Goal: Task Accomplishment & Management: Use online tool/utility

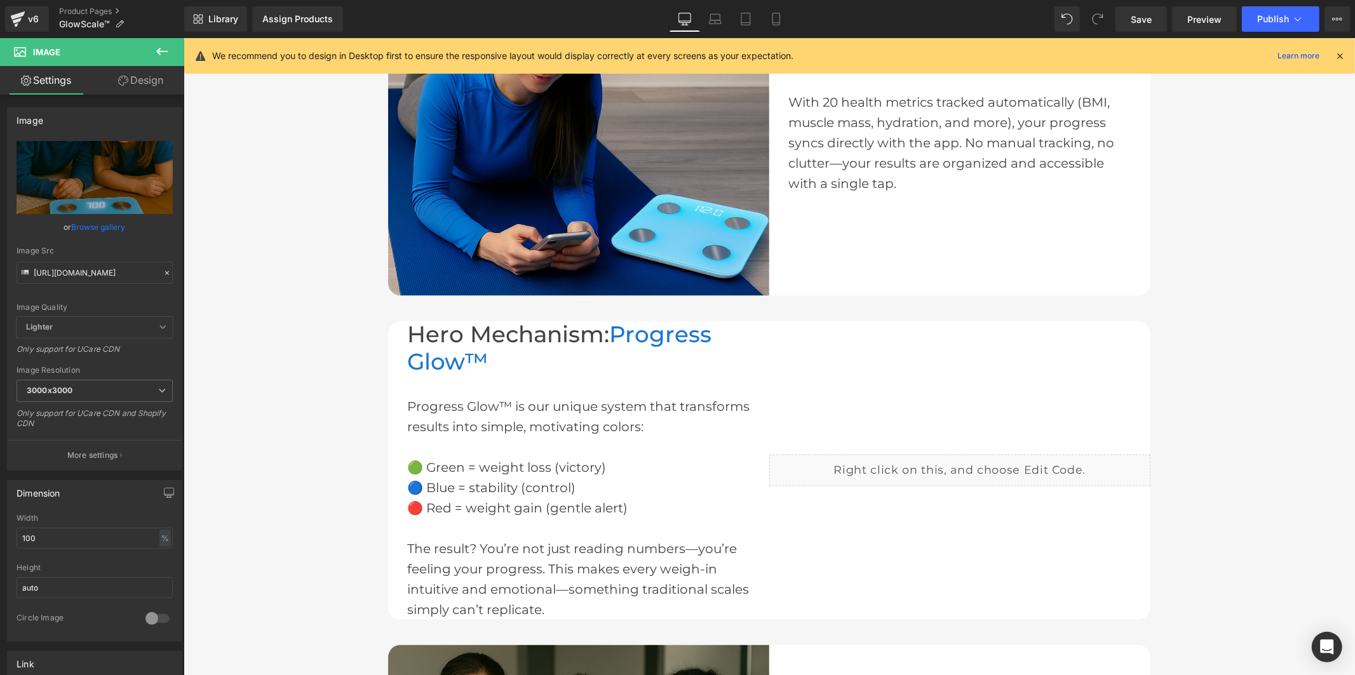
scroll to position [1216, 0]
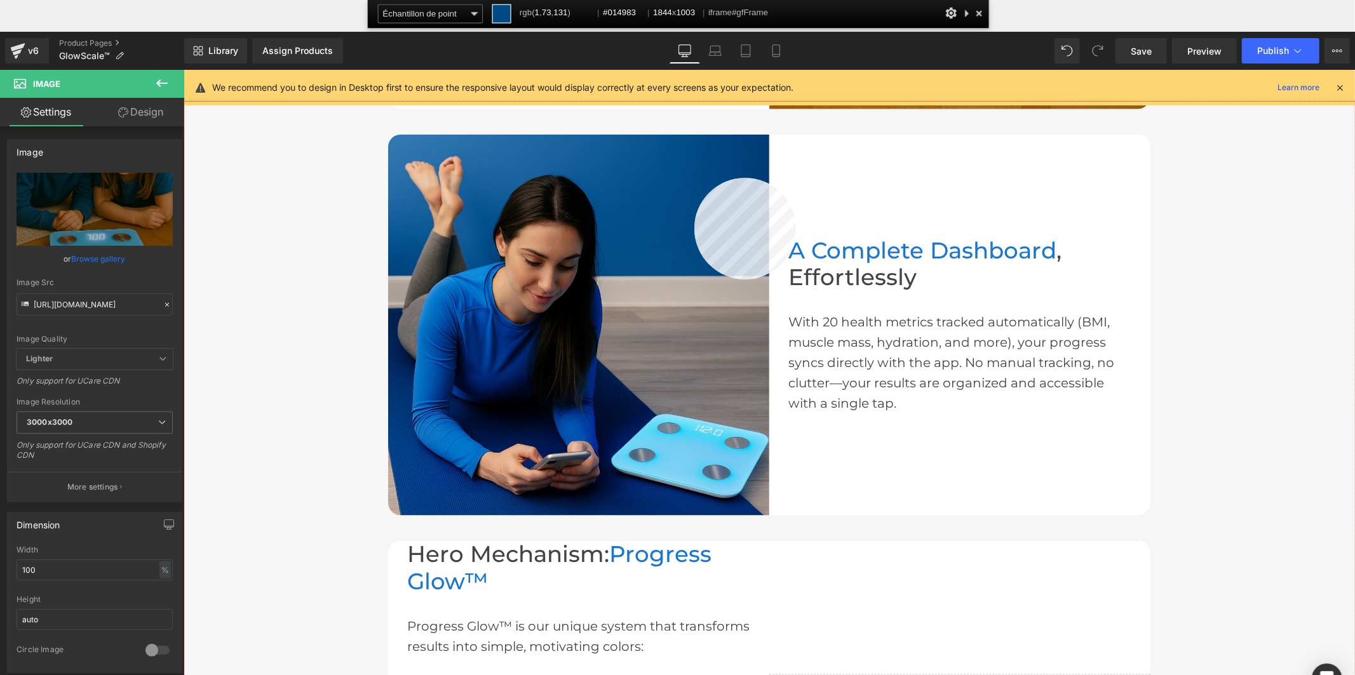
click at [0, 0] on div at bounding box center [0, 0] width 0 height 0
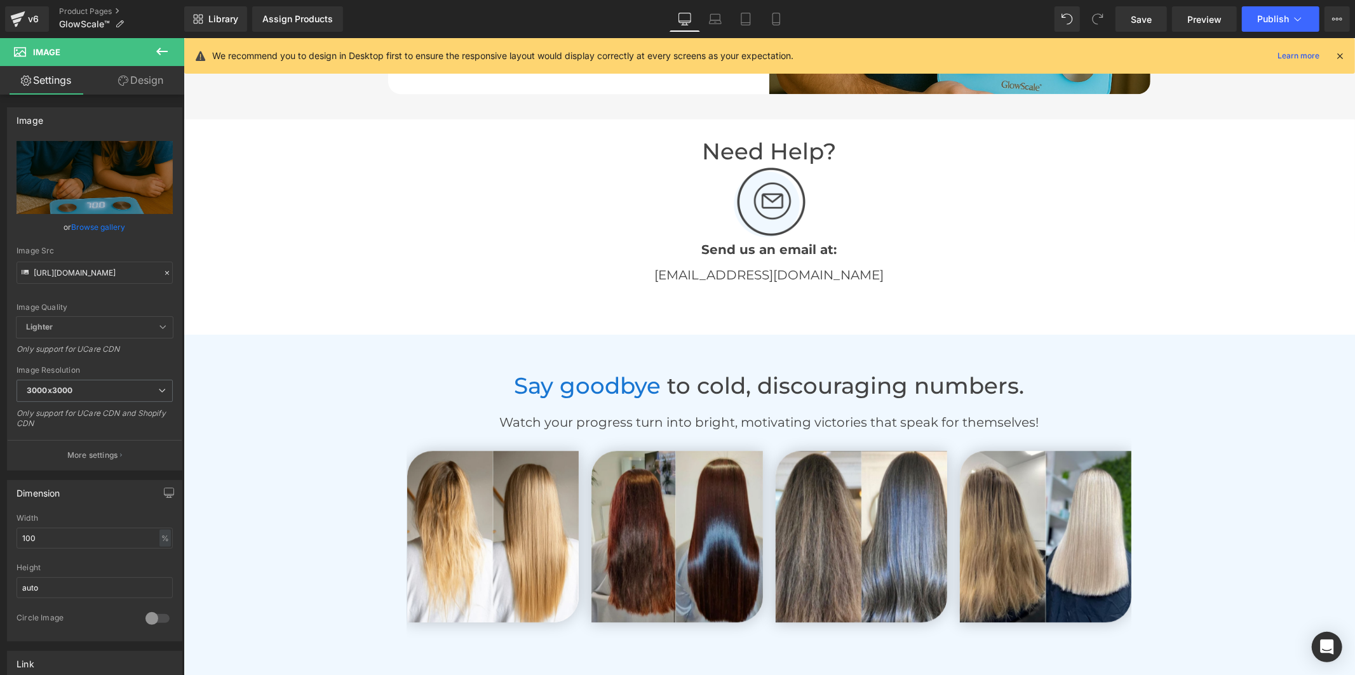
scroll to position [2557, 0]
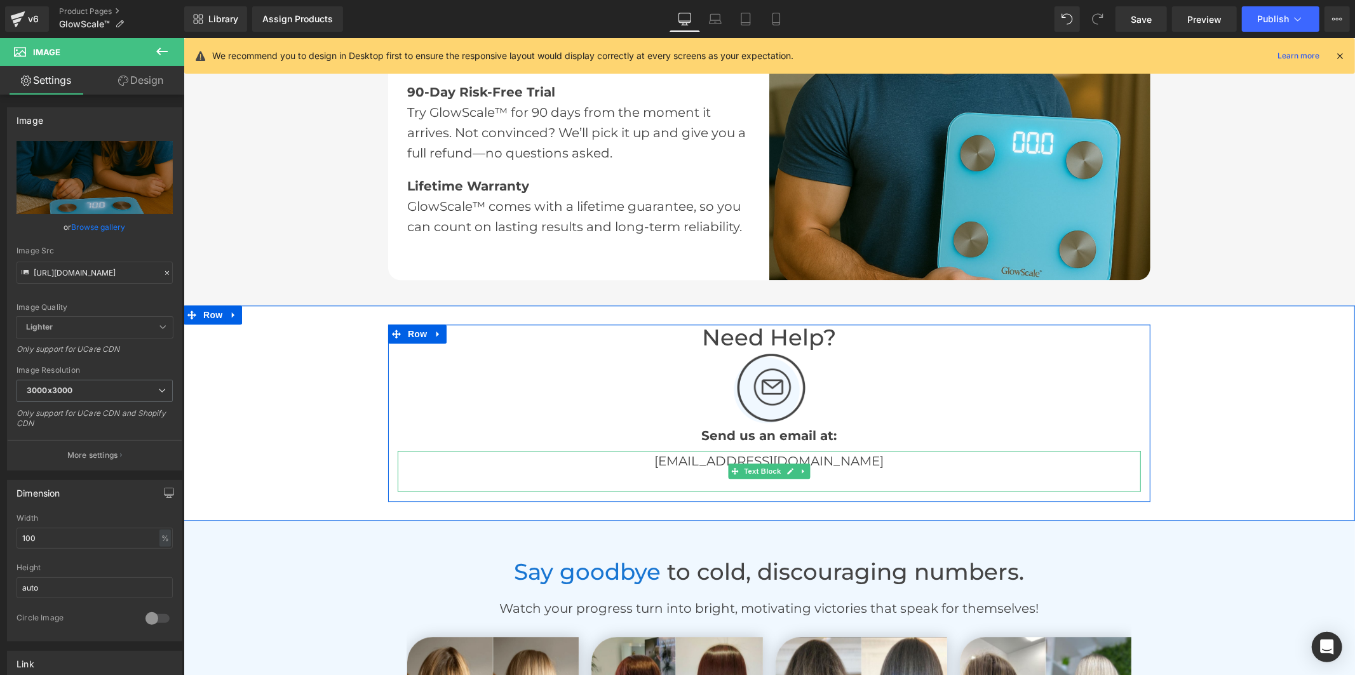
click at [799, 454] on font "[EMAIL_ADDRESS][DOMAIN_NAME]" at bounding box center [768, 460] width 229 height 15
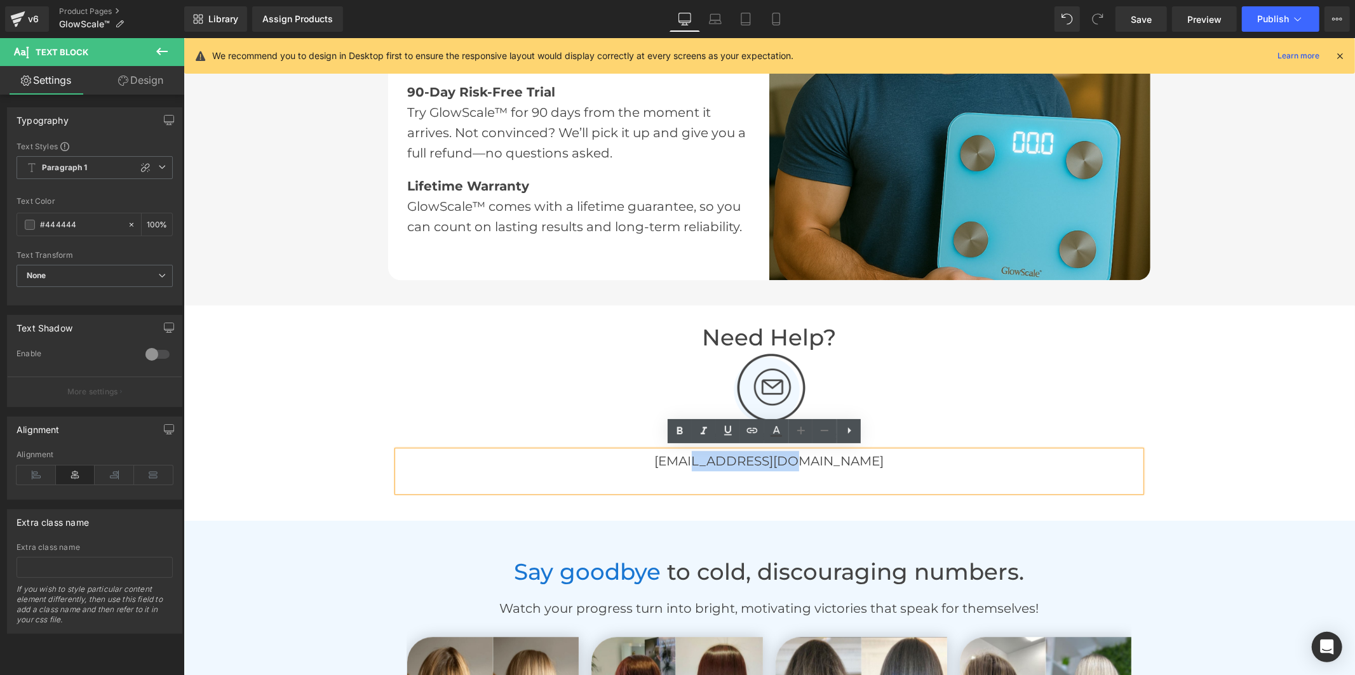
drag, startPoint x: 830, startPoint y: 454, endPoint x: 737, endPoint y: 457, distance: 92.8
click at [737, 457] on p "[EMAIL_ADDRESS][DOMAIN_NAME]" at bounding box center [768, 460] width 743 height 20
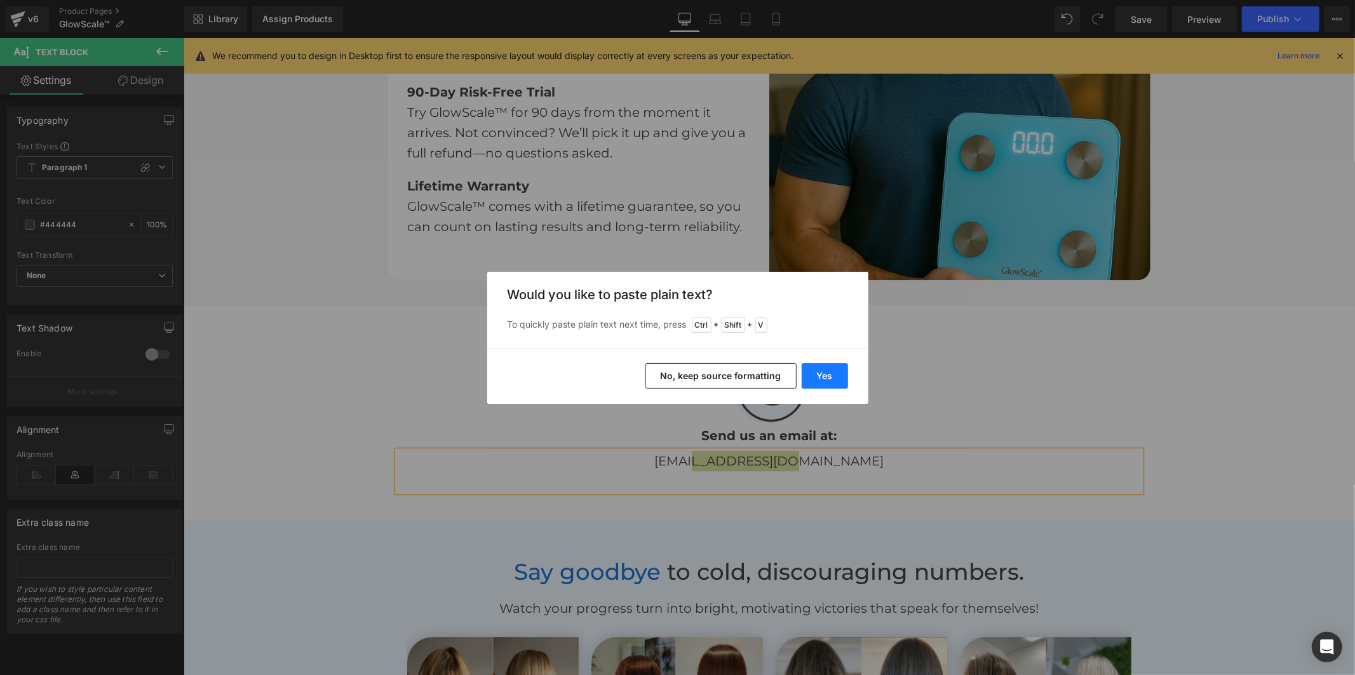
drag, startPoint x: 634, startPoint y: 332, endPoint x: 817, endPoint y: 370, distance: 186.9
click at [0, 0] on button "Yes" at bounding box center [0, 0] width 0 height 0
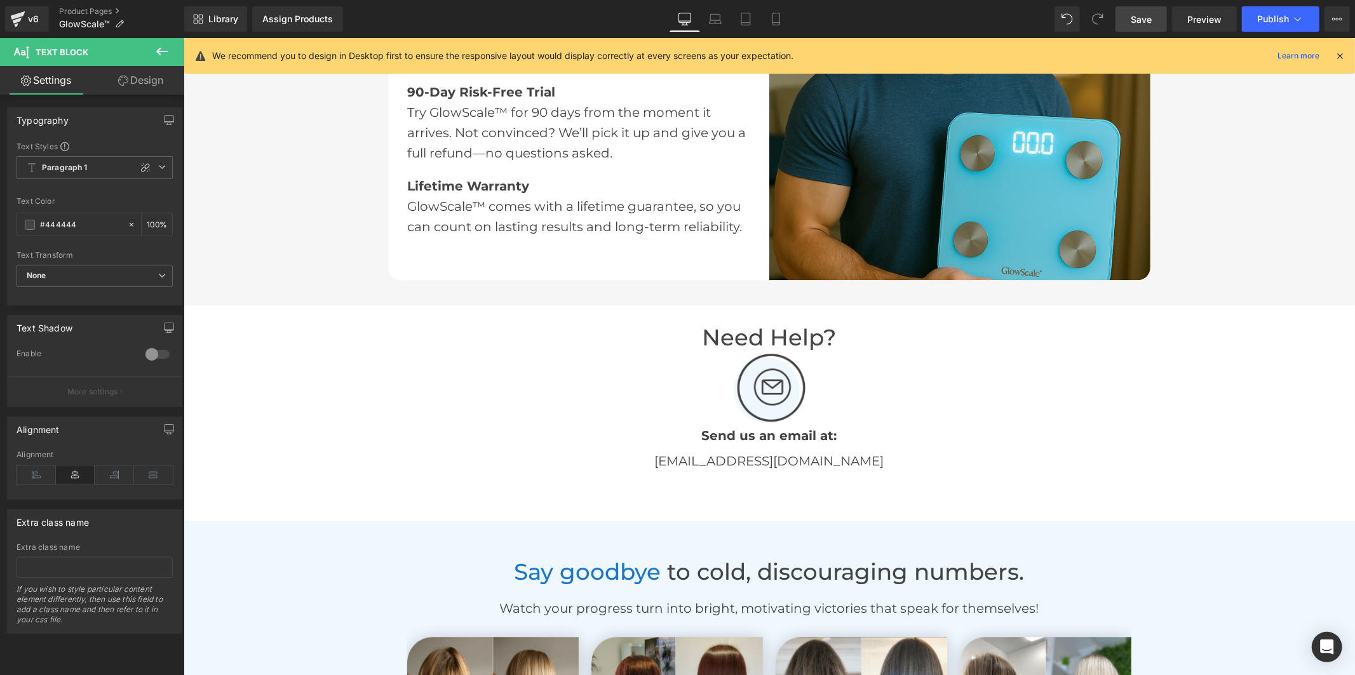
click at [1137, 15] on span "Save" at bounding box center [1141, 19] width 21 height 13
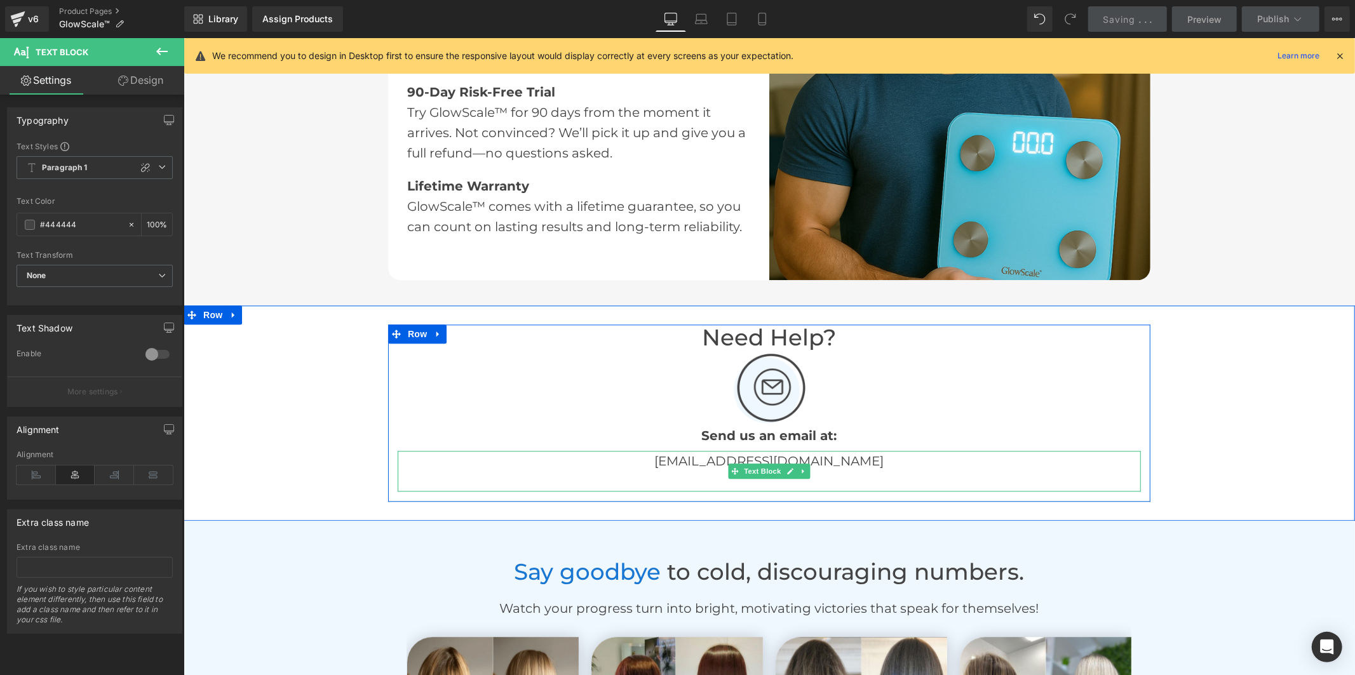
click at [797, 466] on link at bounding box center [803, 470] width 13 height 15
click at [837, 461] on p "[EMAIL_ADDRESS][DOMAIN_NAME]" at bounding box center [768, 460] width 743 height 20
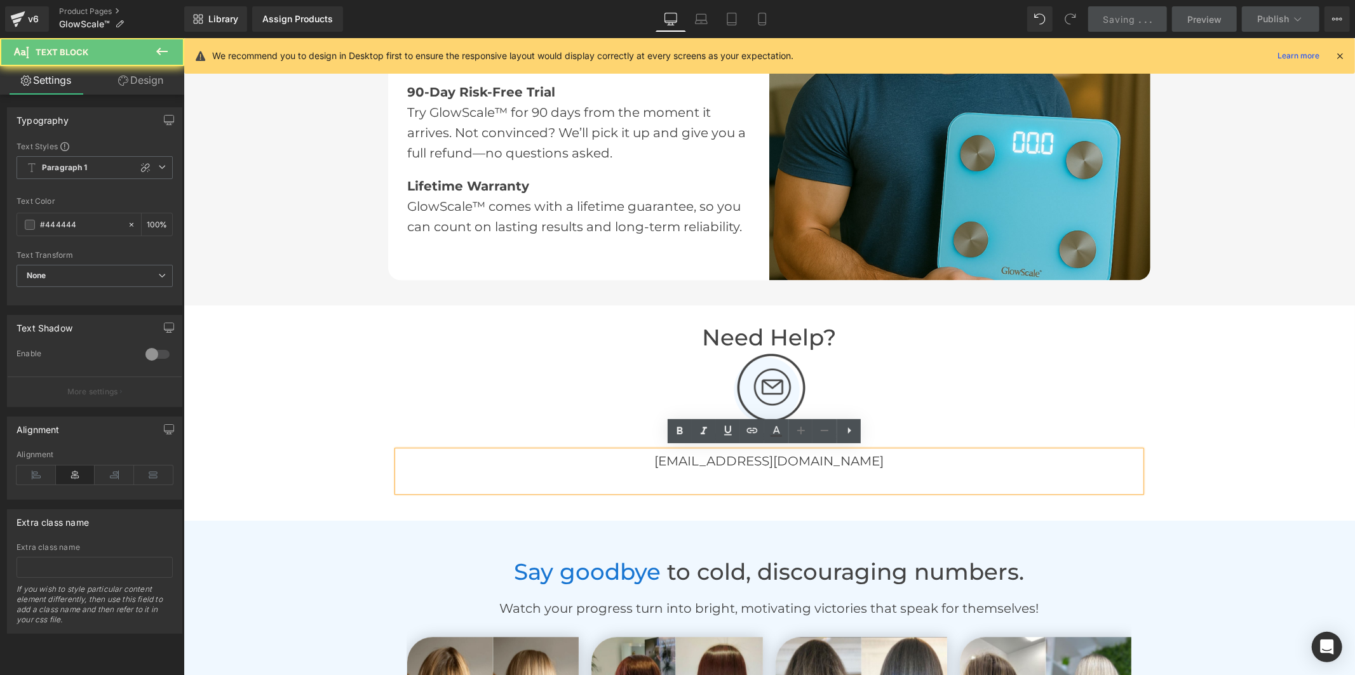
click at [816, 481] on p at bounding box center [768, 481] width 743 height 20
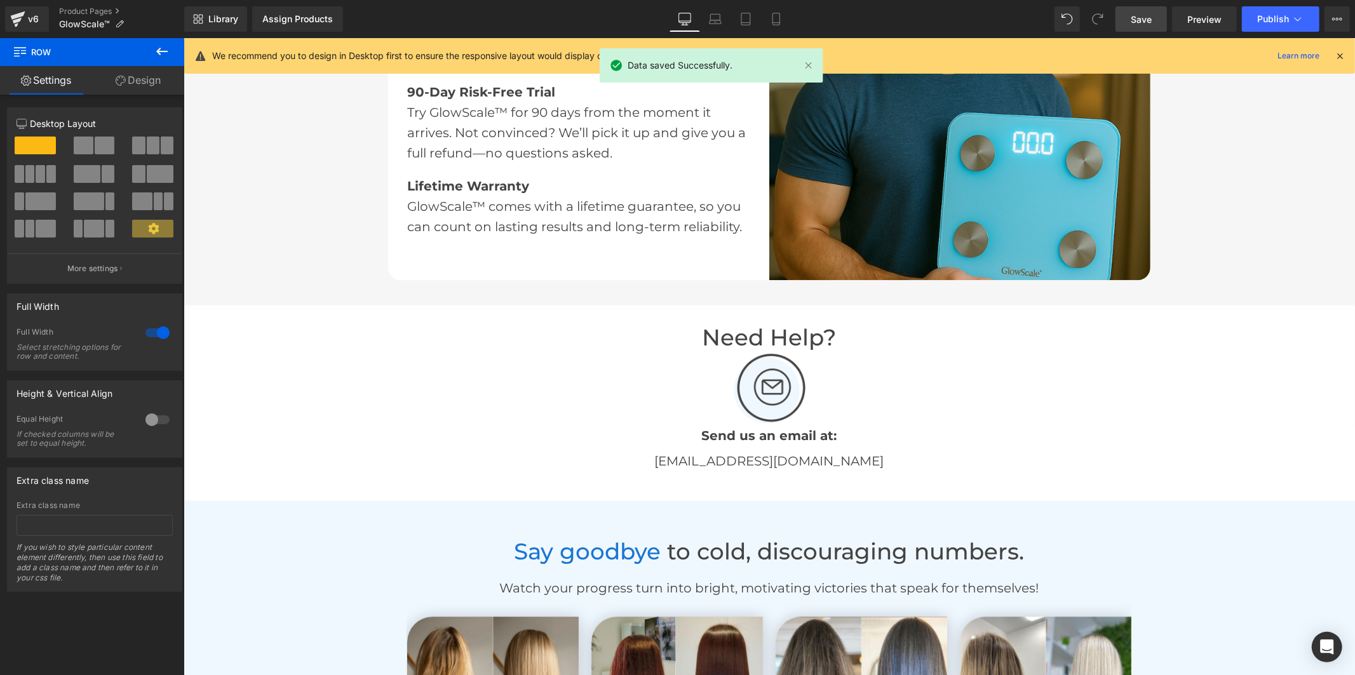
click at [1139, 22] on span "Save" at bounding box center [1141, 19] width 21 height 13
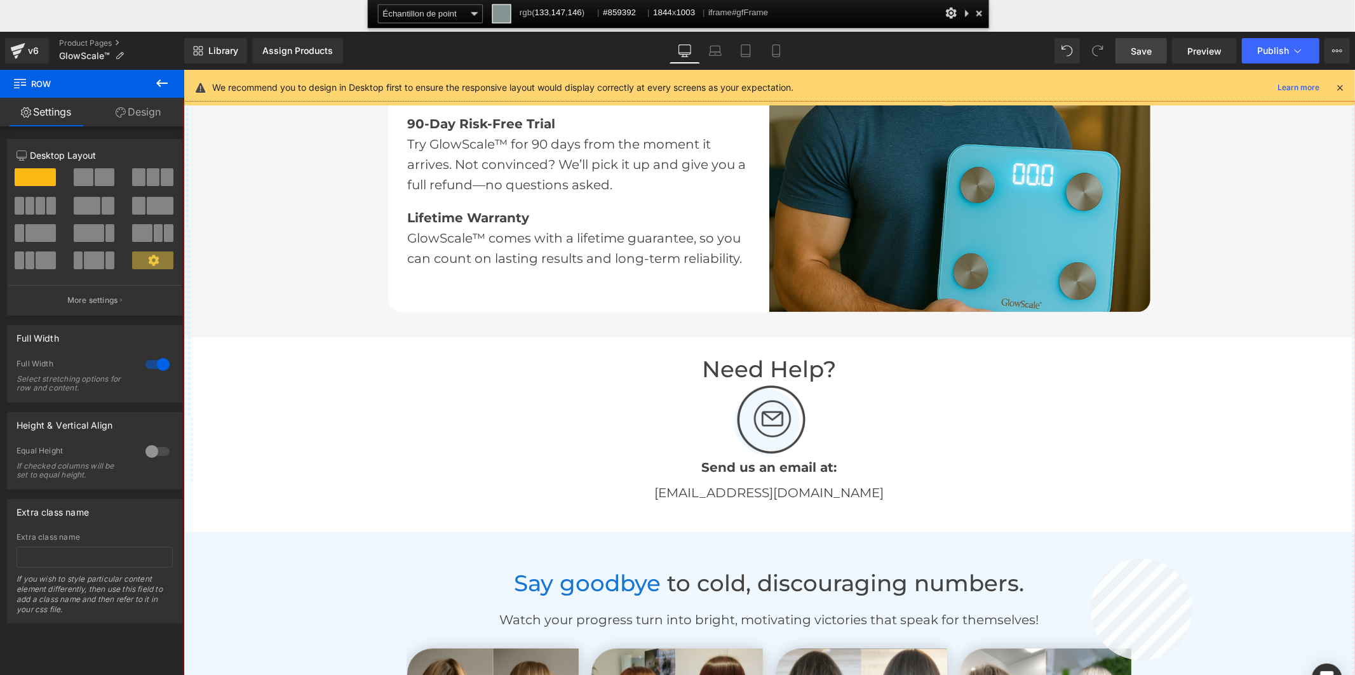
click at [1091, 559] on div at bounding box center [769, 420] width 1171 height 637
drag, startPoint x: 1183, startPoint y: 559, endPoint x: 1172, endPoint y: 520, distance: 41.0
click at [1183, 559] on div at bounding box center [769, 420] width 1171 height 637
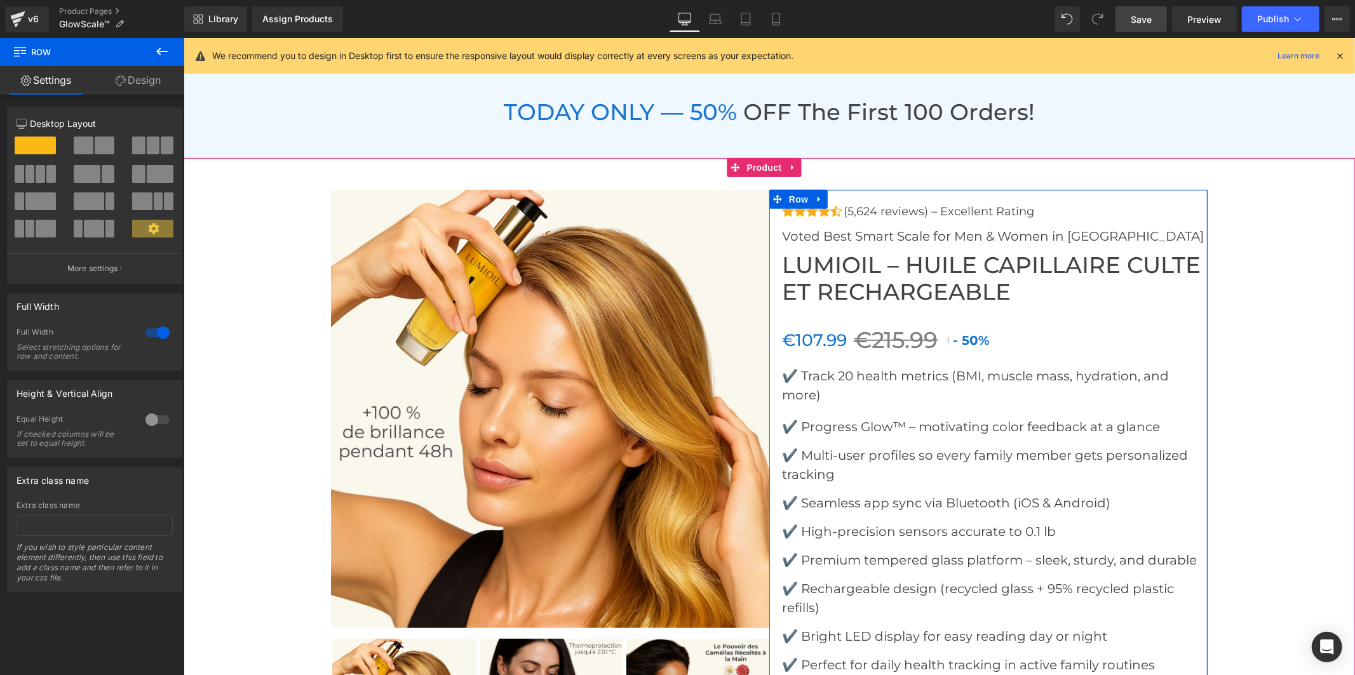
scroll to position [4674, 0]
click at [826, 389] on p "✔️ Track 20 health metrics (BMI, muscle mass, hydration, and more)" at bounding box center [994, 384] width 426 height 38
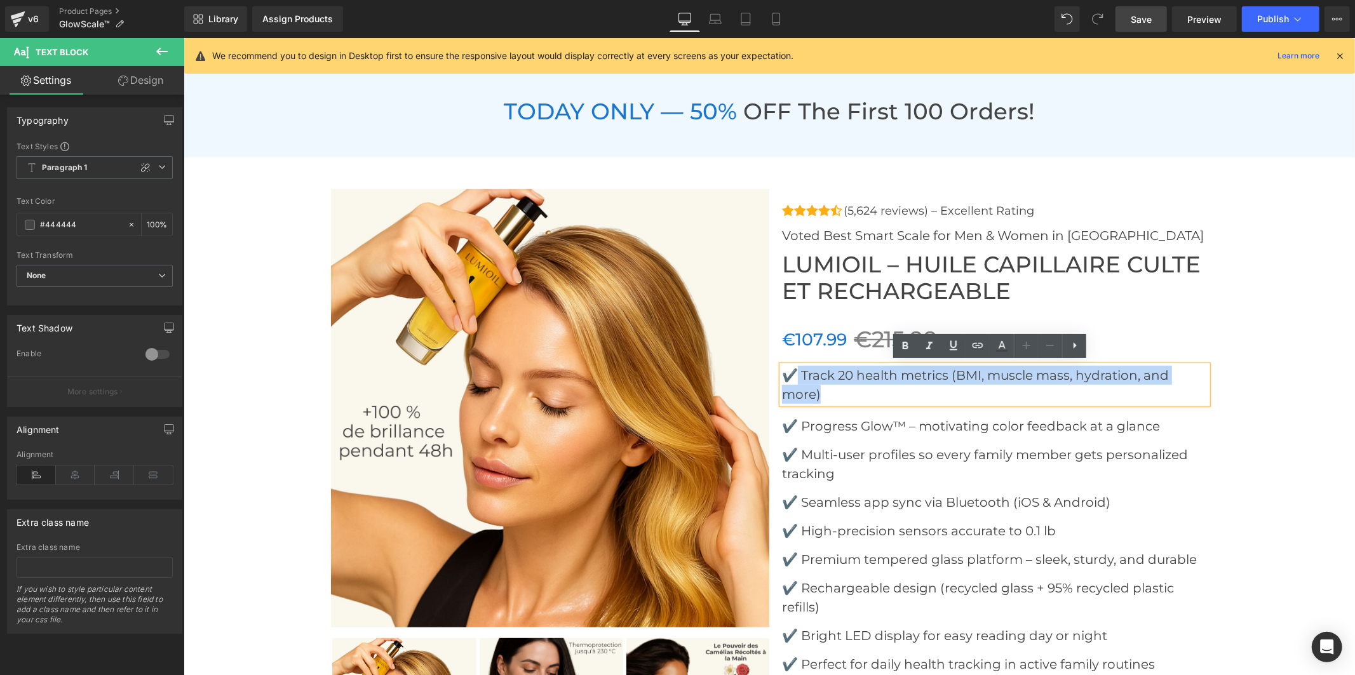
drag, startPoint x: 817, startPoint y: 392, endPoint x: 794, endPoint y: 370, distance: 32.4
click at [794, 370] on p "✔️ Track 20 health metrics (BMI, muscle mass, hydration, and more)" at bounding box center [994, 384] width 426 height 38
click at [824, 378] on font "✔️ Track 20 health metrics (BMI, muscle mass, hydration, and more)" at bounding box center [974, 384] width 387 height 34
drag, startPoint x: 826, startPoint y: 393, endPoint x: 800, endPoint y: 375, distance: 32.4
click at [800, 375] on p "✔️ Track 20 health metrics (BMI, muscle mass, hydration, and more)" at bounding box center [994, 384] width 426 height 38
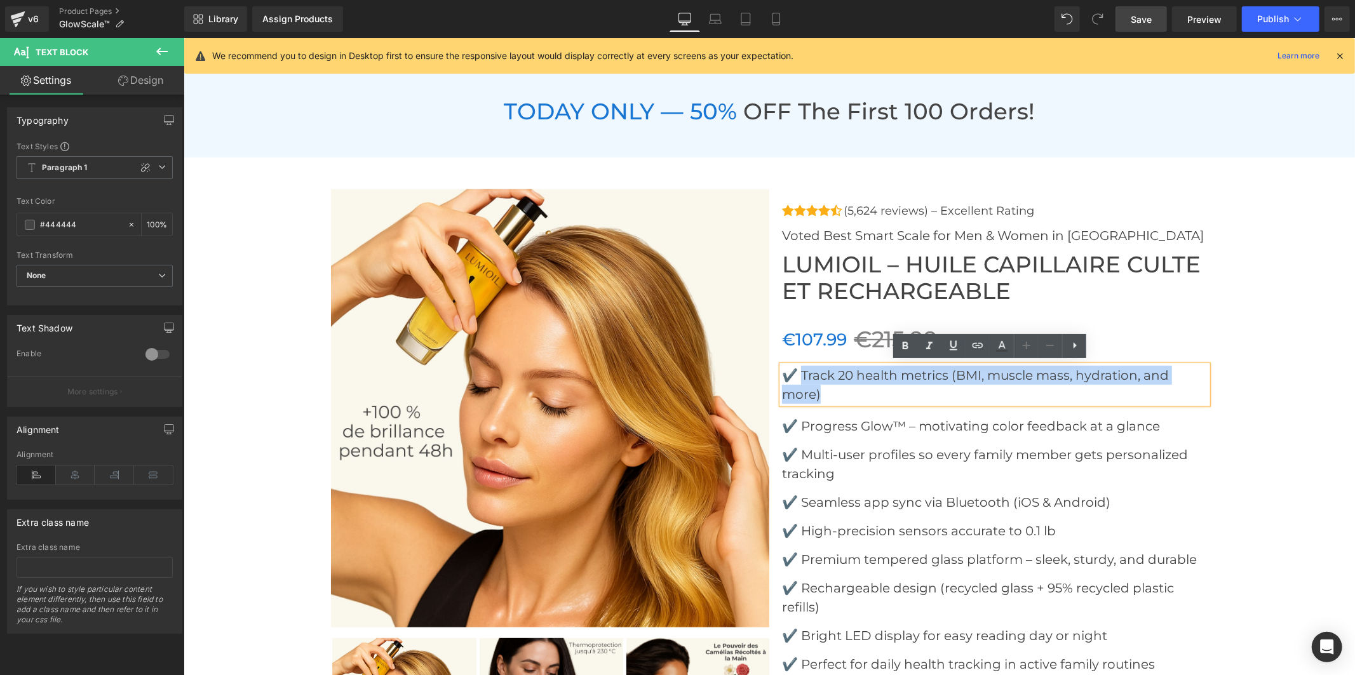
copy font "Track 20 health metrics (BMI, muscle mass, hydration, and more)"
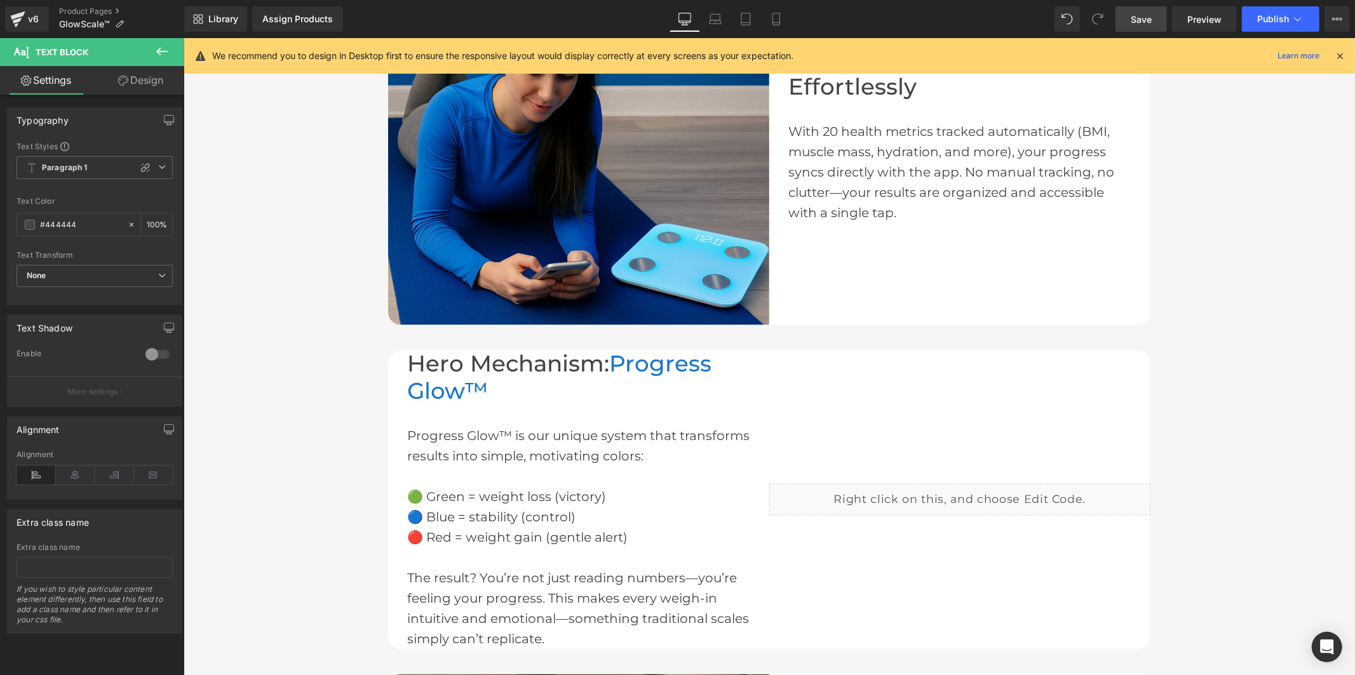
scroll to position [1216, 0]
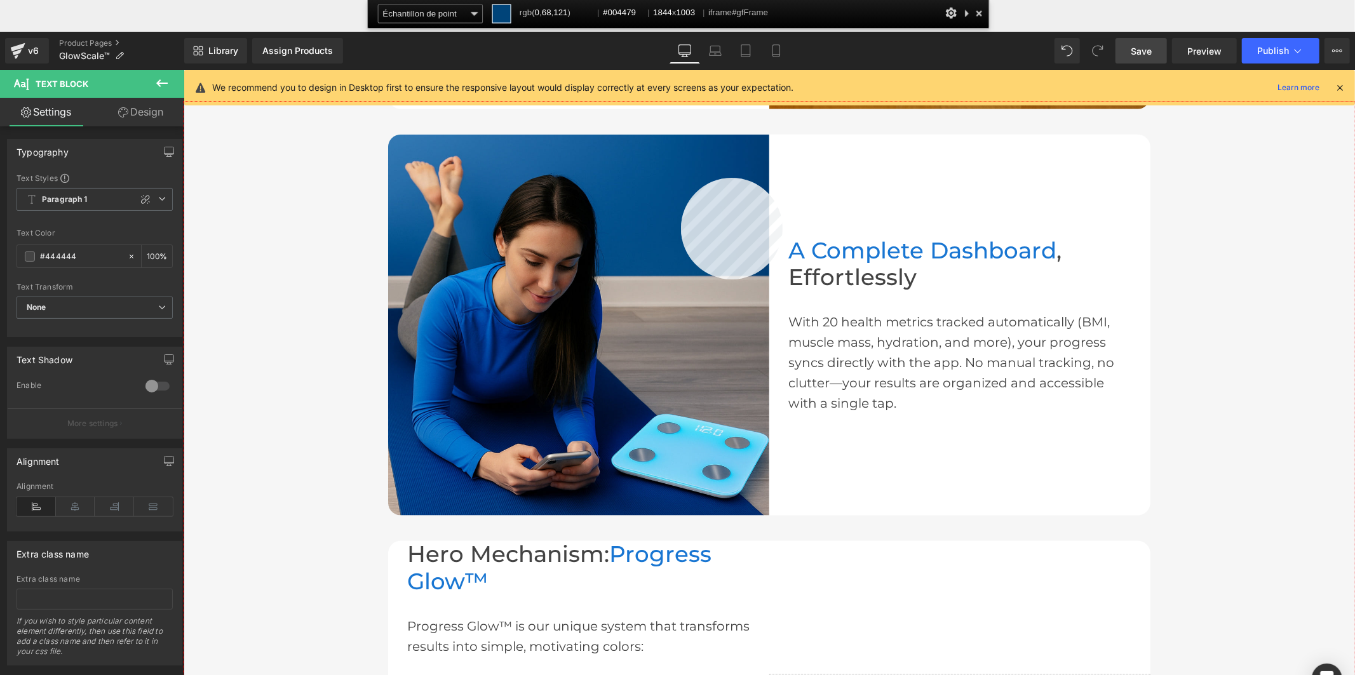
copy font "Track 20 health metrics (BMI, muscle mass, hydration, and more)"
drag, startPoint x: 681, startPoint y: 178, endPoint x: 917, endPoint y: 3, distance: 293.3
click at [0, 0] on div at bounding box center [0, 0] width 0 height 0
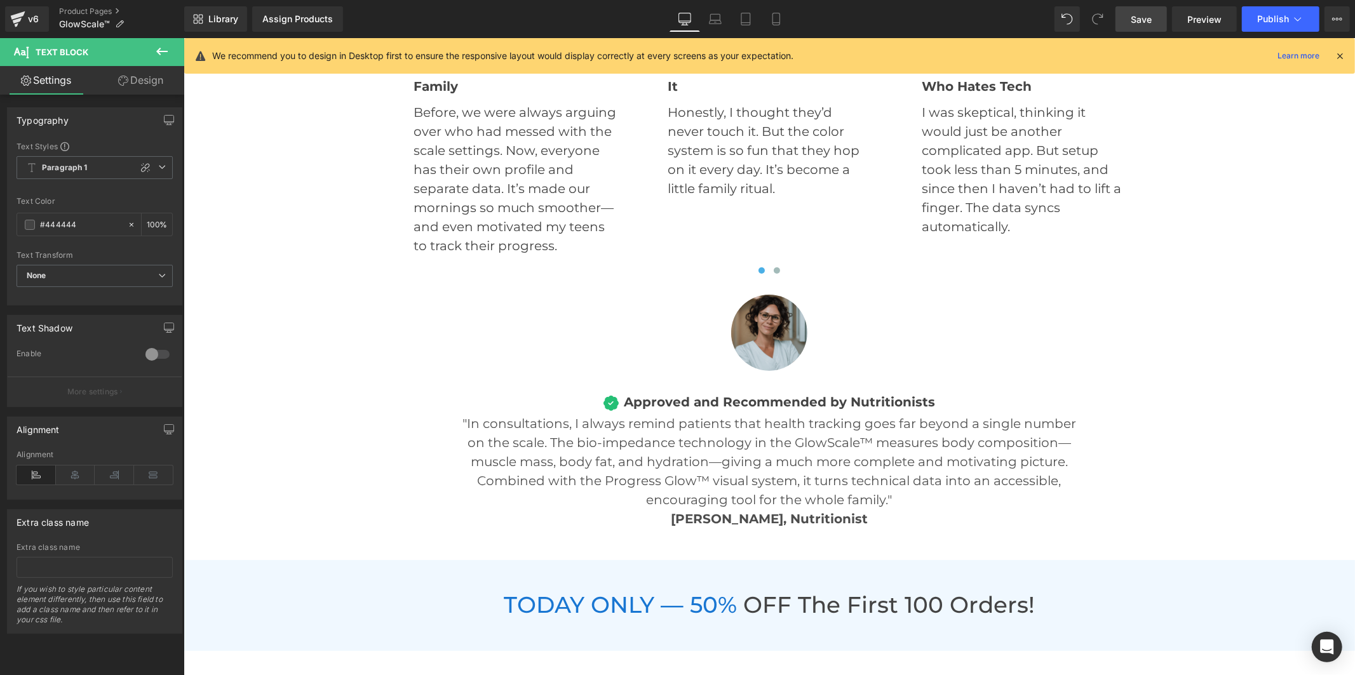
scroll to position [4674, 0]
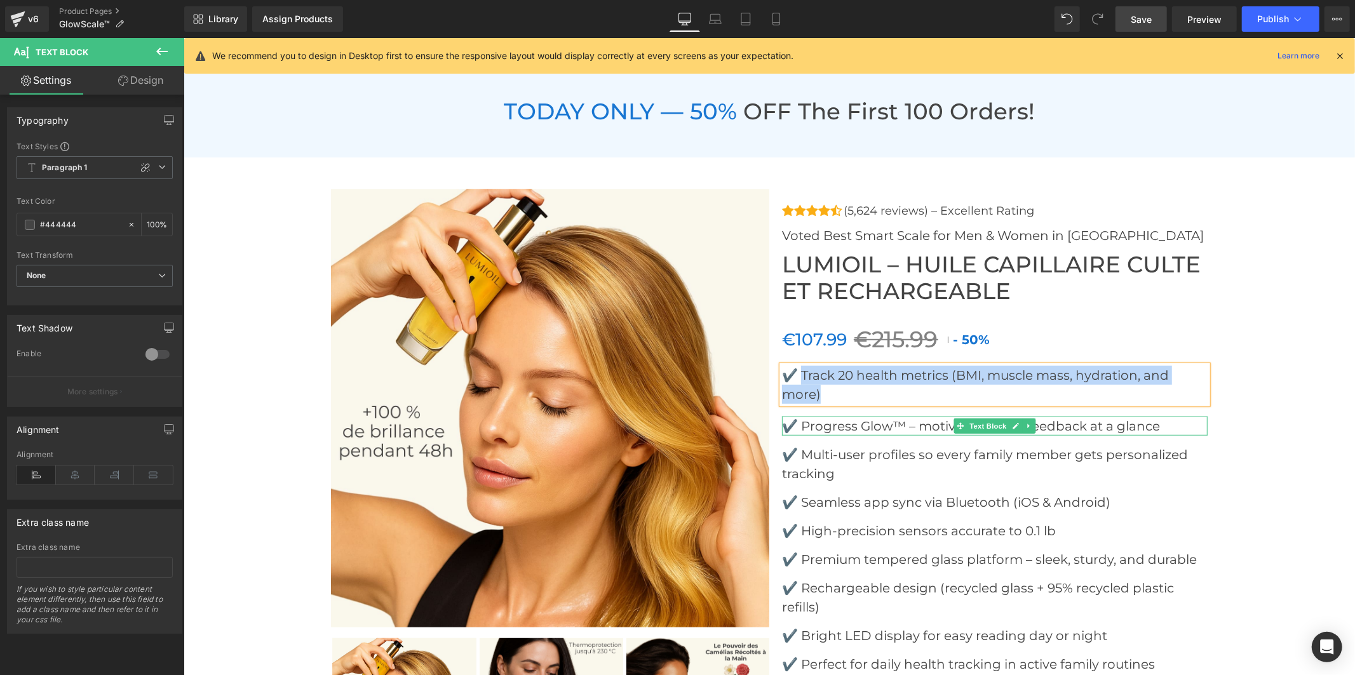
click at [882, 424] on font "✔️ Progress Glow™ – motivating color feedback at a glance" at bounding box center [970, 425] width 378 height 15
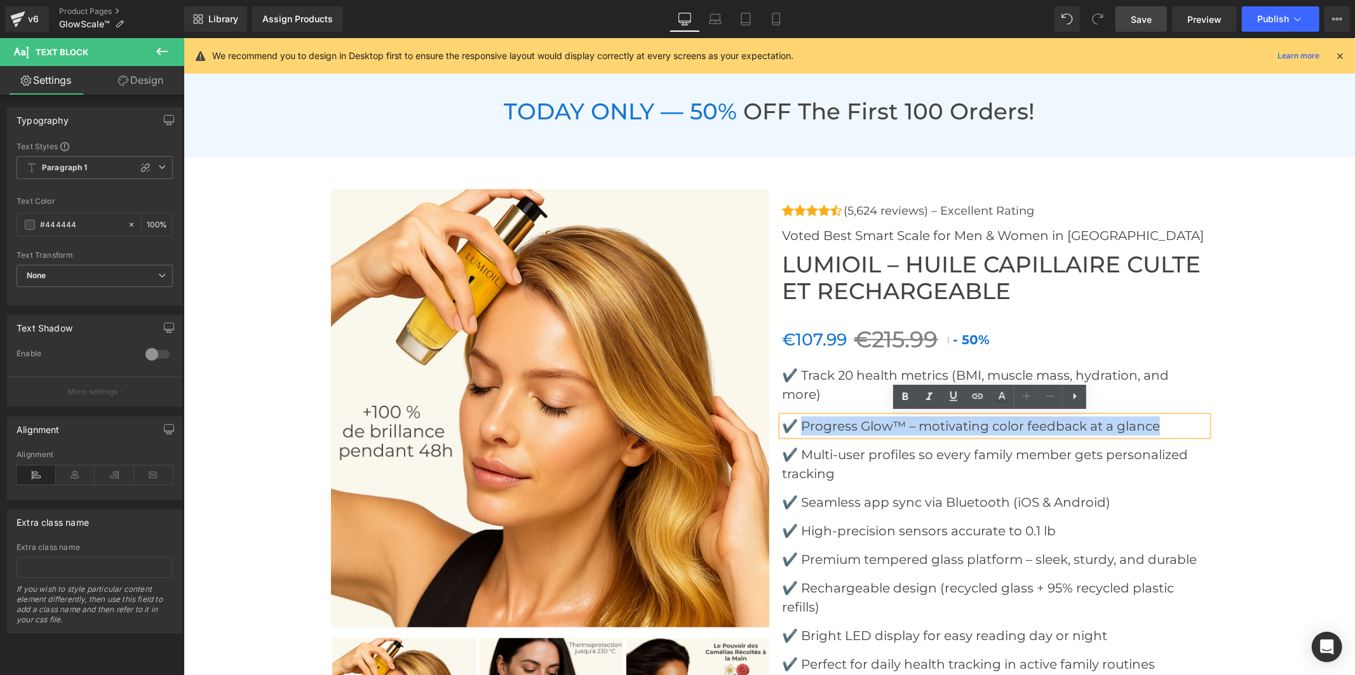
drag, startPoint x: 1165, startPoint y: 422, endPoint x: 800, endPoint y: 423, distance: 365.2
click at [800, 423] on p "✔️ Progress Glow™ – motivating color feedback at a glance" at bounding box center [994, 425] width 426 height 19
copy font "Progress Glow™ – motivating color feedback at a glance"
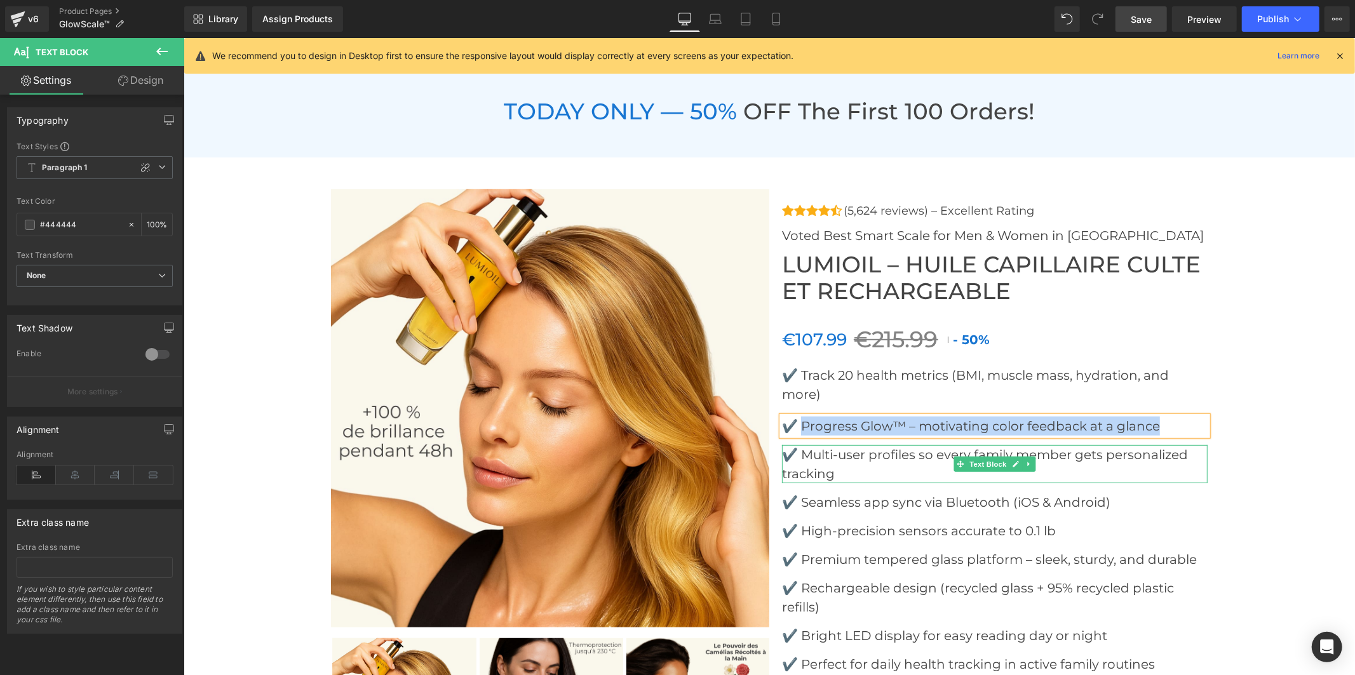
click at [866, 461] on p "✔️ Multi-user profiles so every family member gets personalized tracking" at bounding box center [994, 464] width 426 height 38
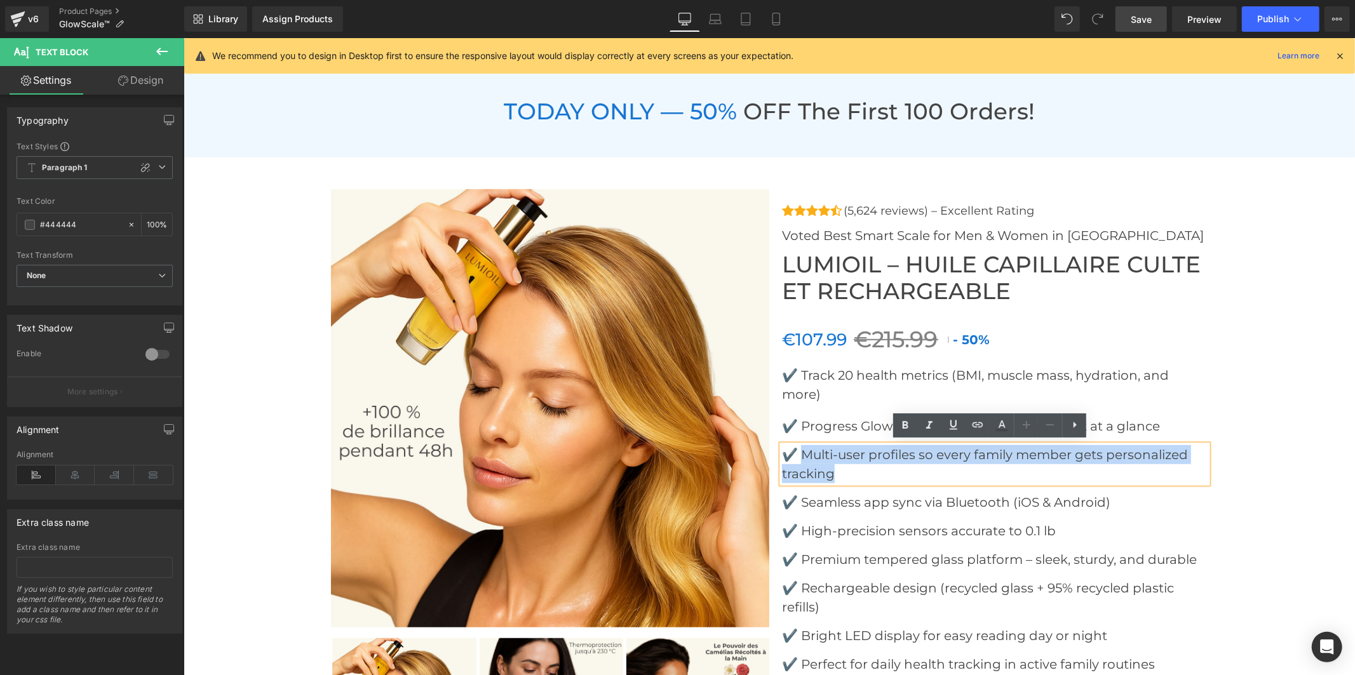
drag, startPoint x: 831, startPoint y: 474, endPoint x: 799, endPoint y: 445, distance: 43.2
click at [799, 445] on p "✔️ Multi-user profiles so every family member gets personalized tracking" at bounding box center [994, 464] width 426 height 38
copy font "Multi-user profiles so every family member gets personalized tracking"
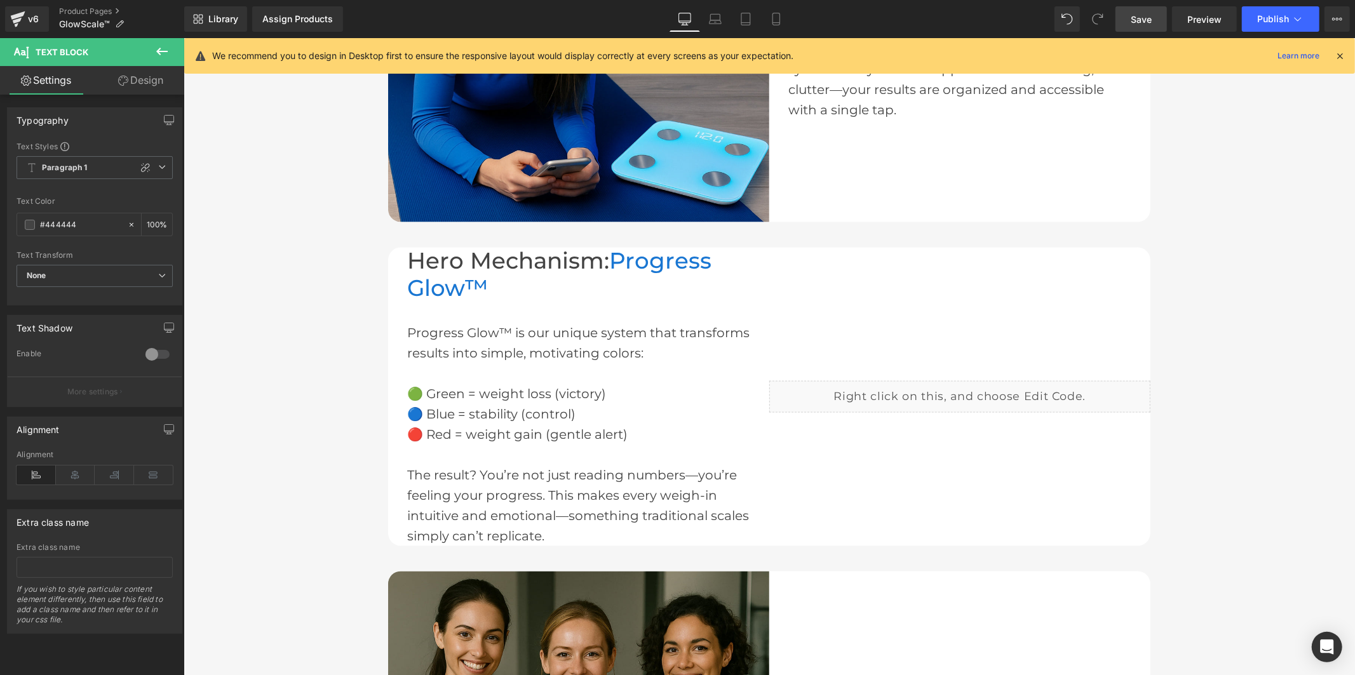
scroll to position [1427, 0]
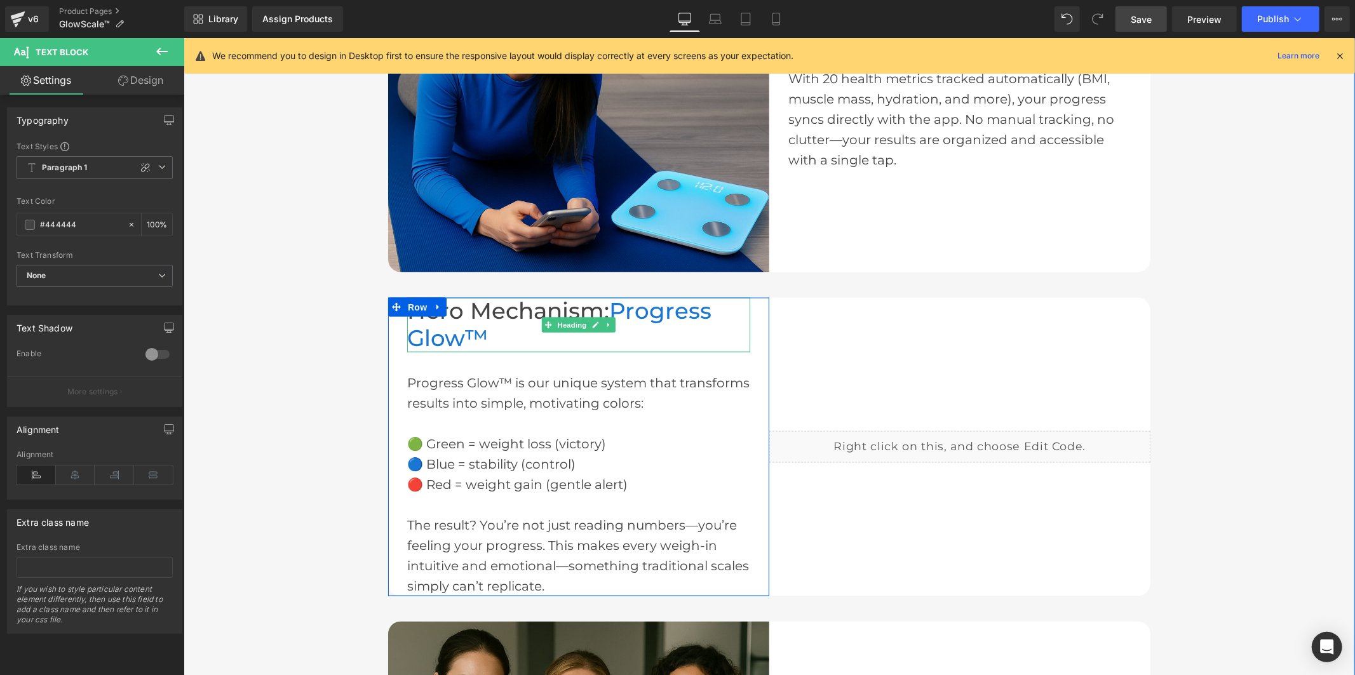
click at [447, 317] on span "Hero Mechanism:" at bounding box center [508, 310] width 202 height 27
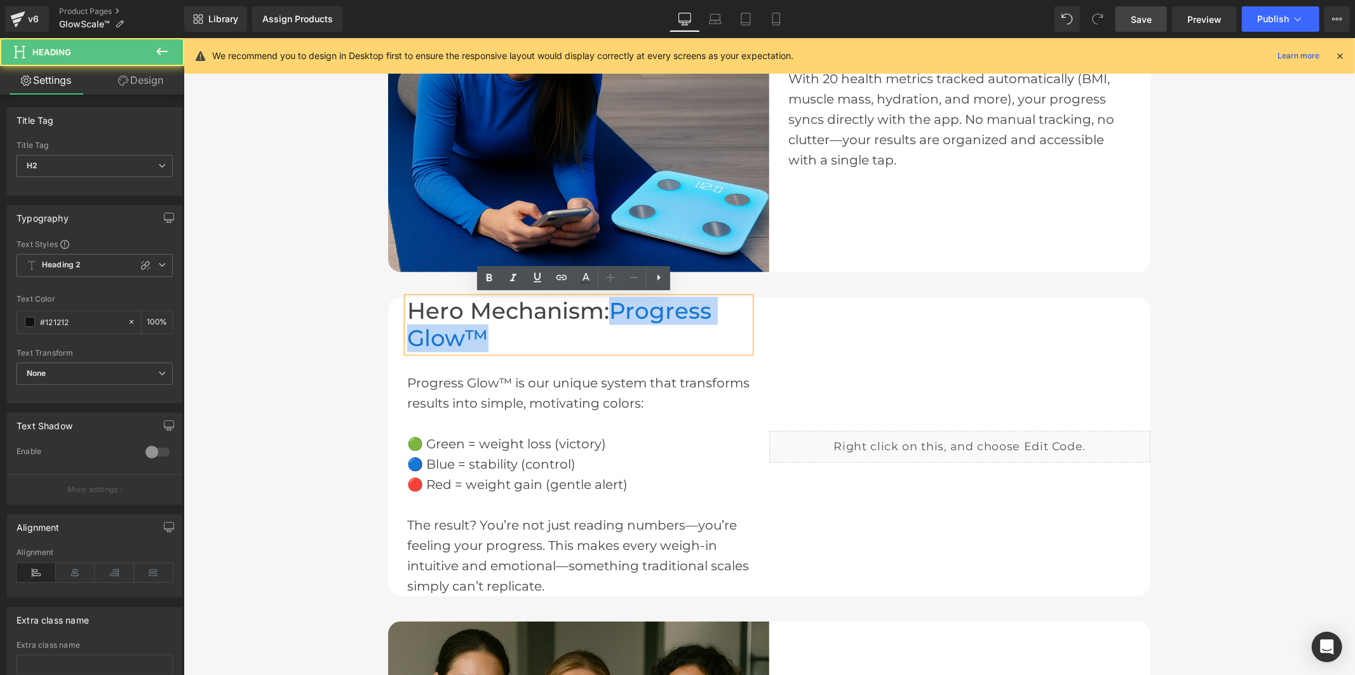
drag, startPoint x: 488, startPoint y: 332, endPoint x: 607, endPoint y: 305, distance: 121.3
click at [607, 305] on h2 "Hero Mechanism: Progress Glow™" at bounding box center [578, 324] width 343 height 54
copy span "Progress Glow™"
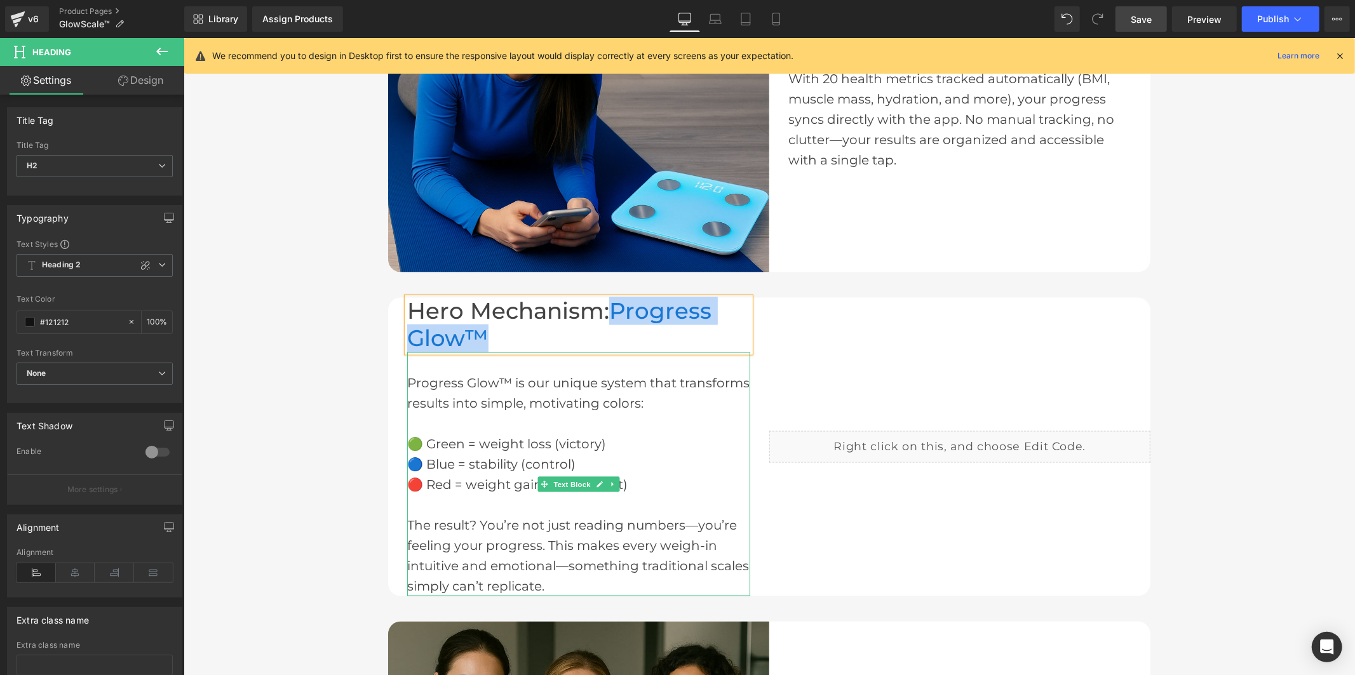
click at [521, 468] on div "🔵 Blue = stability (control)" at bounding box center [578, 464] width 343 height 20
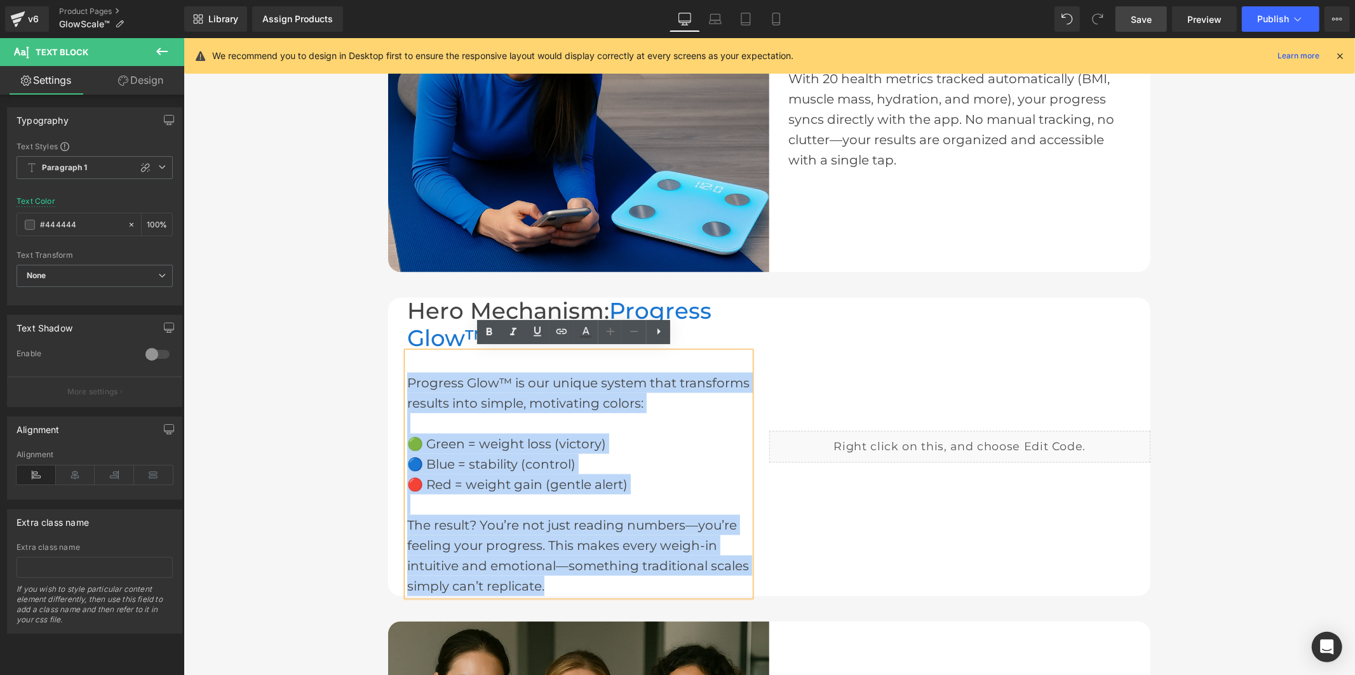
drag, startPoint x: 497, startPoint y: 547, endPoint x: 403, endPoint y: 376, distance: 195.3
click at [407, 376] on div "Progress Glow™ is our unique system that transforms results into simple, motiva…" at bounding box center [578, 474] width 343 height 244
copy div "Progress Glow™ is our unique system that transforms results into simple, motiva…"
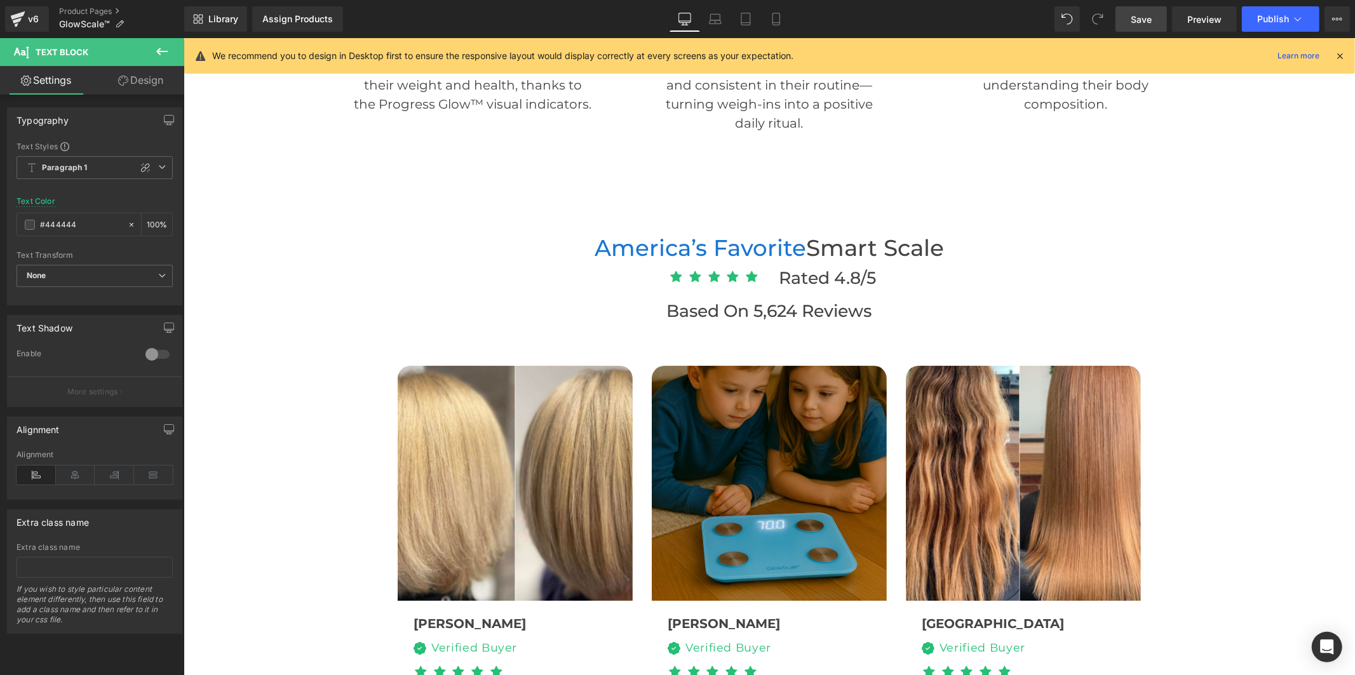
scroll to position [3474, 0]
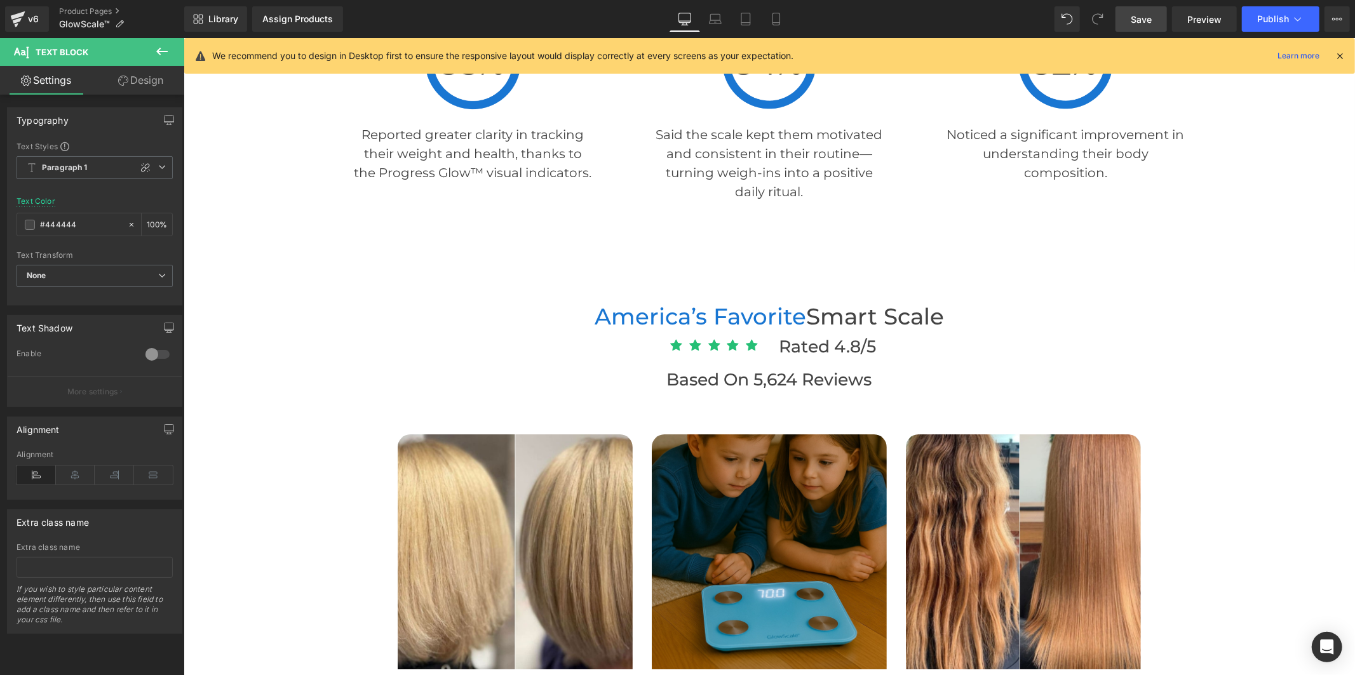
click at [466, 165] on p "Reported greater clarity in tracking their weight and health, thanks to the Pro…" at bounding box center [472, 152] width 239 height 57
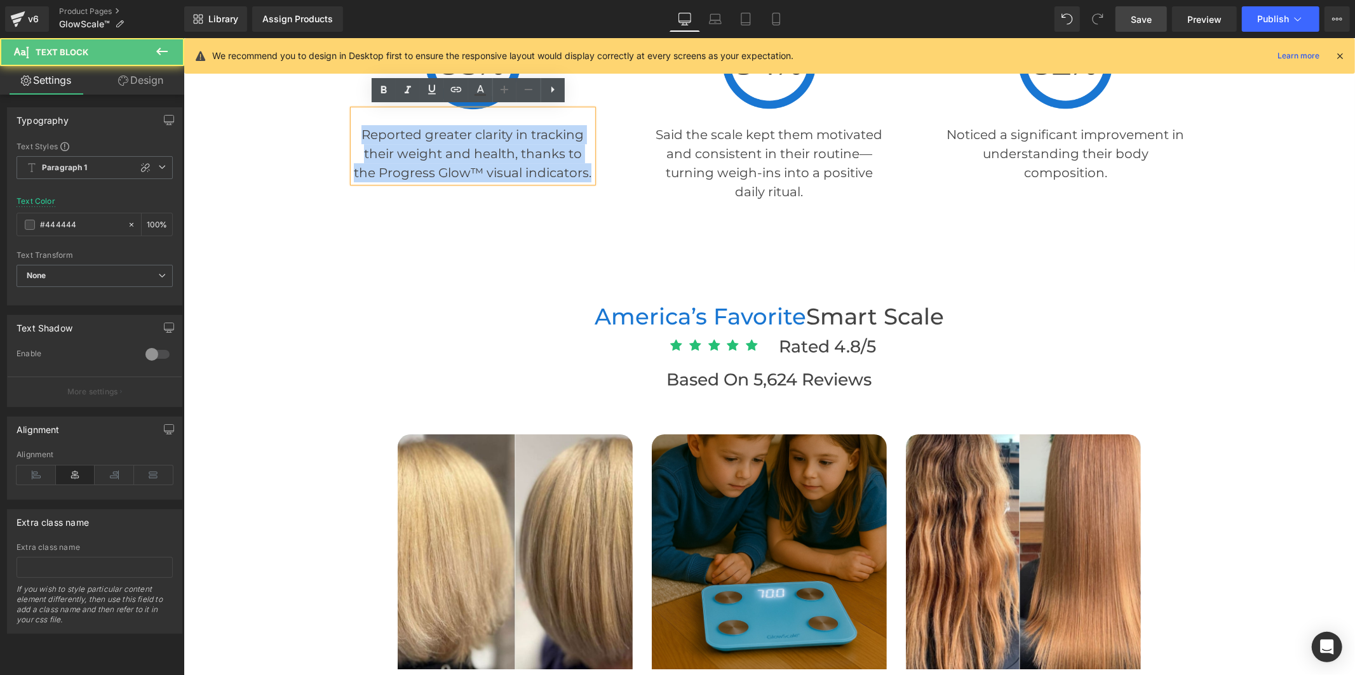
drag, startPoint x: 585, startPoint y: 166, endPoint x: 360, endPoint y: 128, distance: 228.6
click at [360, 128] on p "Reported greater clarity in tracking their weight and health, thanks to the Pro…" at bounding box center [472, 152] width 239 height 57
copy p "Reported greater clarity in tracking their weight and health, thanks to the Pro…"
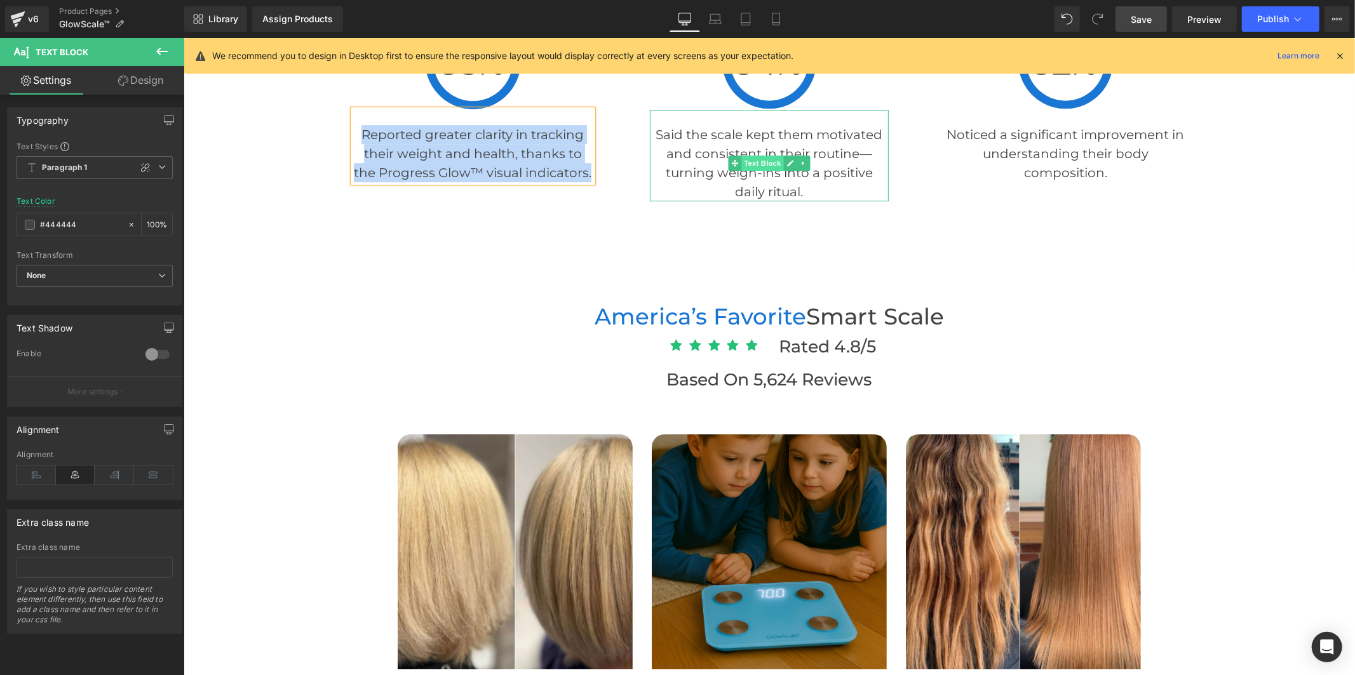
click at [755, 156] on span "Text Block" at bounding box center [762, 162] width 42 height 15
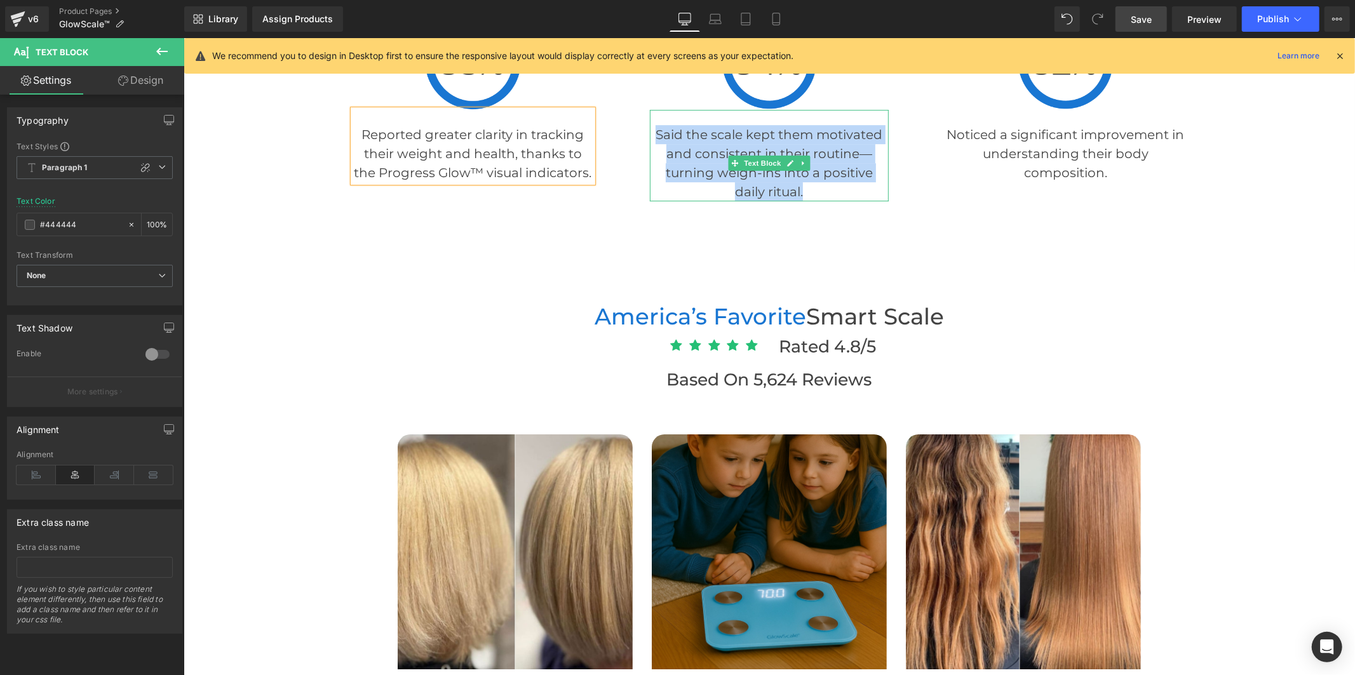
drag, startPoint x: 784, startPoint y: 187, endPoint x: 652, endPoint y: 128, distance: 143.9
click at [652, 128] on p "Said the scale kept them motivated and consistent in their routine—turning weig…" at bounding box center [768, 162] width 239 height 76
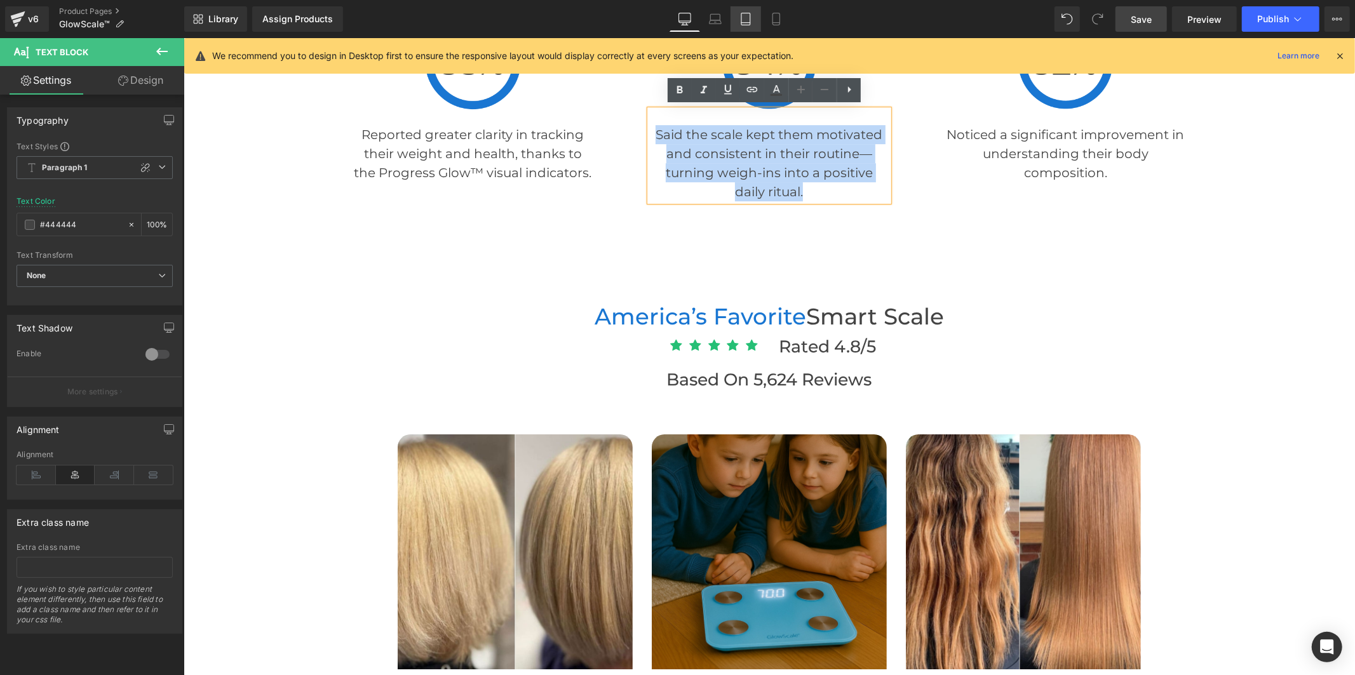
copy p "Said the scale kept them motivated and consistent in their routine—turning weig…"
click at [988, 138] on p "Noticed a significant improvement in understanding their body composition." at bounding box center [1064, 152] width 239 height 57
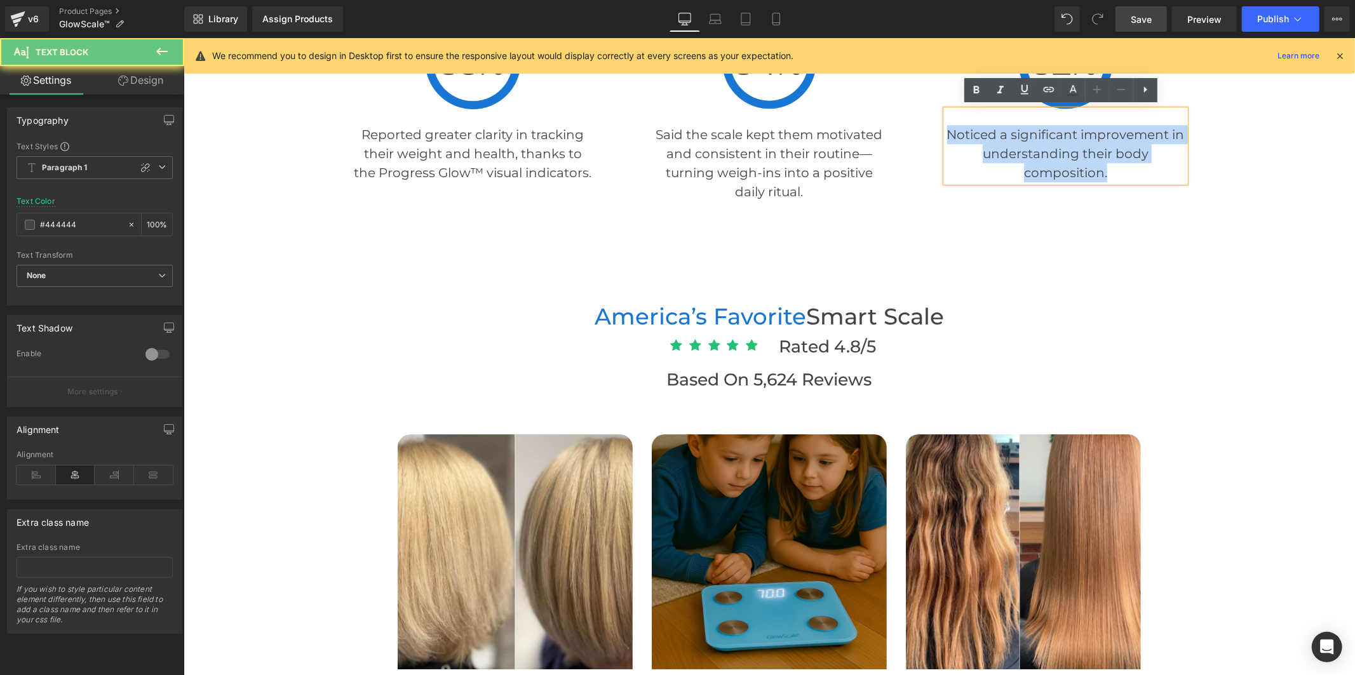
click at [988, 138] on p "Noticed a significant improvement in understanding their body composition." at bounding box center [1064, 152] width 239 height 57
copy p "Noticed a significant improvement in understanding their body composition."
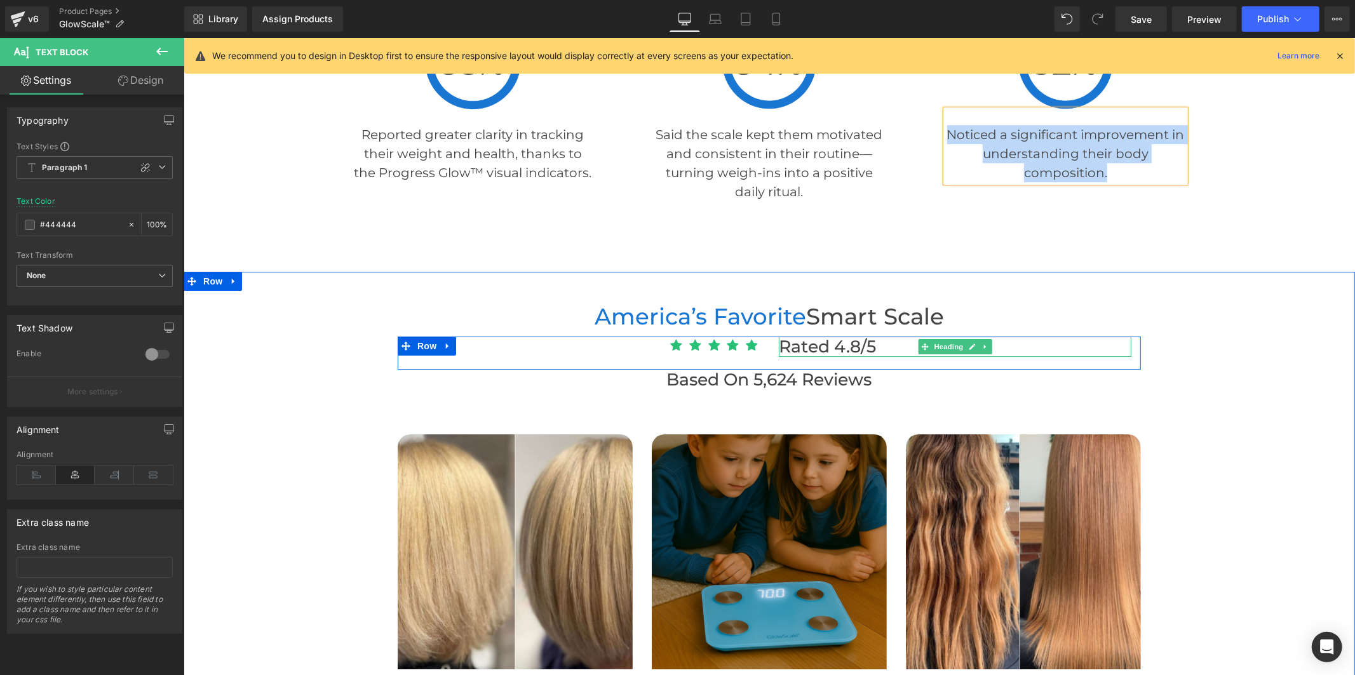
click at [870, 346] on h2 "Rated 4.8/5" at bounding box center [954, 346] width 353 height 20
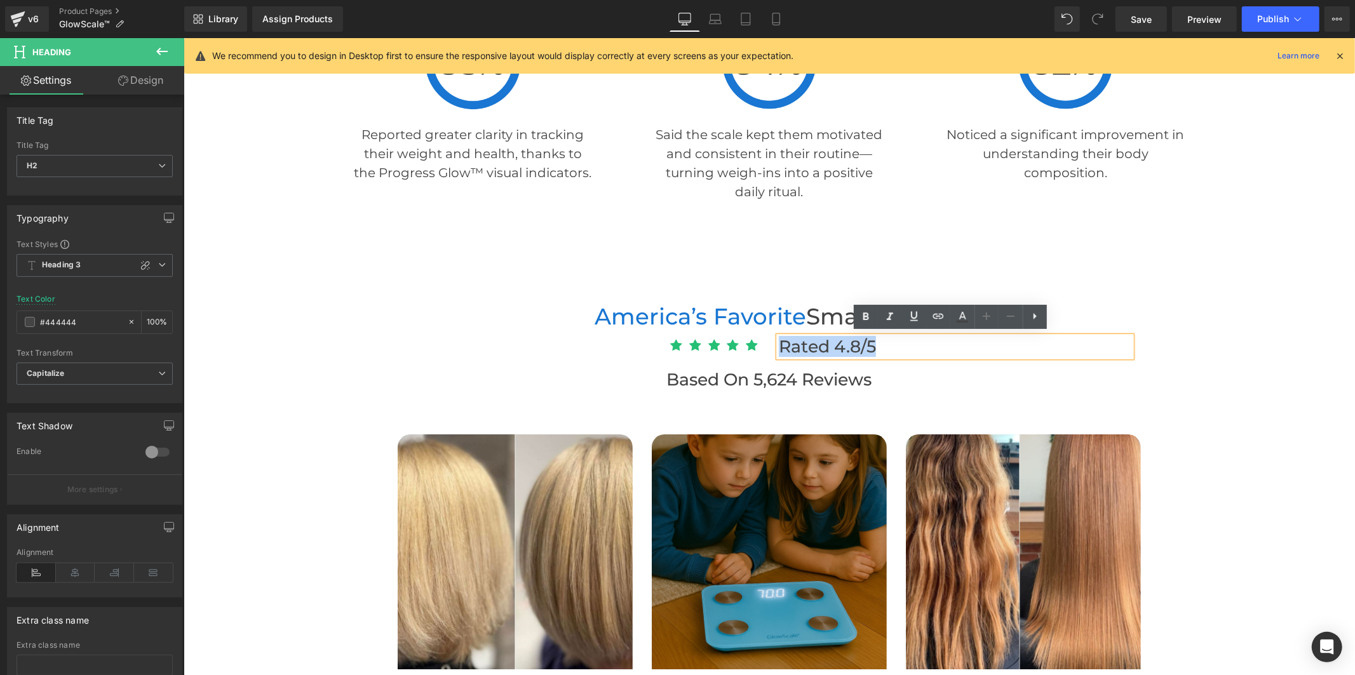
drag, startPoint x: 876, startPoint y: 341, endPoint x: 777, endPoint y: 344, distance: 99.1
click at [778, 344] on h2 "Rated 4.8/5" at bounding box center [954, 346] width 353 height 20
copy h2 "Rated 4.8/5"
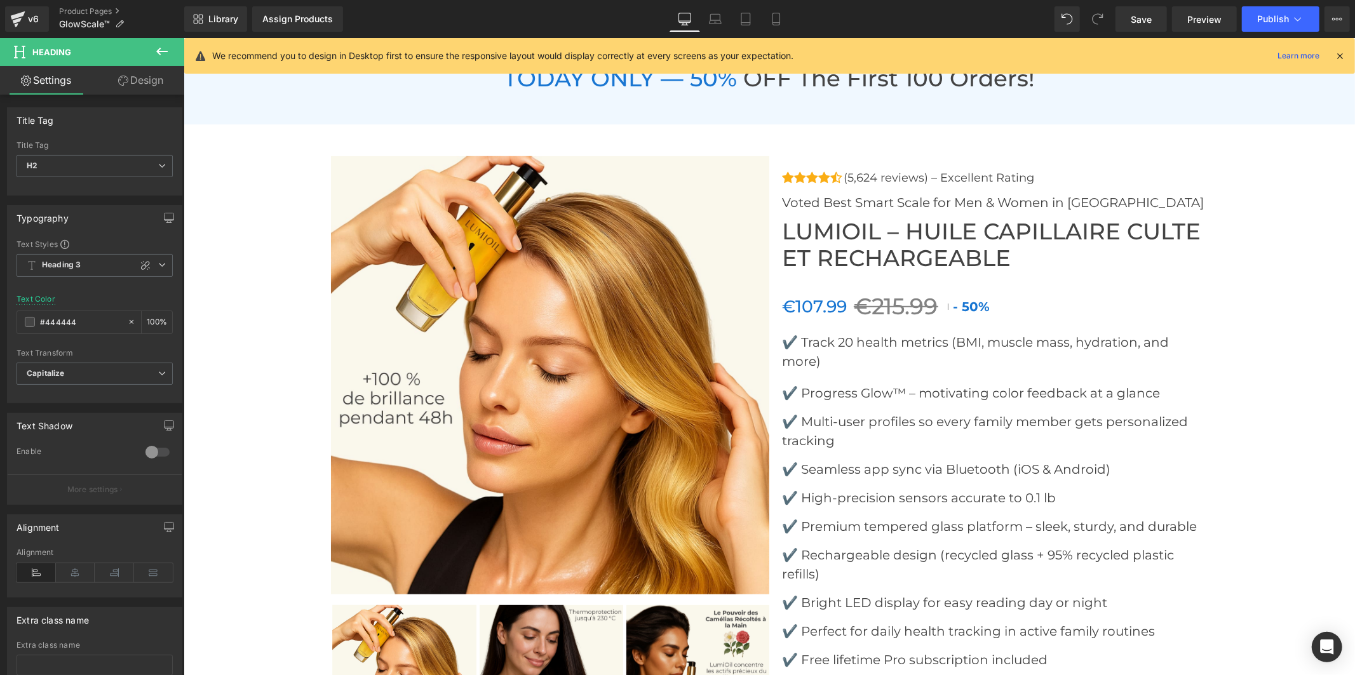
scroll to position [4674, 0]
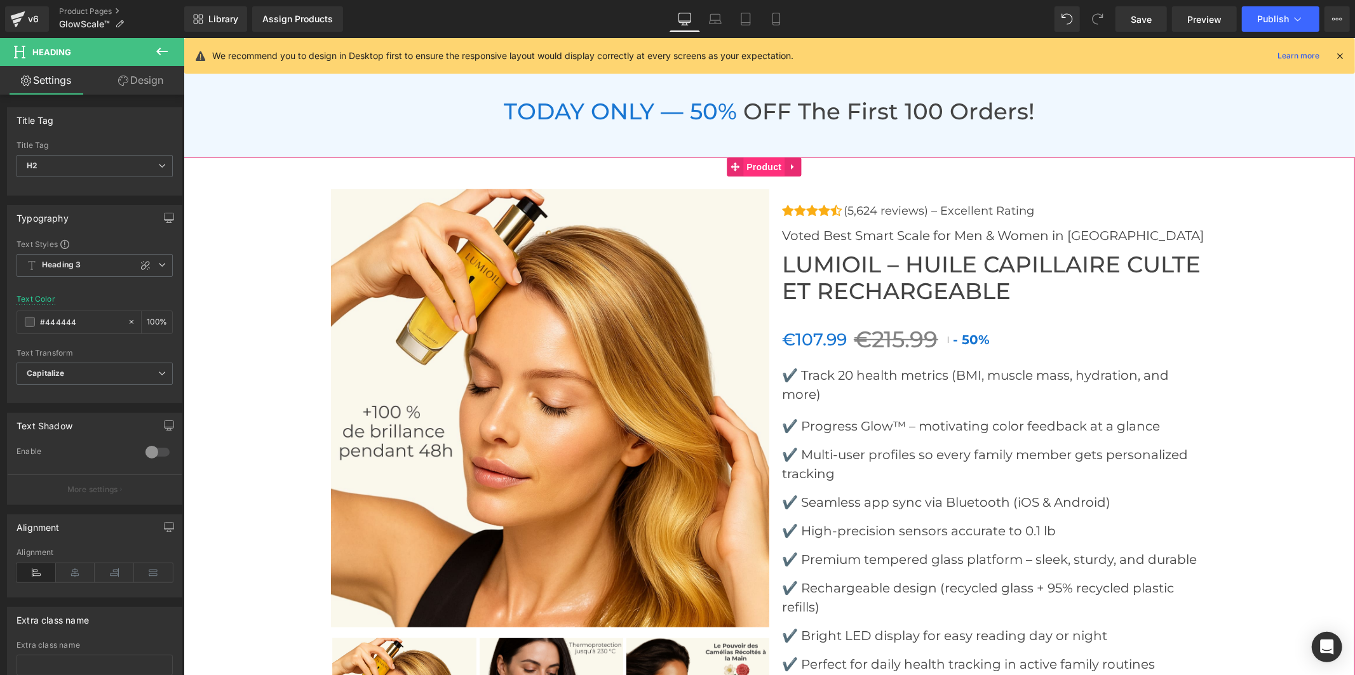
click at [755, 158] on span "Product" at bounding box center [763, 166] width 41 height 19
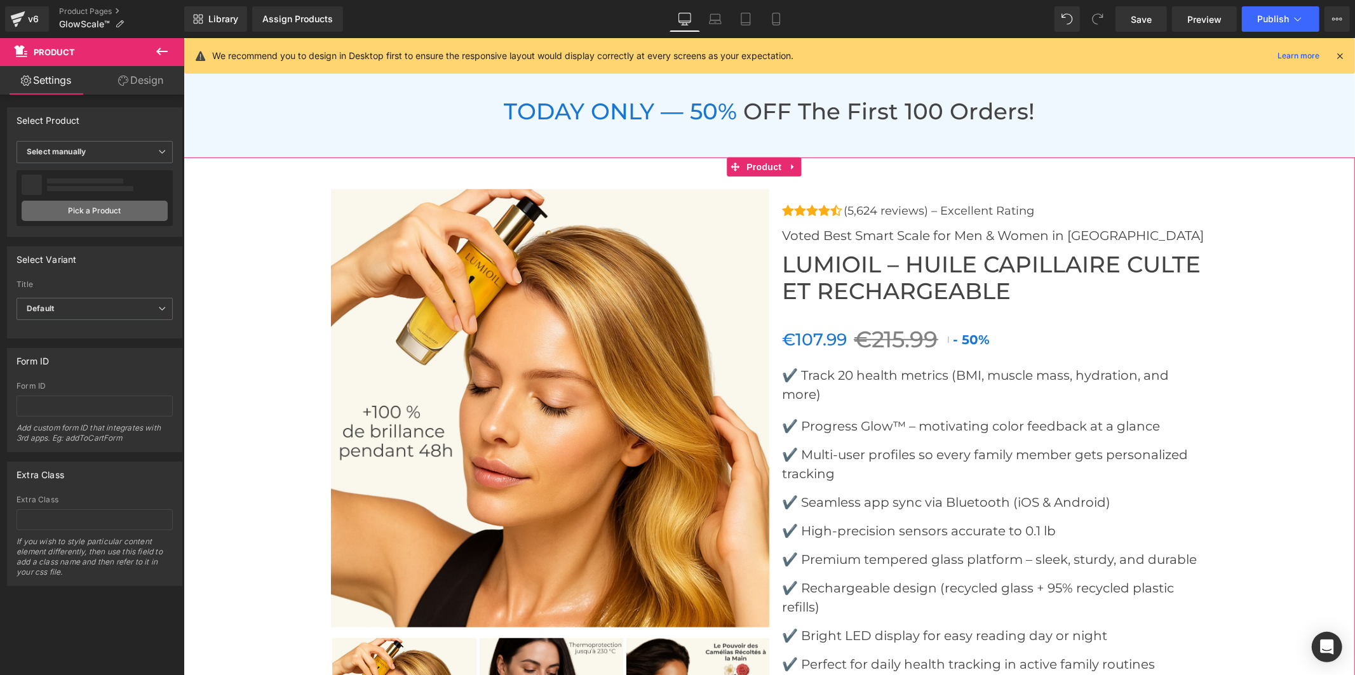
click at [124, 211] on link "Pick a Product" at bounding box center [95, 211] width 146 height 20
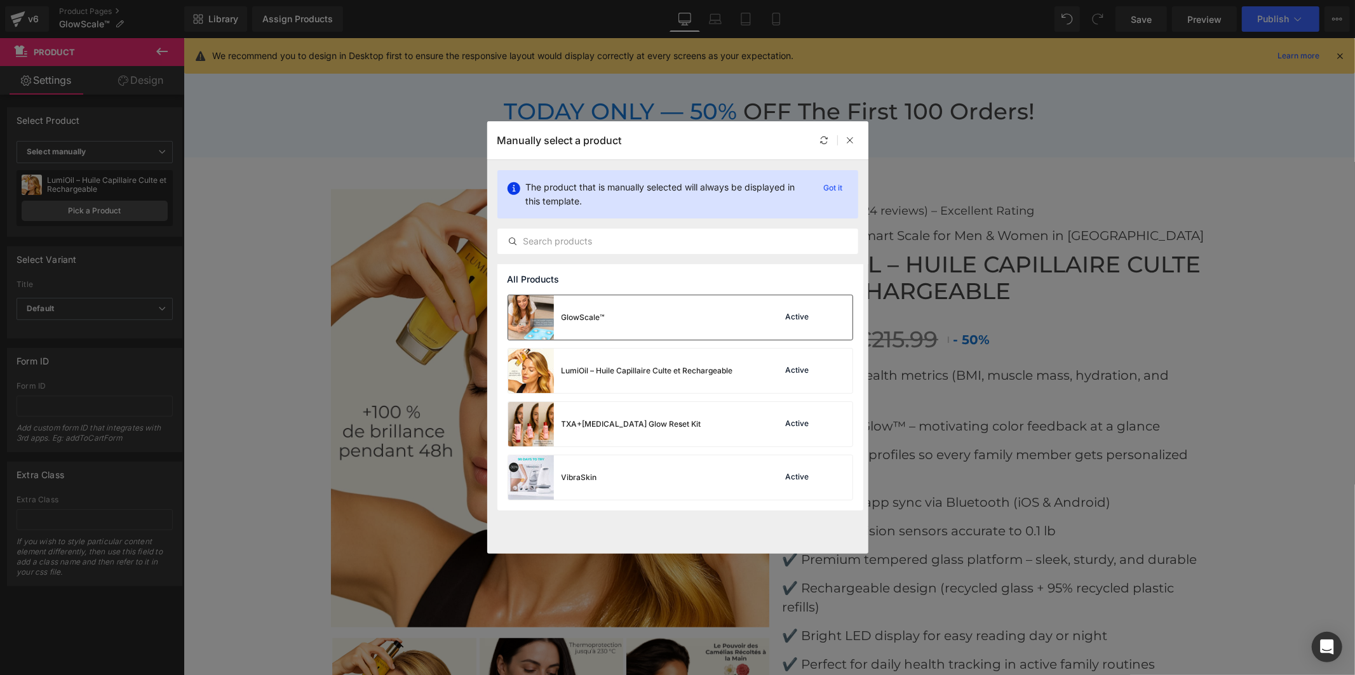
click at [612, 320] on div "GlowScale™ Active" at bounding box center [680, 317] width 344 height 44
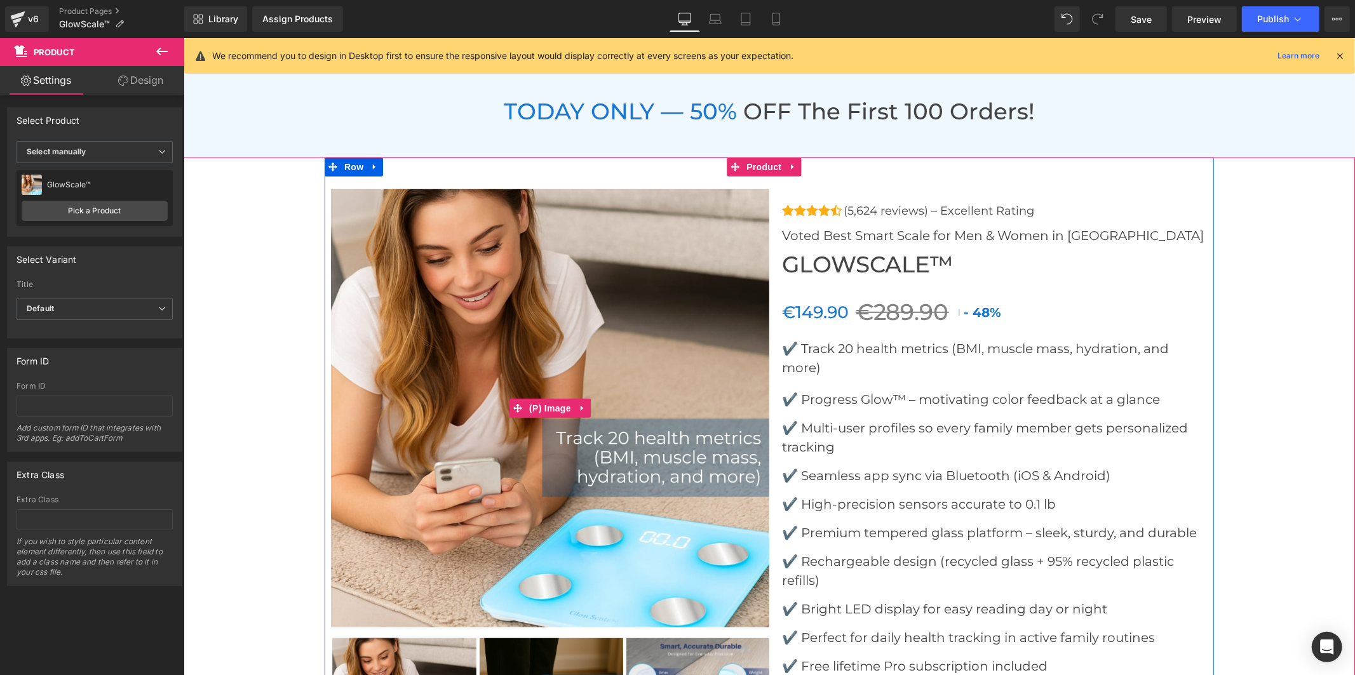
click at [511, 290] on img at bounding box center [549, 408] width 438 height 438
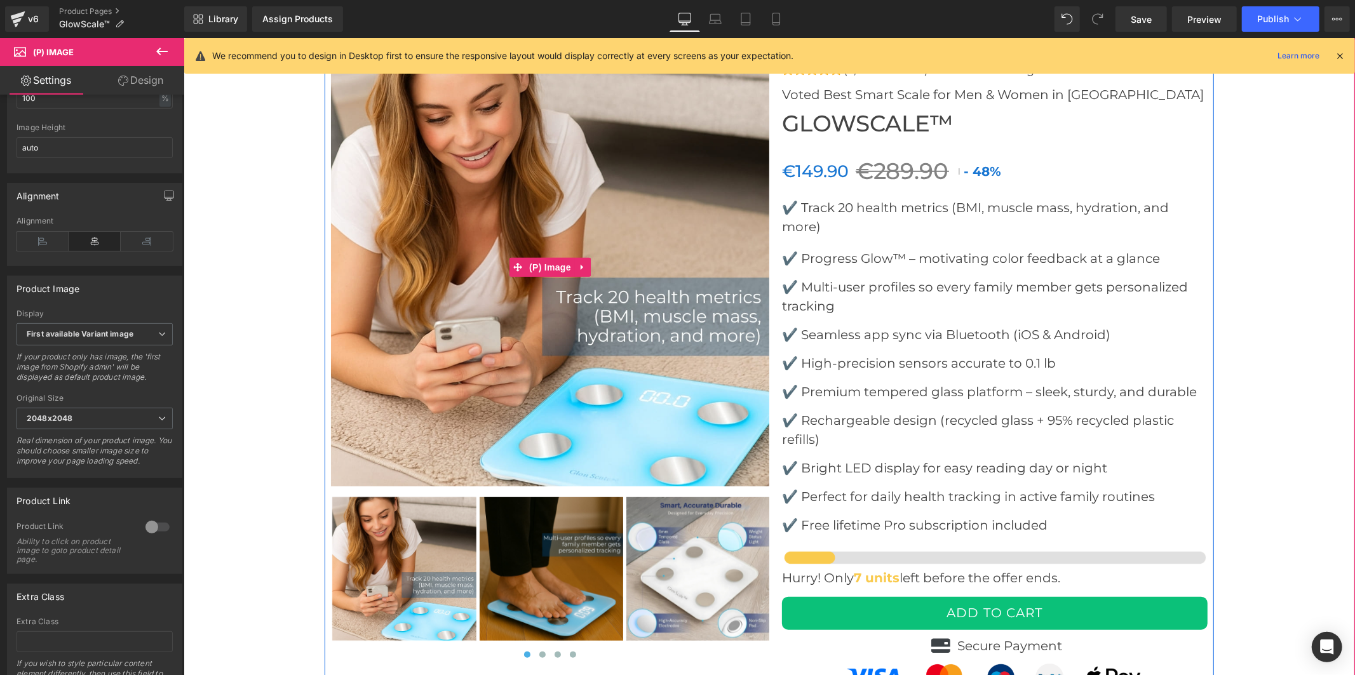
scroll to position [4815, 0]
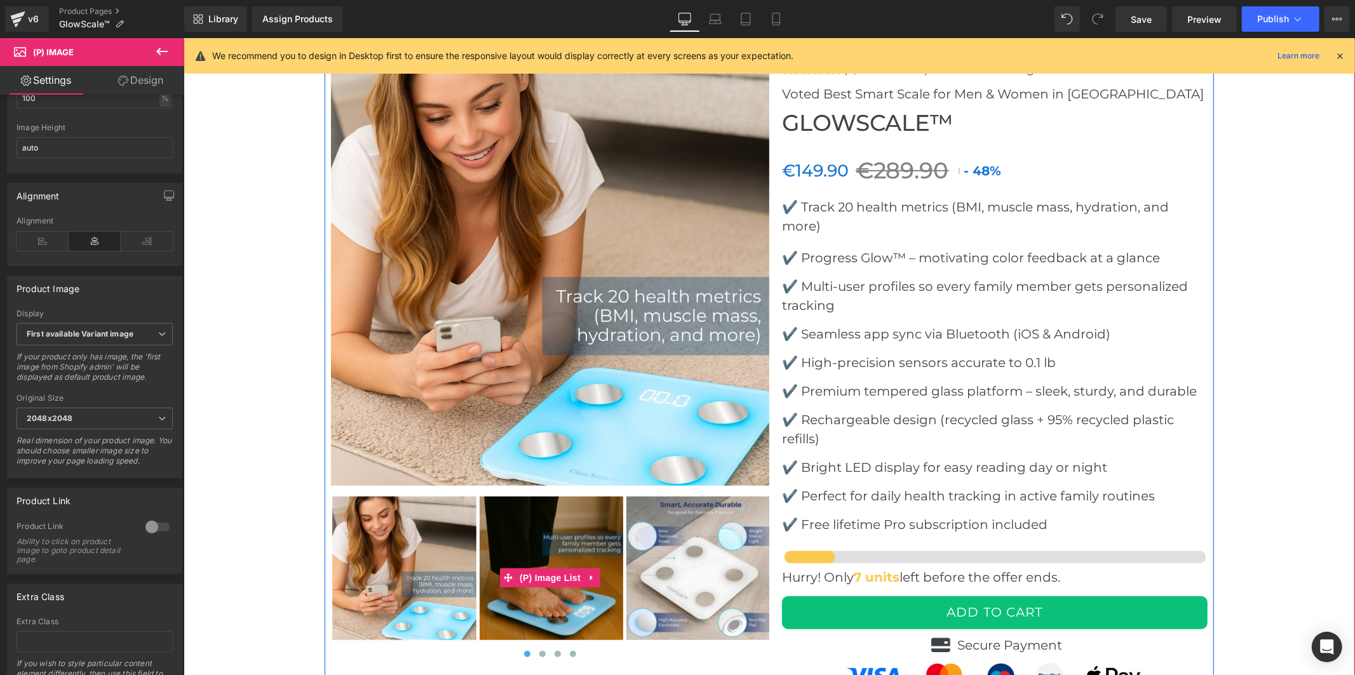
click at [405, 536] on img at bounding box center [404, 568] width 144 height 144
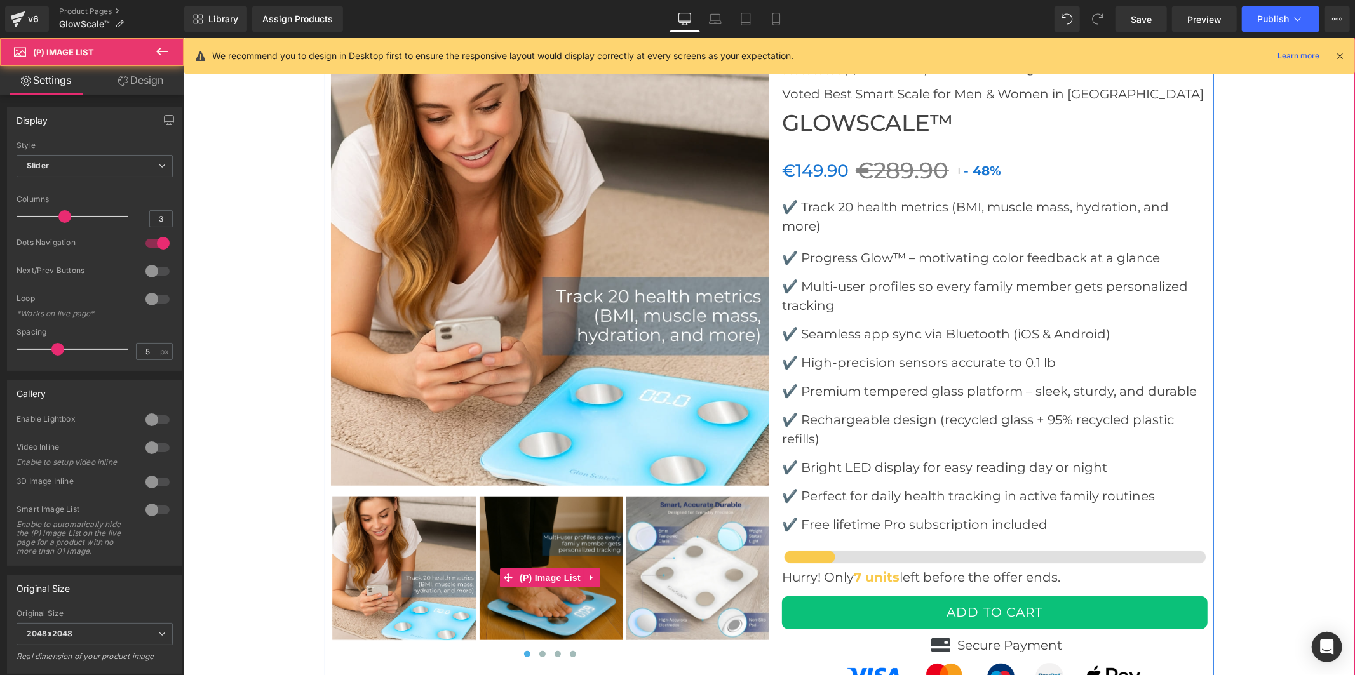
click at [515, 541] on img at bounding box center [551, 568] width 144 height 144
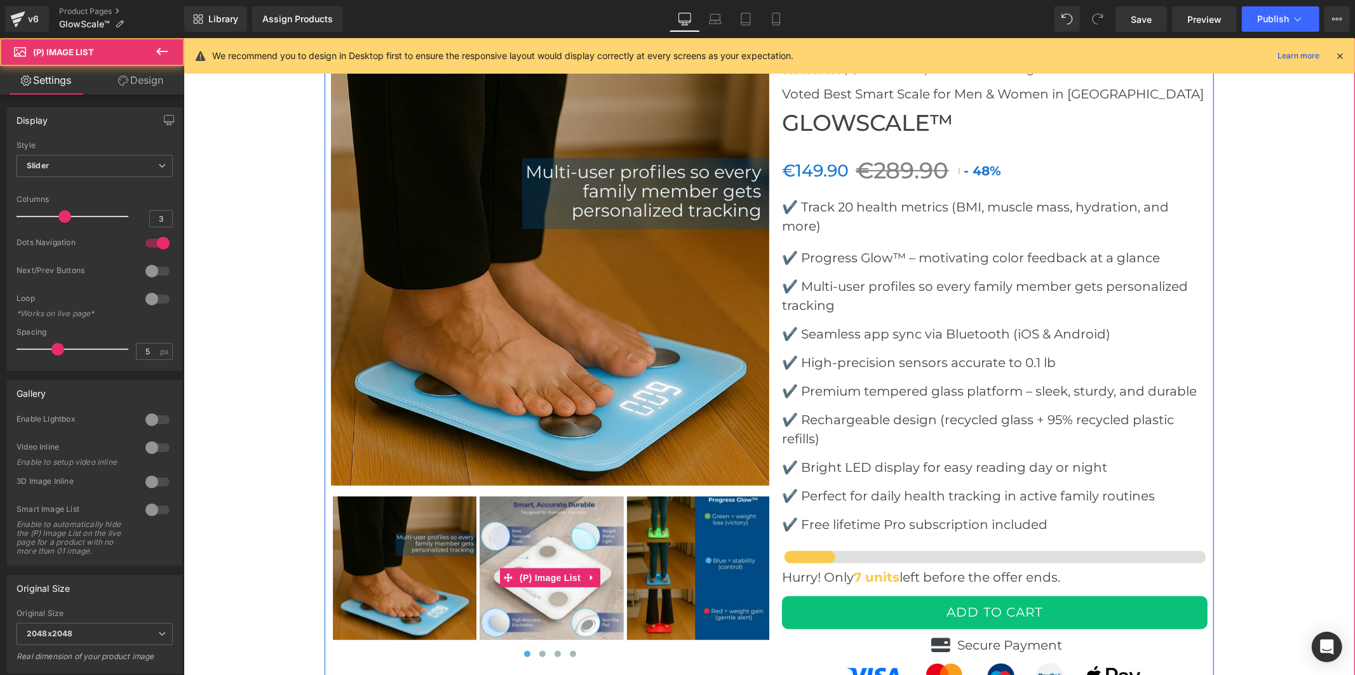
click at [549, 536] on img at bounding box center [551, 568] width 144 height 144
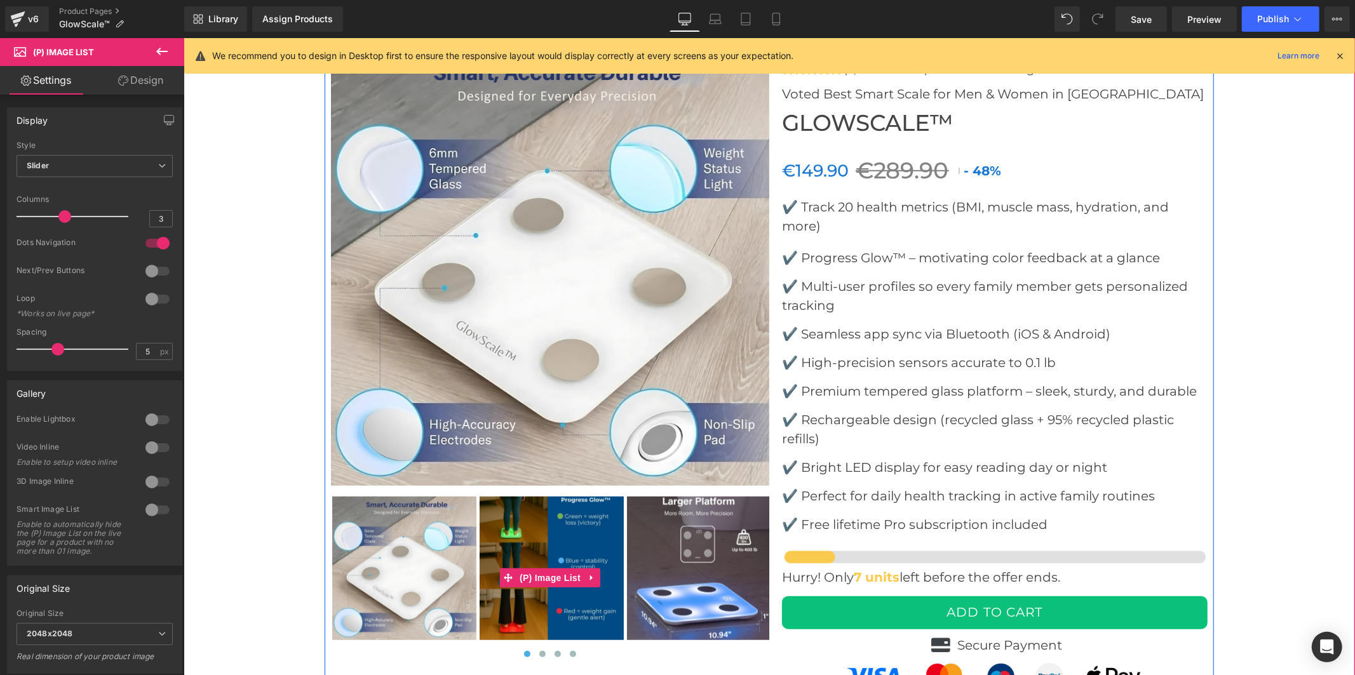
click at [548, 535] on img at bounding box center [551, 568] width 144 height 144
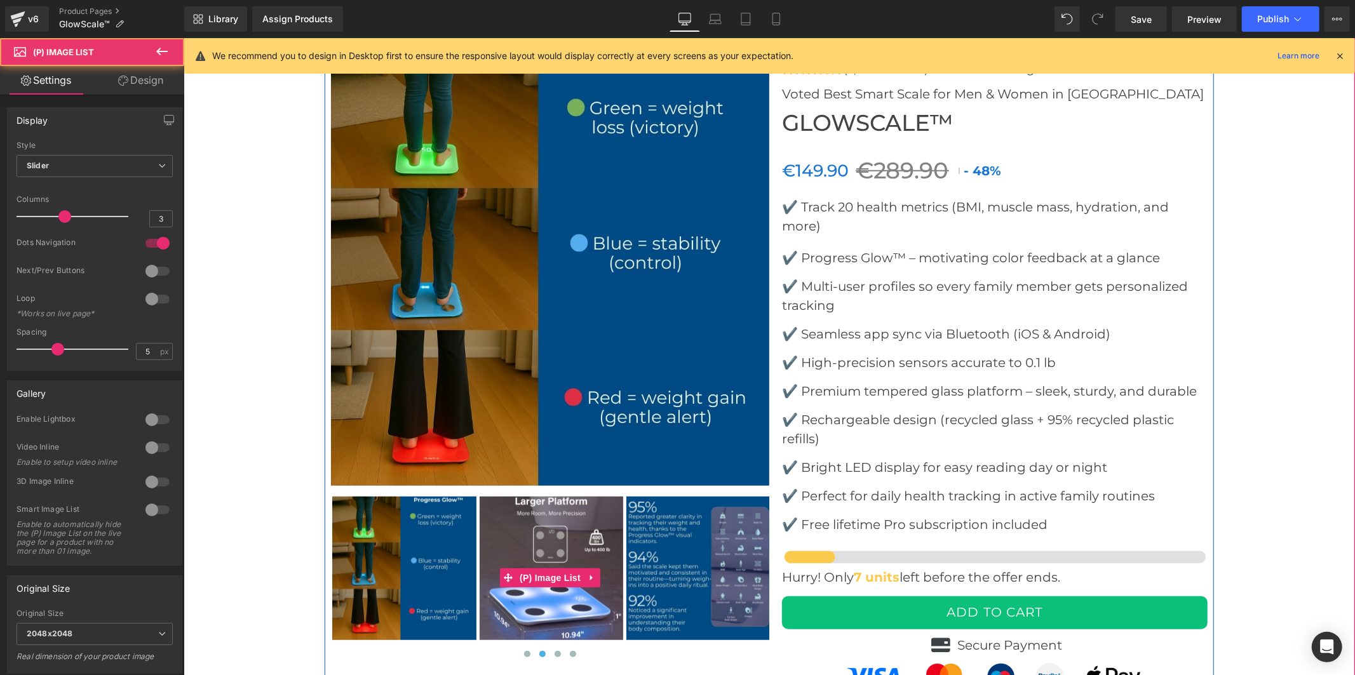
click at [568, 536] on img at bounding box center [551, 568] width 144 height 144
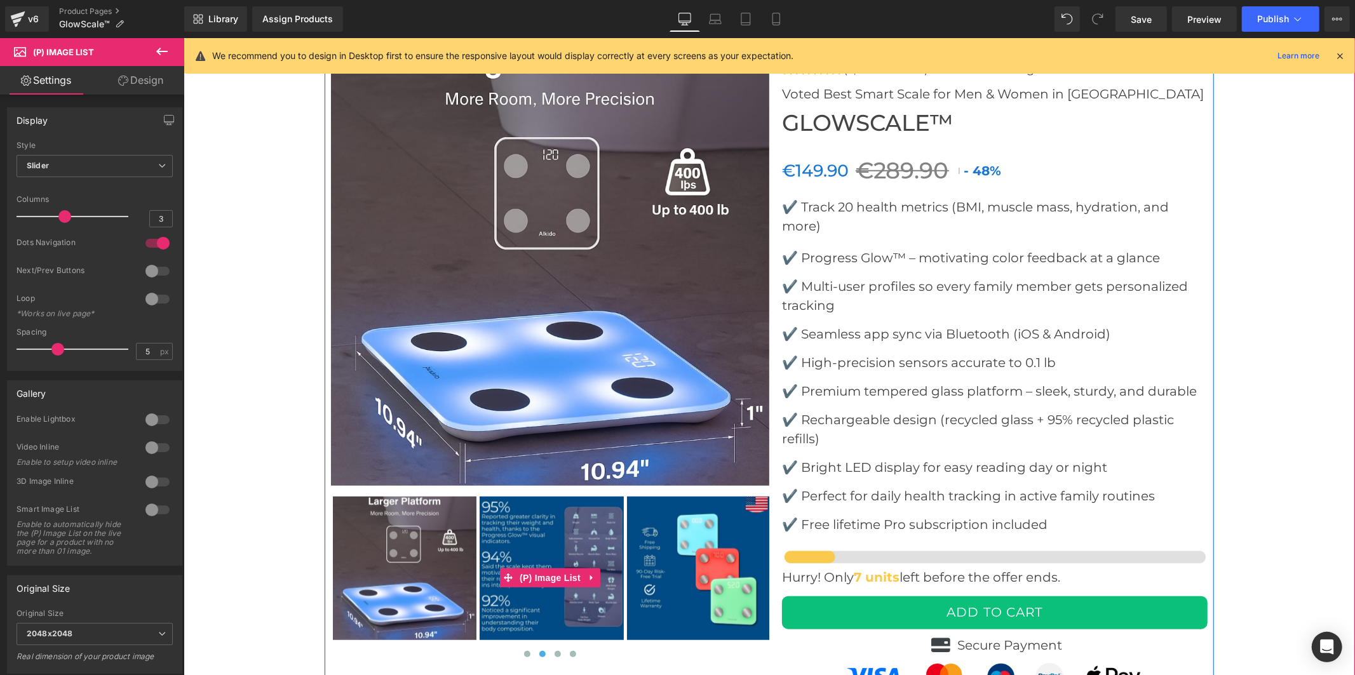
click at [570, 536] on img at bounding box center [551, 568] width 144 height 144
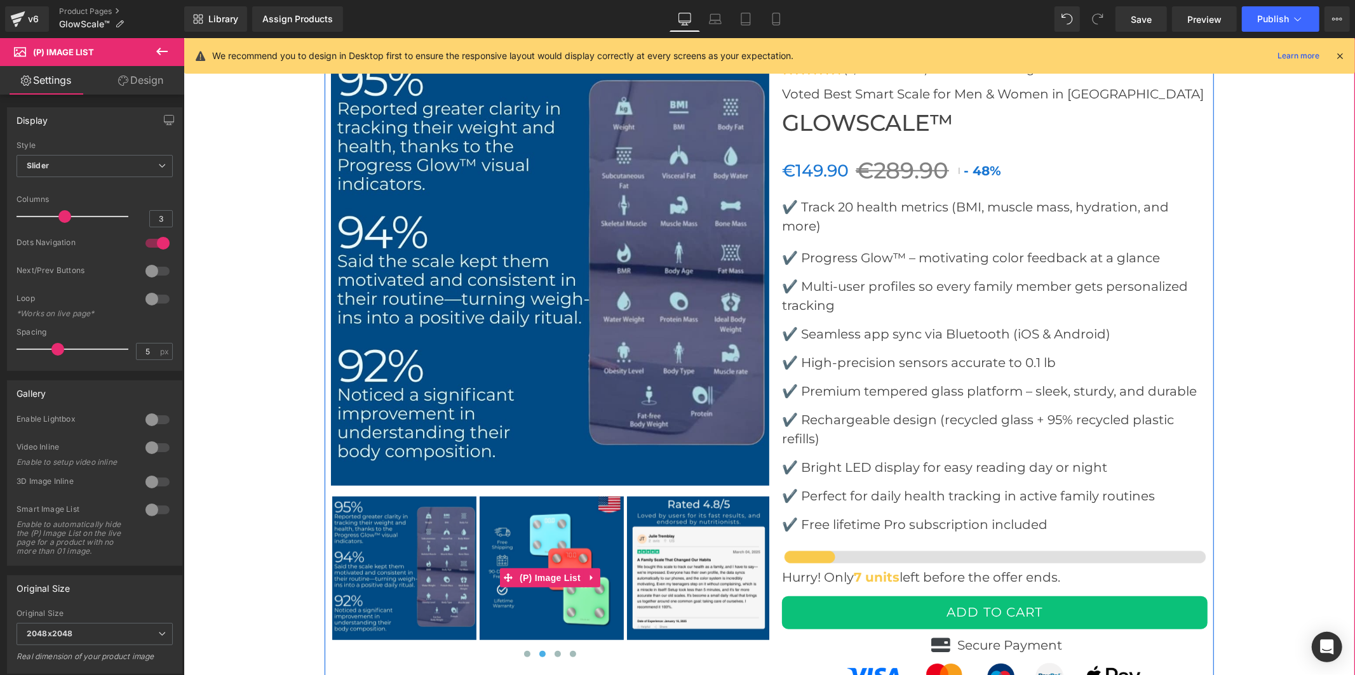
click at [575, 536] on img at bounding box center [551, 568] width 144 height 144
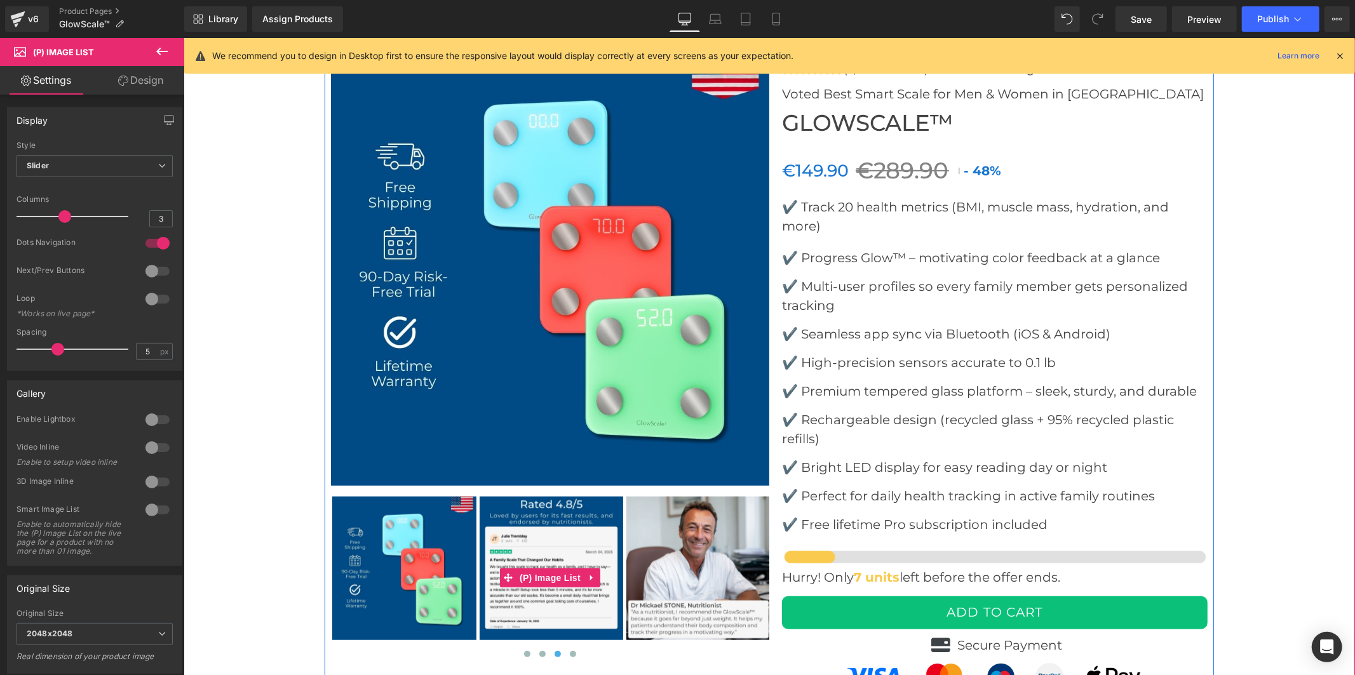
click at [575, 536] on img at bounding box center [551, 568] width 144 height 144
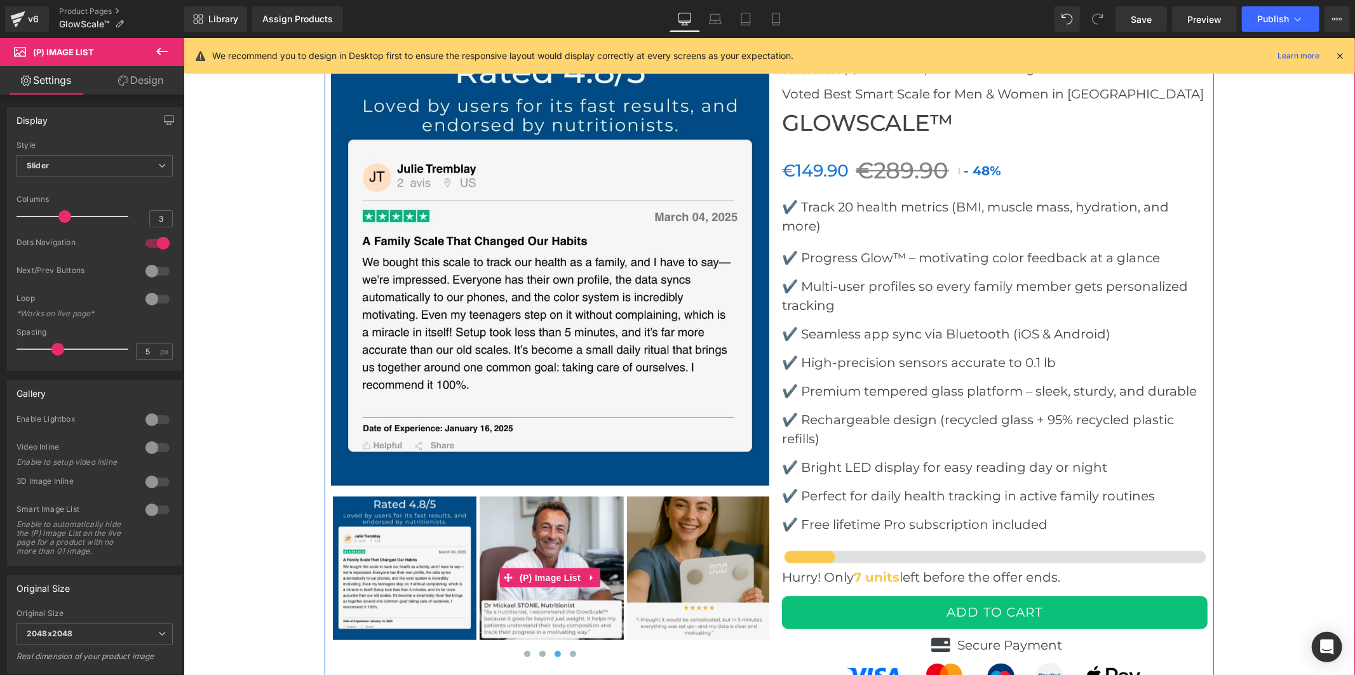
click at [575, 536] on img at bounding box center [551, 568] width 144 height 144
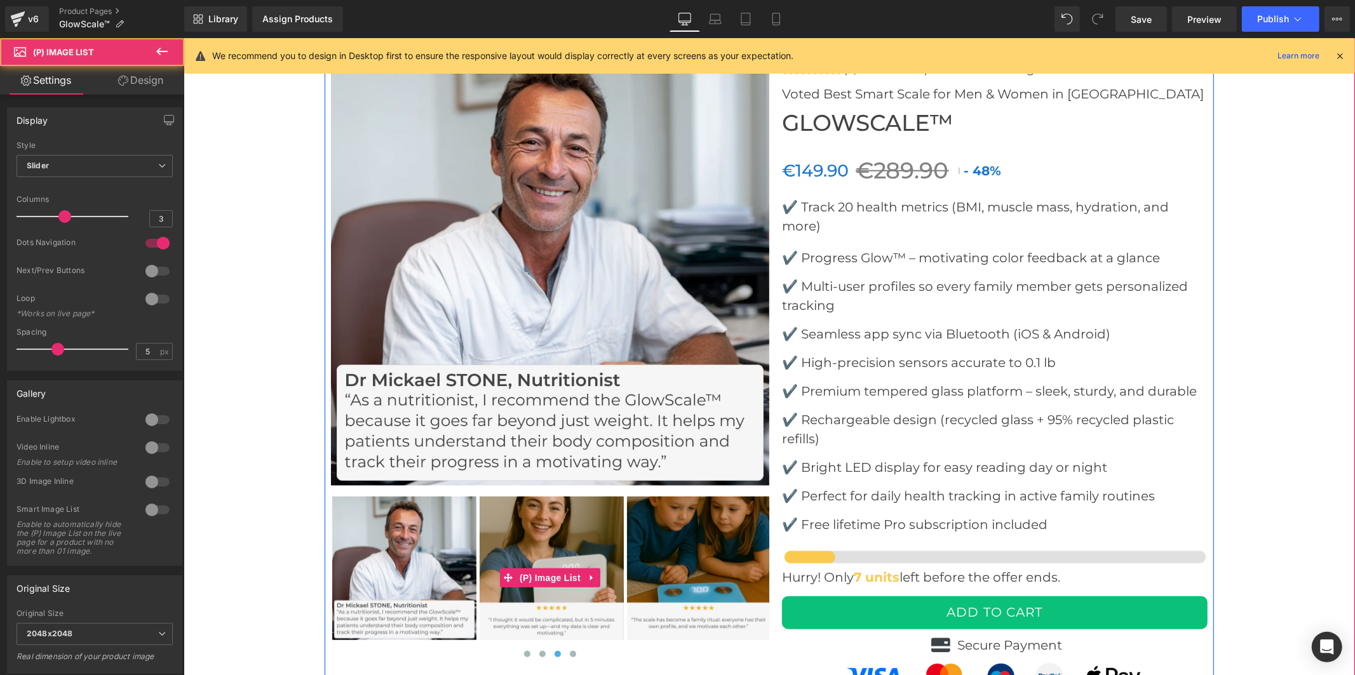
click at [576, 536] on img at bounding box center [551, 568] width 144 height 144
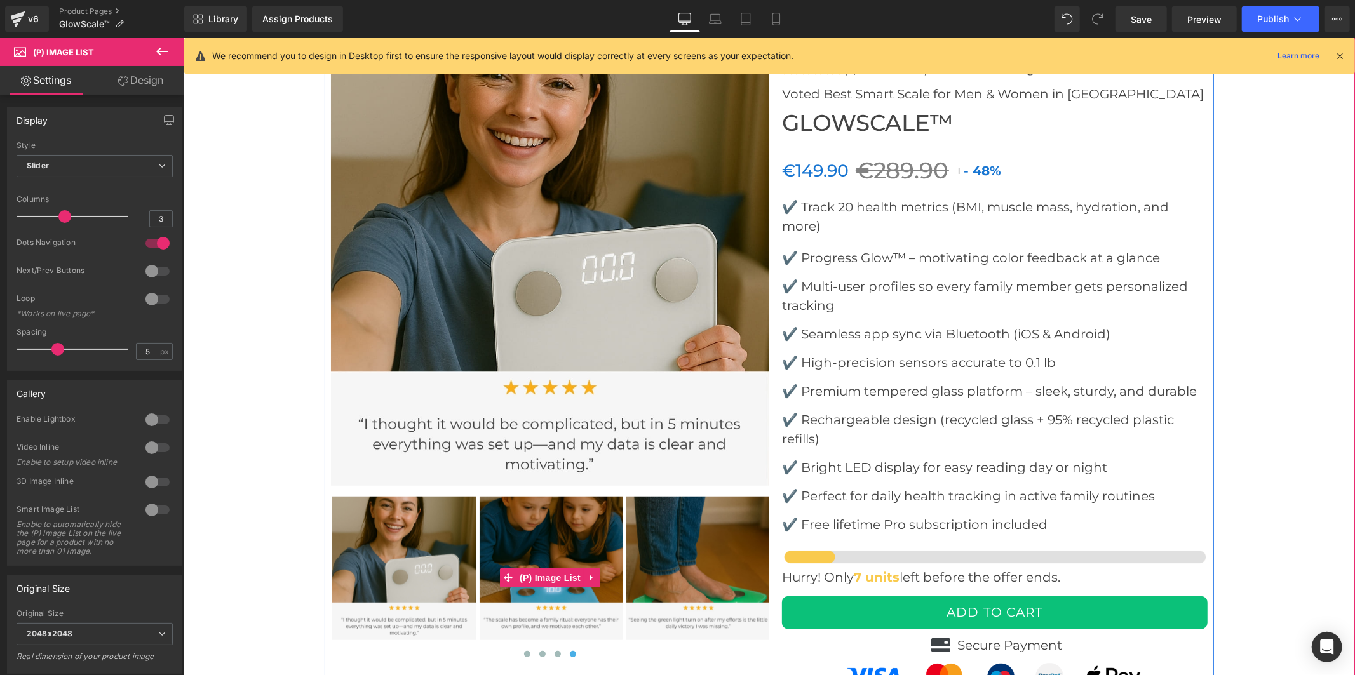
click at [576, 536] on img at bounding box center [551, 568] width 144 height 144
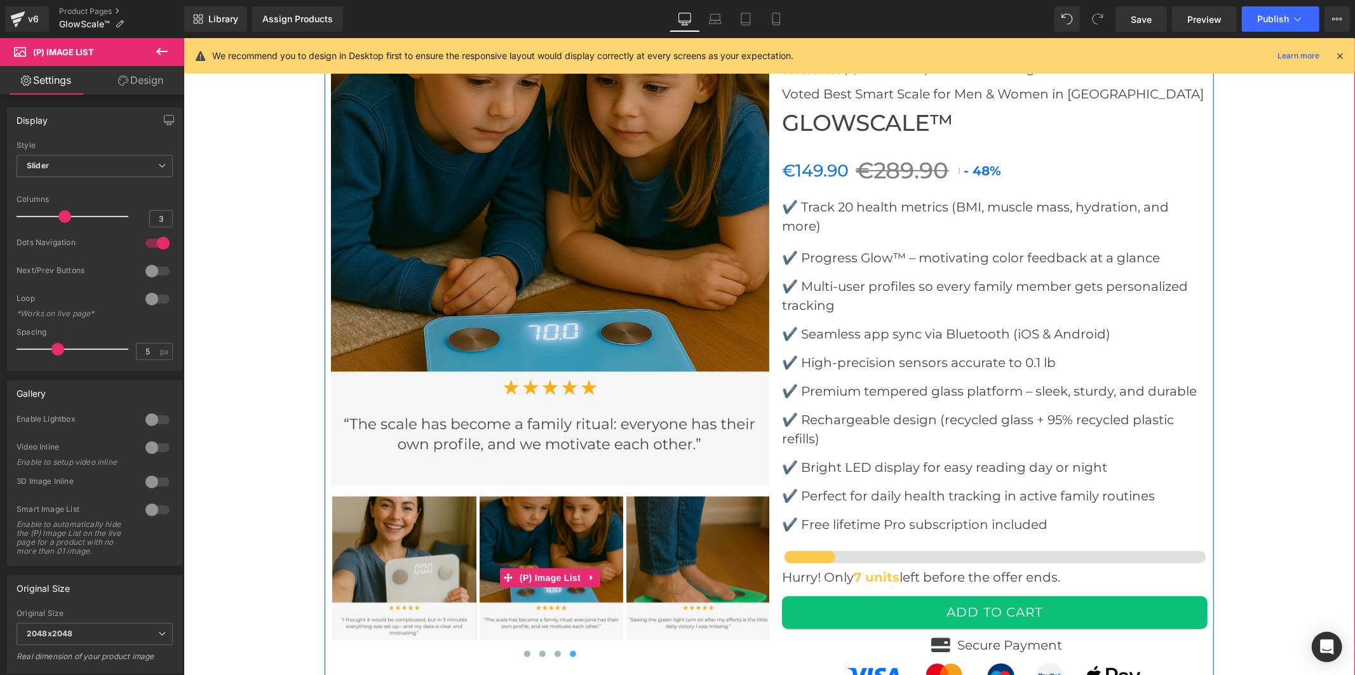
click at [663, 534] on img at bounding box center [698, 568] width 144 height 144
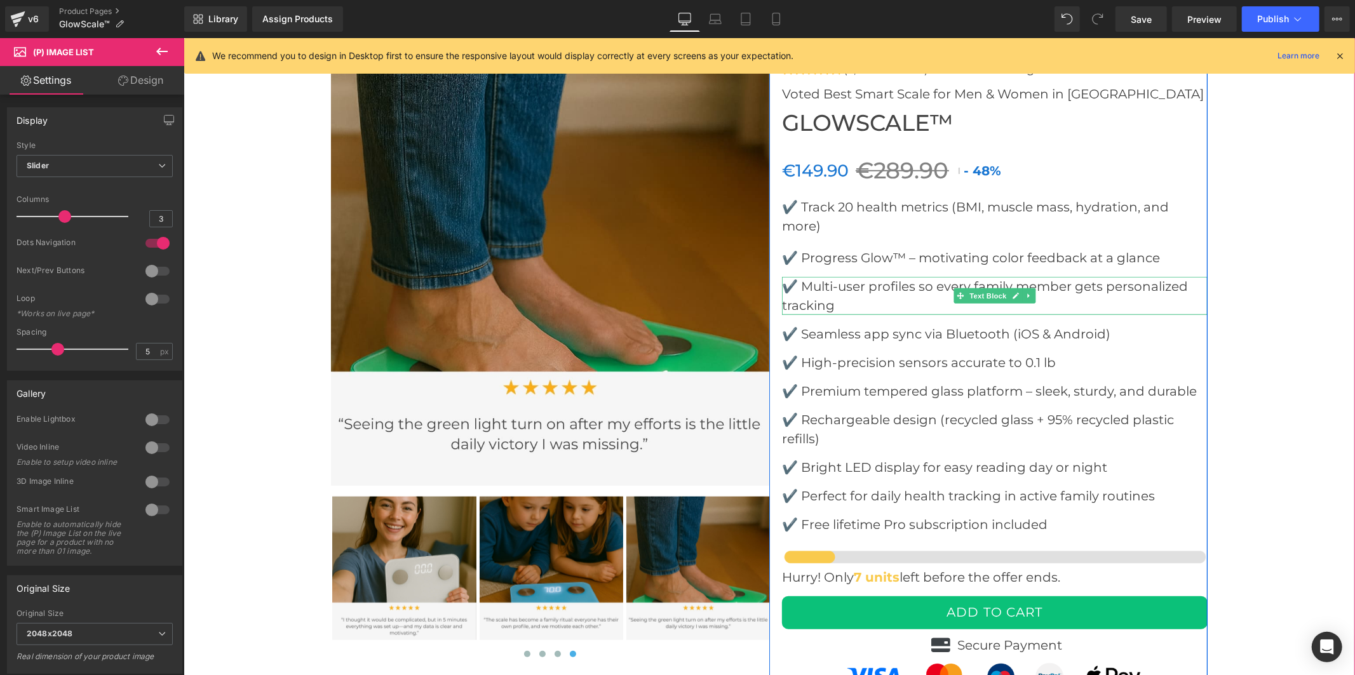
scroll to position [4462, 0]
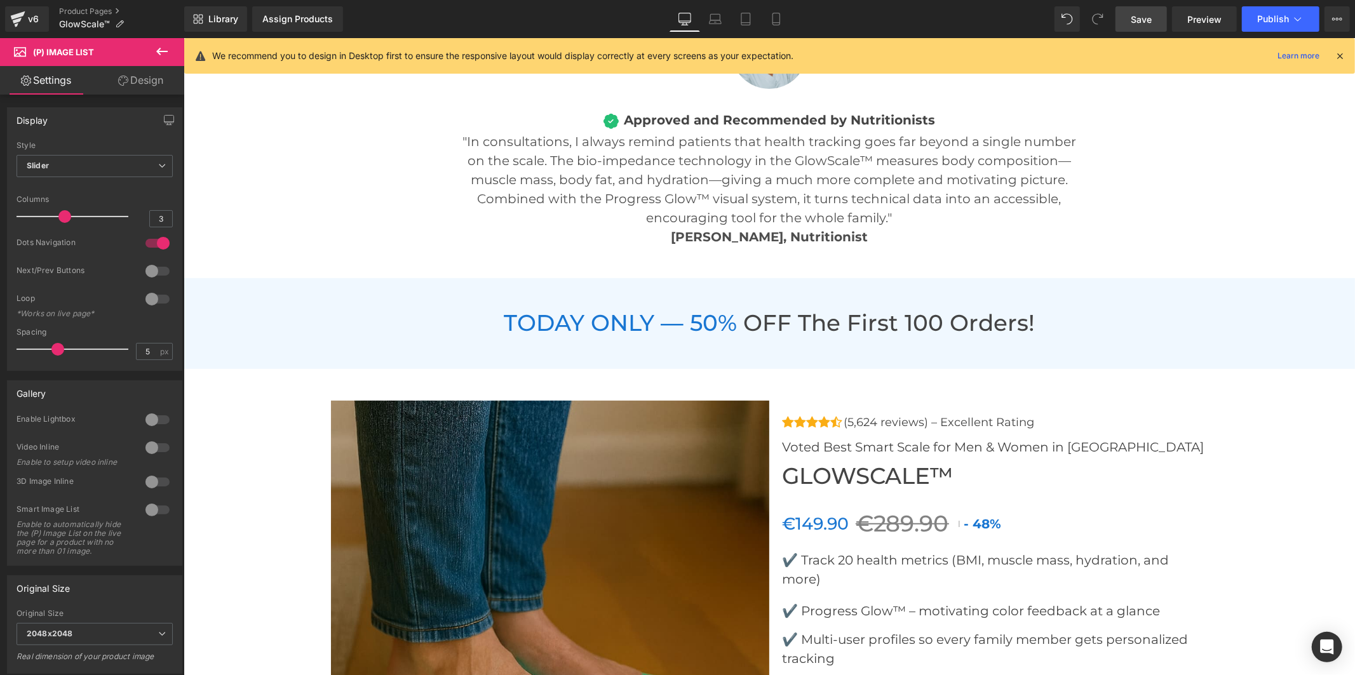
click at [1134, 15] on span "Save" at bounding box center [1141, 19] width 21 height 13
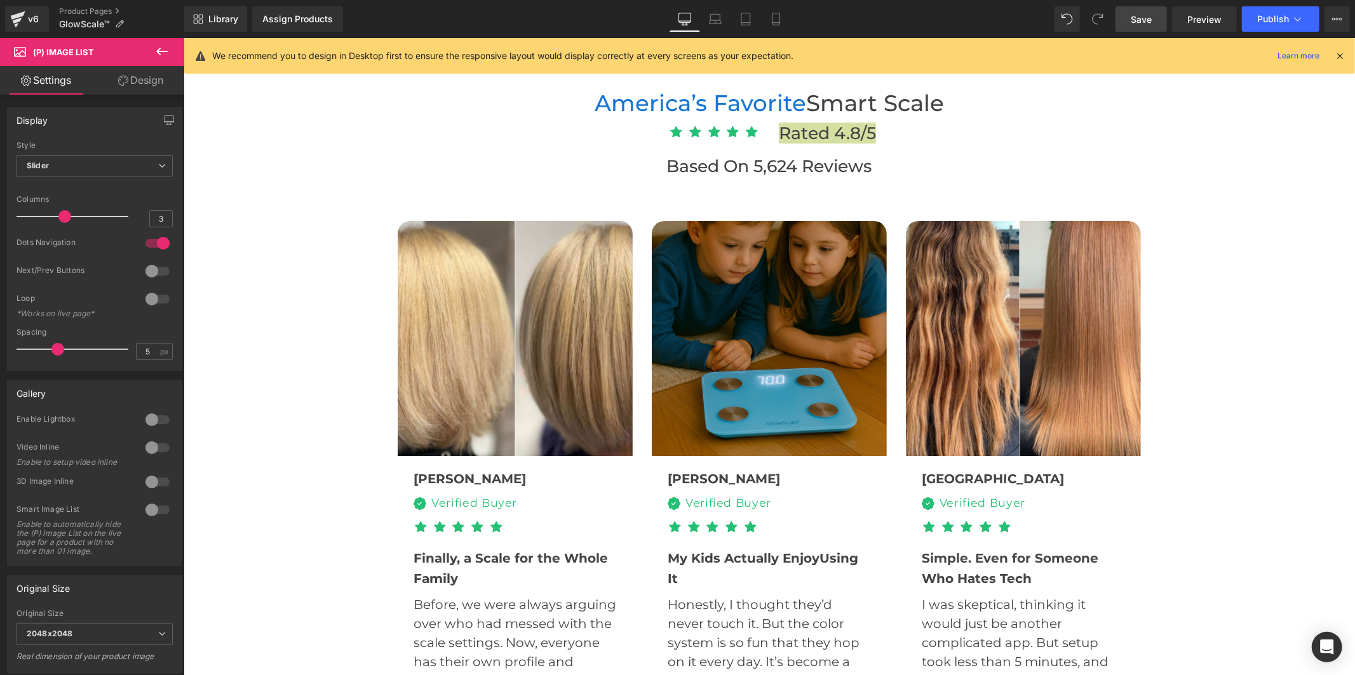
scroll to position [3757, 0]
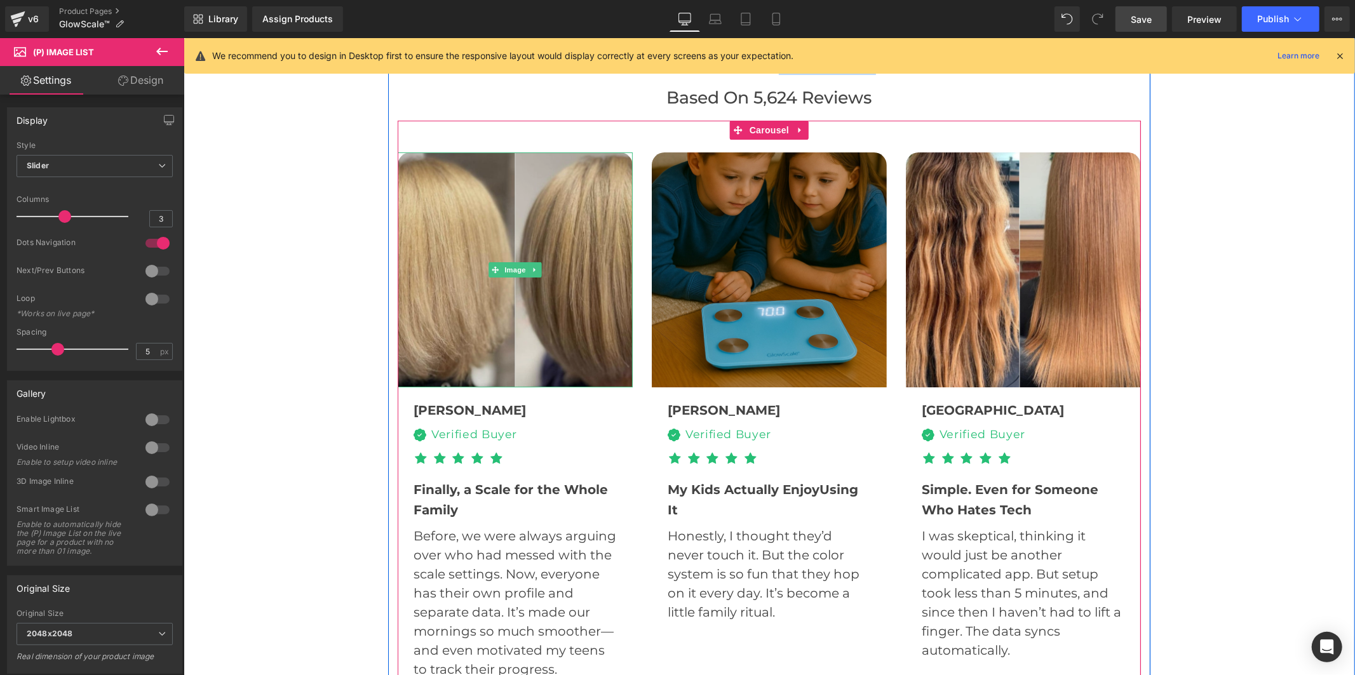
click at [453, 330] on img at bounding box center [514, 269] width 235 height 235
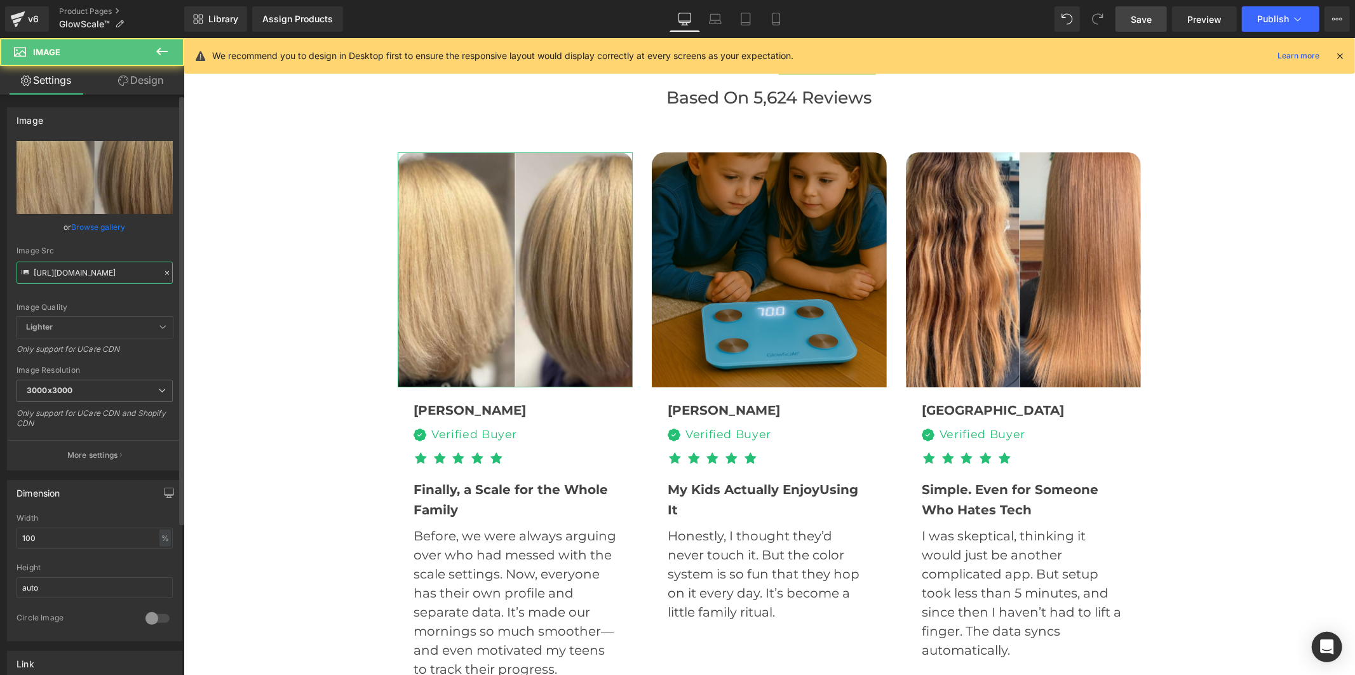
click at [98, 277] on input "[URL][DOMAIN_NAME]" at bounding box center [95, 273] width 156 height 22
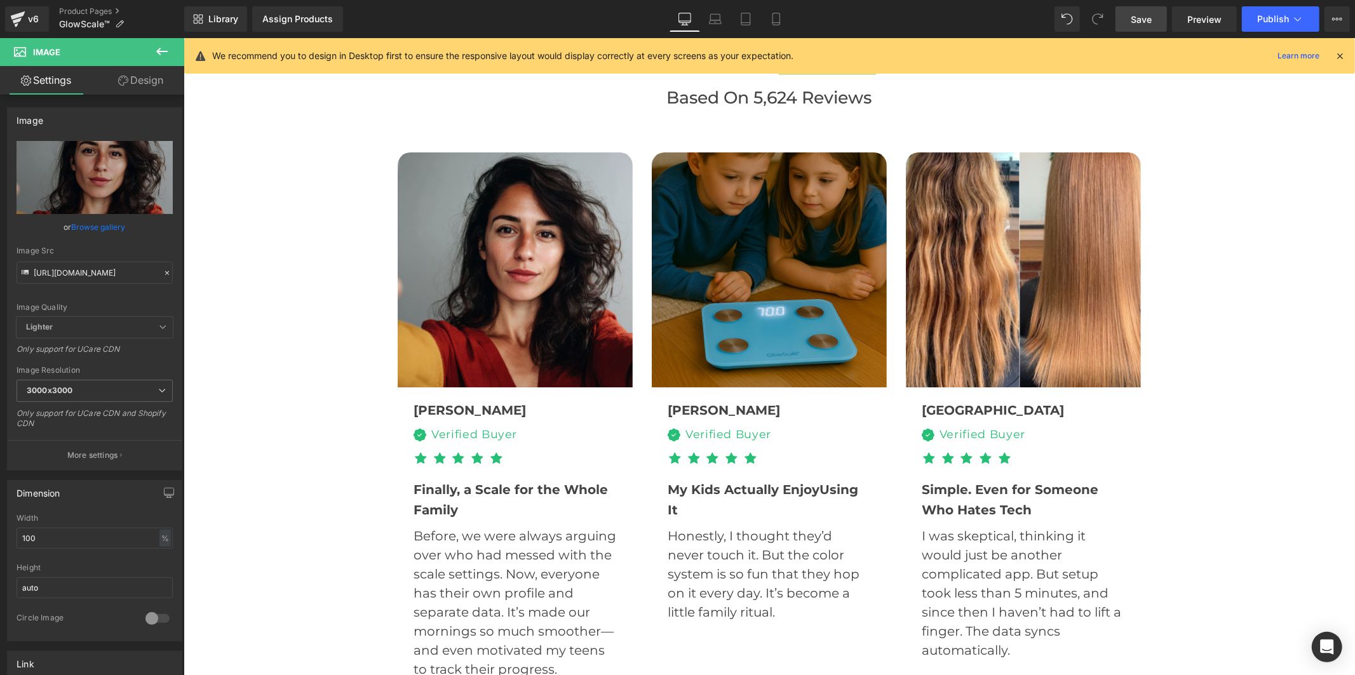
type input "[URL][DOMAIN_NAME]"
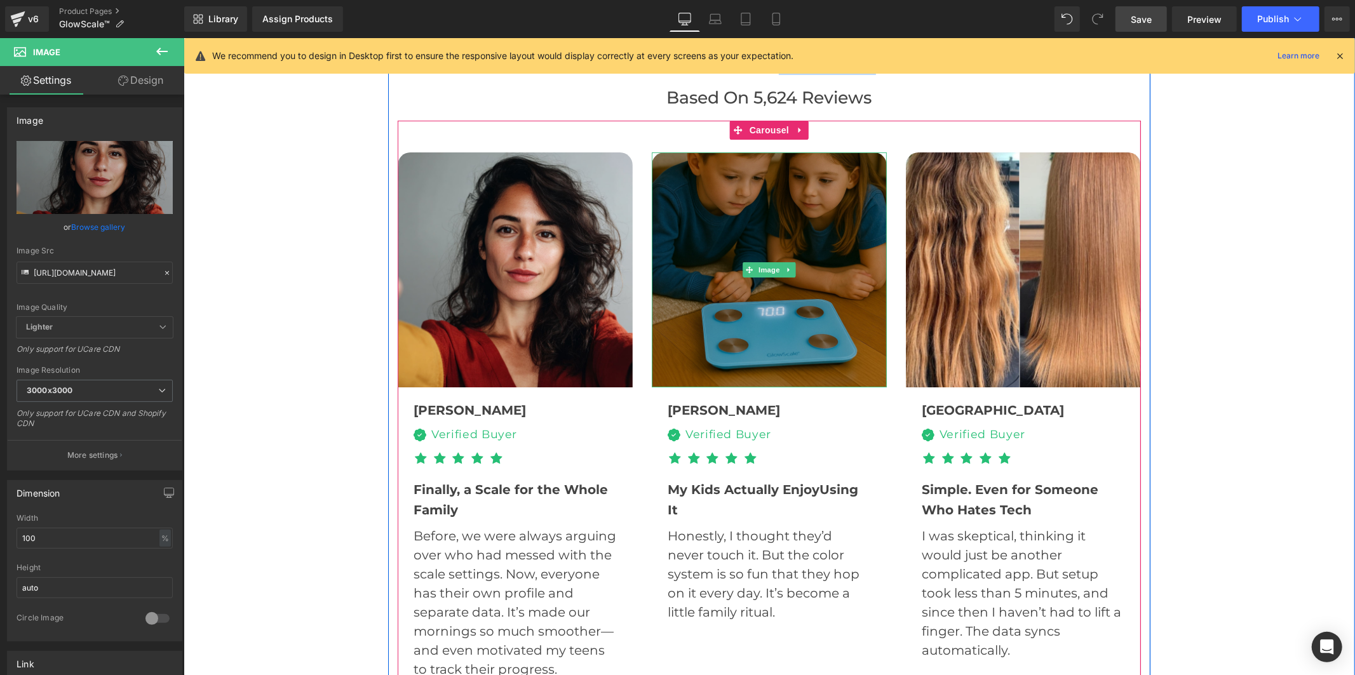
click at [747, 239] on img at bounding box center [768, 269] width 235 height 235
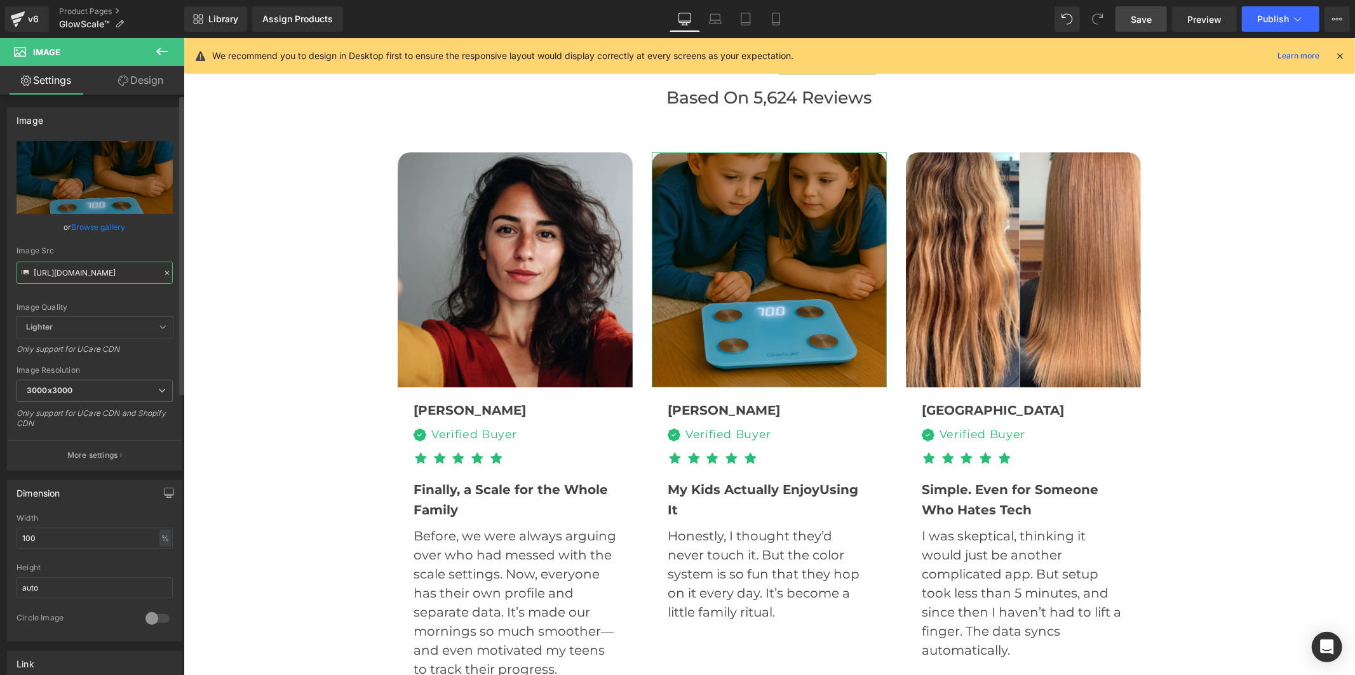
click at [83, 269] on input "[URL][DOMAIN_NAME]" at bounding box center [95, 273] width 156 height 22
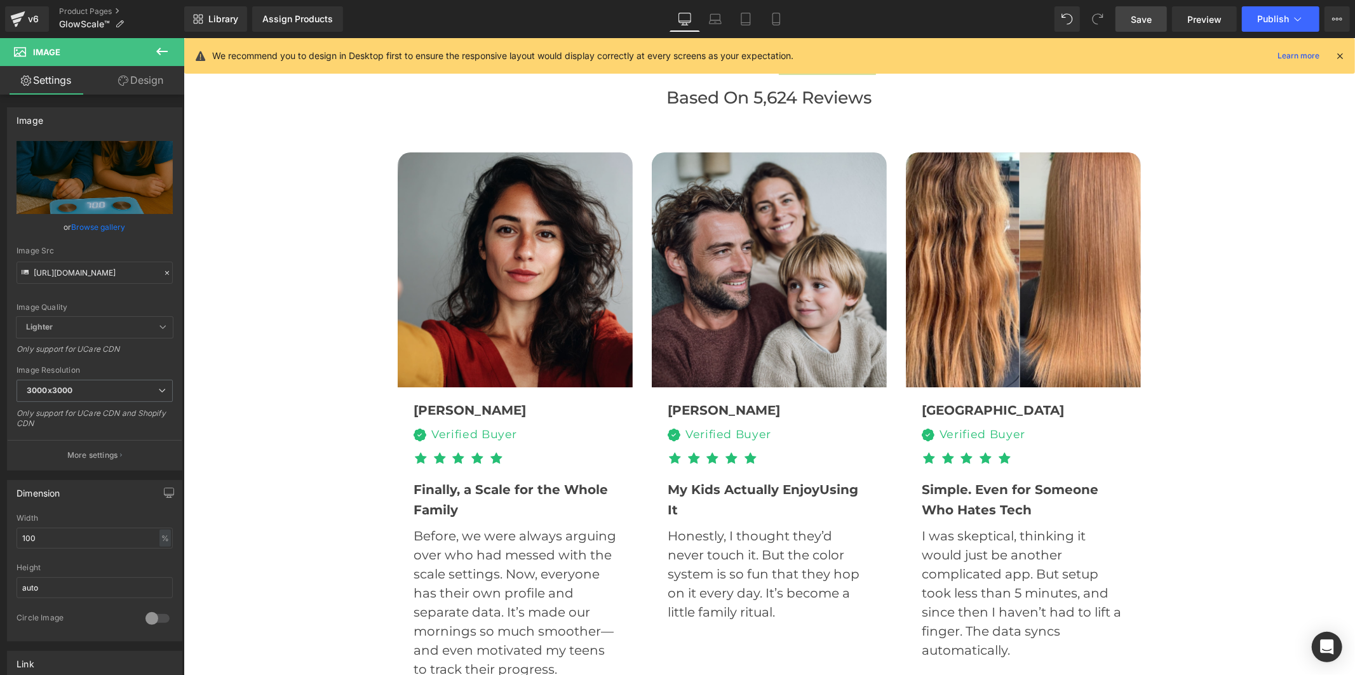
type input "[URL][DOMAIN_NAME]"
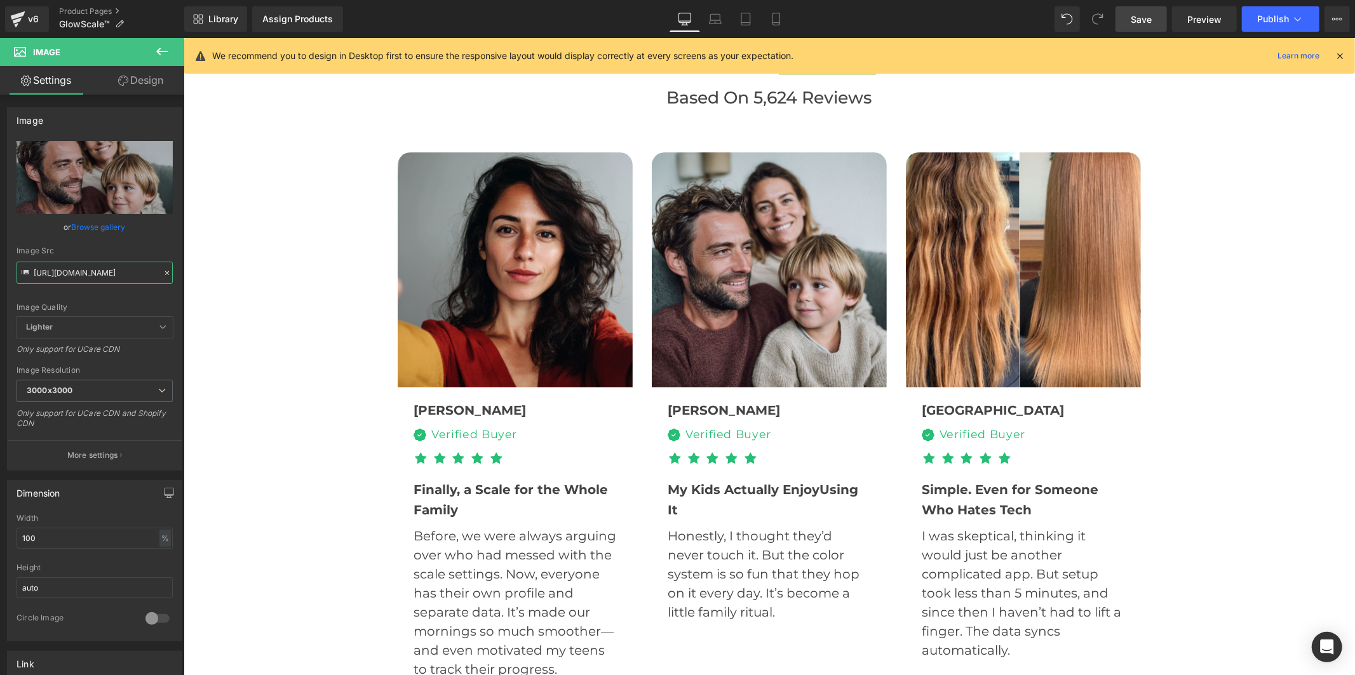
scroll to position [0, 0]
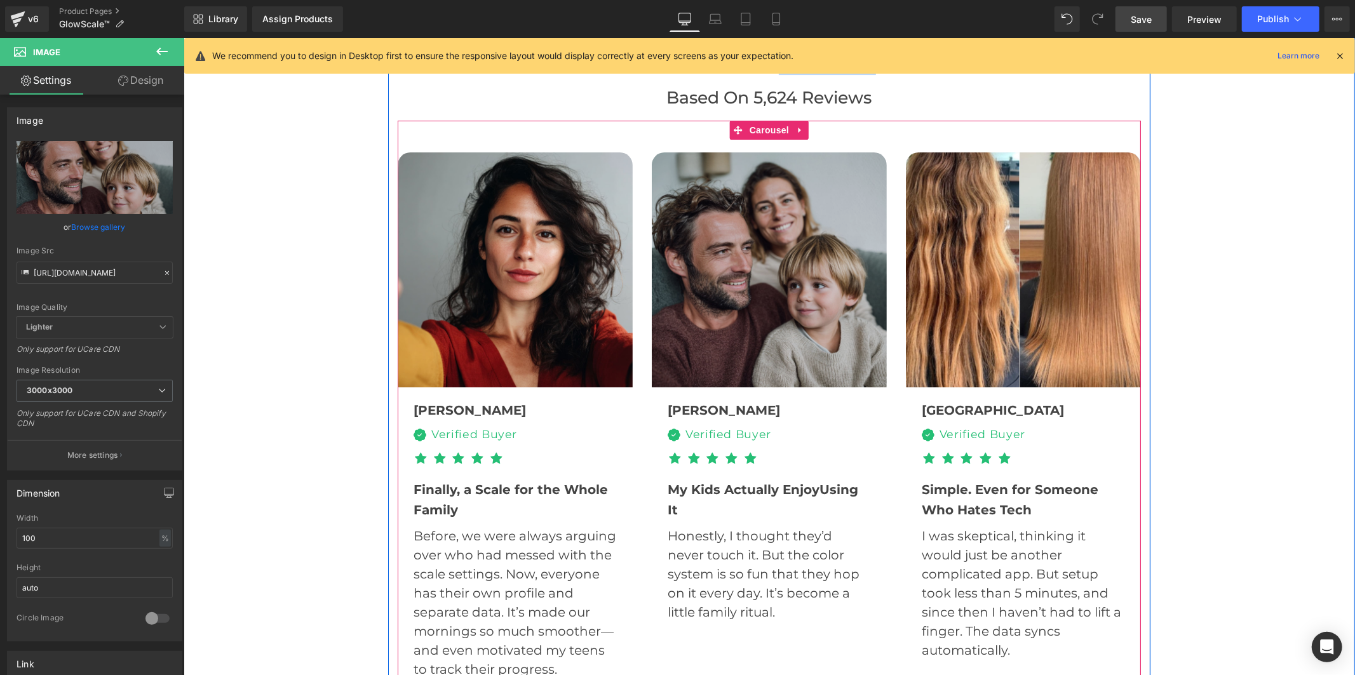
click at [936, 225] on img at bounding box center [1022, 269] width 235 height 235
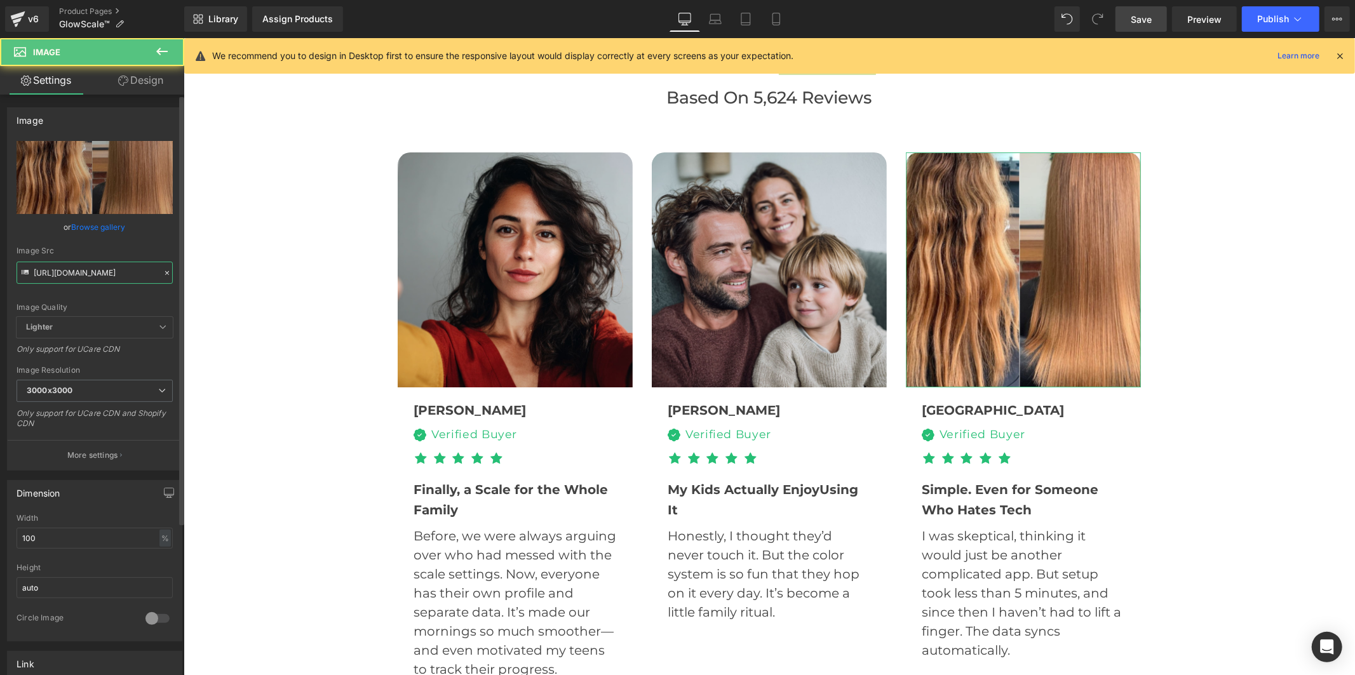
click at [122, 276] on input "[URL][DOMAIN_NAME]" at bounding box center [95, 273] width 156 height 22
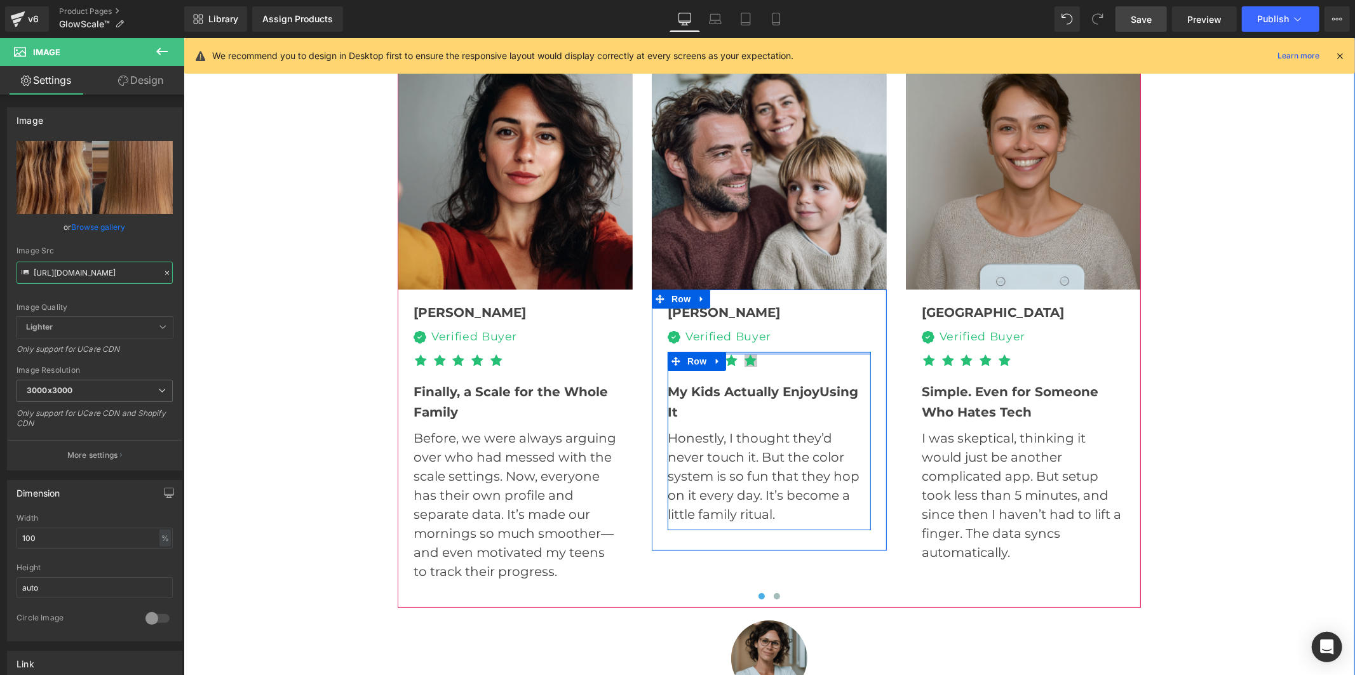
scroll to position [3898, 0]
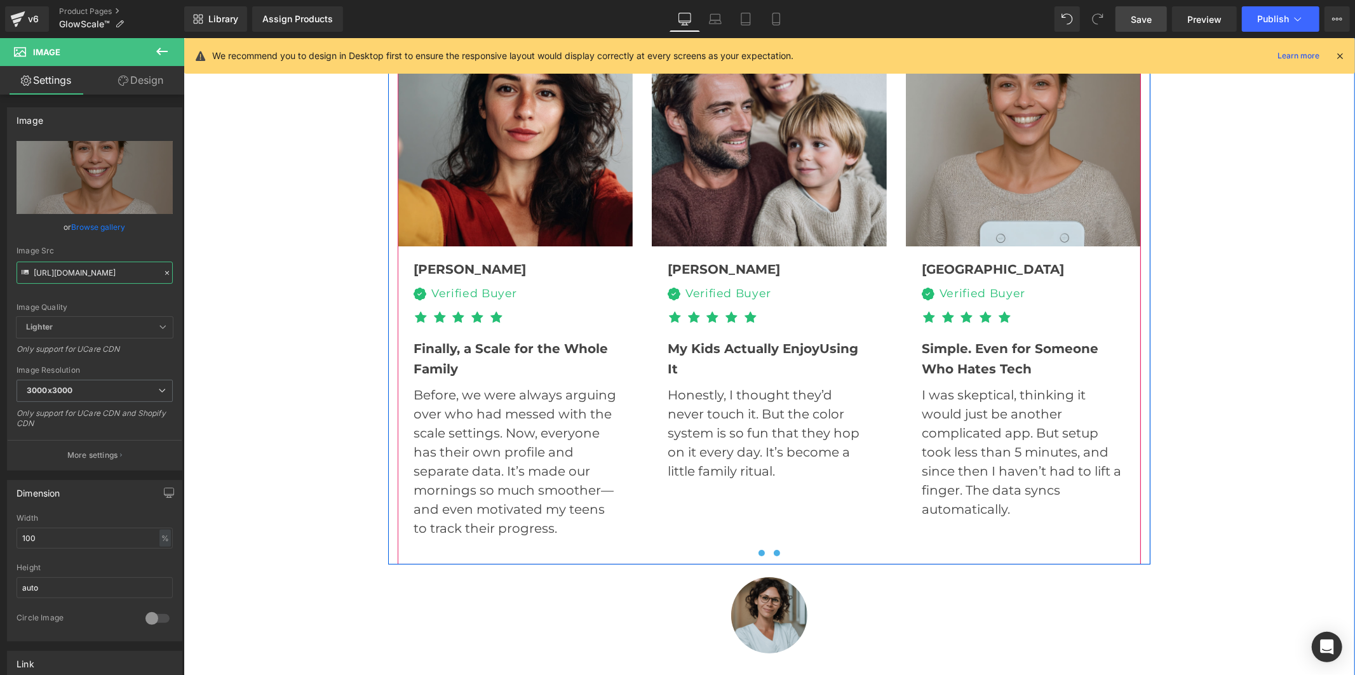
type input "[URL][DOMAIN_NAME]"
click at [773, 549] on span at bounding box center [776, 552] width 6 height 6
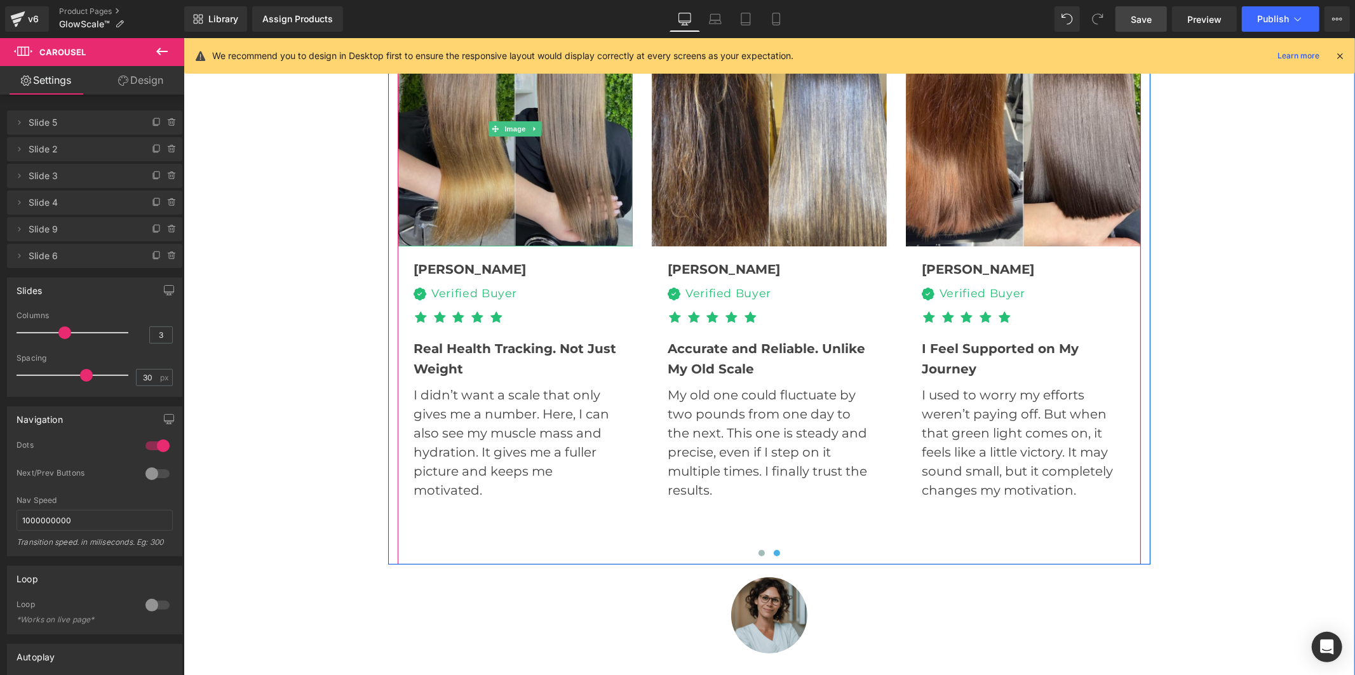
click at [532, 195] on img at bounding box center [514, 128] width 235 height 235
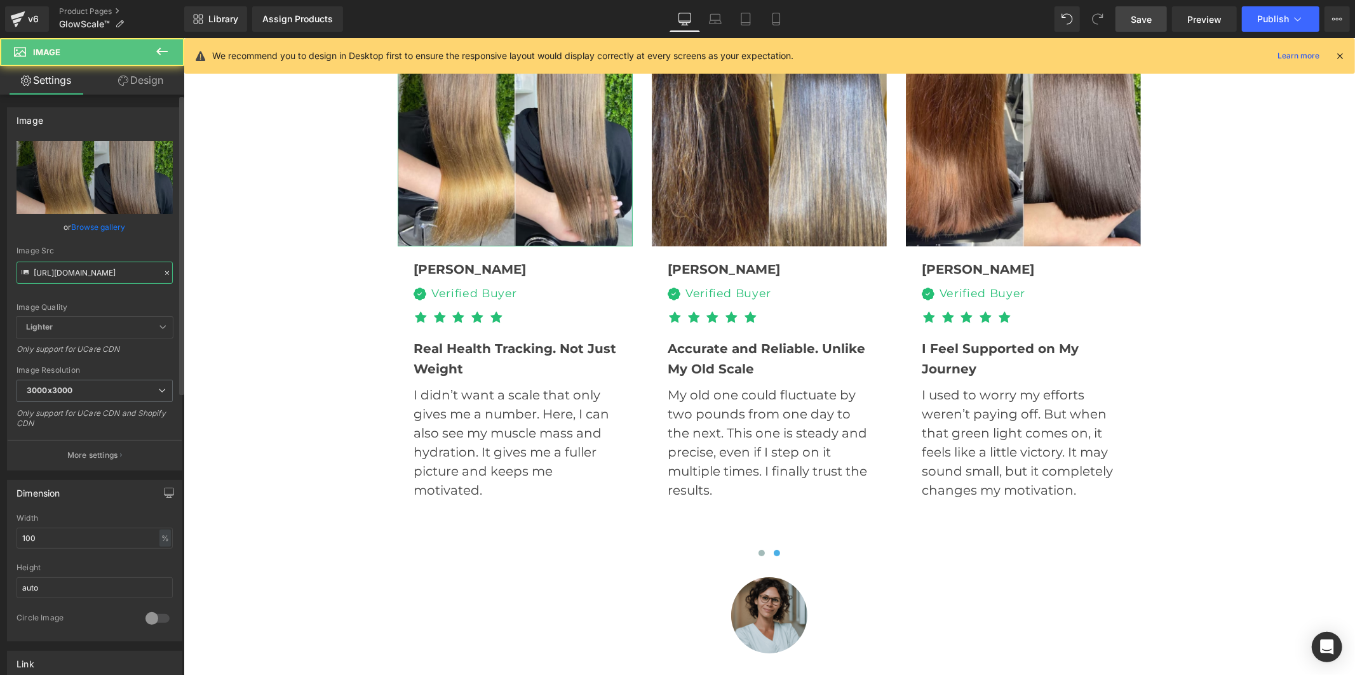
click at [92, 273] on input "[URL][DOMAIN_NAME]" at bounding box center [95, 273] width 156 height 22
paste input "9.jpg?v=1756405289"
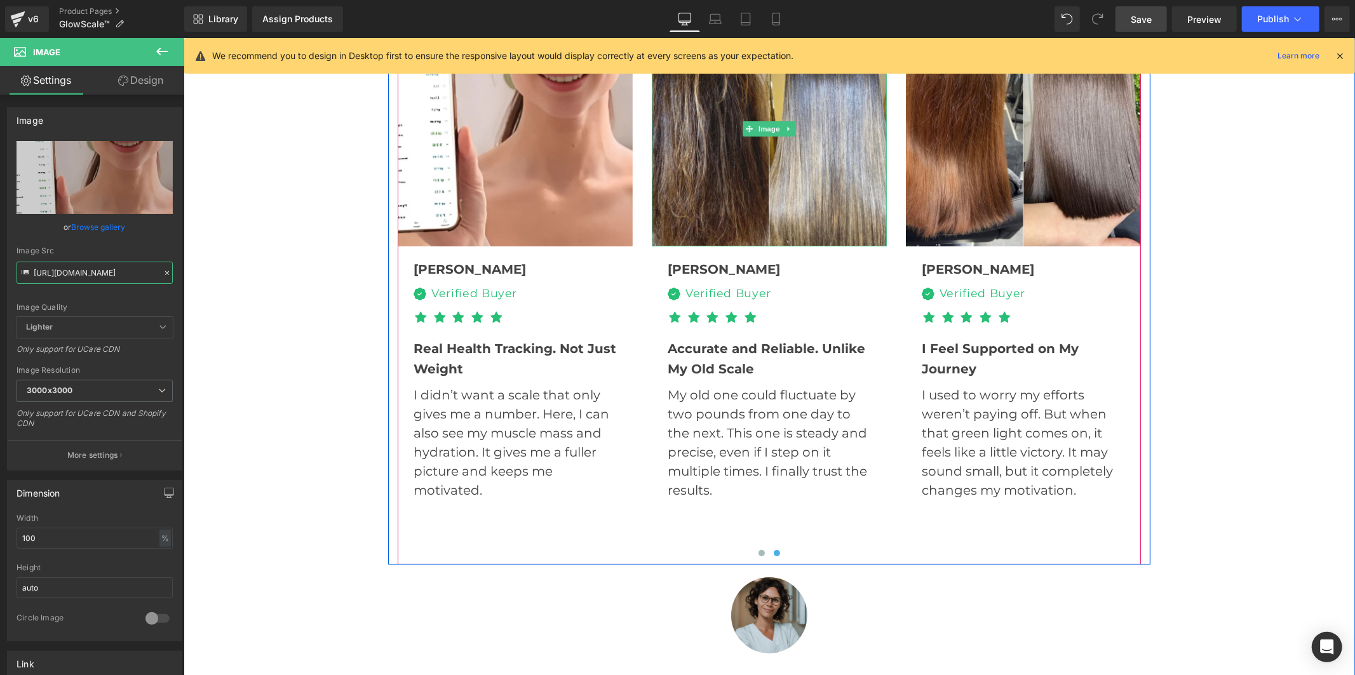
scroll to position [3757, 0]
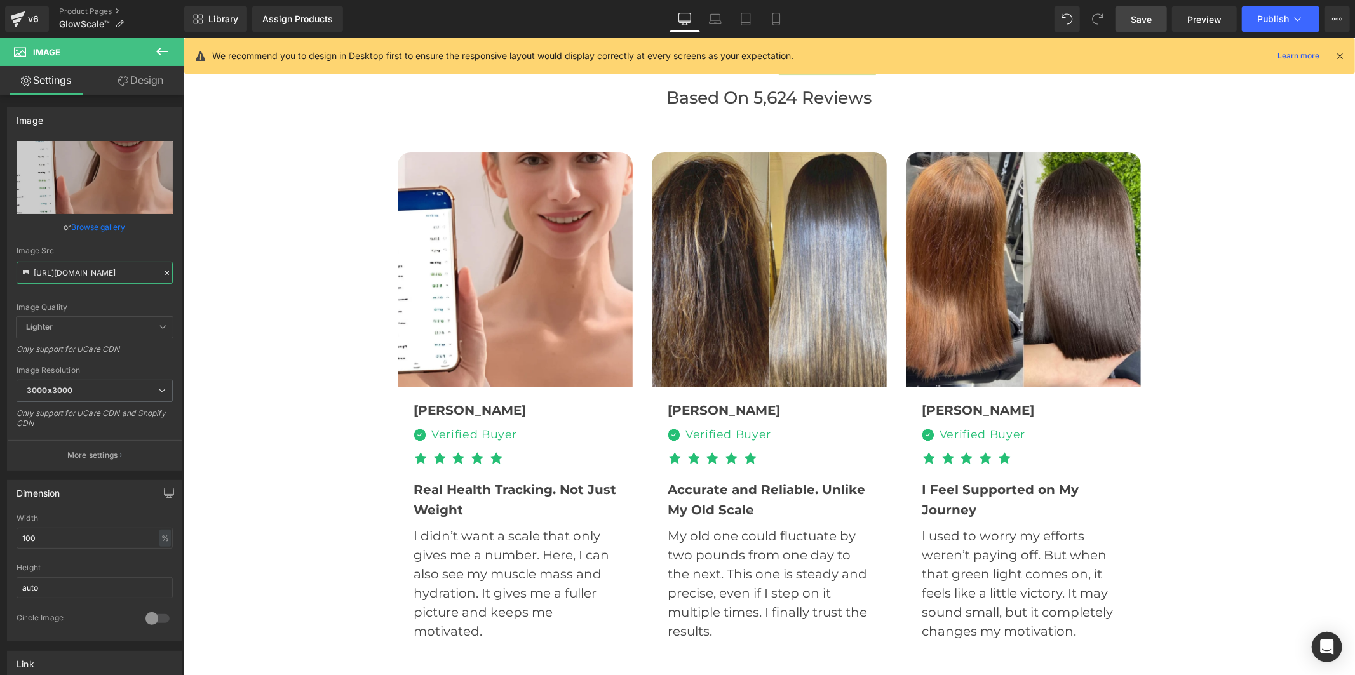
type input "[URL][DOMAIN_NAME]"
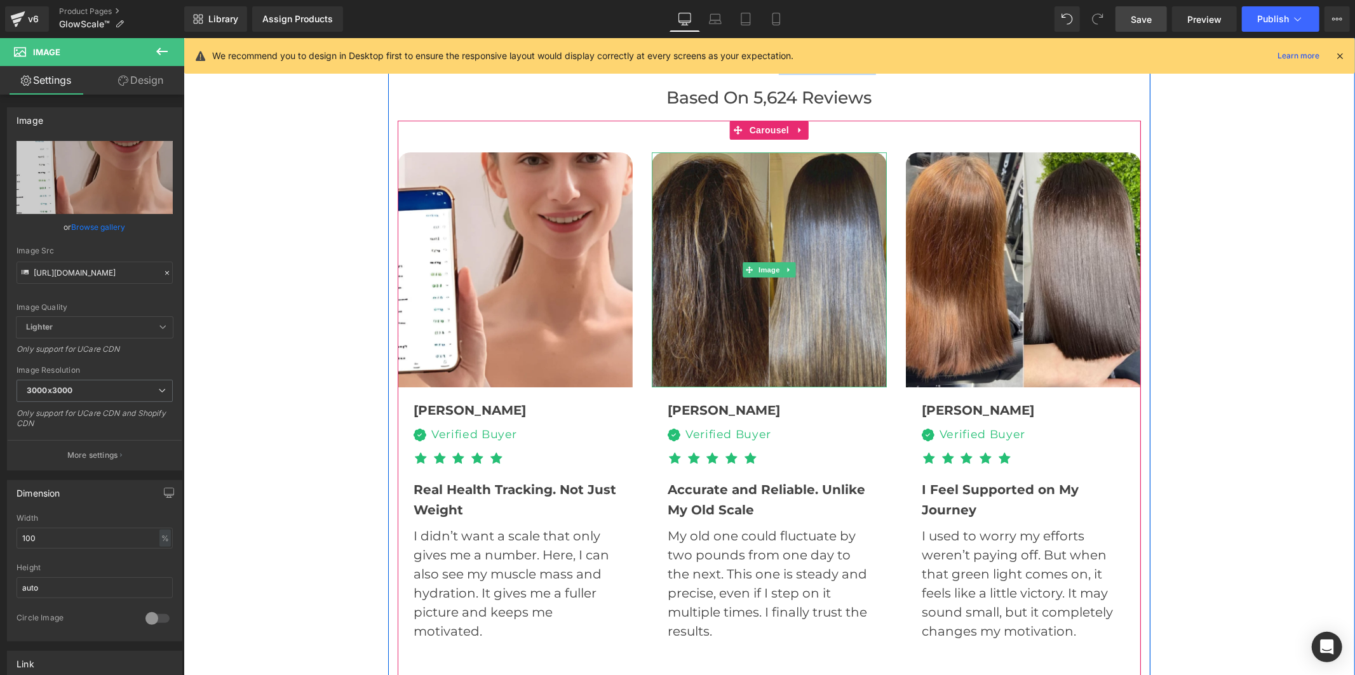
click at [814, 252] on img at bounding box center [768, 269] width 235 height 235
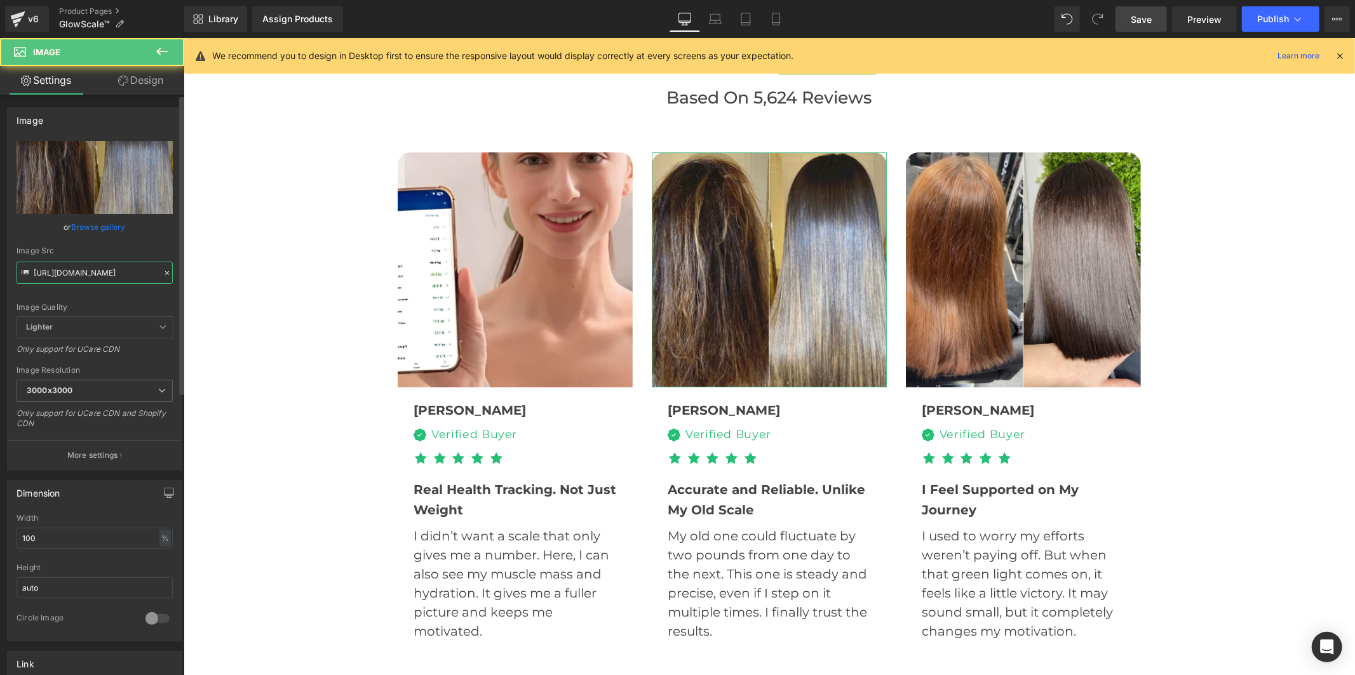
click at [97, 270] on input "[URL][DOMAIN_NAME]" at bounding box center [95, 273] width 156 height 22
paste input "20.jpg?v=1756405289"
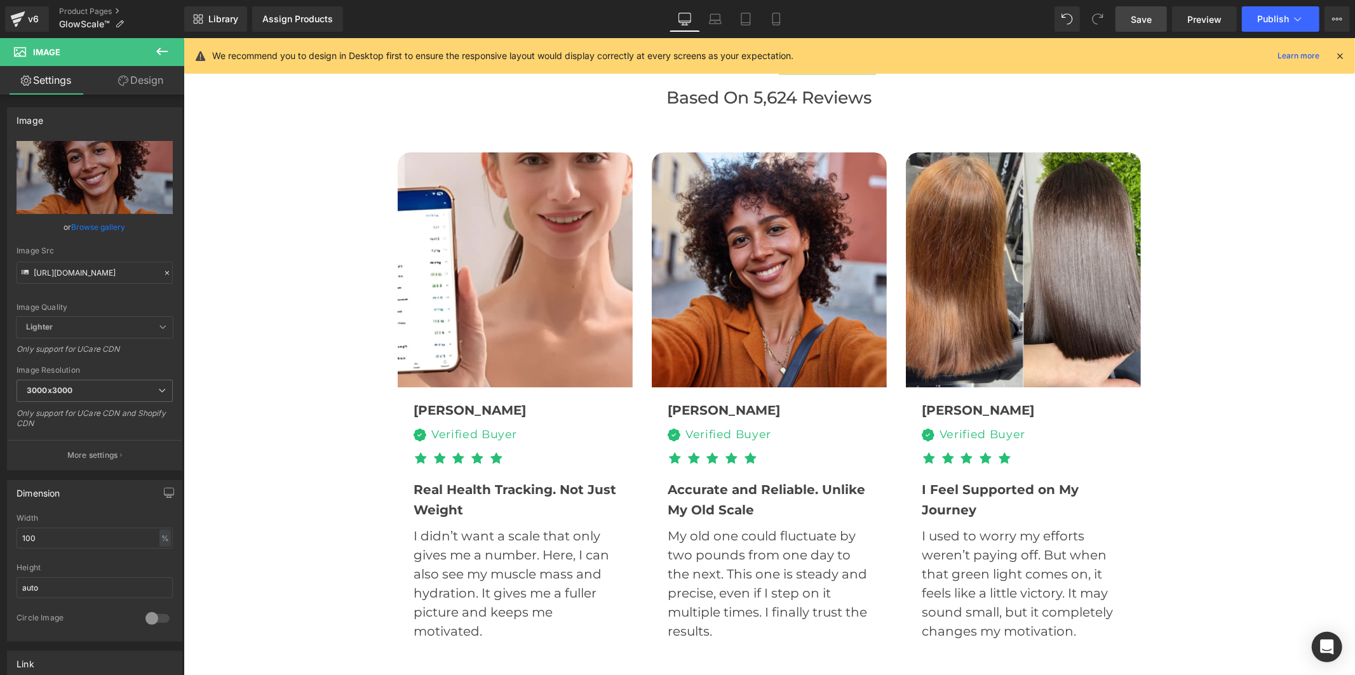
type input "[URL][DOMAIN_NAME]"
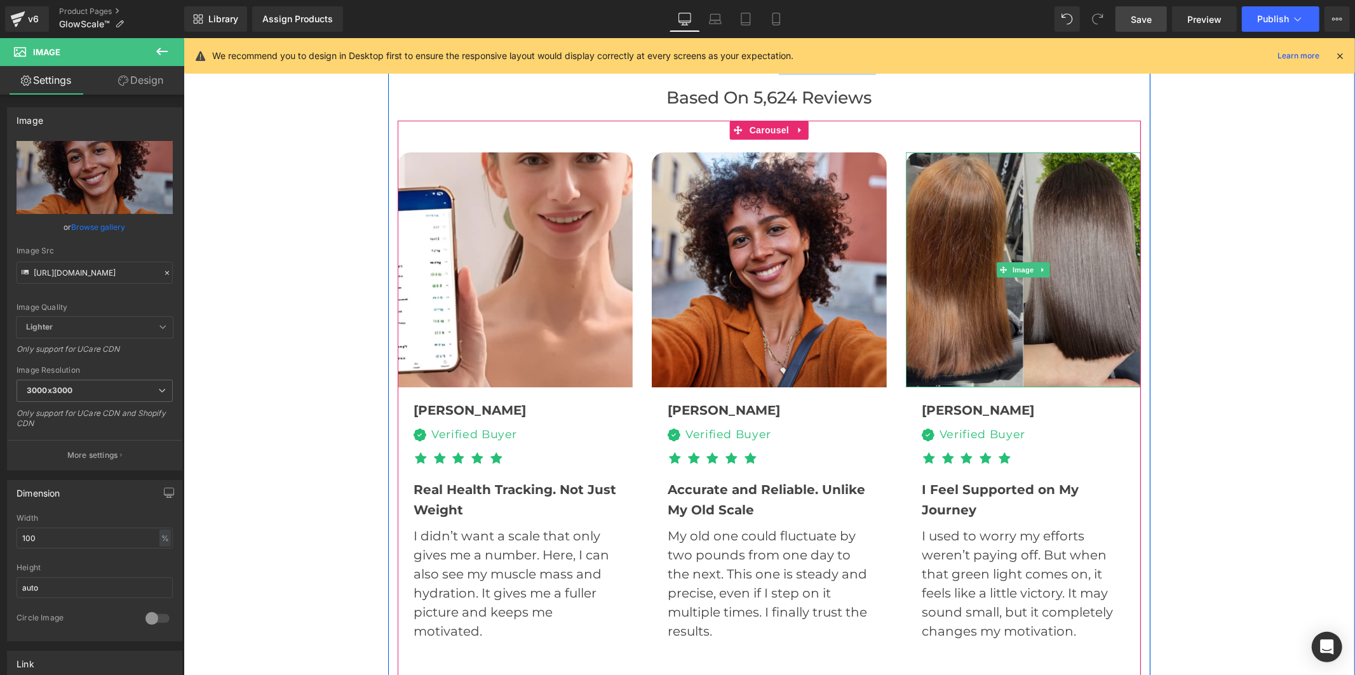
click at [960, 231] on img at bounding box center [1022, 269] width 235 height 235
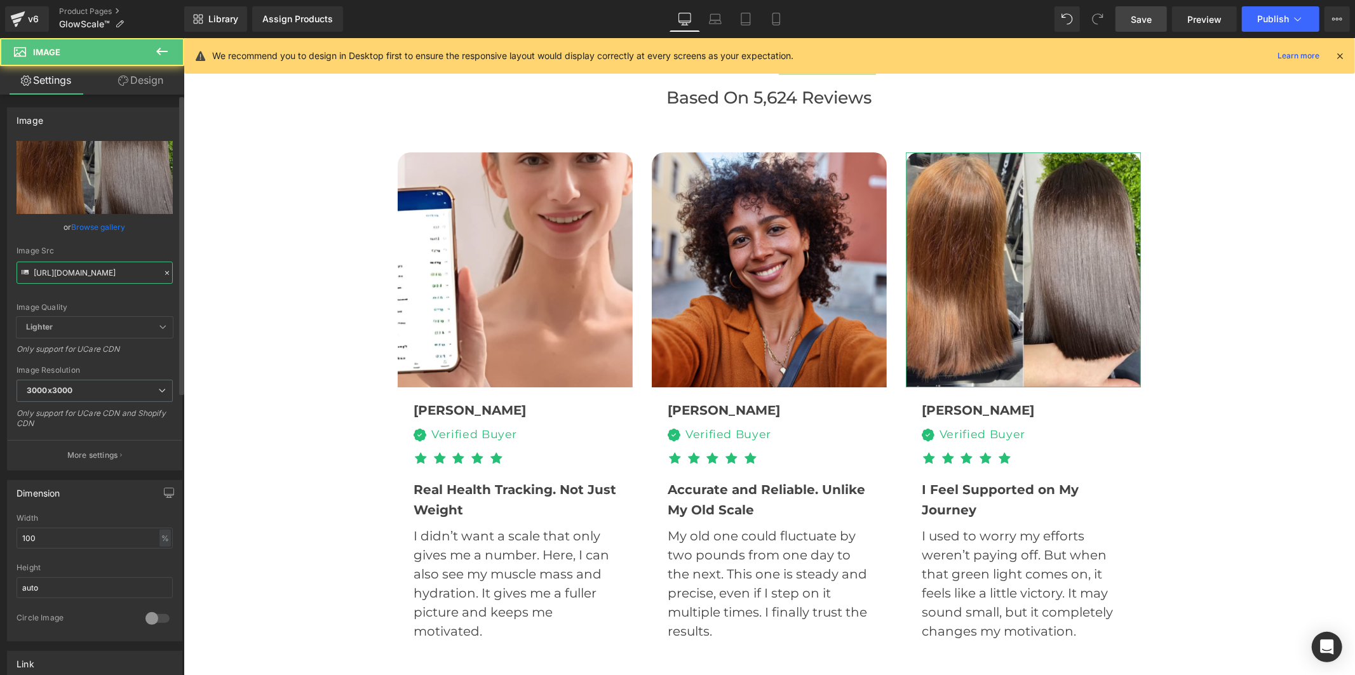
click at [84, 275] on input "[URL][DOMAIN_NAME]" at bounding box center [95, 273] width 156 height 22
paste input "21.jpg?v=1756405289"
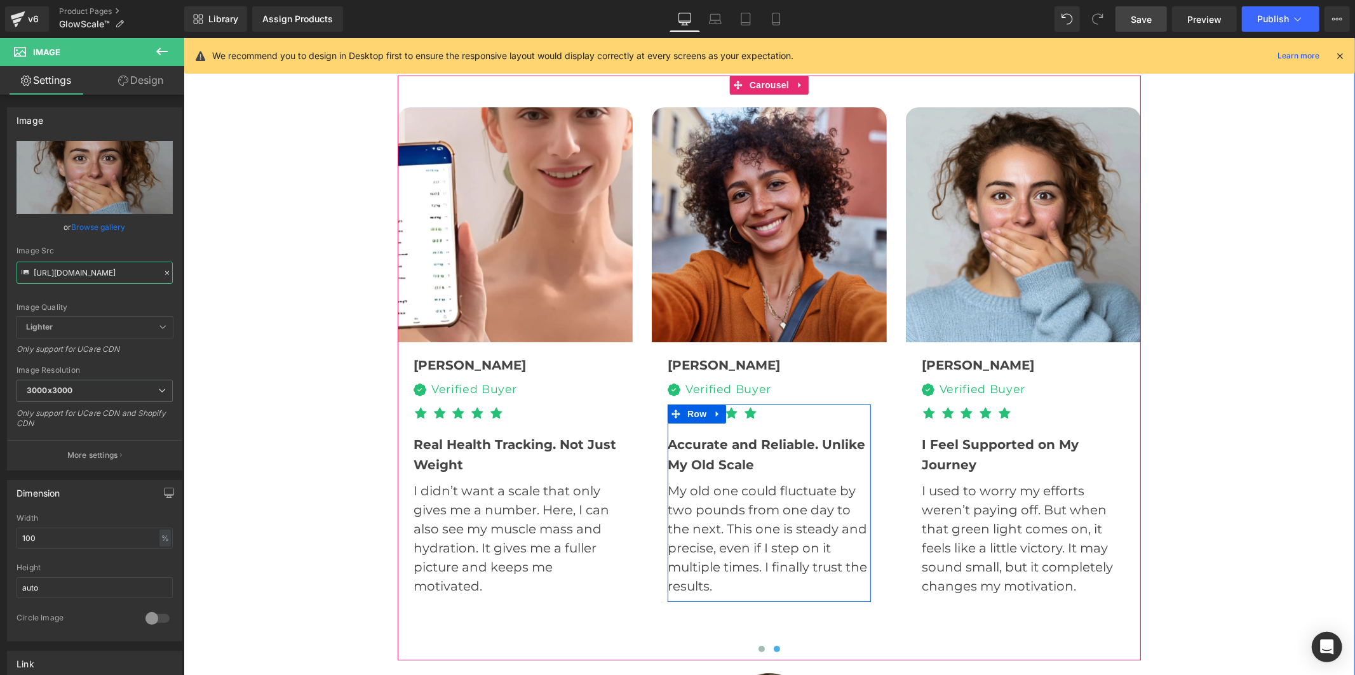
scroll to position [3898, 0]
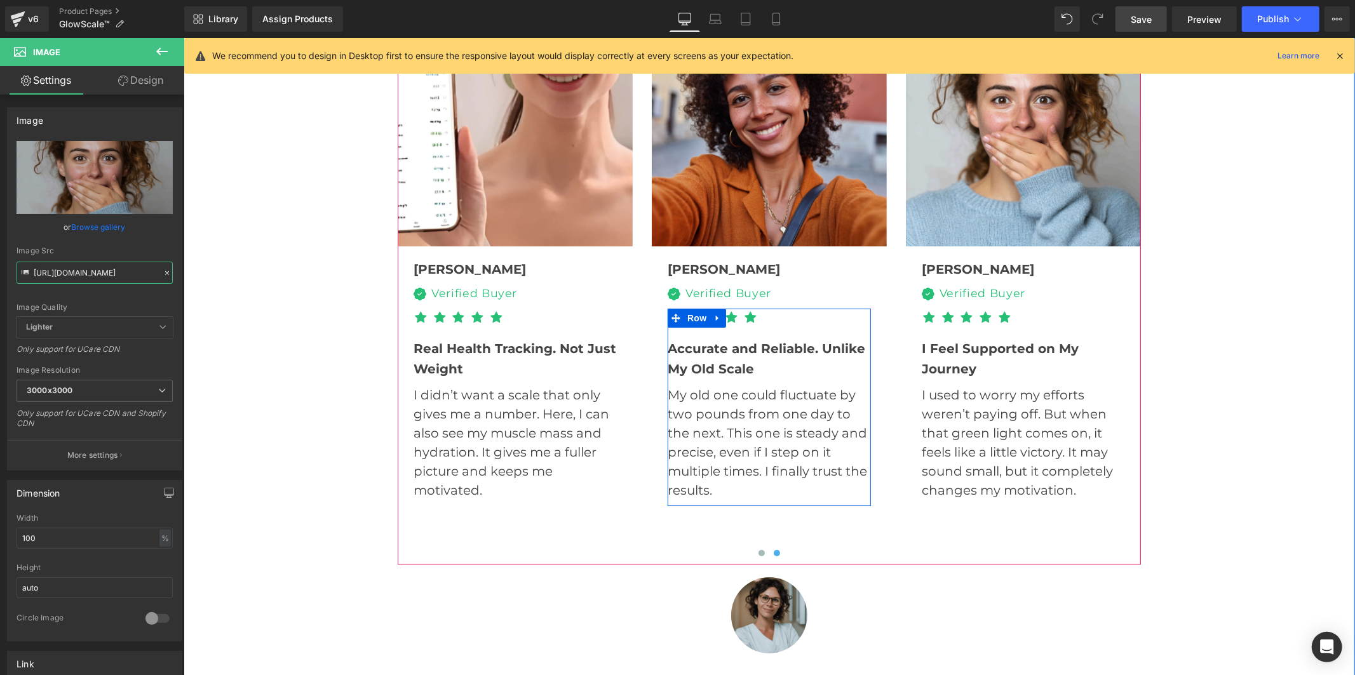
type input "[URL][DOMAIN_NAME]"
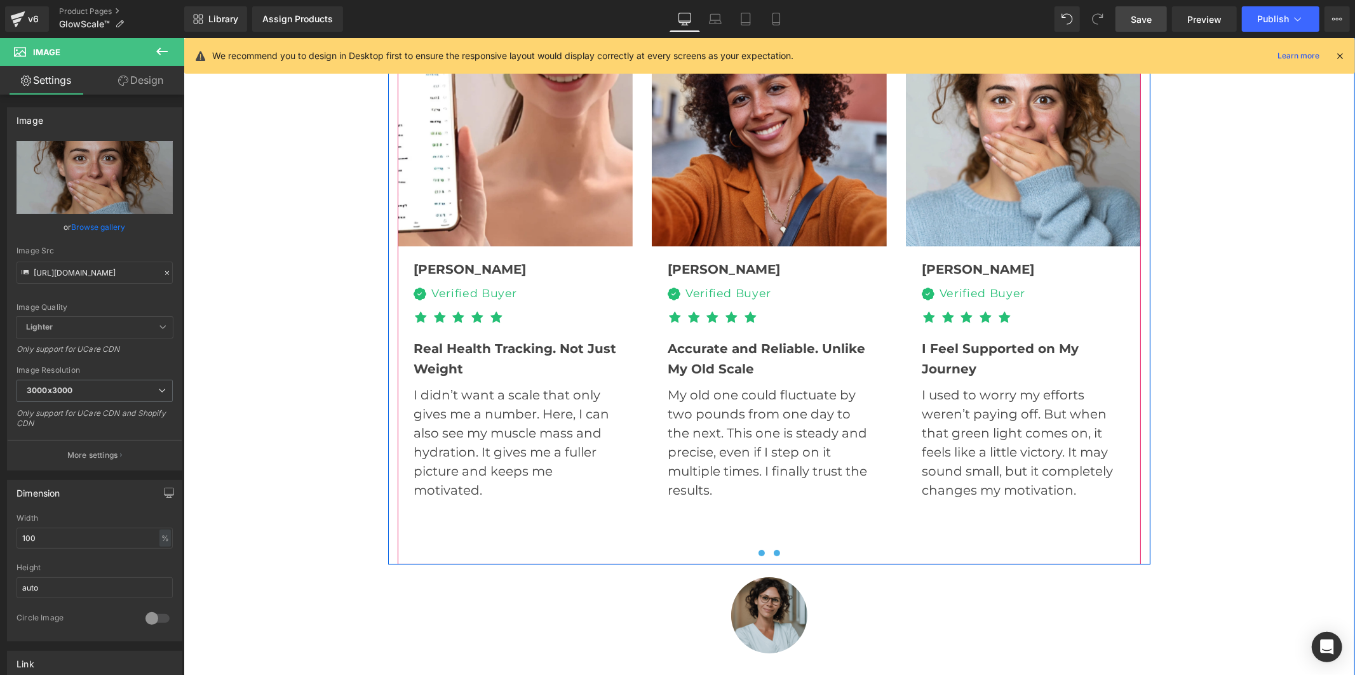
click at [758, 550] on span at bounding box center [761, 552] width 6 height 6
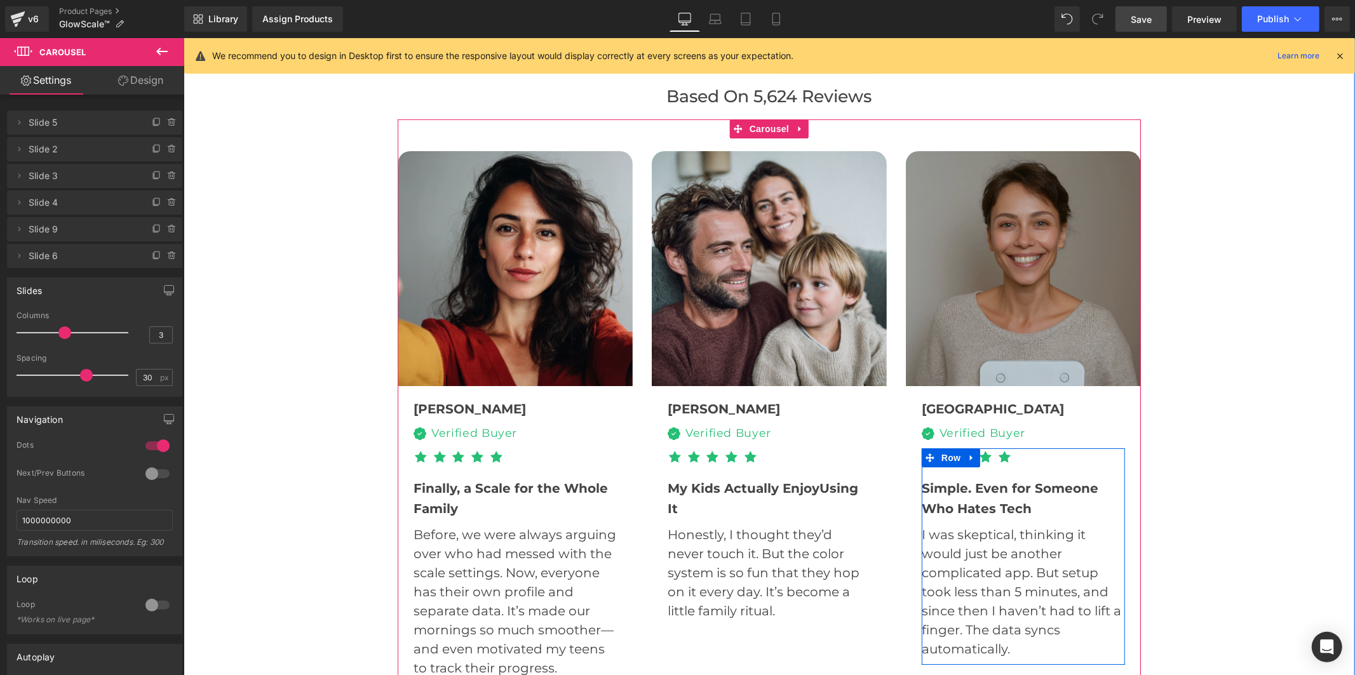
scroll to position [3757, 0]
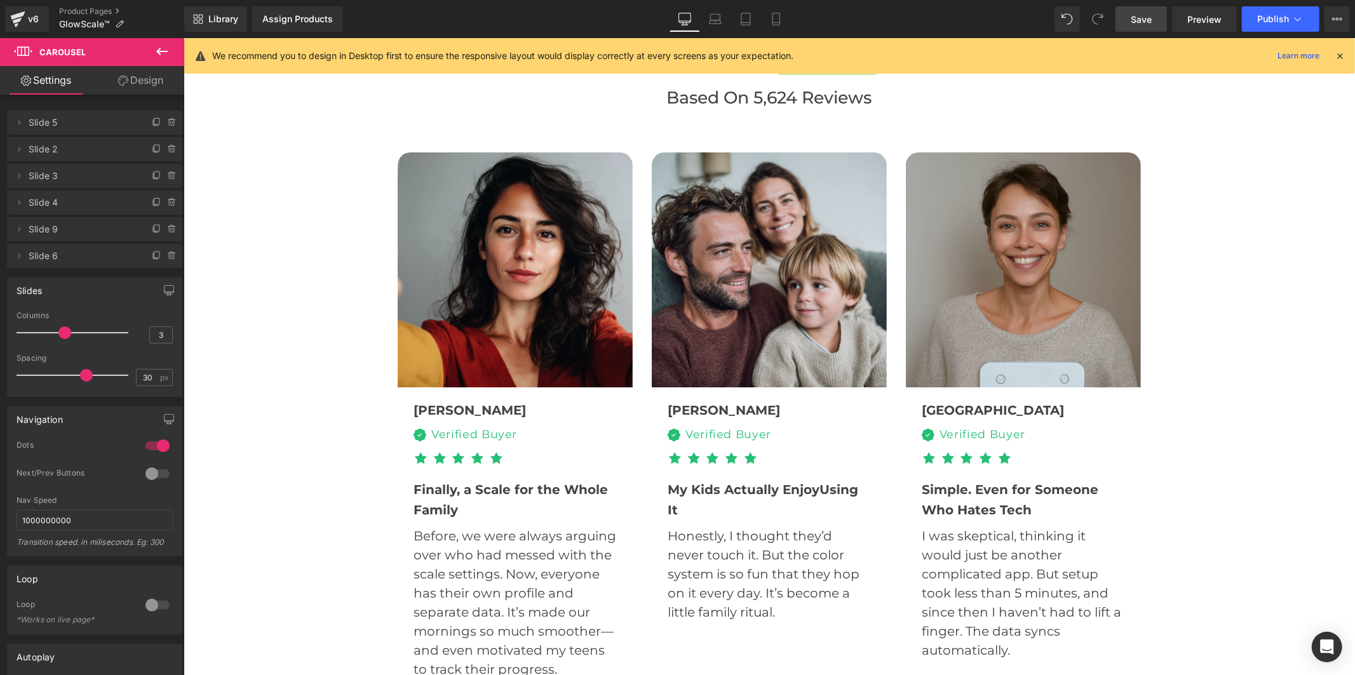
click at [1153, 16] on link "Save" at bounding box center [1140, 18] width 51 height 25
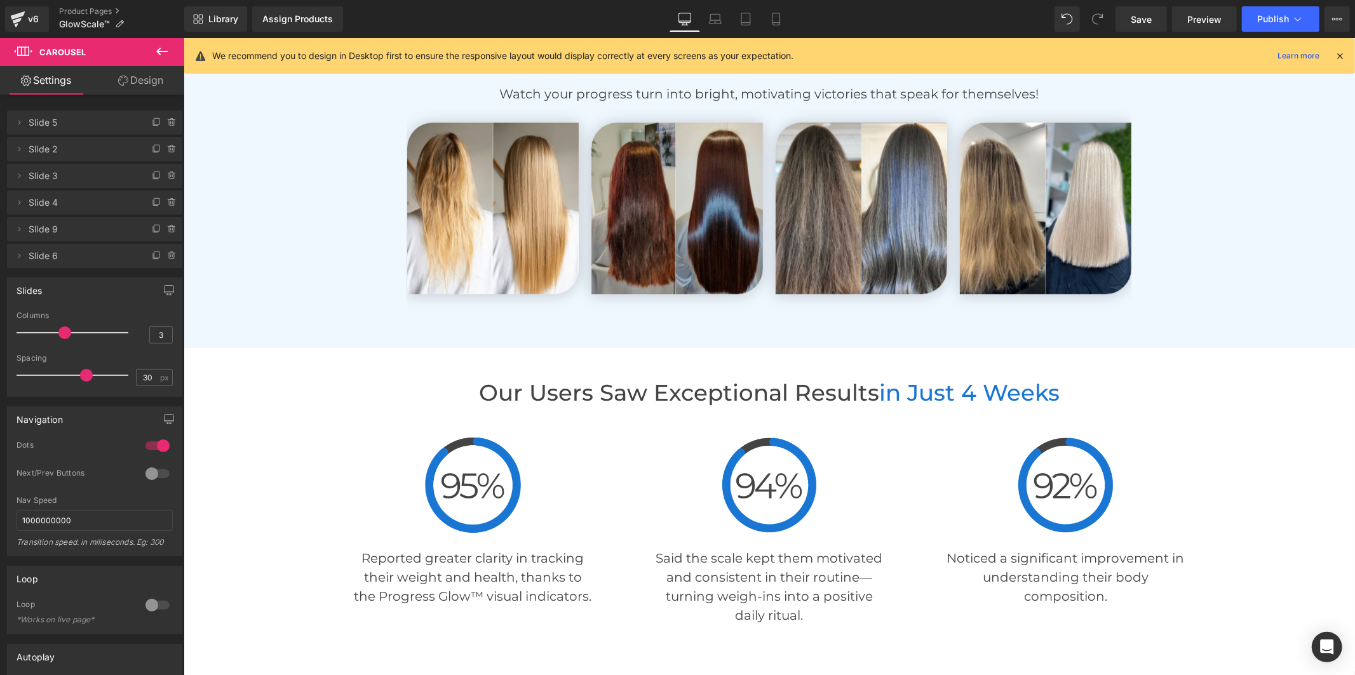
scroll to position [2980, 0]
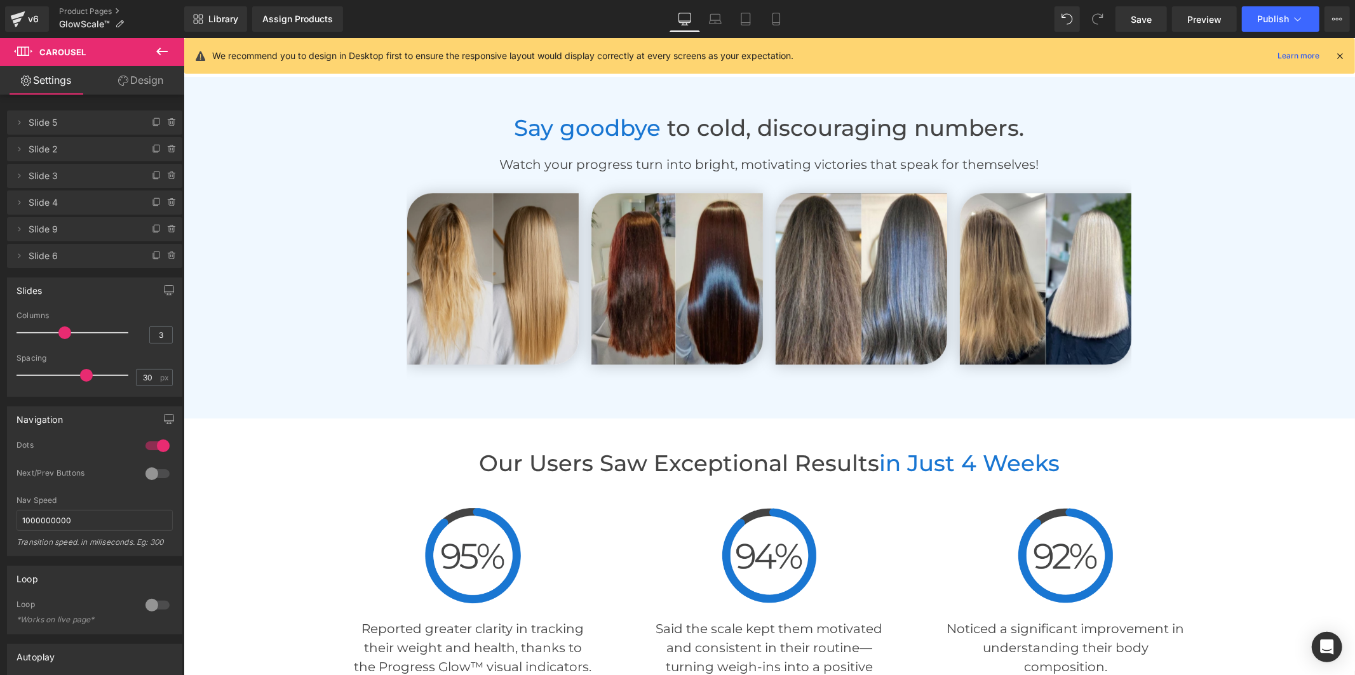
click at [488, 276] on div "Image" at bounding box center [493, 278] width 172 height 172
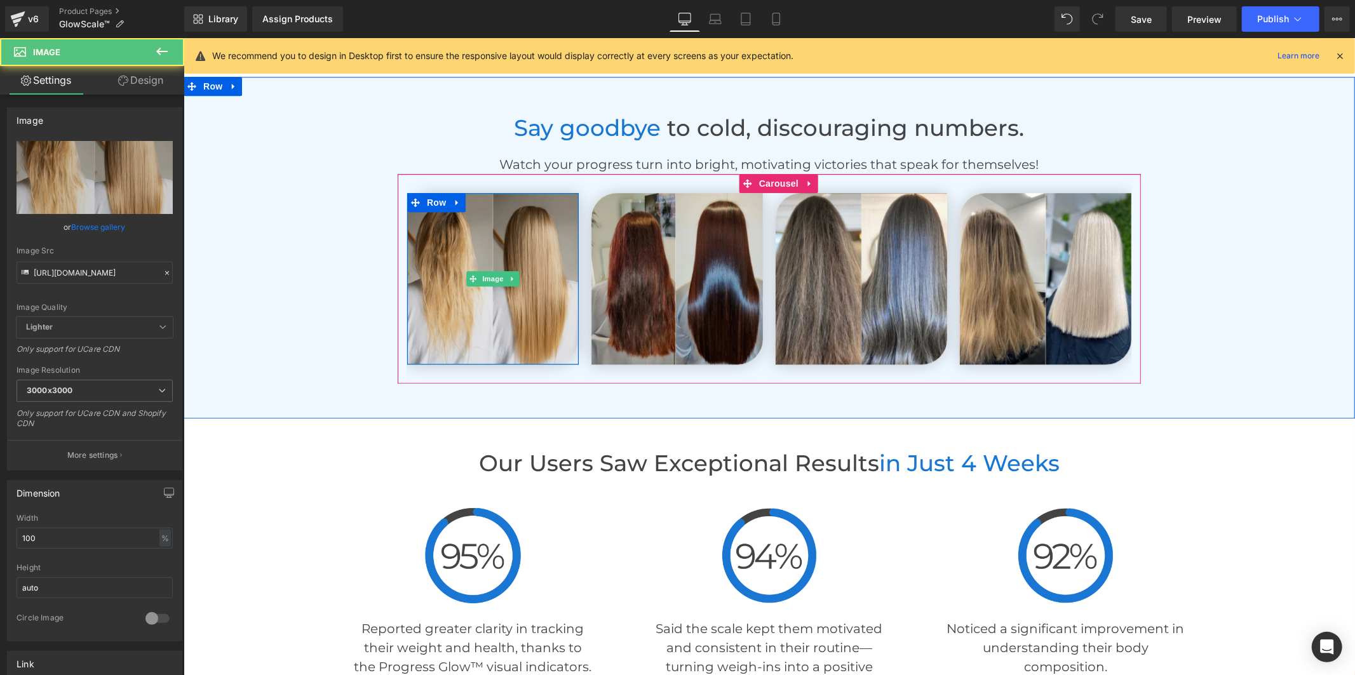
click at [490, 255] on img at bounding box center [493, 278] width 172 height 172
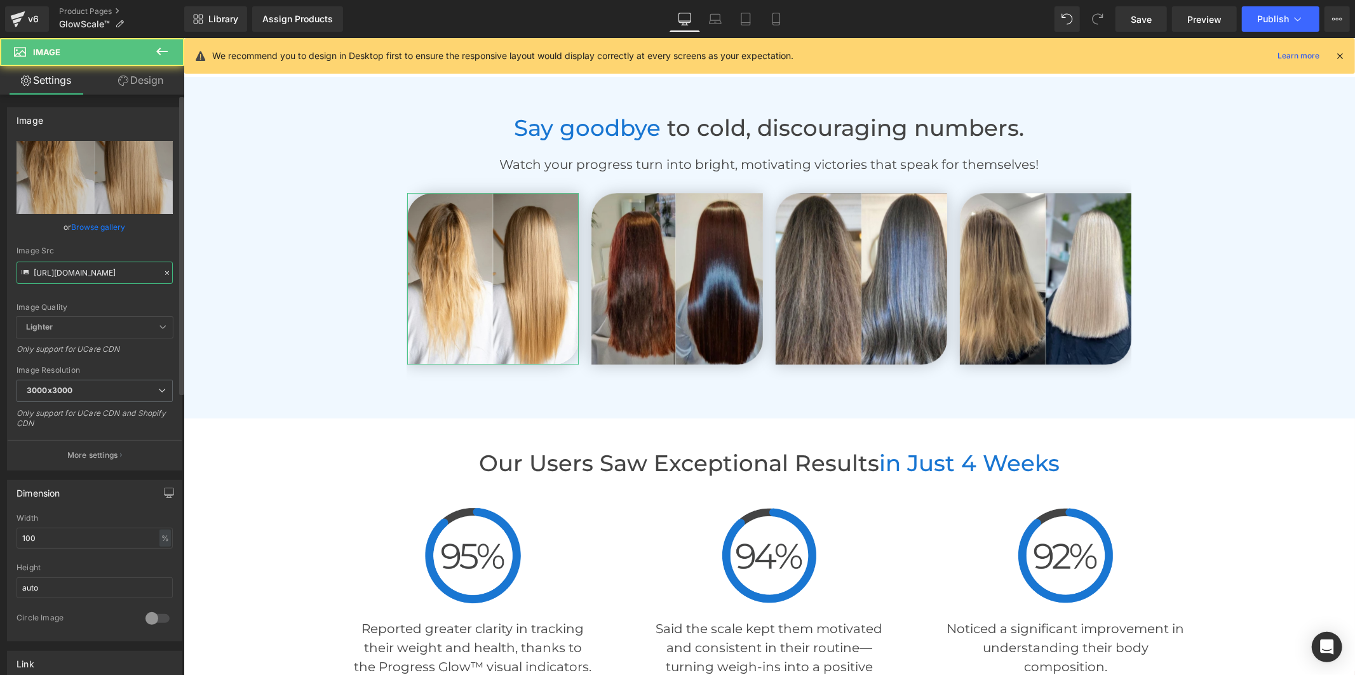
click at [126, 274] on input "[URL][DOMAIN_NAME]" at bounding box center [95, 273] width 156 height 22
paste input "24.jpg?v=1756406523"
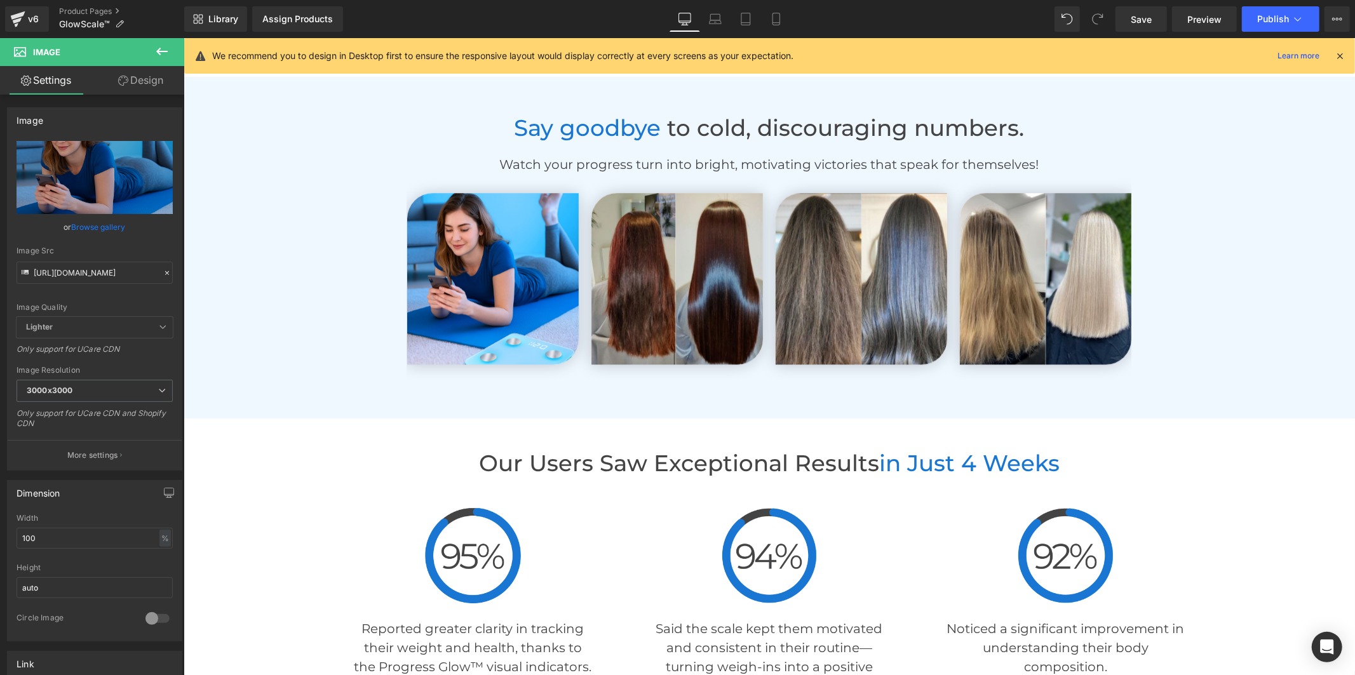
type input "[URL][DOMAIN_NAME]"
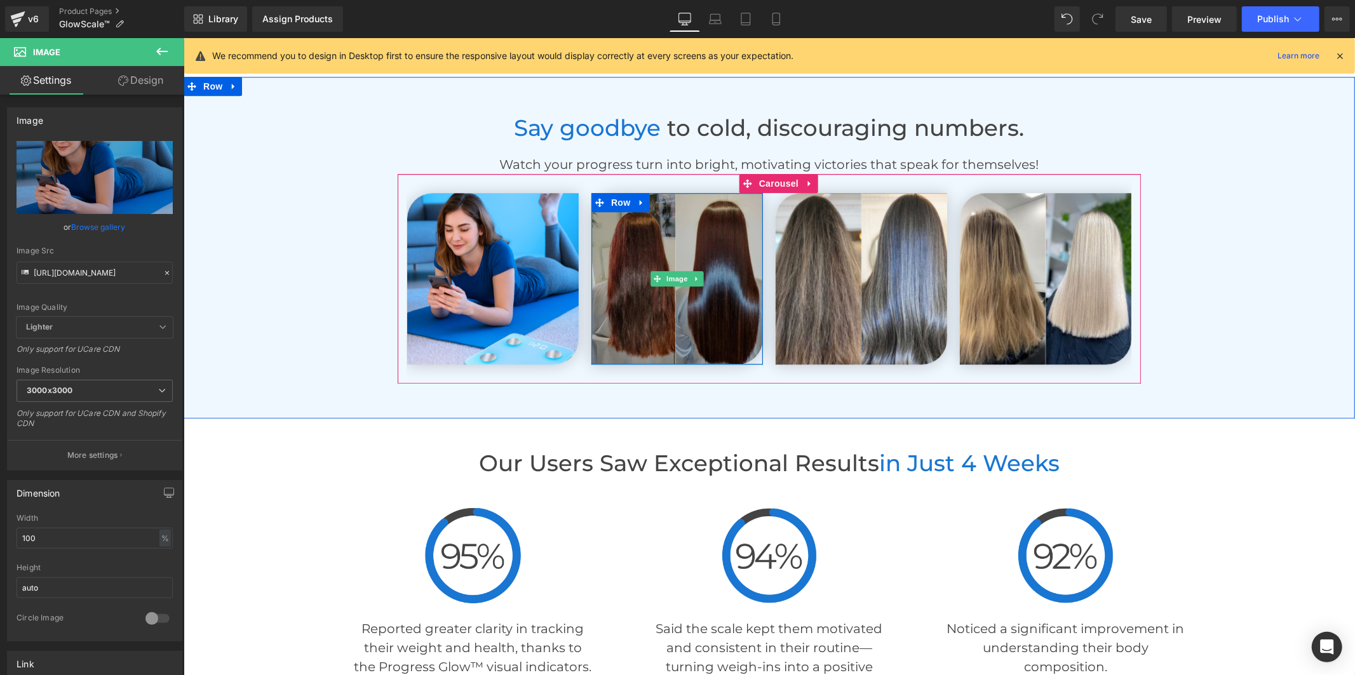
click at [666, 241] on img at bounding box center [677, 278] width 172 height 172
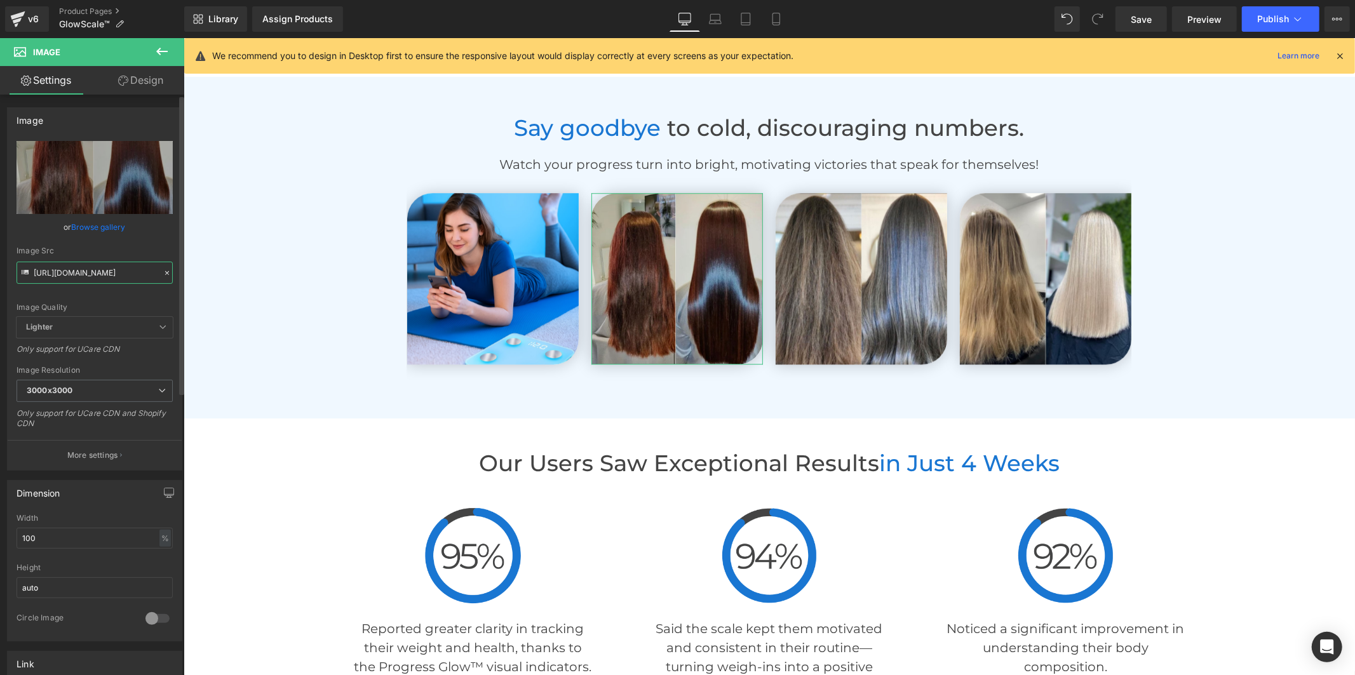
click at [131, 274] on input "[URL][DOMAIN_NAME]" at bounding box center [95, 273] width 156 height 22
paste input "23.jpg?v=1756406523"
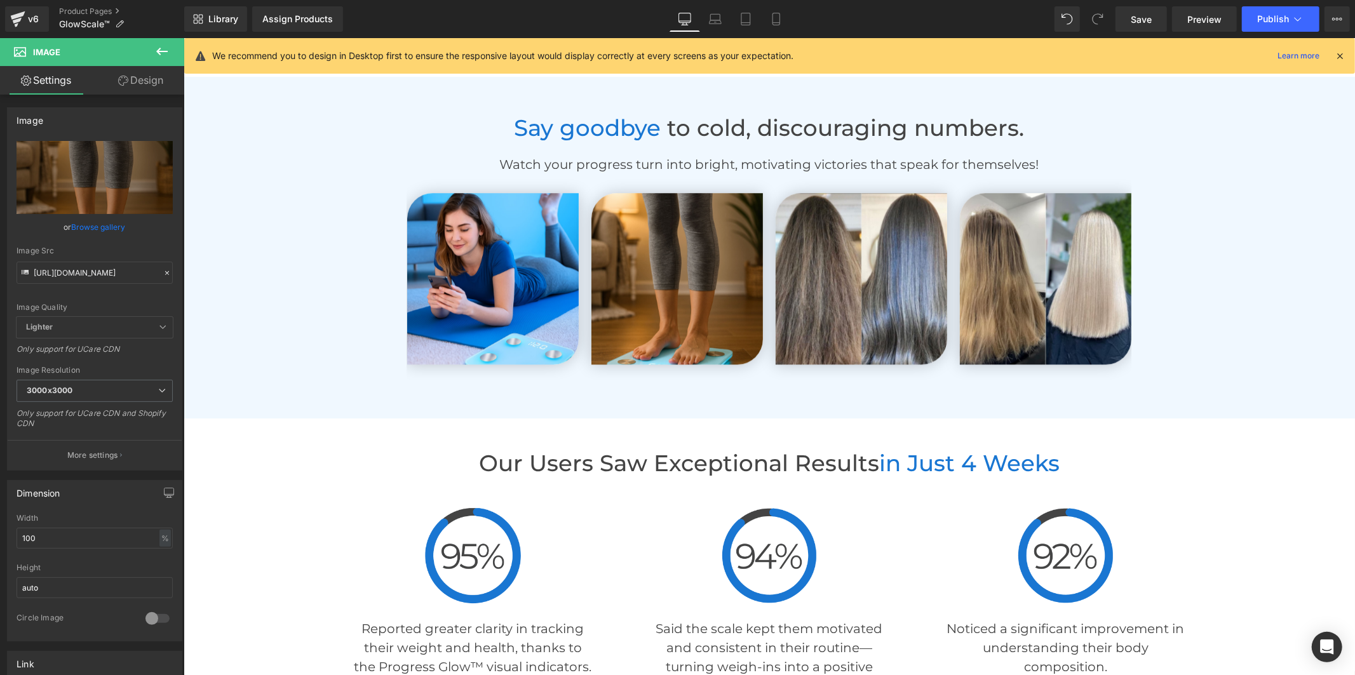
type input "[URL][DOMAIN_NAME]"
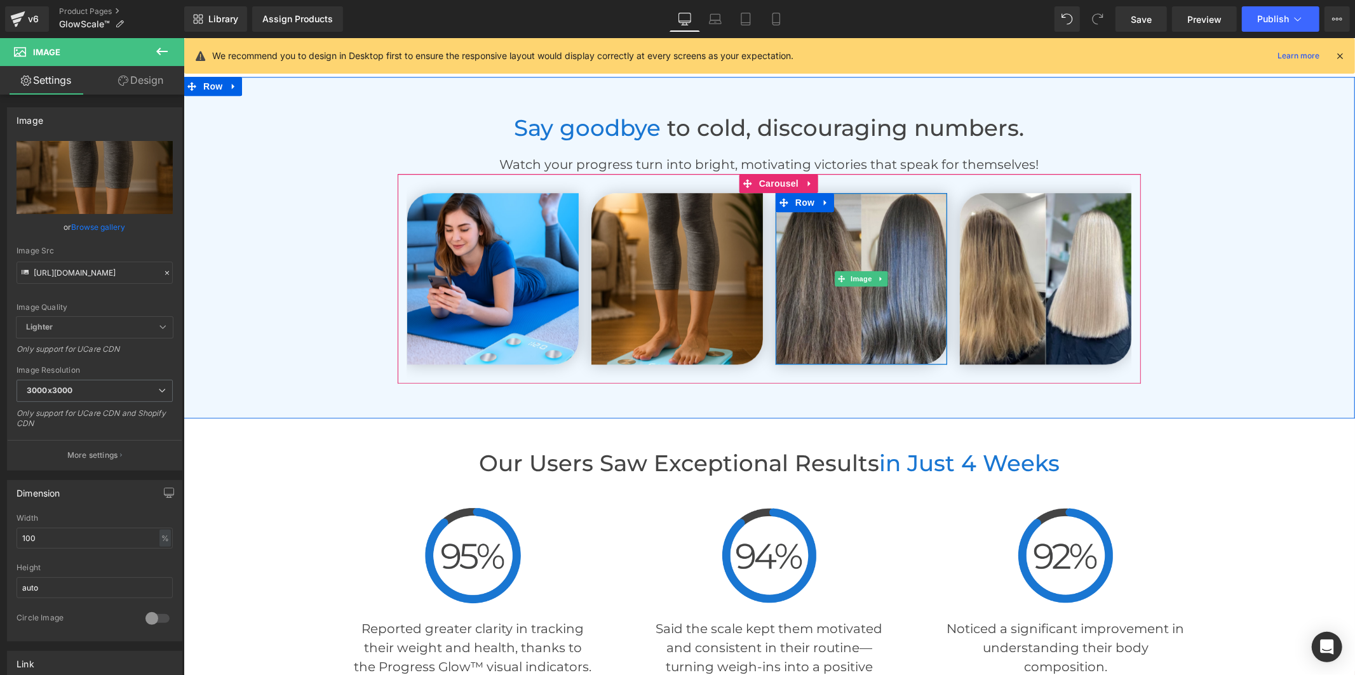
click at [802, 290] on img at bounding box center [861, 278] width 172 height 172
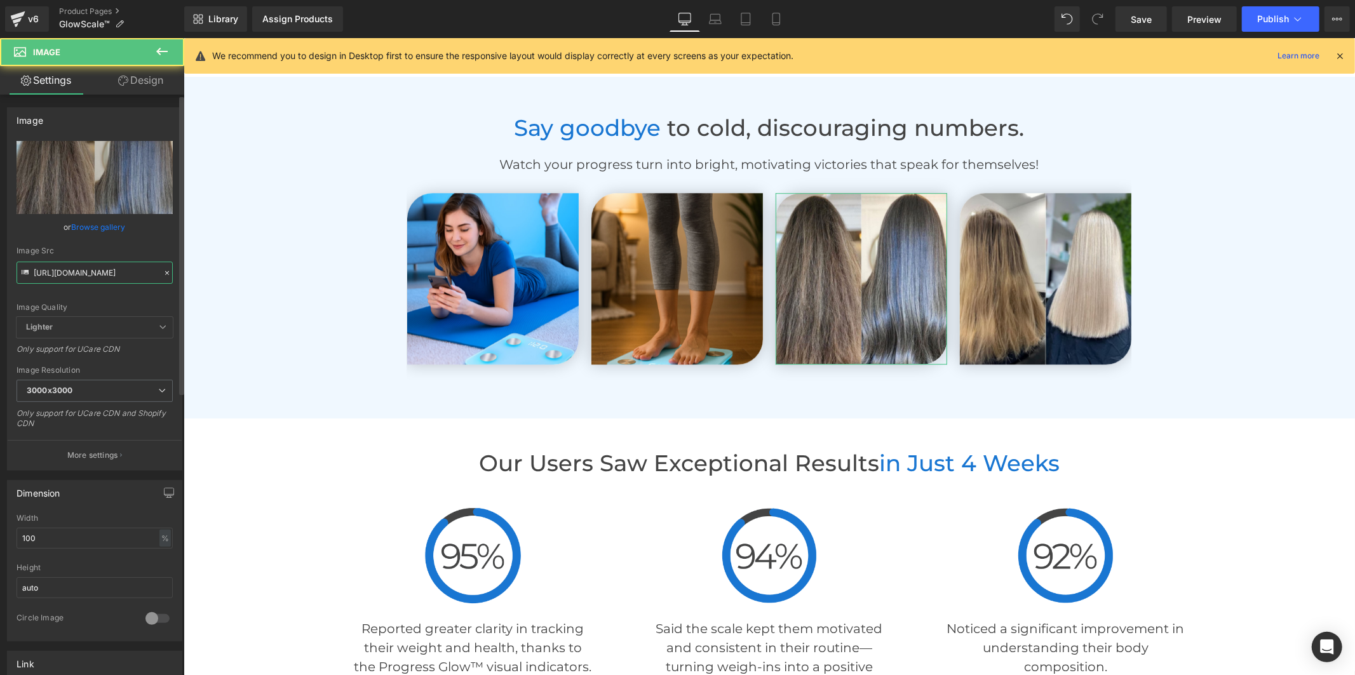
click at [99, 269] on input "[URL][DOMAIN_NAME]" at bounding box center [95, 273] width 156 height 22
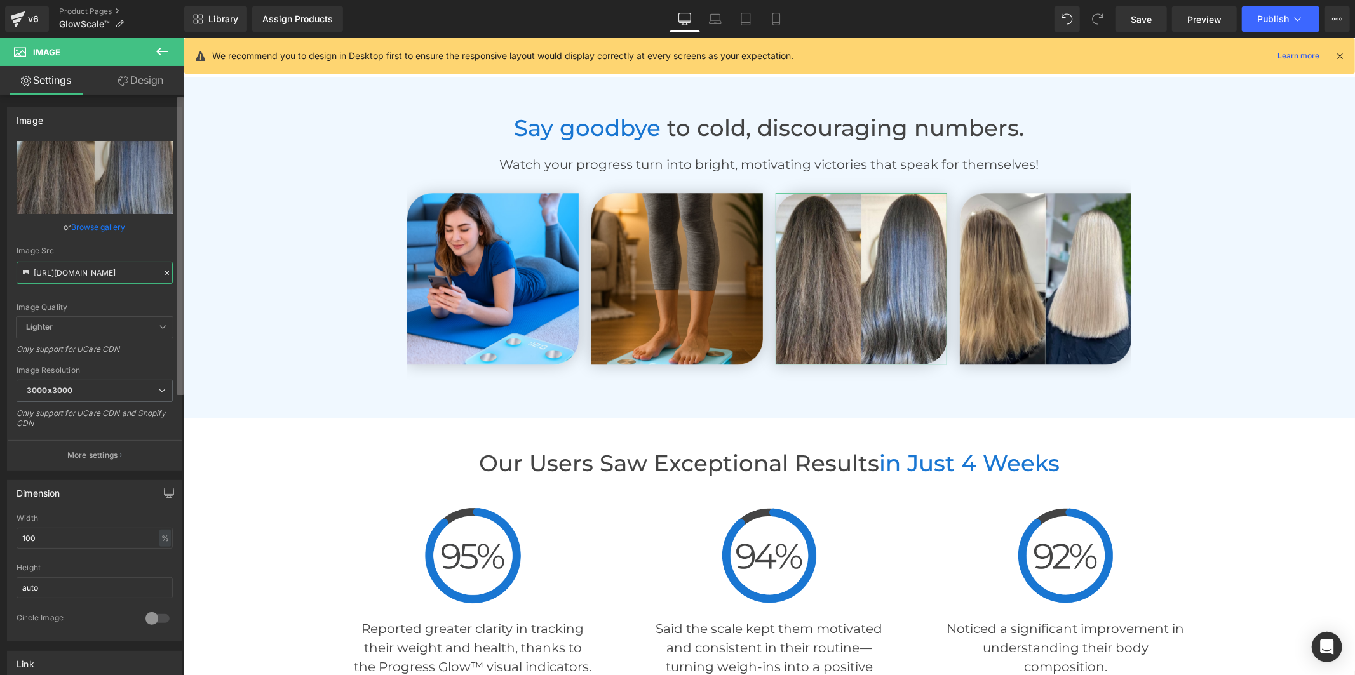
scroll to position [0, 163]
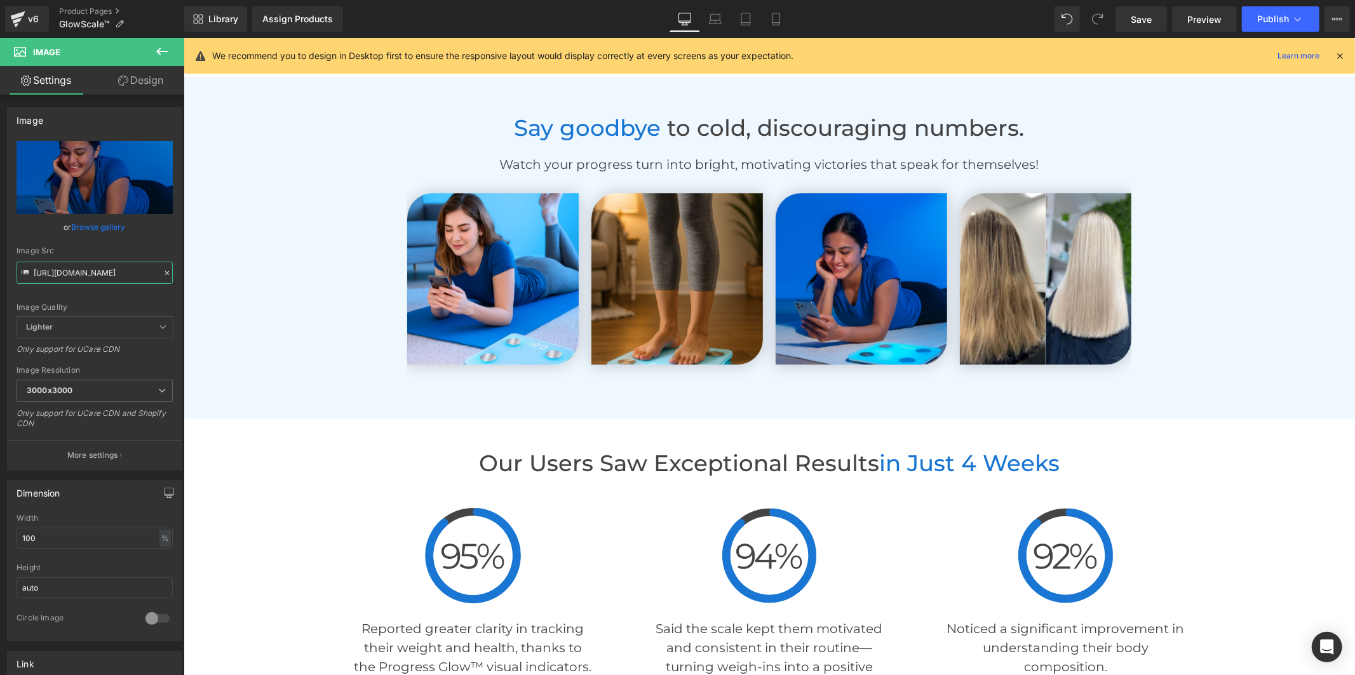
type input "[URL][DOMAIN_NAME]"
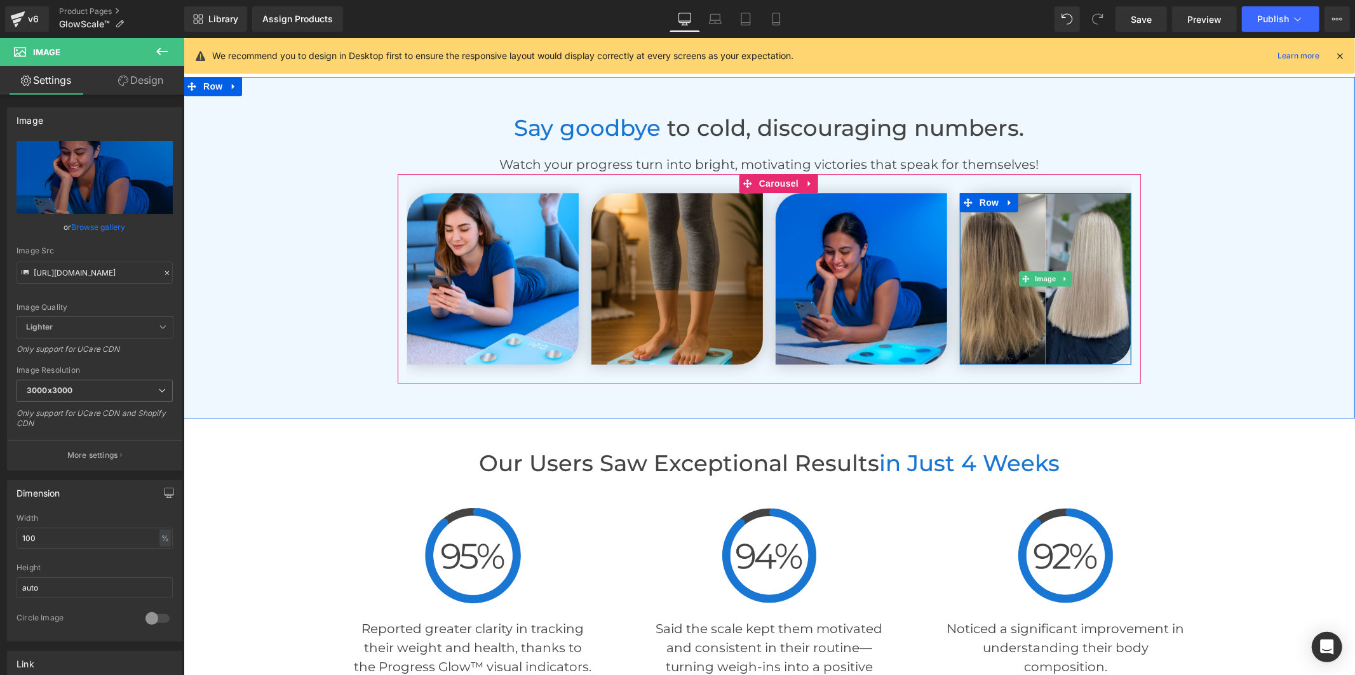
click at [970, 236] on img at bounding box center [1045, 278] width 172 height 172
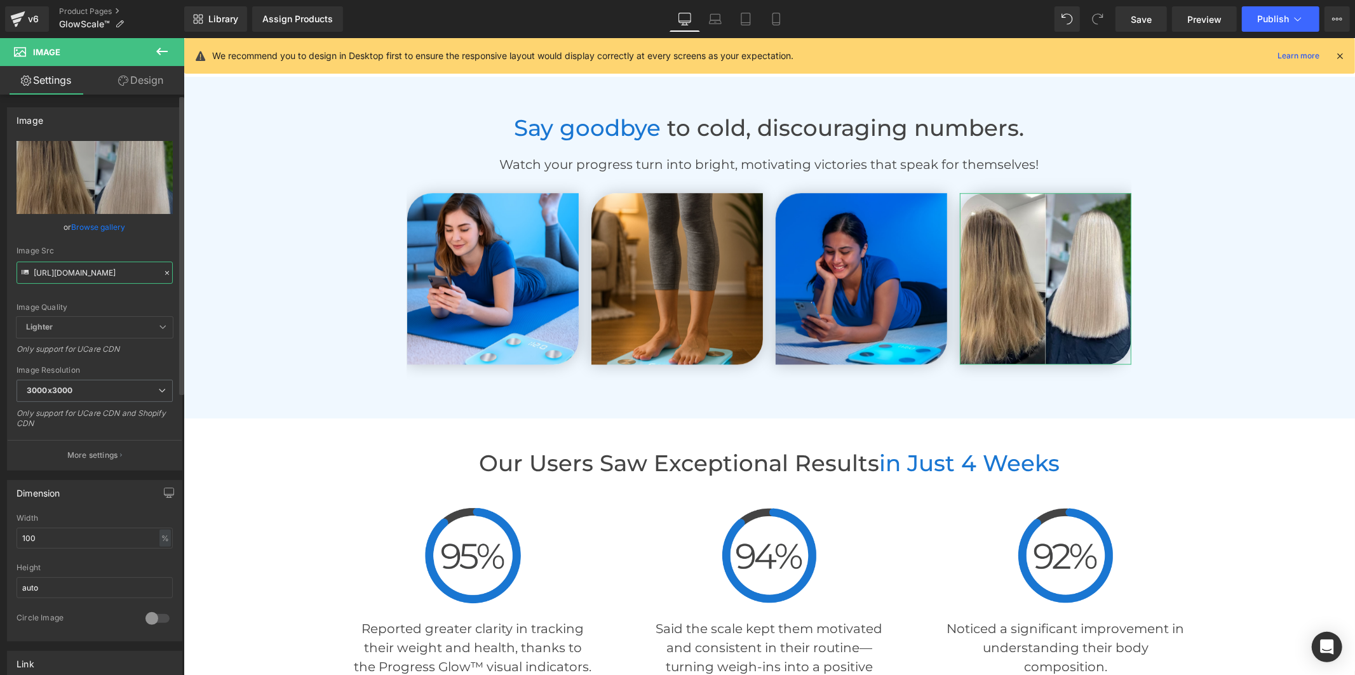
click at [72, 275] on input "[URL][DOMAIN_NAME]" at bounding box center [95, 273] width 156 height 22
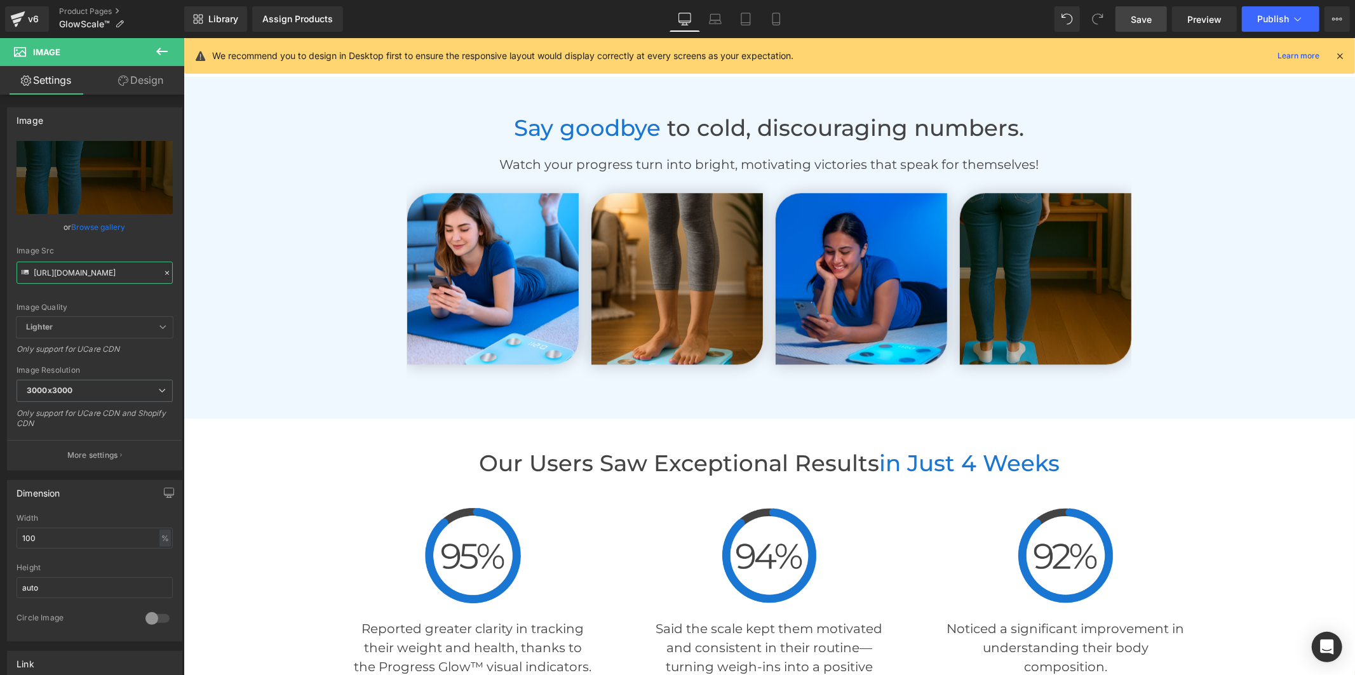
type input "[URL][DOMAIN_NAME]"
click at [1150, 17] on span "Save" at bounding box center [1141, 19] width 21 height 13
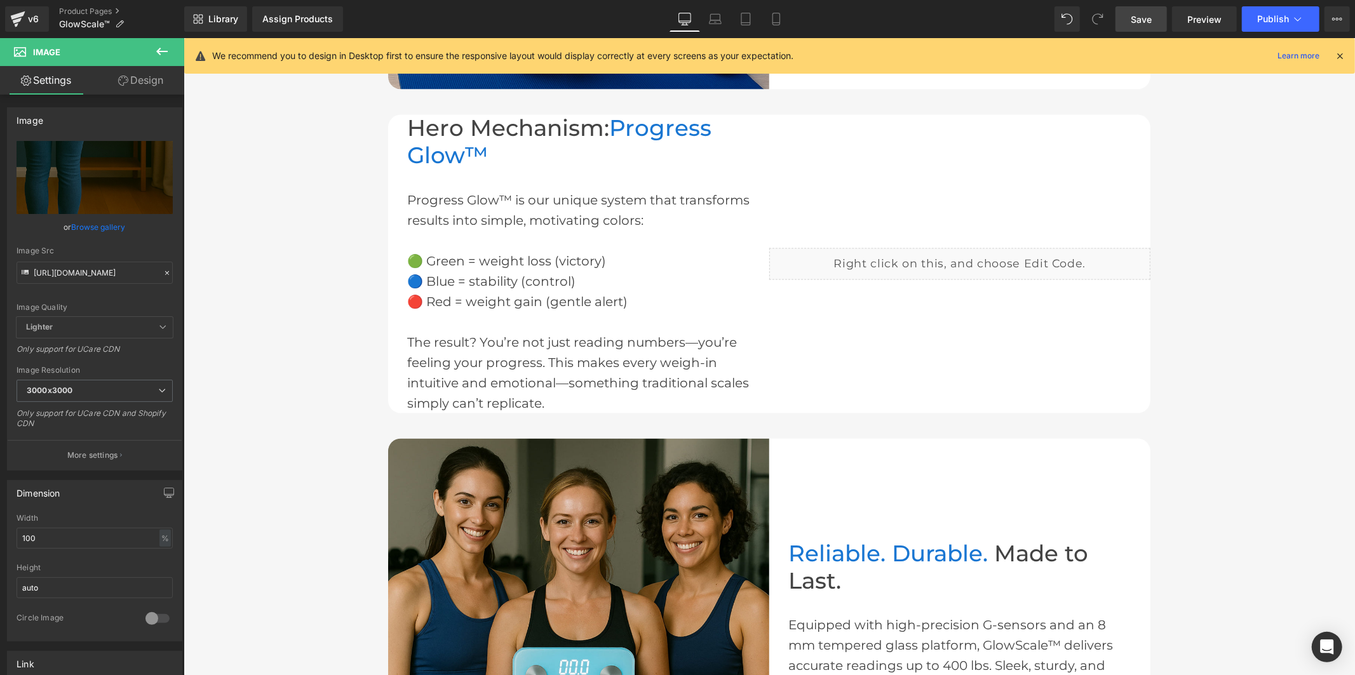
scroll to position [1639, 0]
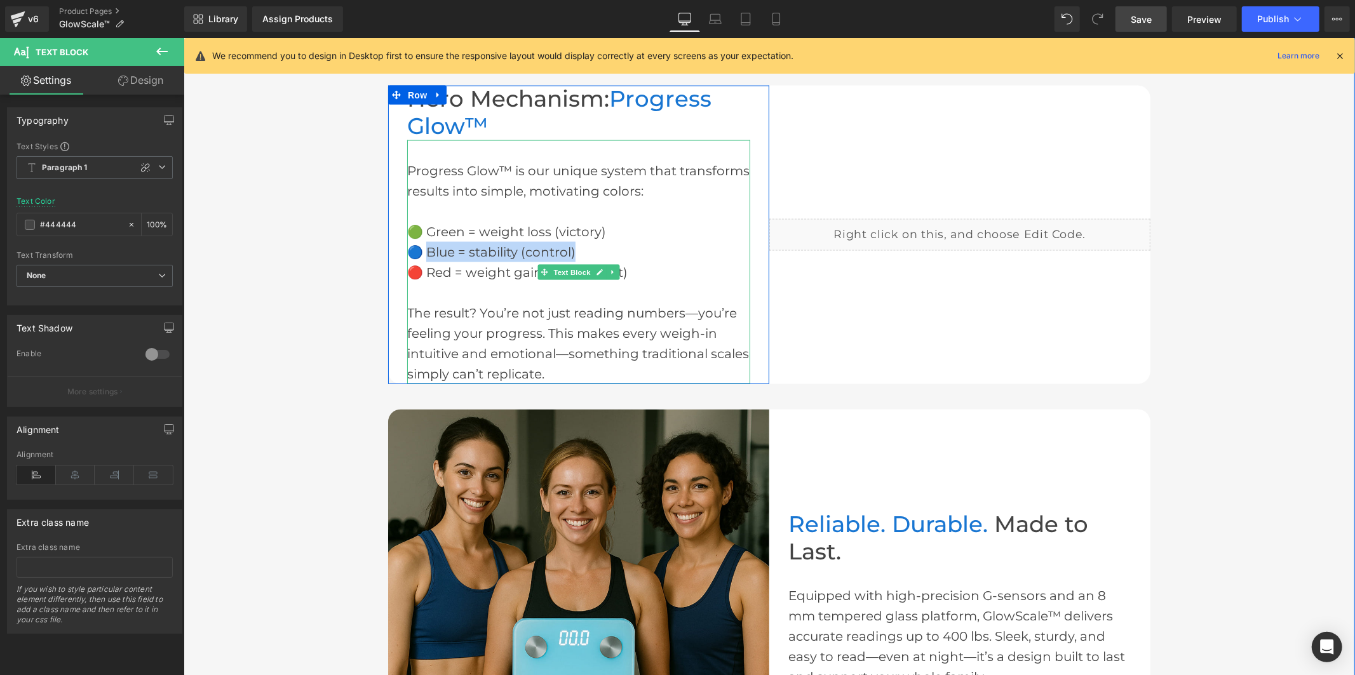
drag, startPoint x: 570, startPoint y: 246, endPoint x: 422, endPoint y: 253, distance: 148.2
click at [422, 253] on div "🔵 Blue = stability (control)" at bounding box center [578, 251] width 343 height 20
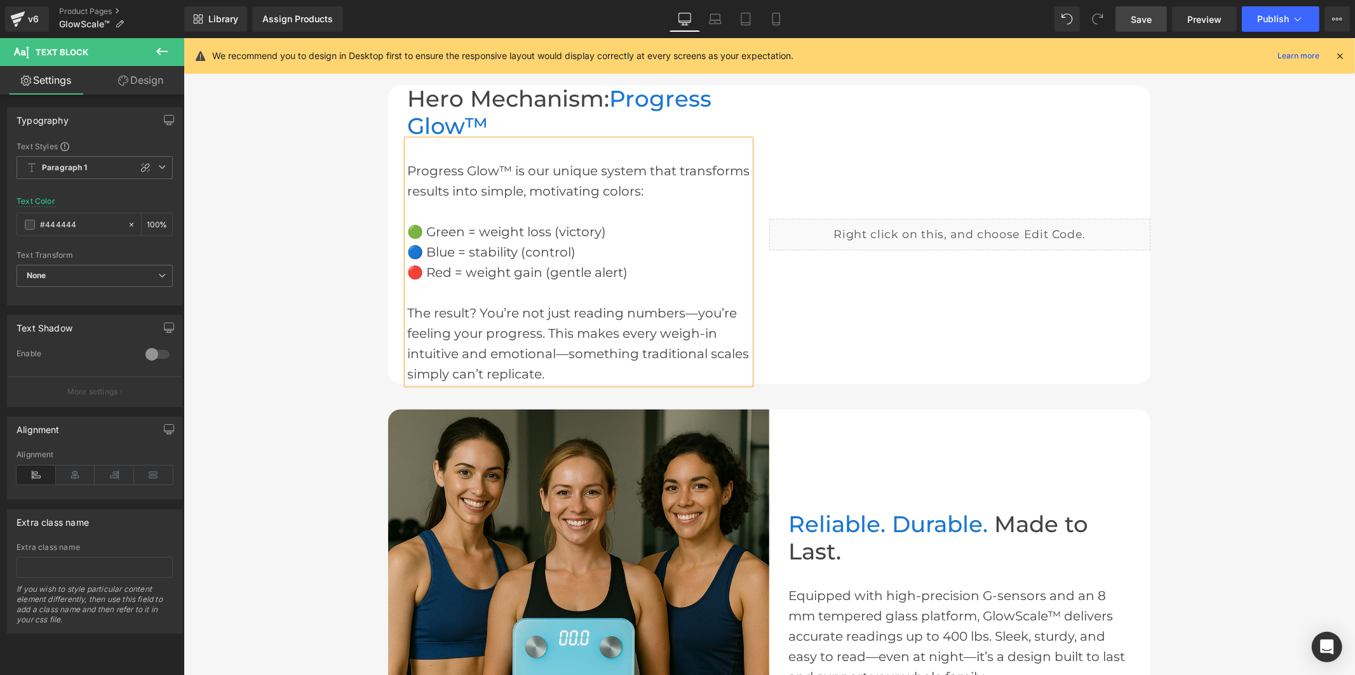
click at [504, 227] on div "🟢 Green = weight loss (victory)" at bounding box center [578, 231] width 343 height 20
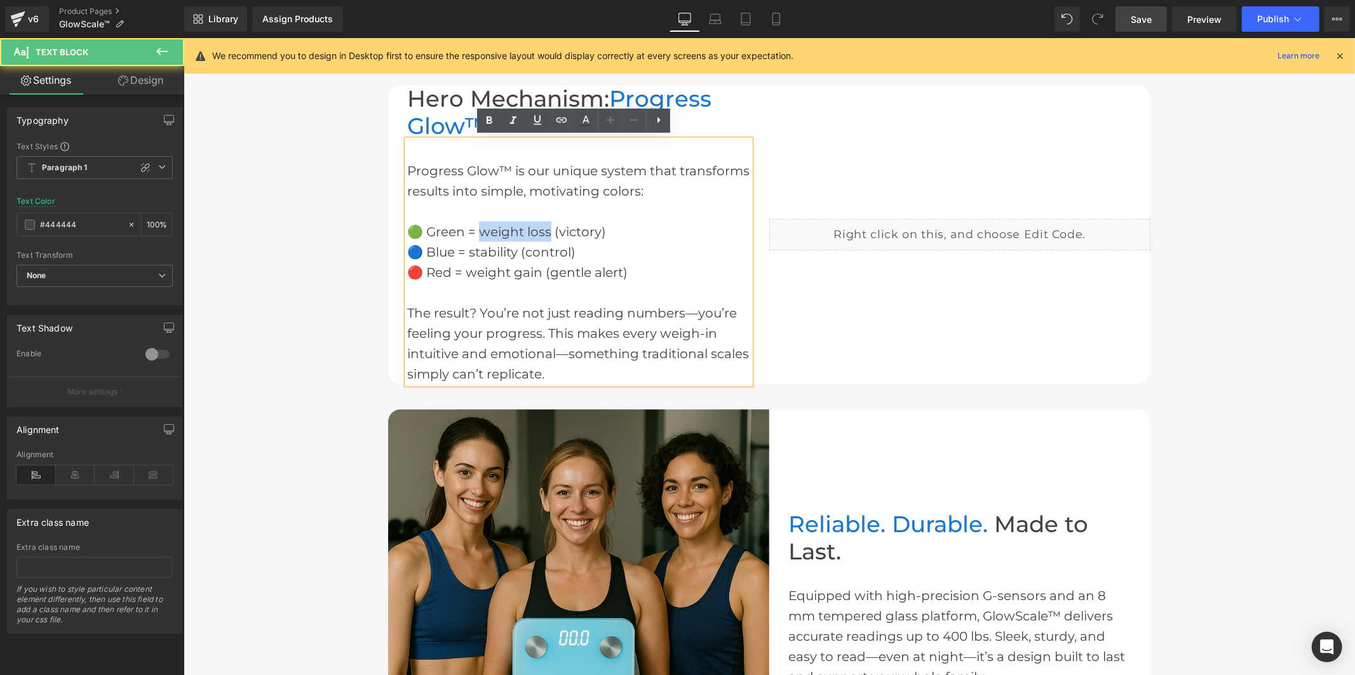
drag, startPoint x: 545, startPoint y: 227, endPoint x: 476, endPoint y: 231, distance: 68.7
click at [476, 231] on div "🟢 Green = weight loss (victory)" at bounding box center [578, 231] width 343 height 20
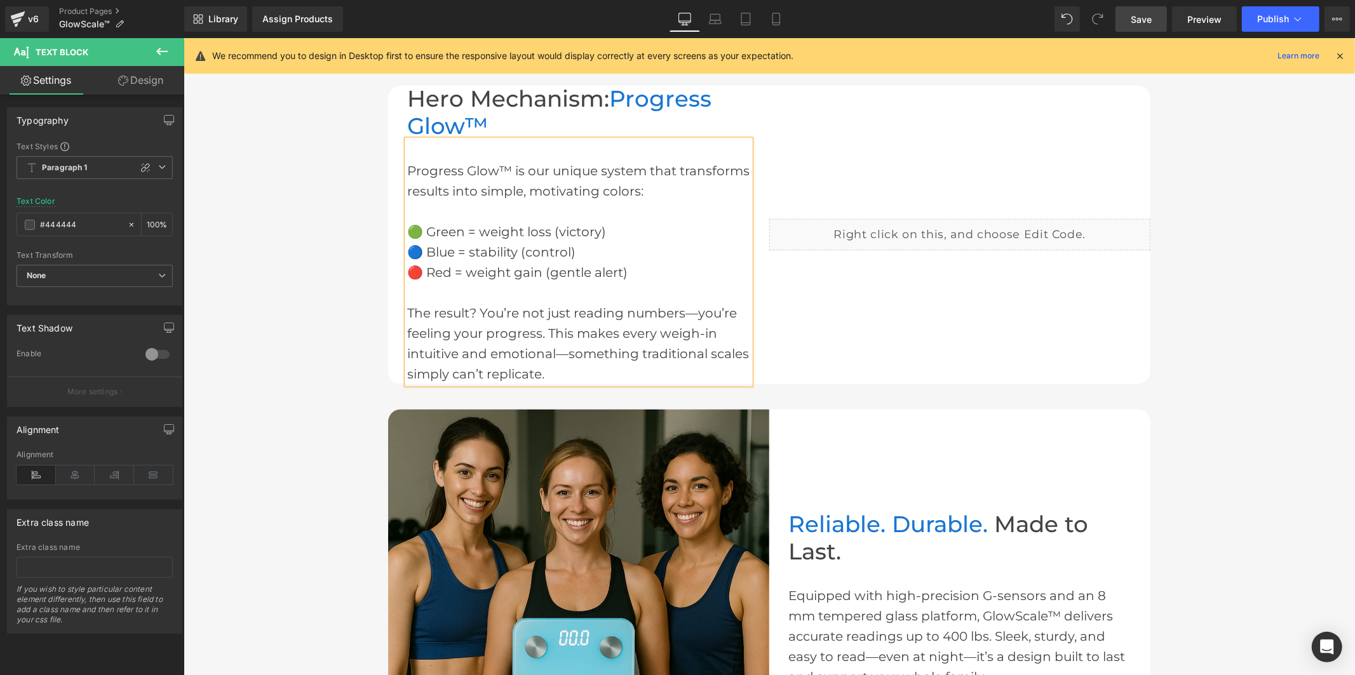
click at [497, 272] on div "🔴 Red = weight gain (gentle alert)" at bounding box center [578, 272] width 343 height 20
drag, startPoint x: 536, startPoint y: 267, endPoint x: 462, endPoint y: 271, distance: 73.8
click at [462, 271] on div "🔴 Red = weight gain (gentle alert)" at bounding box center [578, 272] width 343 height 20
click at [970, 230] on div "Liquid" at bounding box center [959, 235] width 381 height 32
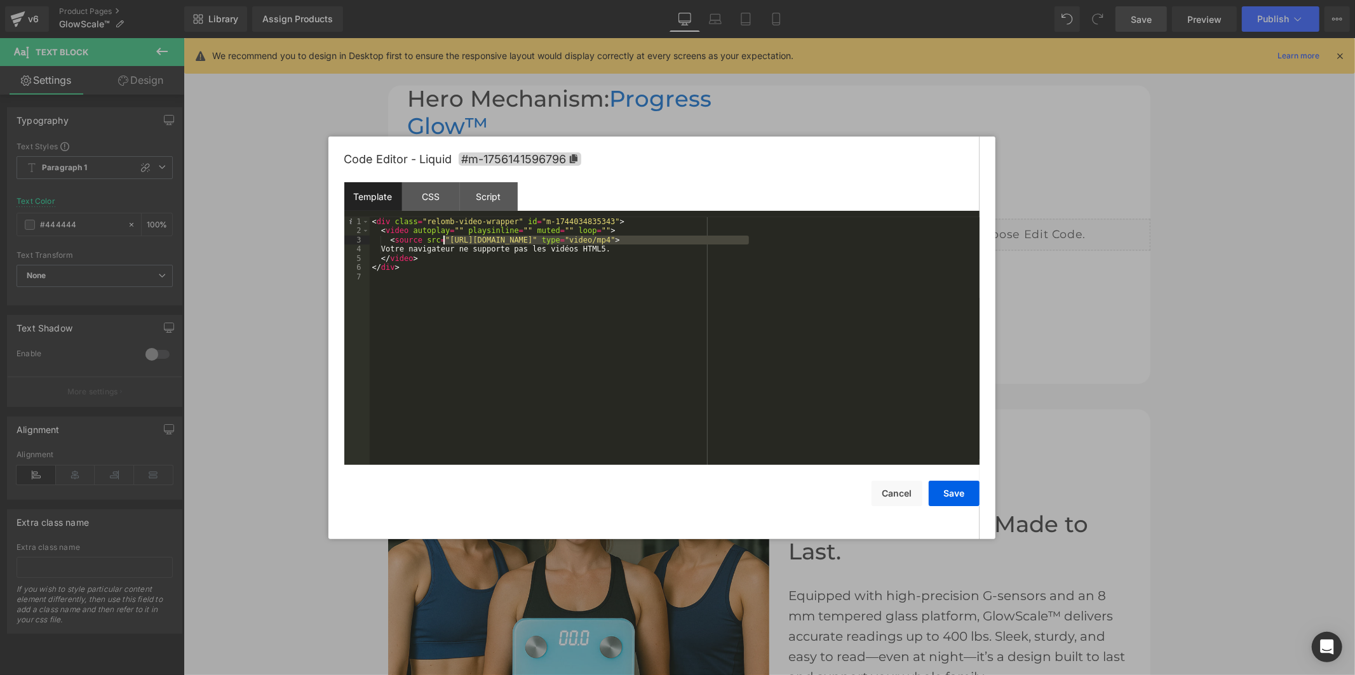
drag, startPoint x: 748, startPoint y: 241, endPoint x: 441, endPoint y: 244, distance: 306.8
click at [441, 244] on div "< div class = "relomb-video-wrapper" id = "m-1744034835343" > < video autoplay …" at bounding box center [675, 350] width 610 height 266
click at [964, 495] on button "Save" at bounding box center [954, 493] width 51 height 25
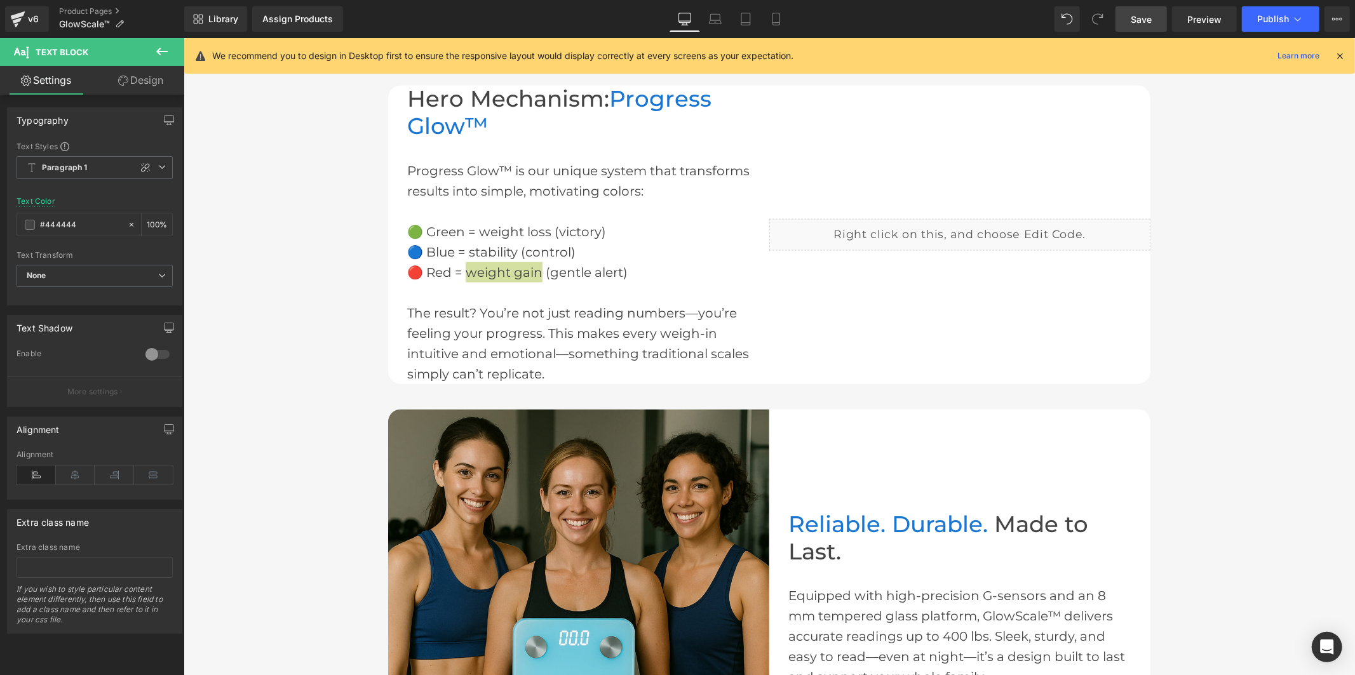
click at [1160, 15] on link "Save" at bounding box center [1140, 18] width 51 height 25
click at [1290, 24] on button "Publish" at bounding box center [1280, 18] width 77 height 25
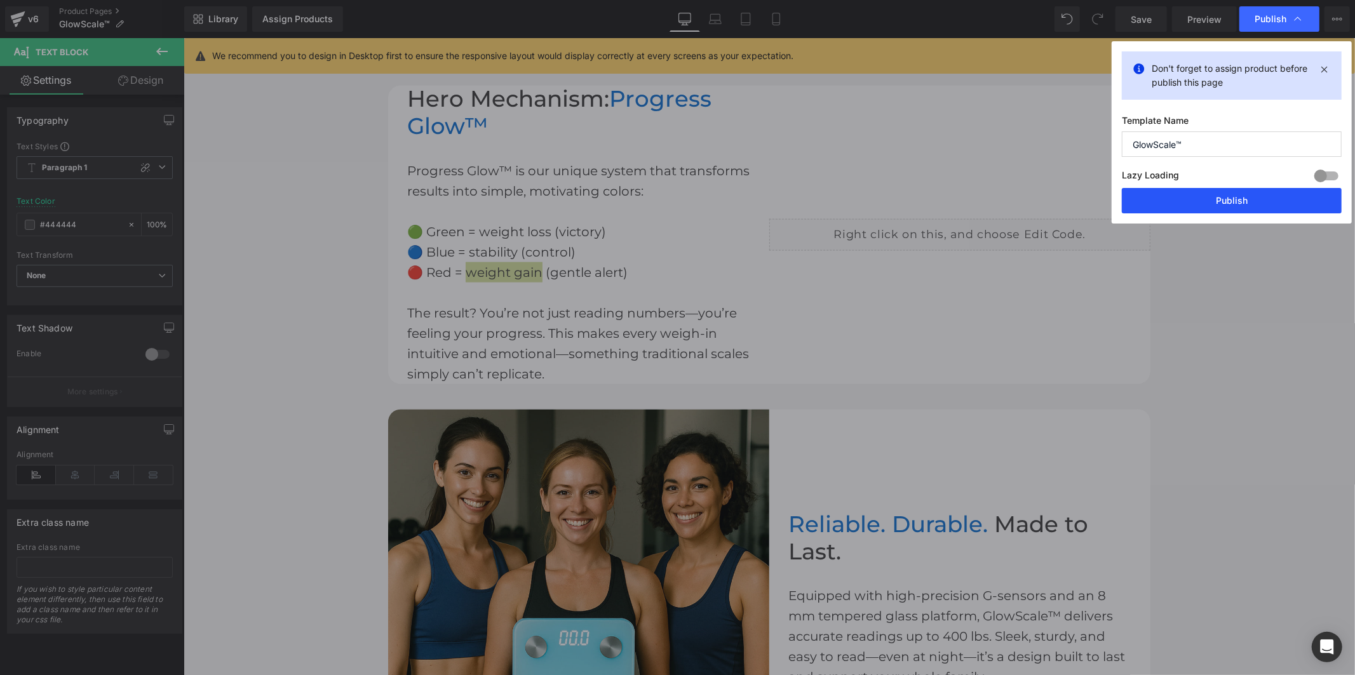
drag, startPoint x: 1264, startPoint y: 199, endPoint x: 1091, endPoint y: 162, distance: 177.4
click at [1264, 199] on button "Publish" at bounding box center [1232, 200] width 220 height 25
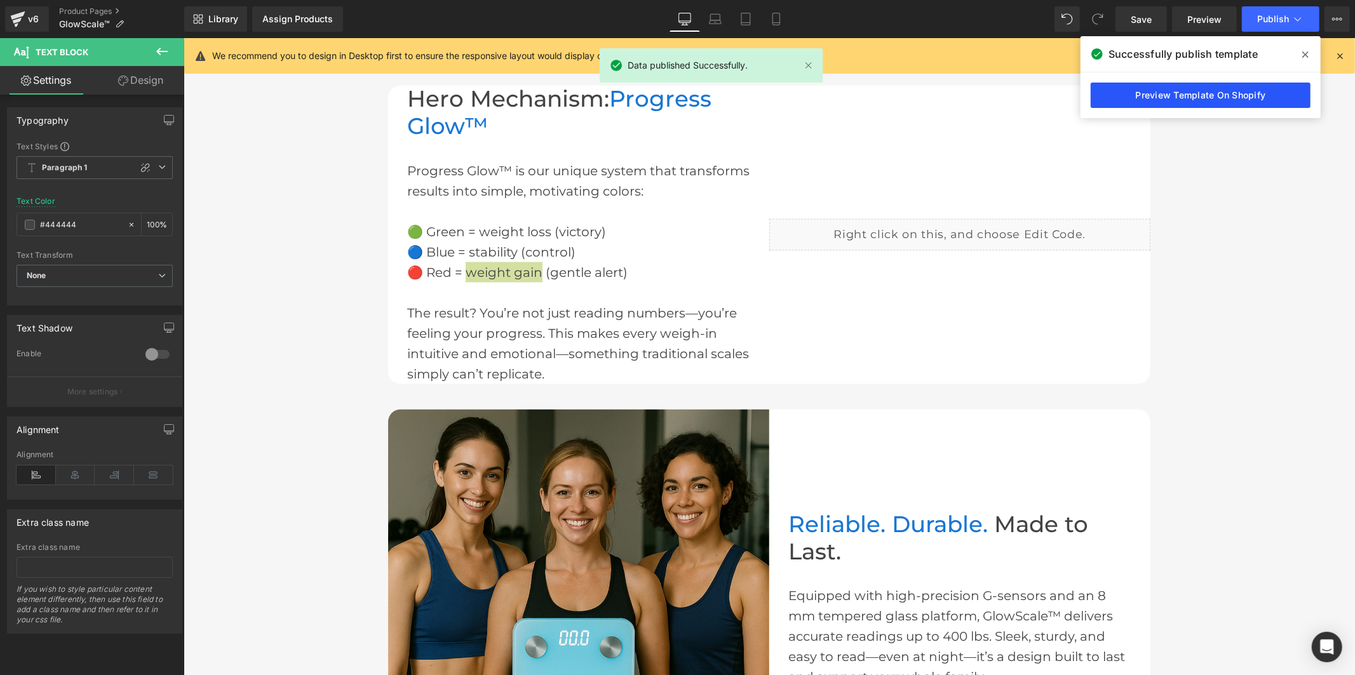
click at [1235, 93] on link "Preview Template On Shopify" at bounding box center [1201, 95] width 220 height 25
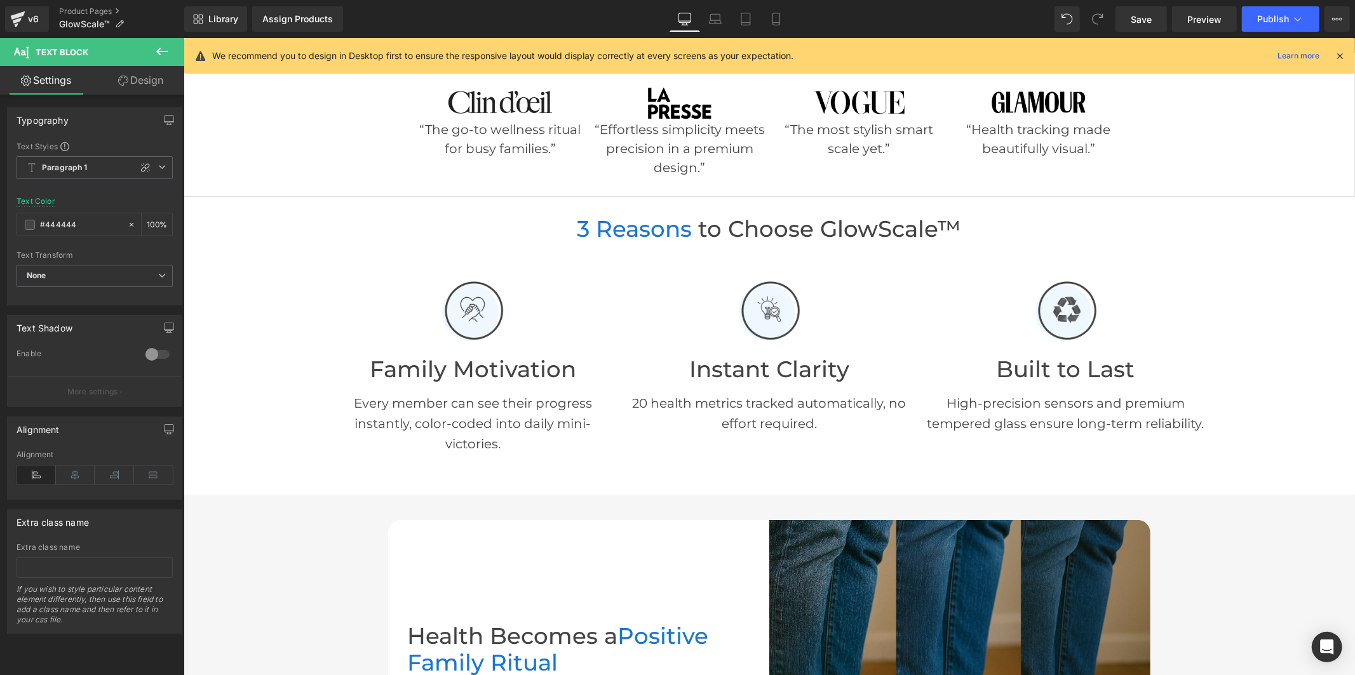
scroll to position [369, 0]
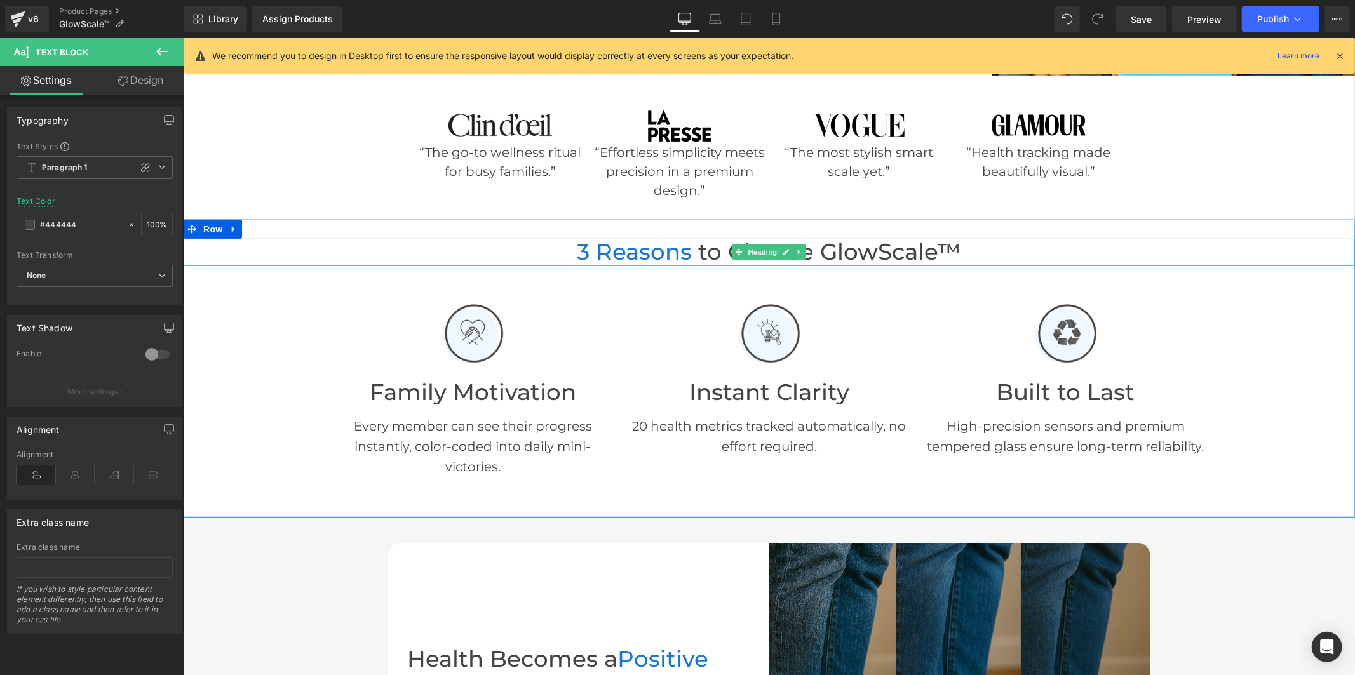
click at [689, 253] on h2 "3 Reasons to Choose GlowScale™" at bounding box center [768, 251] width 1171 height 27
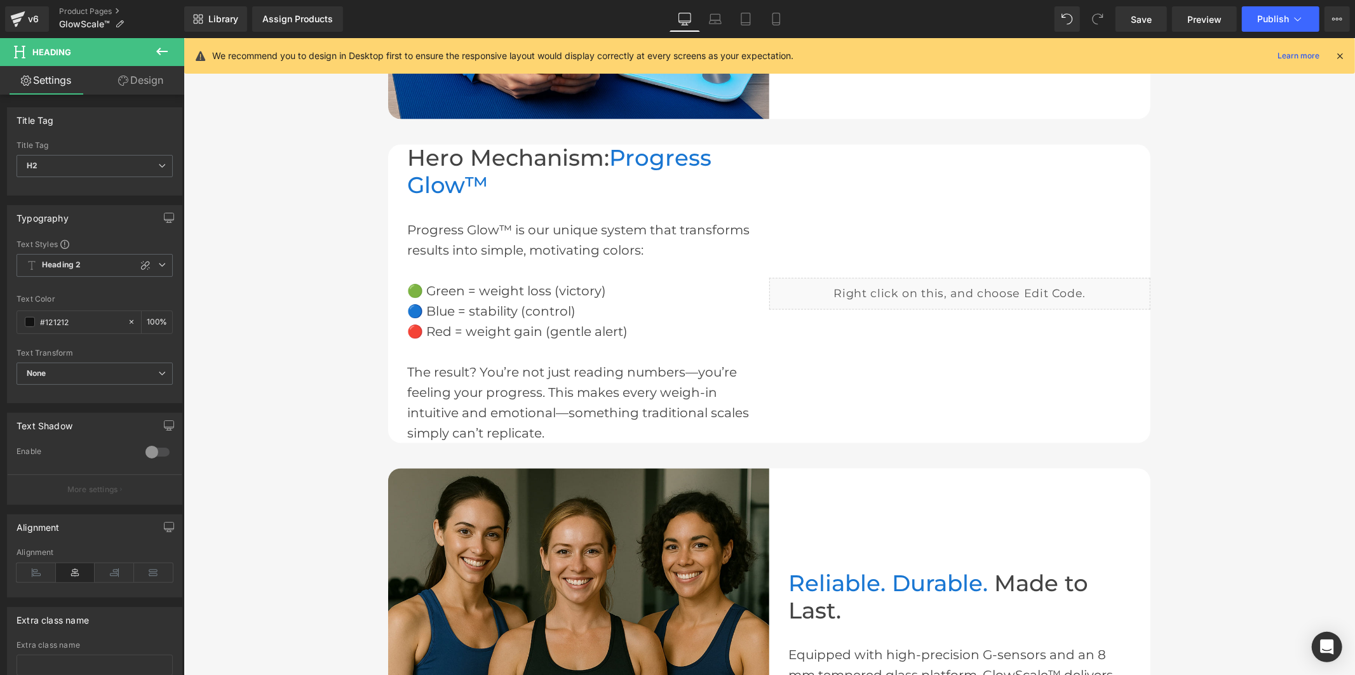
scroll to position [1780, 0]
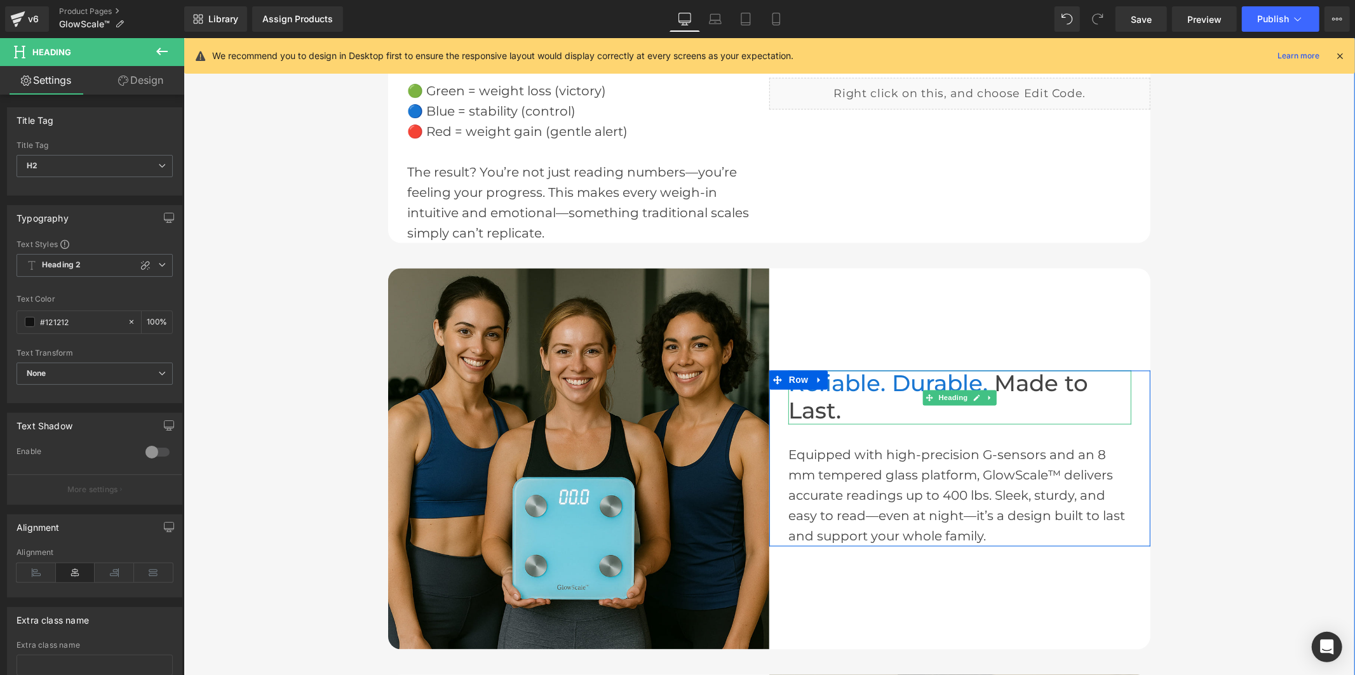
click at [988, 384] on span "Made to Last." at bounding box center [938, 397] width 300 height 55
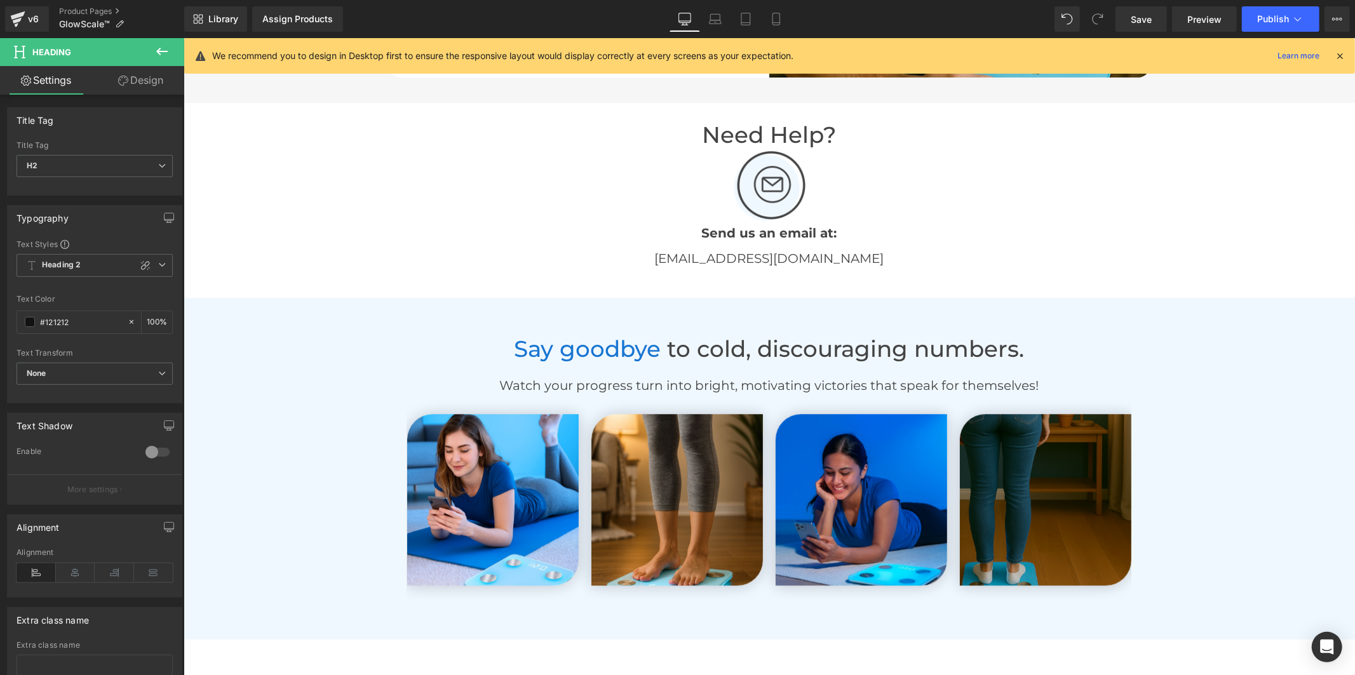
scroll to position [2768, 0]
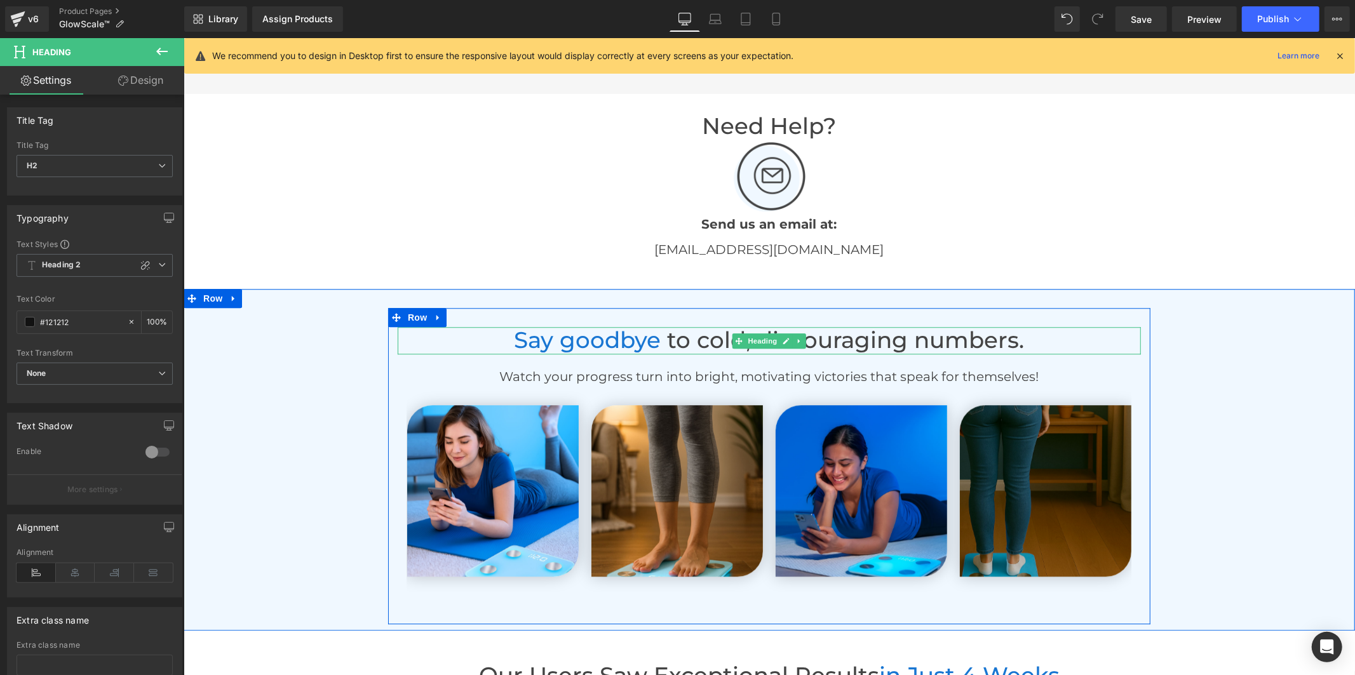
click at [667, 339] on span "to cold , discouraging numbers." at bounding box center [845, 339] width 357 height 27
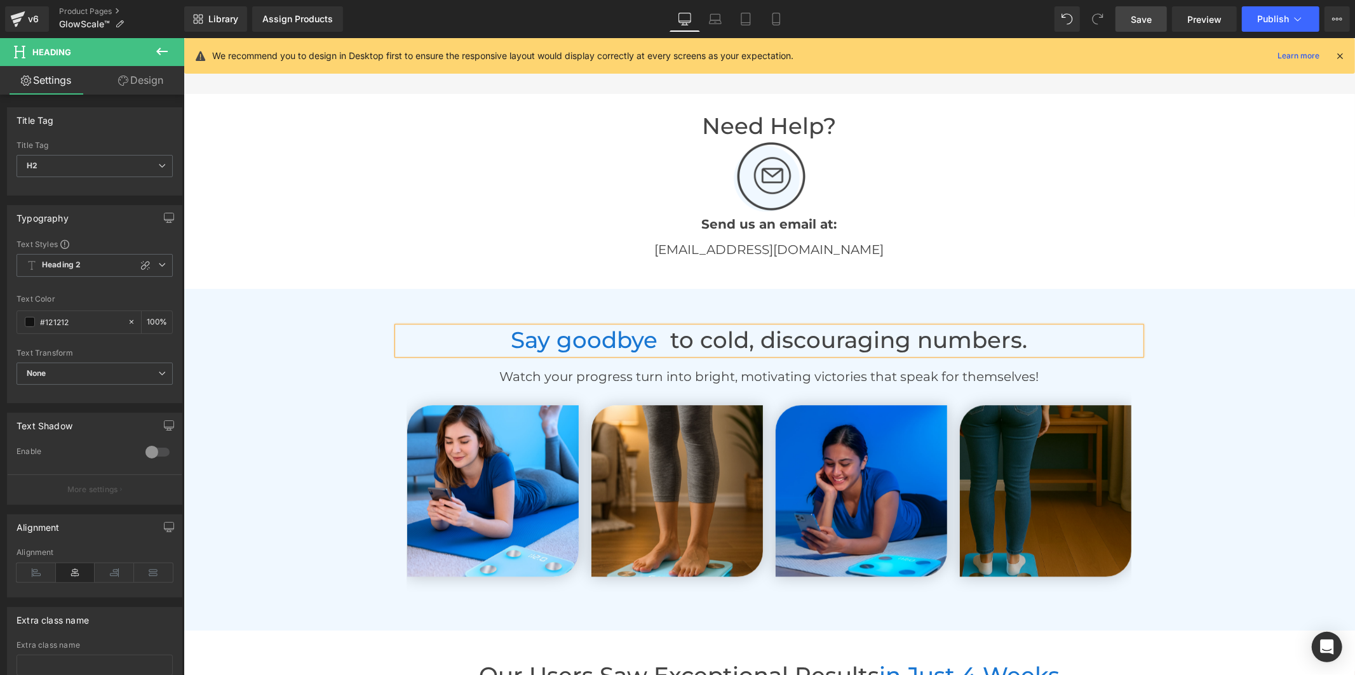
click at [1140, 16] on span "Save" at bounding box center [1141, 19] width 21 height 13
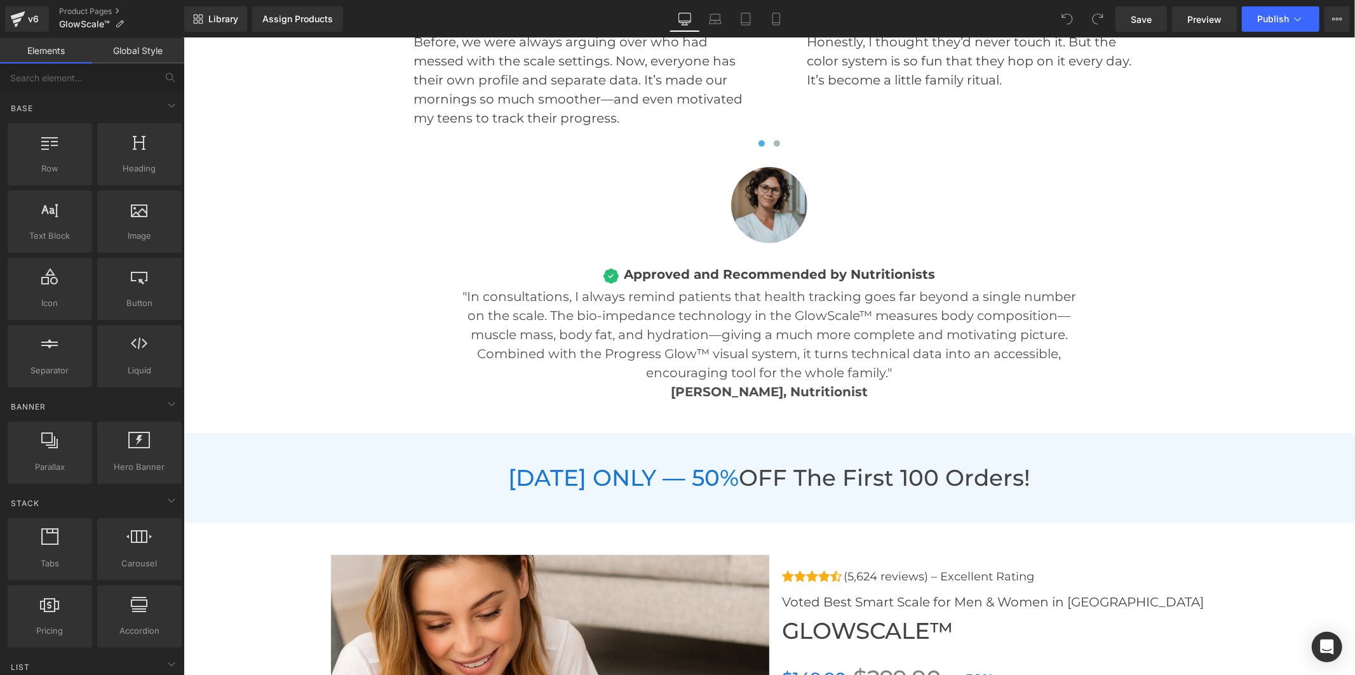
scroll to position [4517, 0]
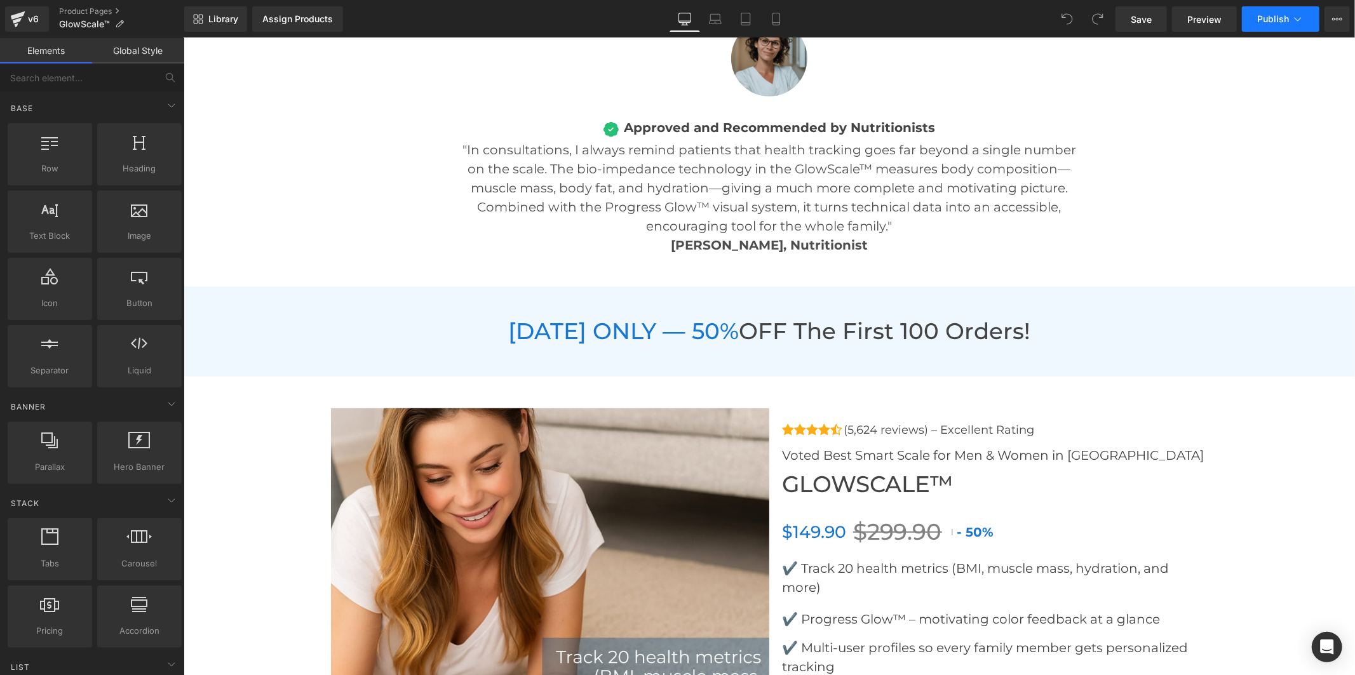
click at [1255, 20] on button "Publish" at bounding box center [1280, 18] width 77 height 25
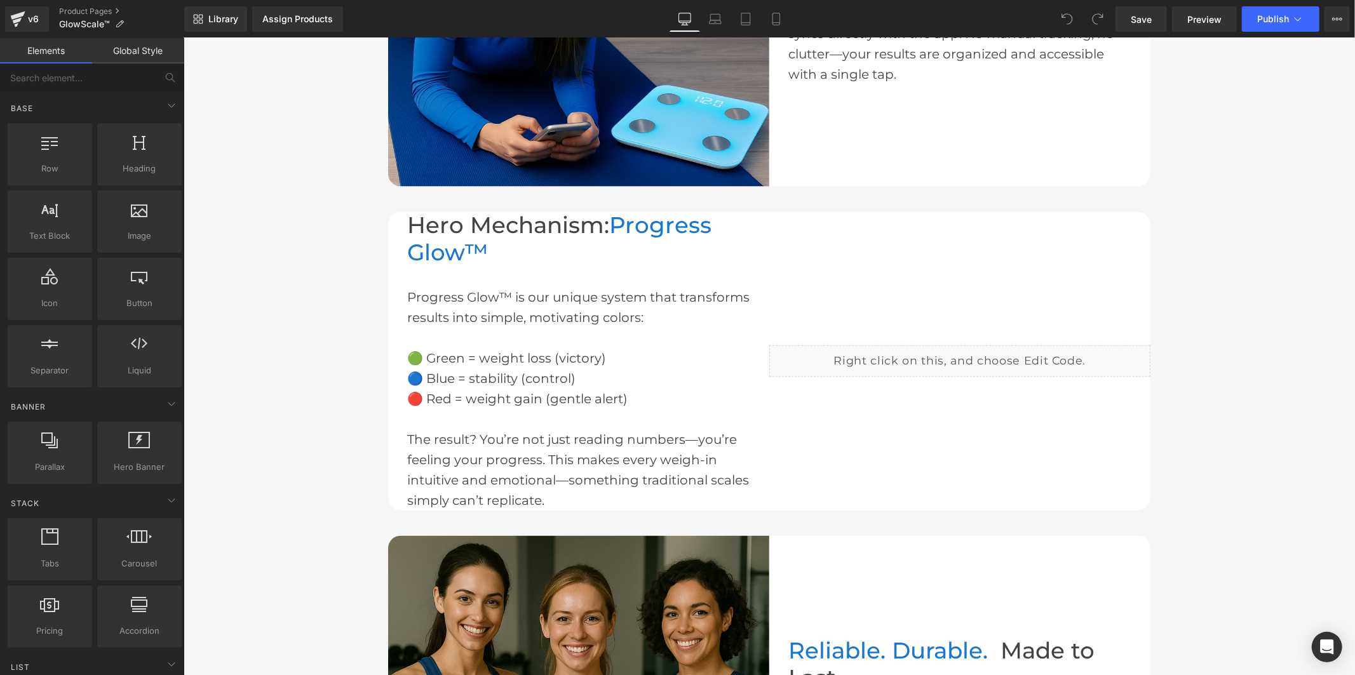
scroll to position [1341, 0]
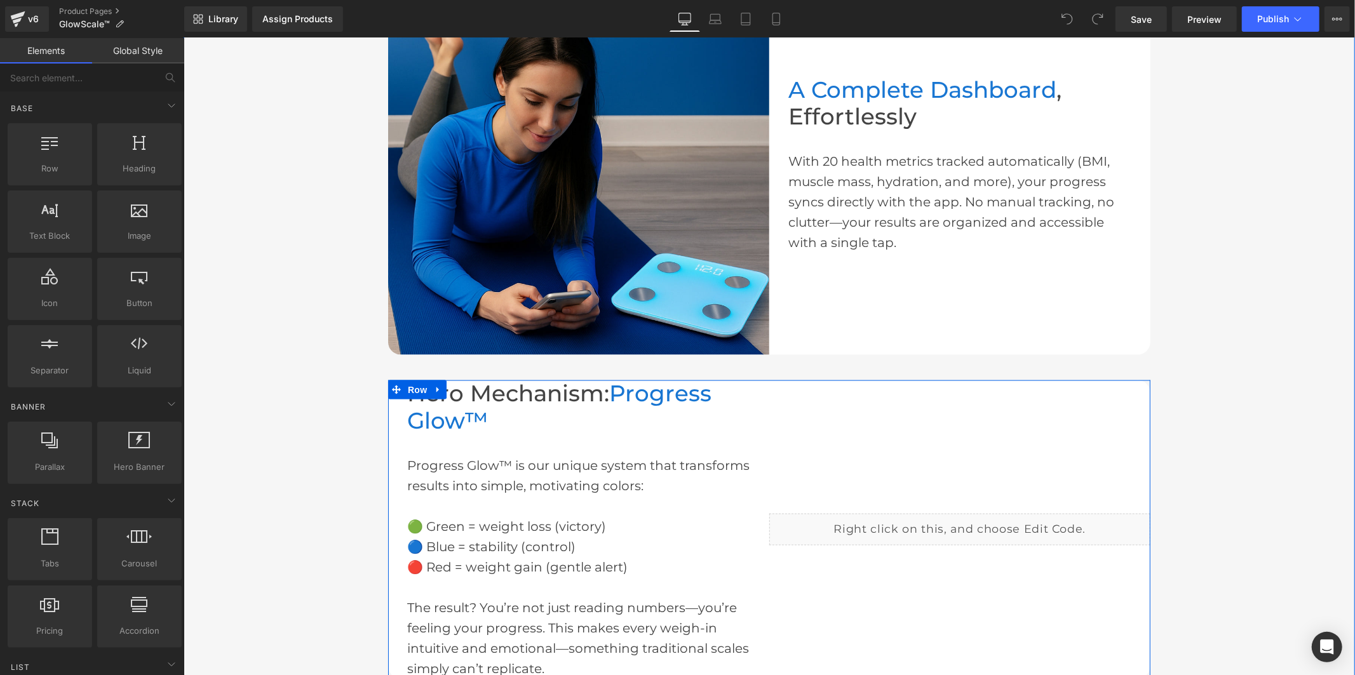
click at [971, 523] on div "Liquid" at bounding box center [959, 529] width 381 height 32
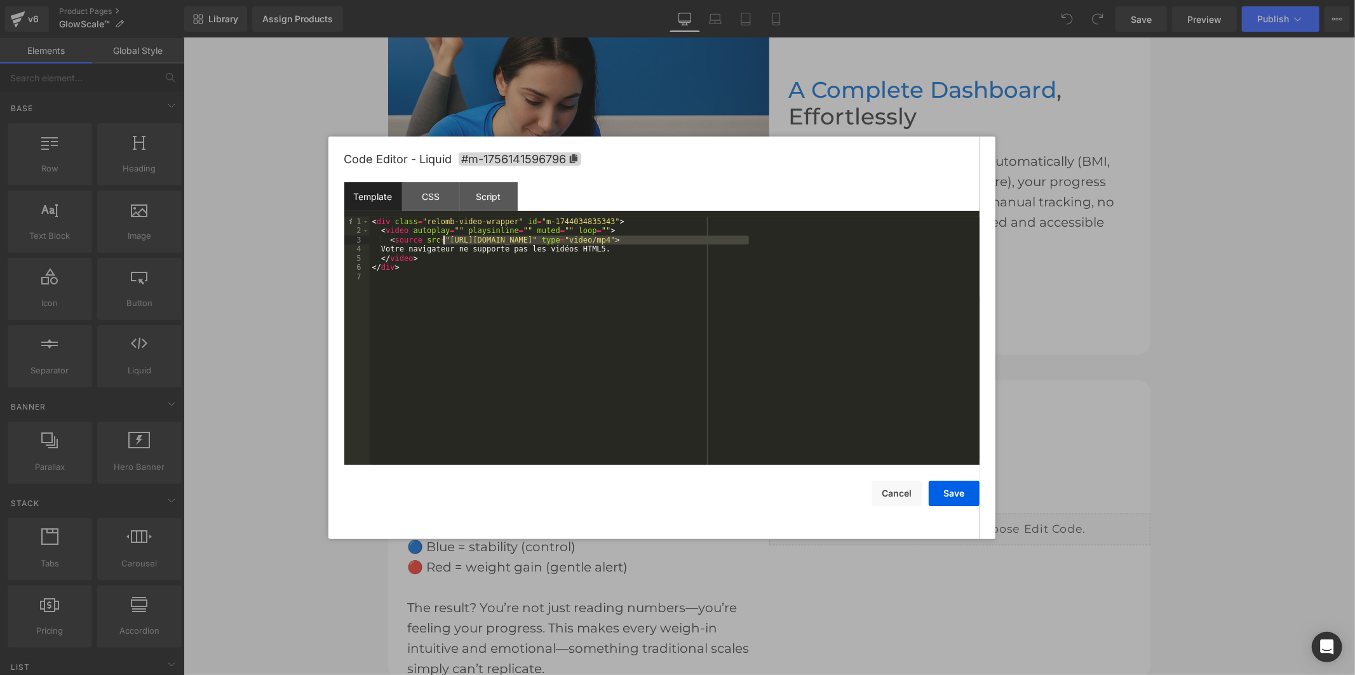
drag, startPoint x: 748, startPoint y: 244, endPoint x: 443, endPoint y: 241, distance: 304.9
click at [959, 495] on button "Save" at bounding box center [954, 493] width 51 height 25
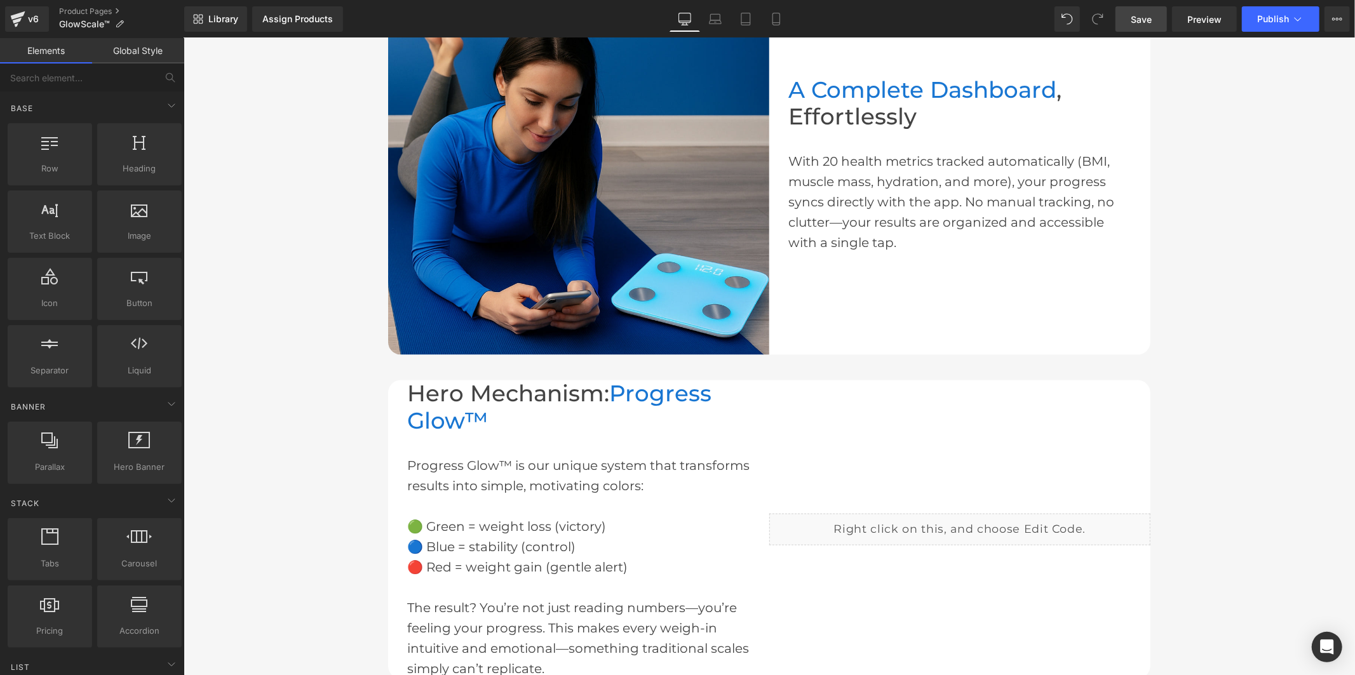
click at [1144, 17] on span "Save" at bounding box center [1141, 19] width 21 height 13
click at [1253, 18] on button "Publish" at bounding box center [1280, 18] width 77 height 25
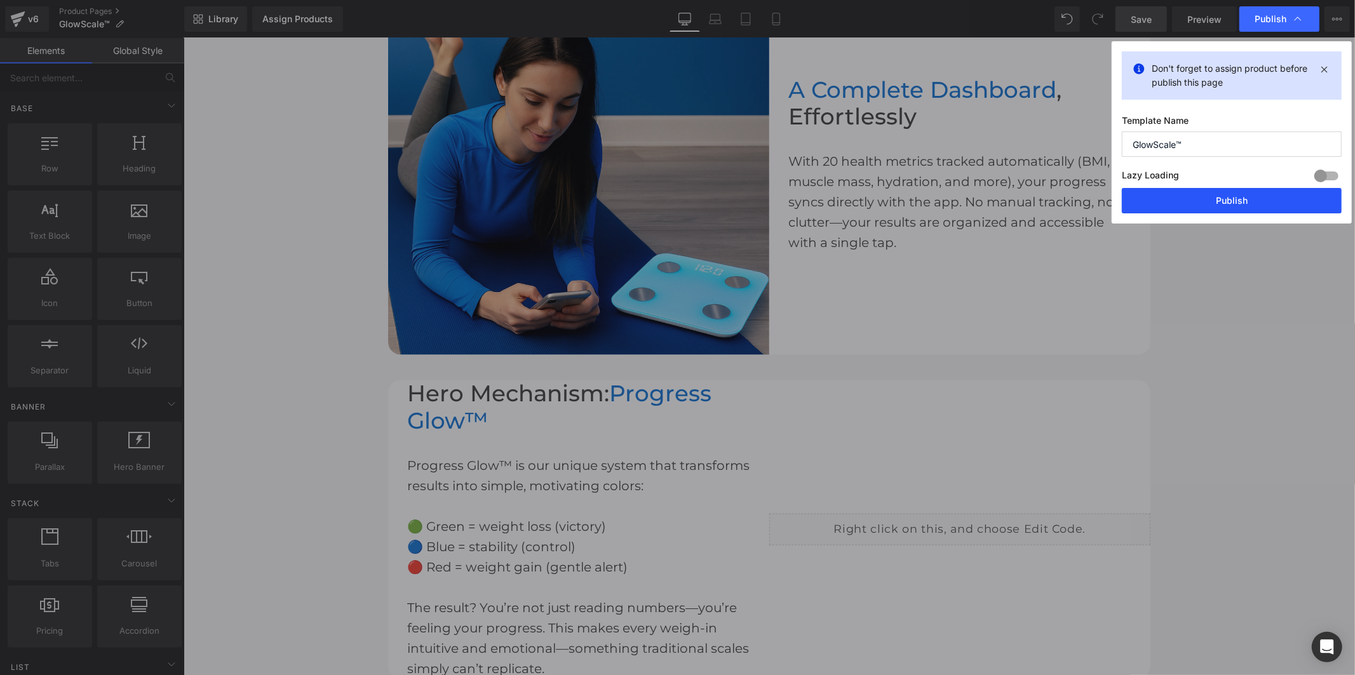
drag, startPoint x: 1202, startPoint y: 194, endPoint x: 1015, endPoint y: 142, distance: 194.5
click at [1202, 194] on button "Publish" at bounding box center [1232, 200] width 220 height 25
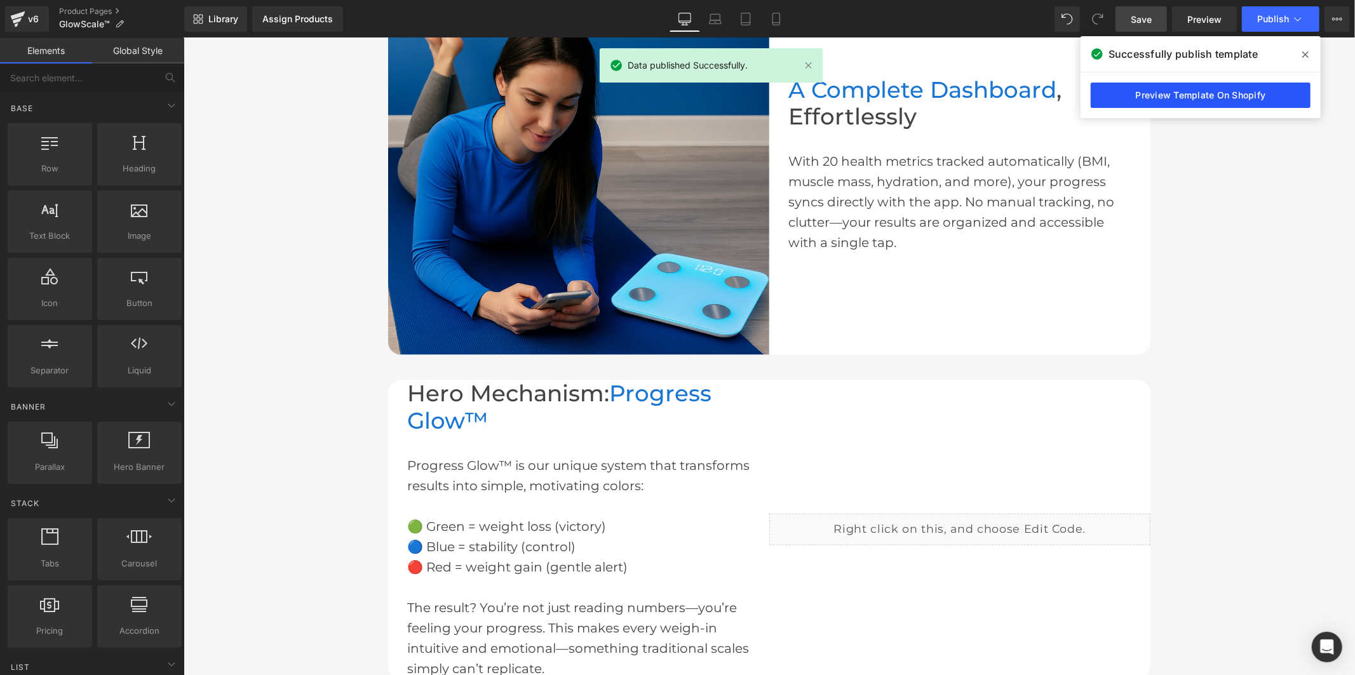
click at [1166, 102] on link "Preview Template On Shopify" at bounding box center [1201, 95] width 220 height 25
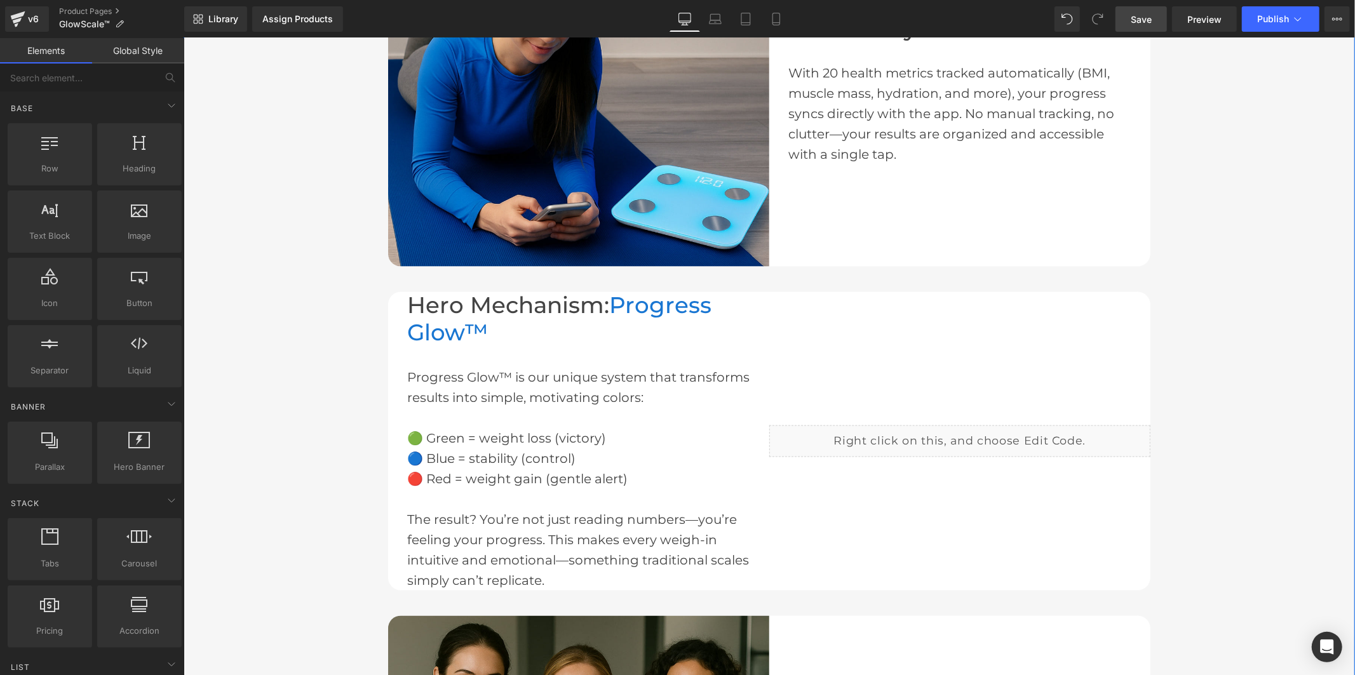
scroll to position [1764, 0]
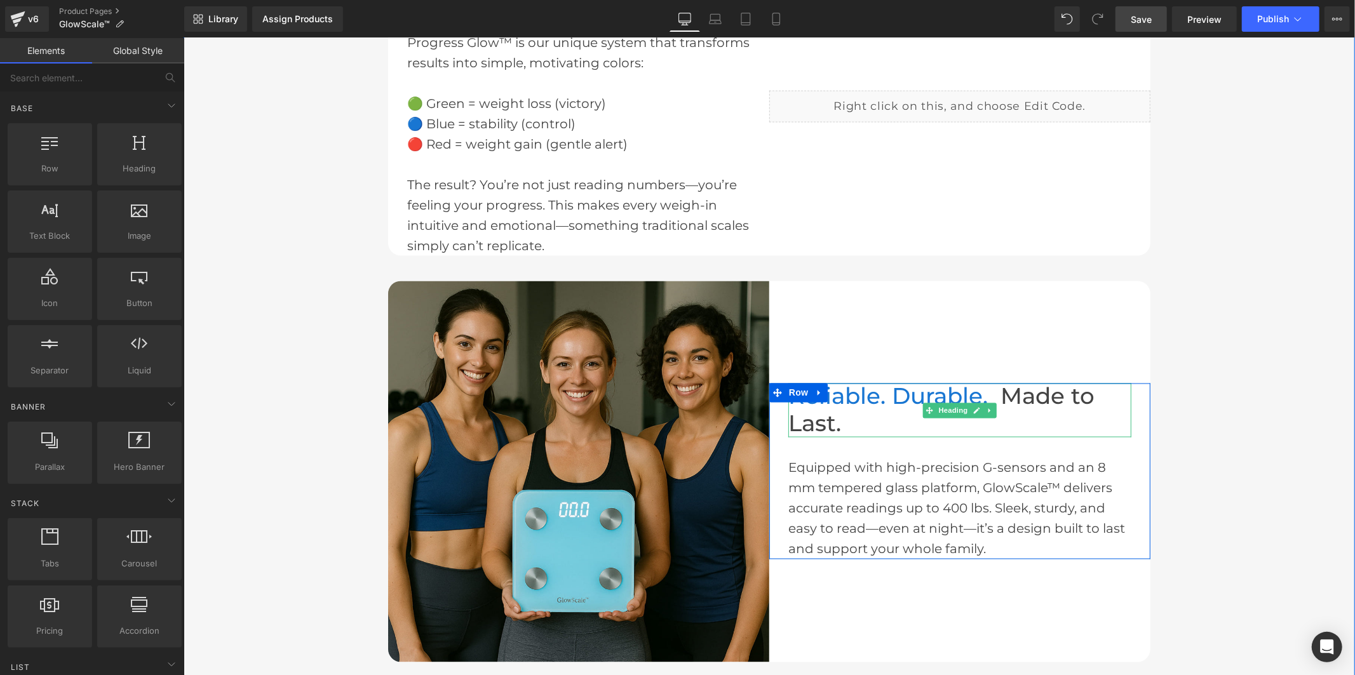
click at [988, 394] on h2 "Reliable. Durable. Made to Last." at bounding box center [959, 410] width 343 height 54
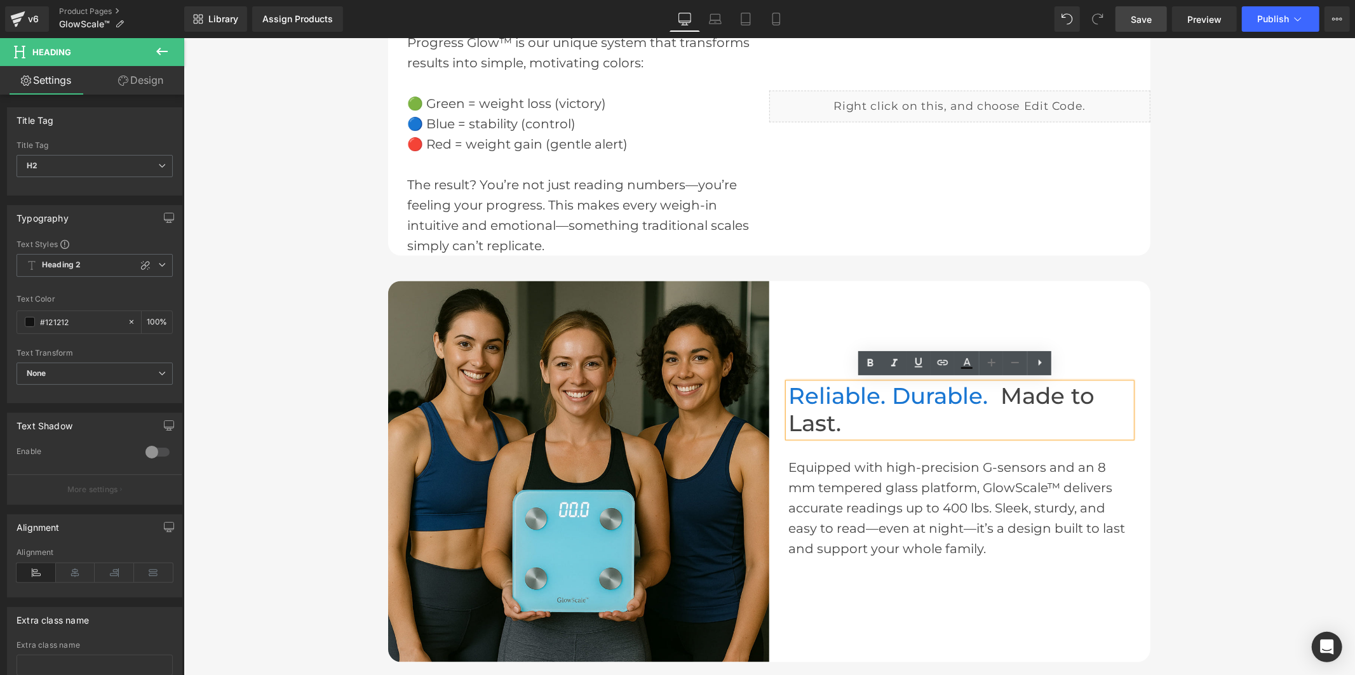
click at [990, 394] on h2 "Reliable. Durable. Made to Last." at bounding box center [959, 410] width 343 height 54
click at [1126, 17] on link "Save" at bounding box center [1140, 18] width 51 height 25
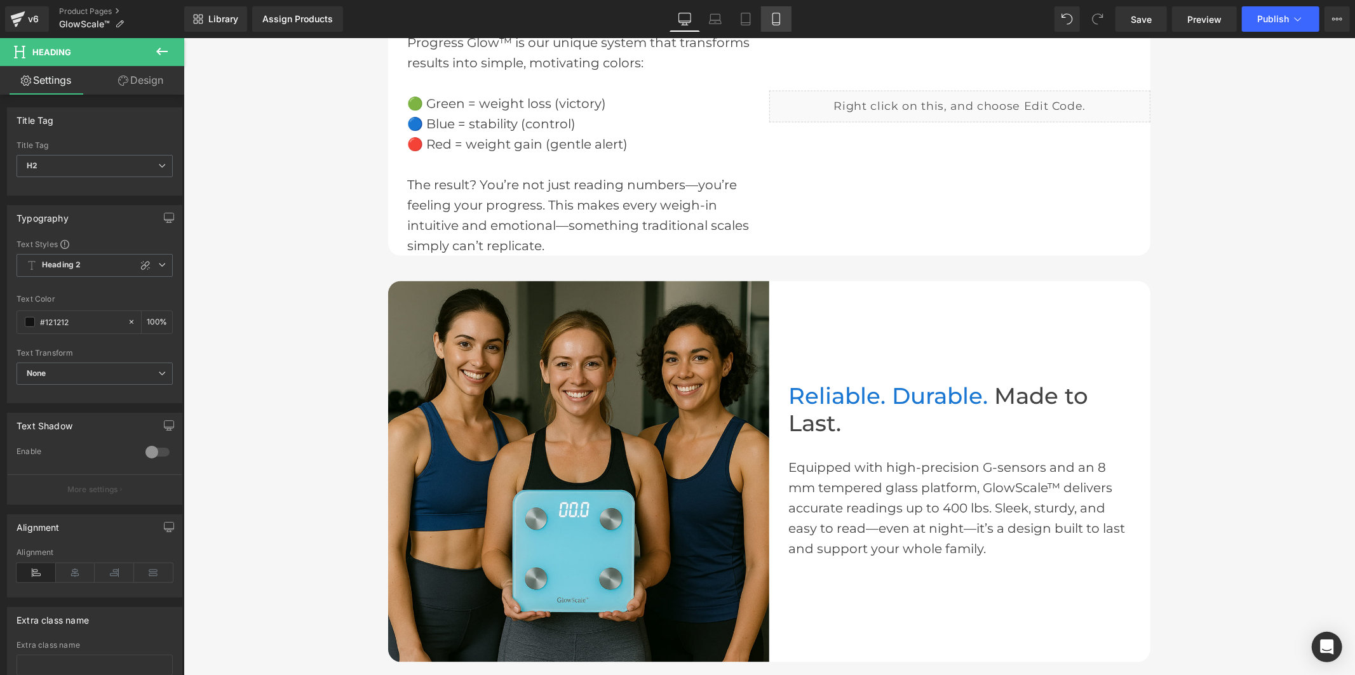
drag, startPoint x: 782, startPoint y: 17, endPoint x: 10, endPoint y: 252, distance: 807.5
click at [782, 17] on link "Mobile" at bounding box center [776, 18] width 30 height 25
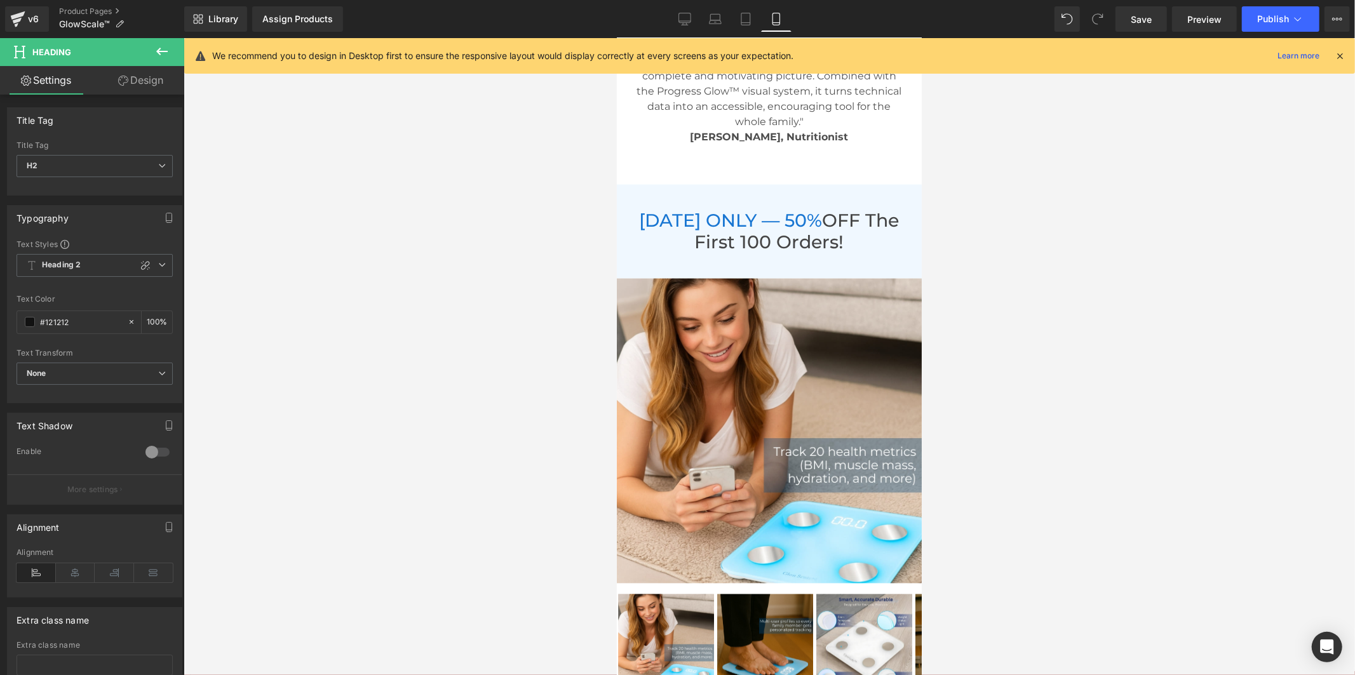
scroll to position [6405, 0]
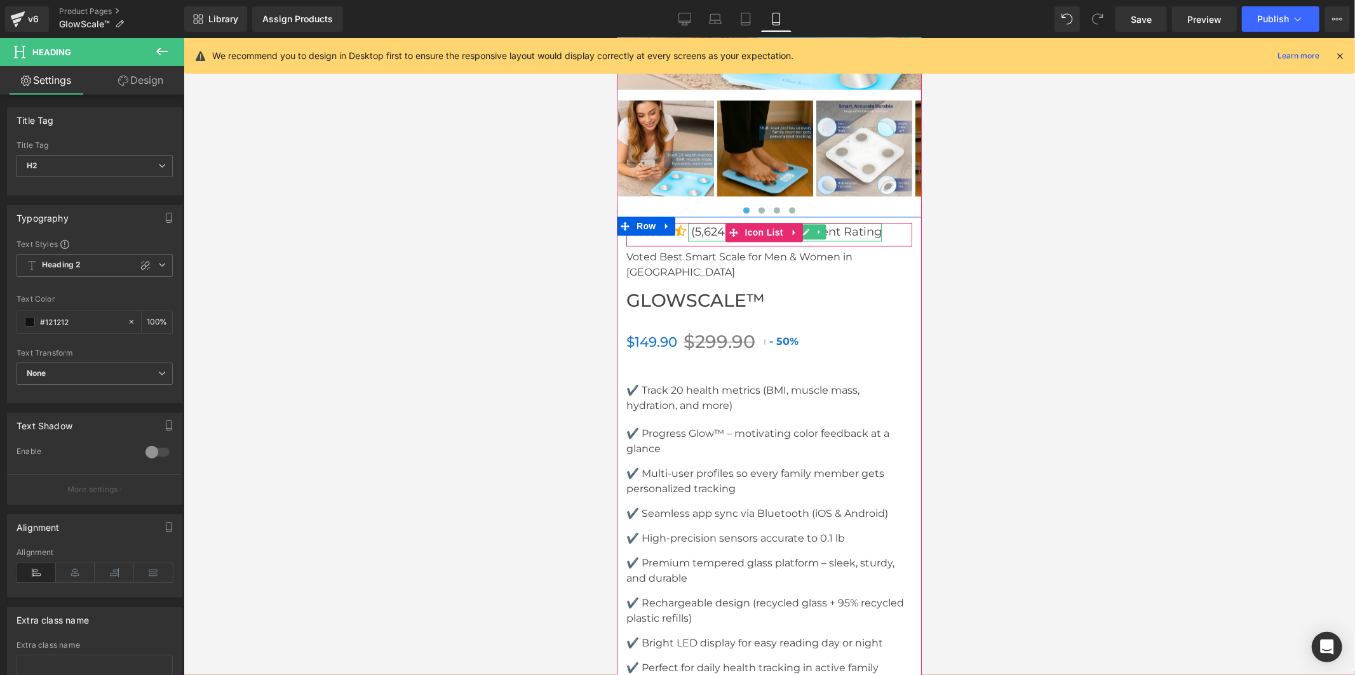
click at [826, 222] on p "(5,624 reviews) – Excellent Rating" at bounding box center [785, 231] width 191 height 18
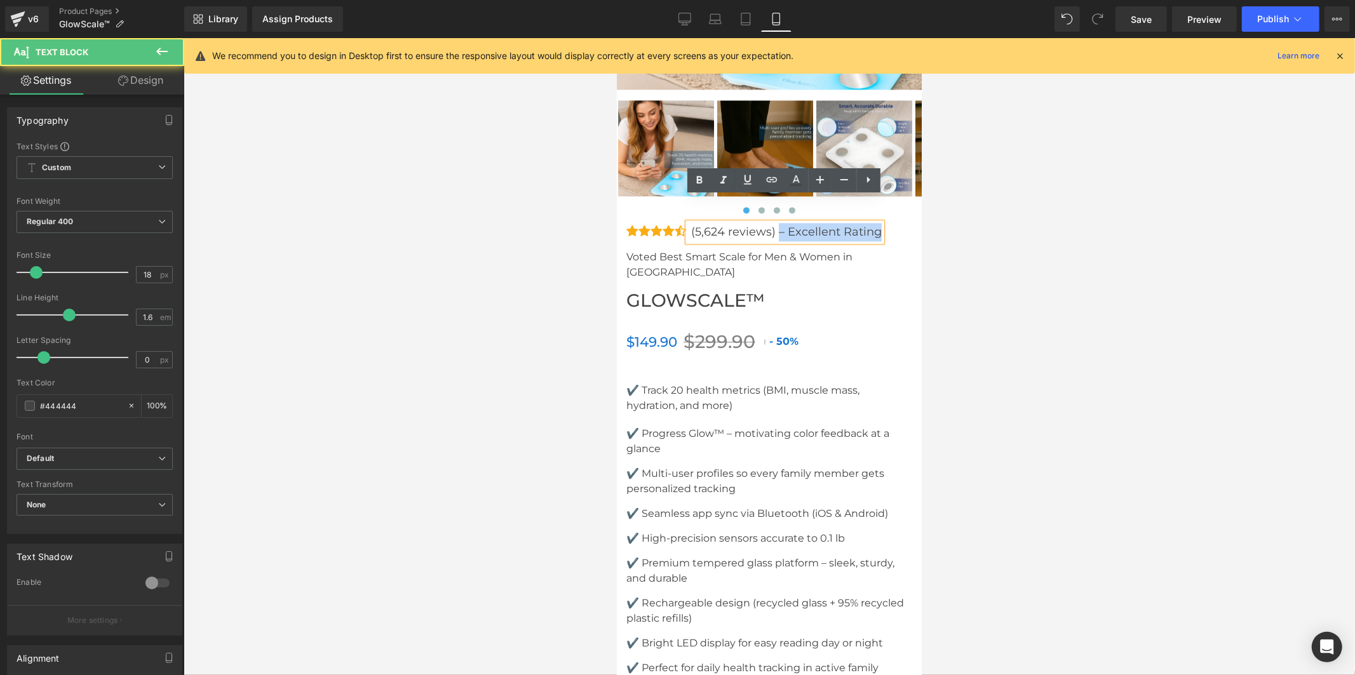
drag, startPoint x: 774, startPoint y: 210, endPoint x: 871, endPoint y: 215, distance: 96.7
click at [871, 222] on div "(5,624 reviews) – Excellent Rating" at bounding box center [784, 231] width 194 height 18
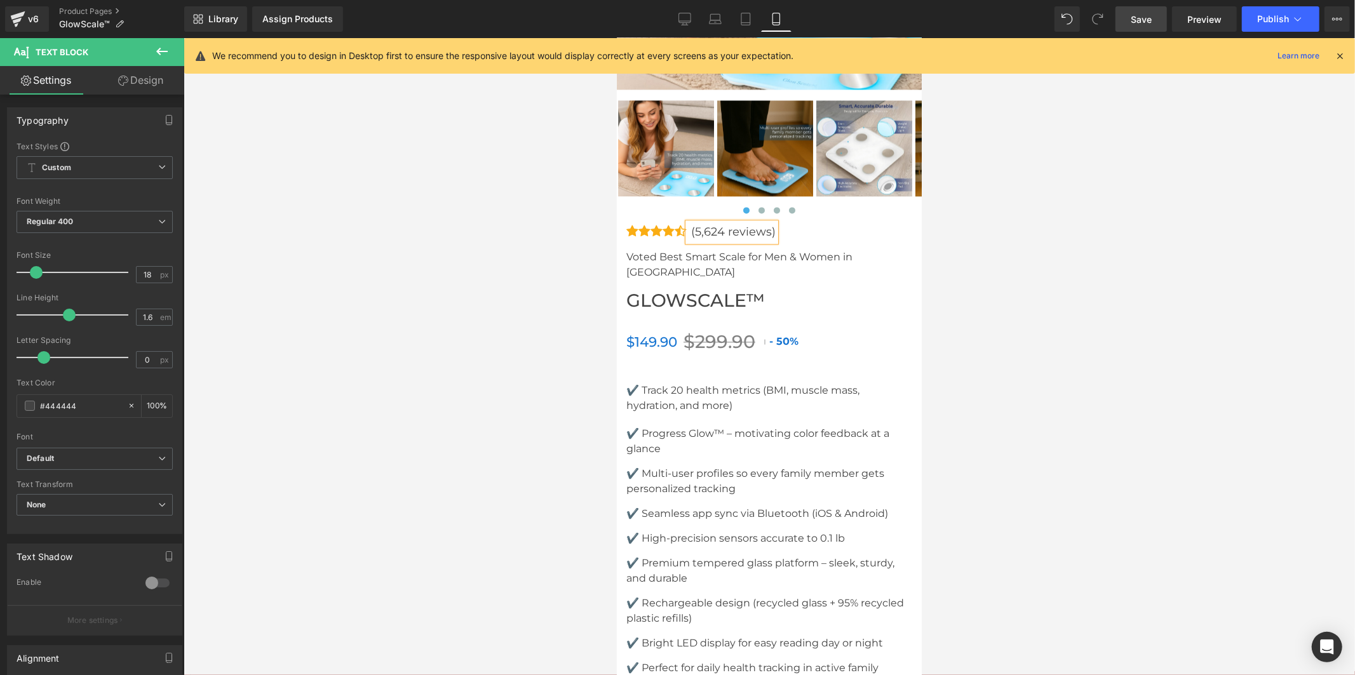
click at [1142, 8] on link "Save" at bounding box center [1140, 18] width 51 height 25
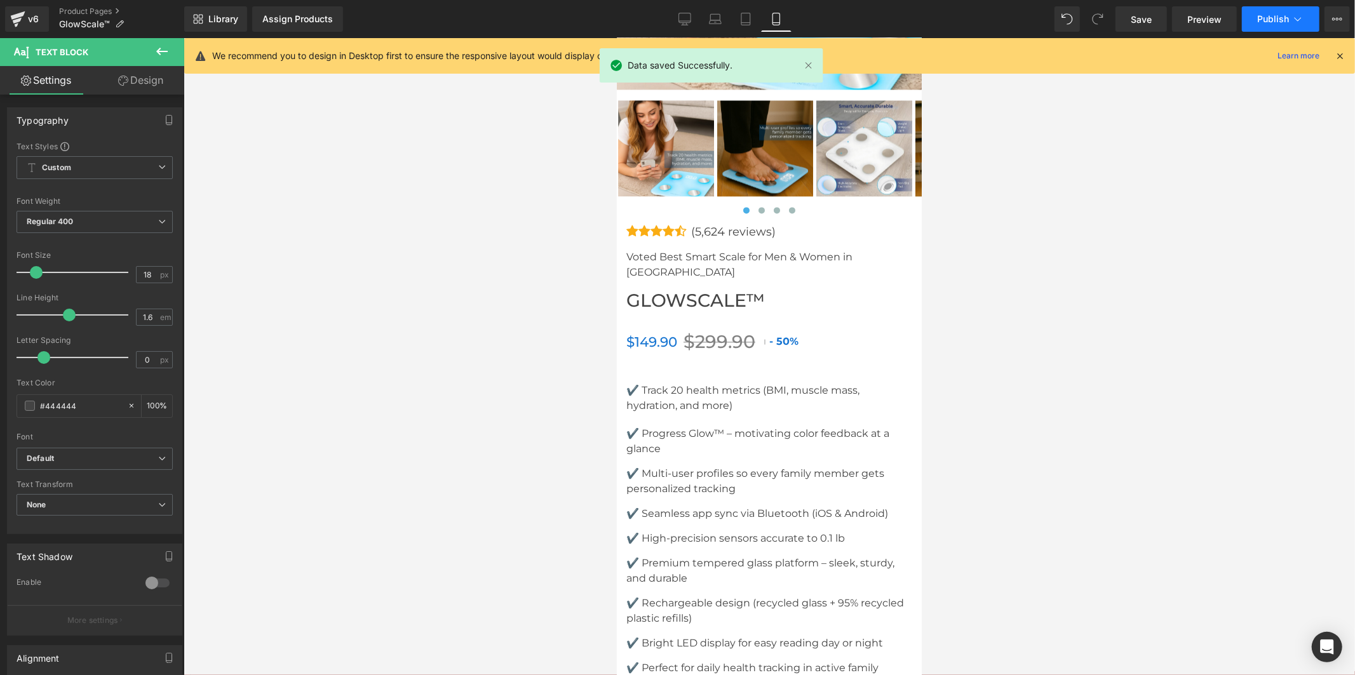
click at [1274, 15] on span "Publish" at bounding box center [1273, 19] width 32 height 10
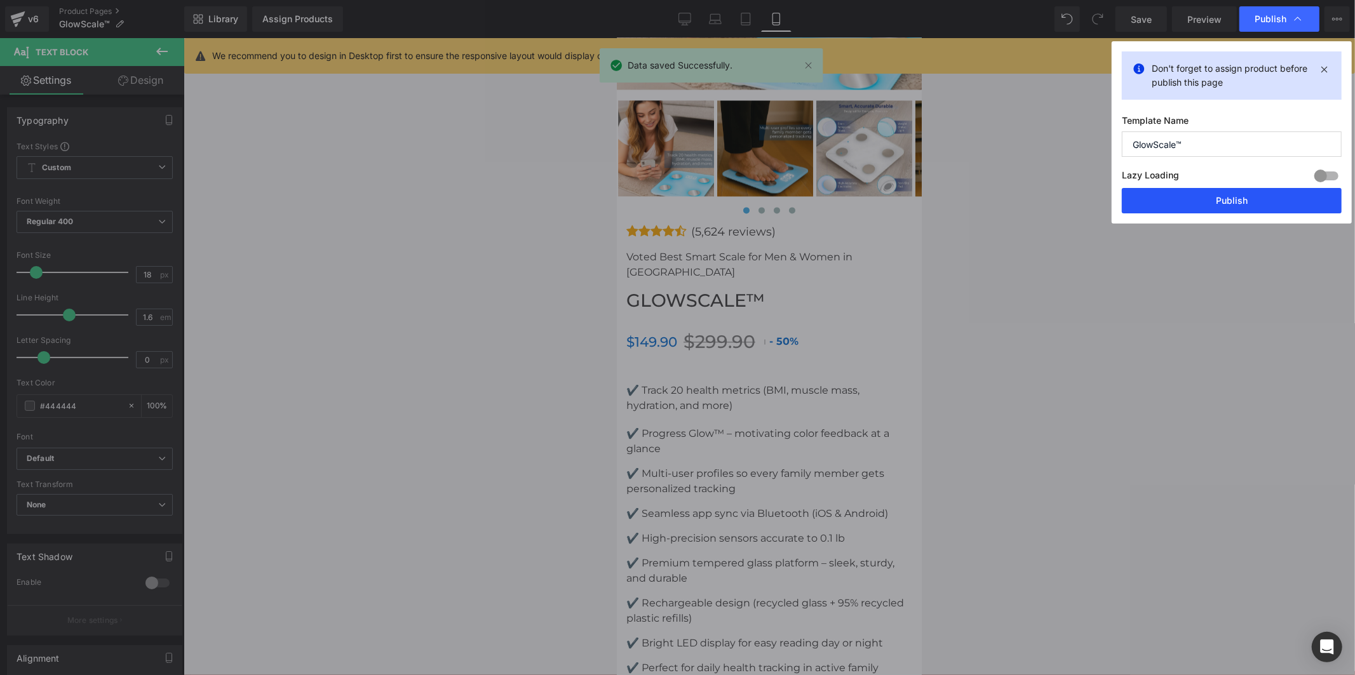
click at [1229, 201] on button "Publish" at bounding box center [1232, 200] width 220 height 25
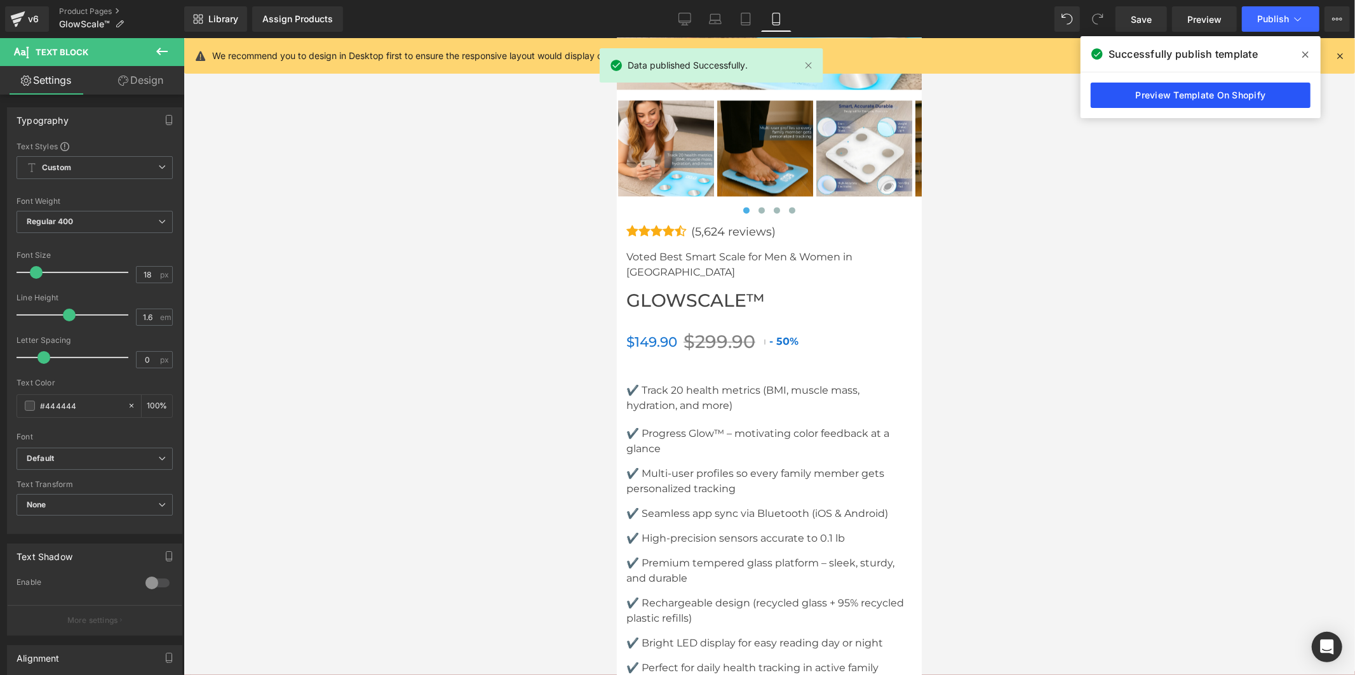
click at [1208, 98] on link "Preview Template On Shopify" at bounding box center [1201, 95] width 220 height 25
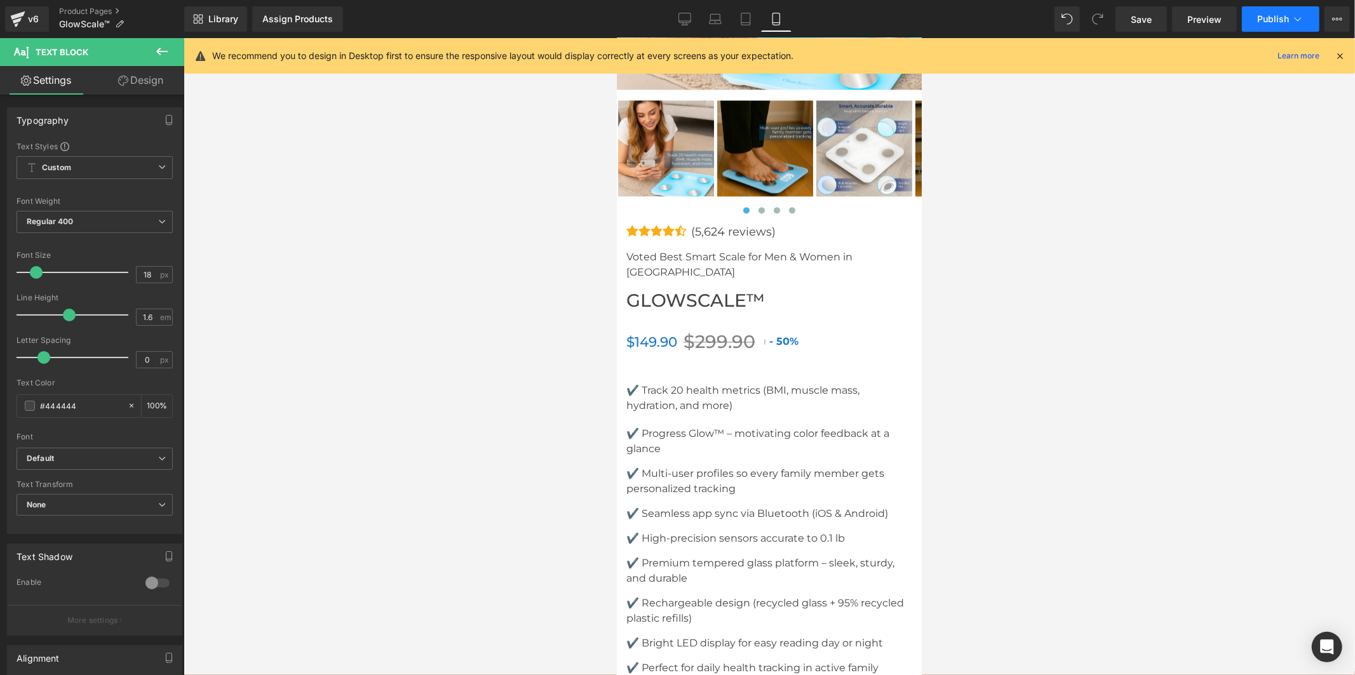
click at [1272, 18] on span "Publish" at bounding box center [1273, 19] width 32 height 10
drag, startPoint x: 1141, startPoint y: 15, endPoint x: 1254, endPoint y: 26, distance: 113.0
click at [1144, 17] on span "Save" at bounding box center [1141, 19] width 21 height 13
click at [39, 23] on div "v6" at bounding box center [33, 19] width 16 height 17
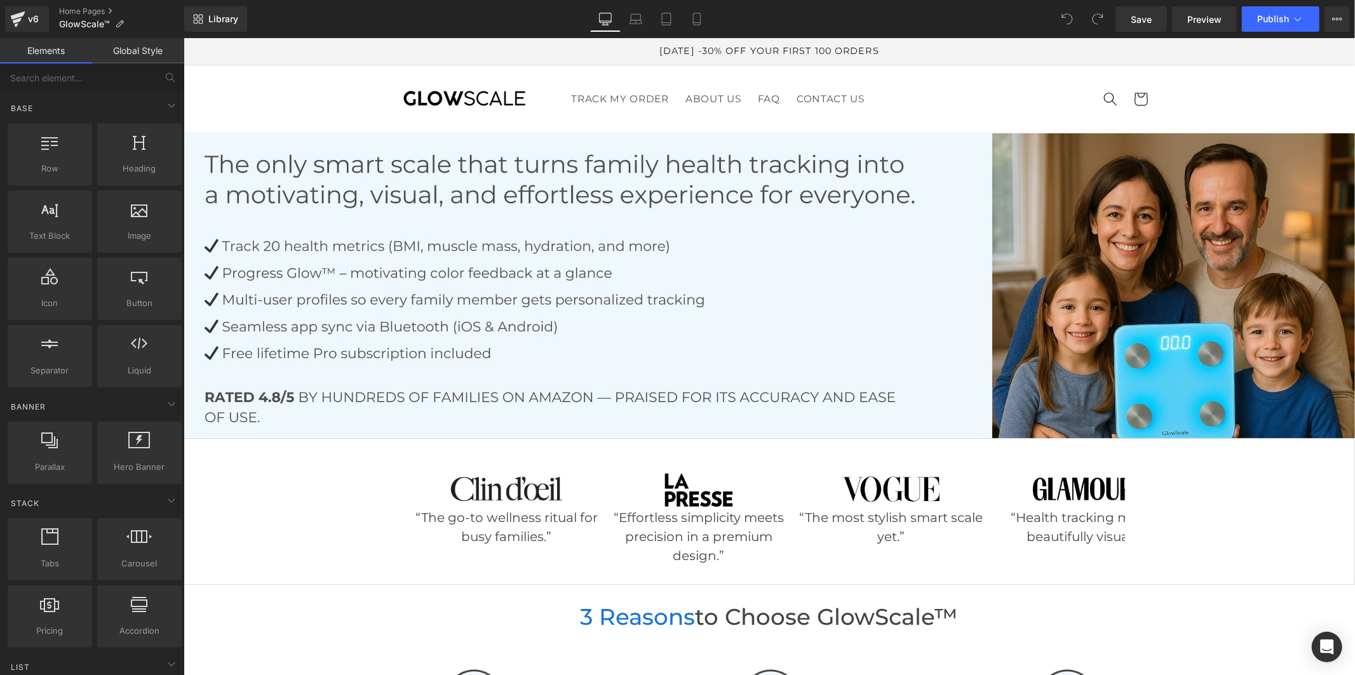
click at [162, 54] on link "Global Style" at bounding box center [138, 50] width 92 height 25
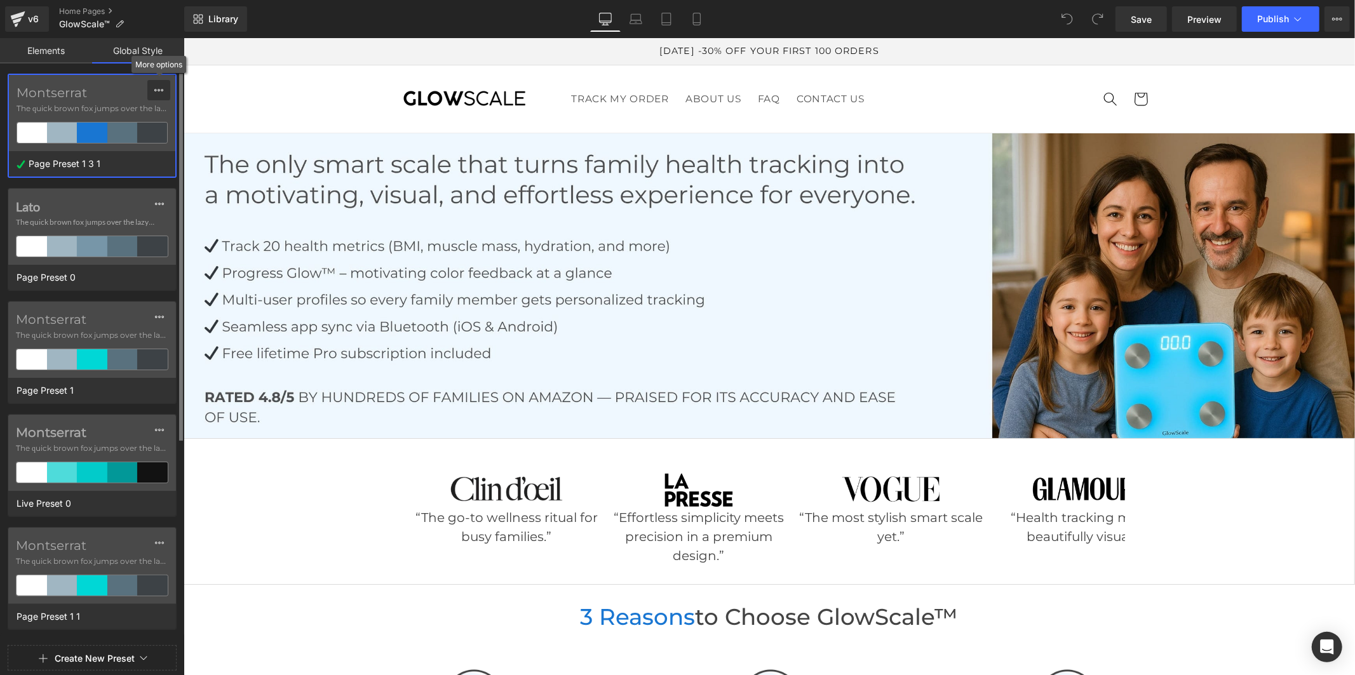
click at [156, 90] on icon at bounding box center [159, 90] width 10 height 10
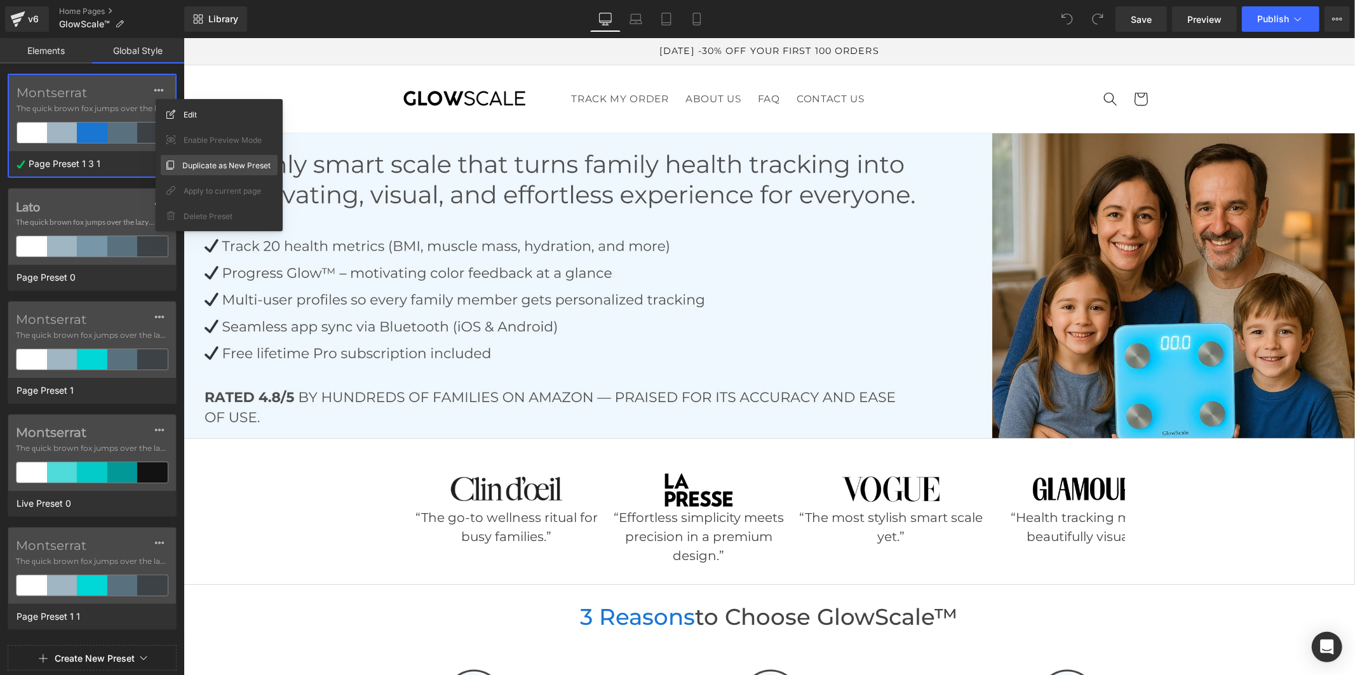
click at [185, 163] on span "Duplicate as New Preset" at bounding box center [226, 165] width 88 height 13
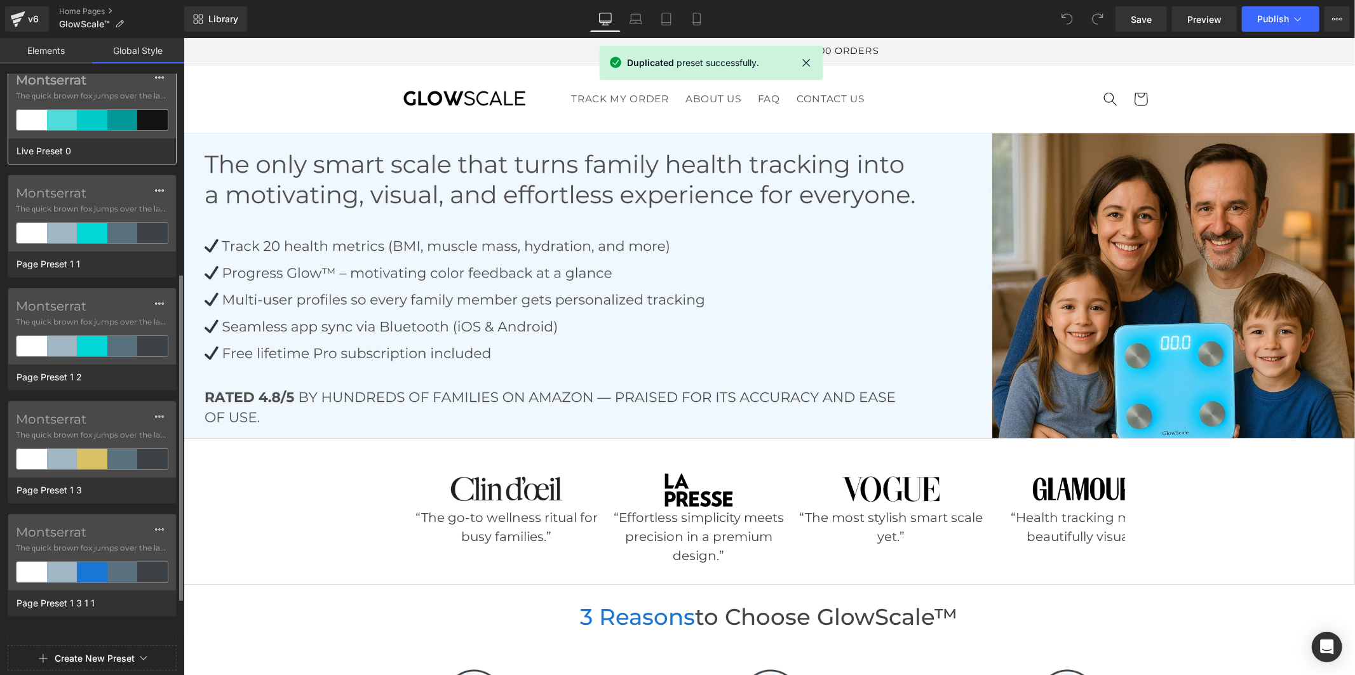
scroll to position [421, 0]
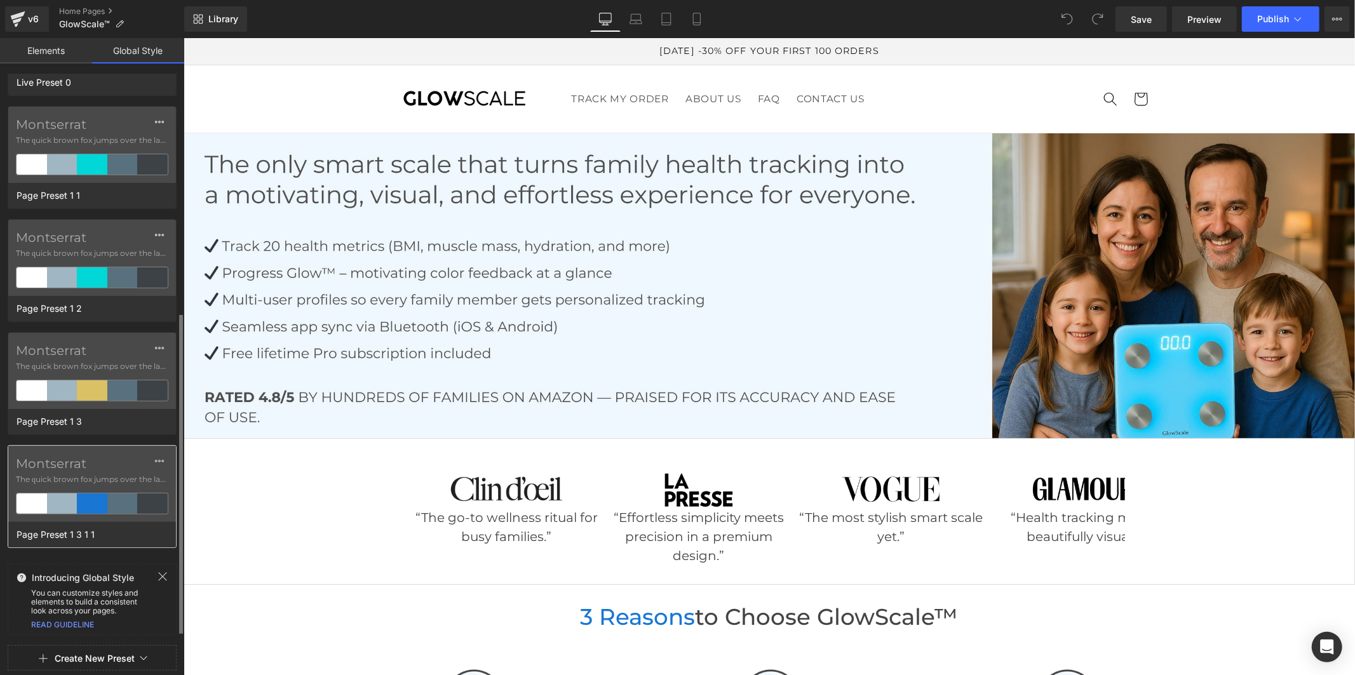
click at [71, 467] on label "Montserrat" at bounding box center [92, 463] width 152 height 15
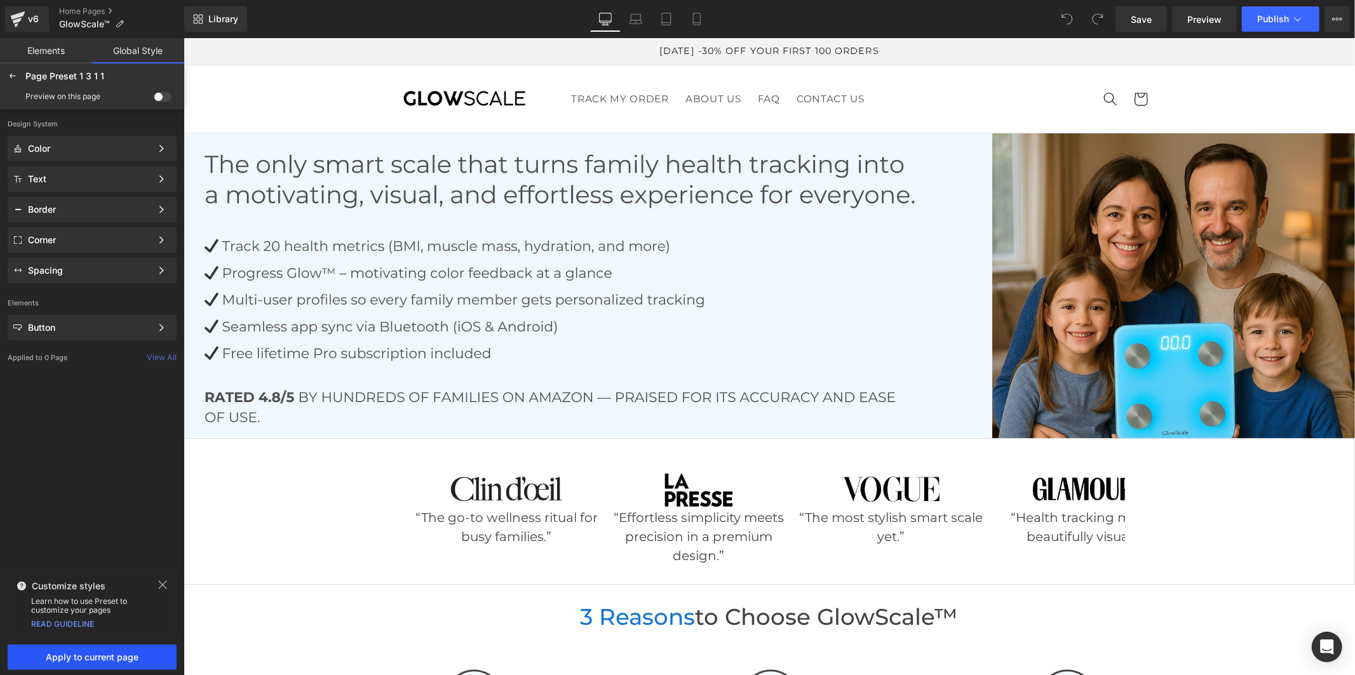
click at [105, 662] on span "Apply to current page" at bounding box center [92, 657] width 154 height 10
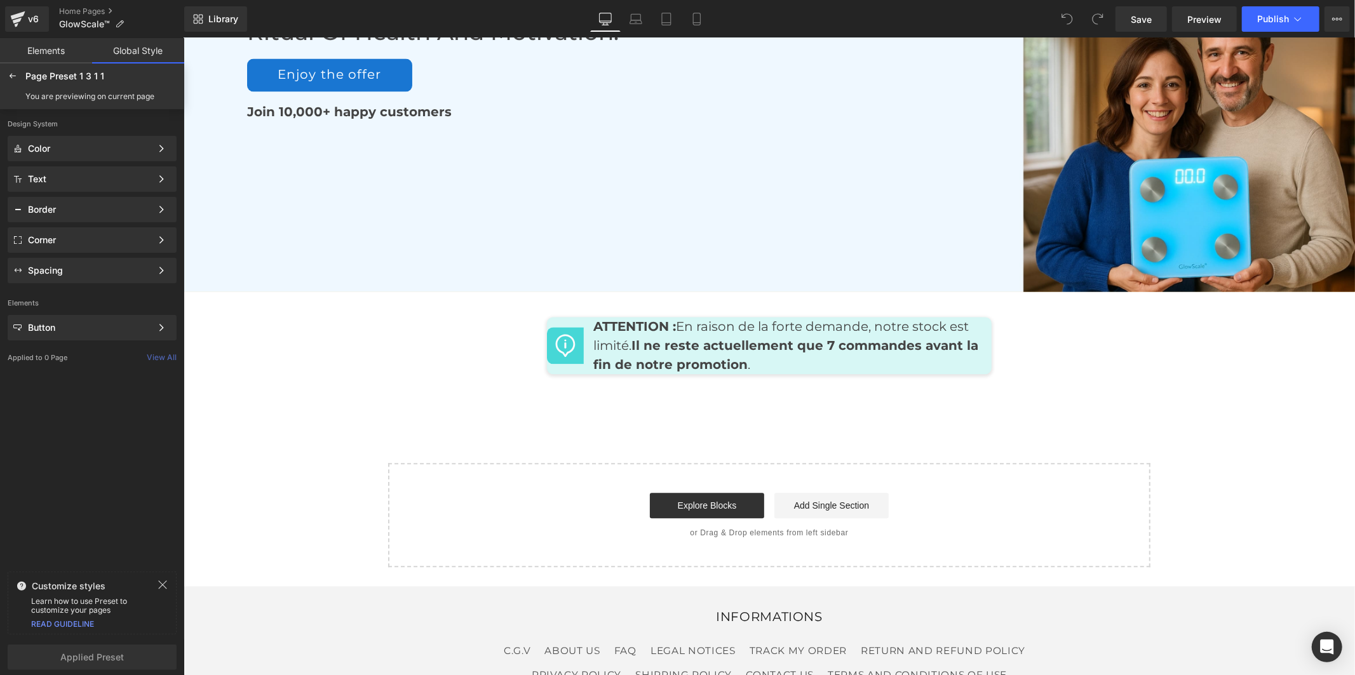
scroll to position [6140, 0]
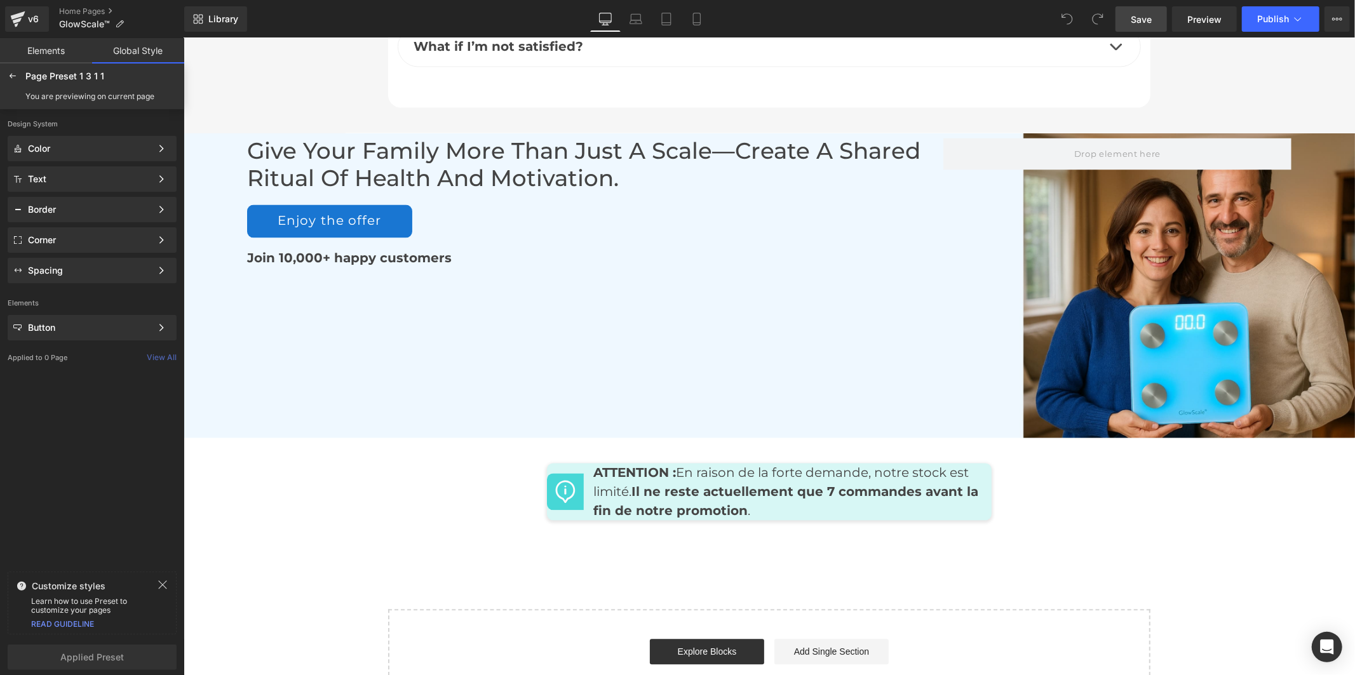
click at [1139, 19] on span "Save" at bounding box center [1141, 19] width 21 height 13
click at [1267, 18] on span "Publish" at bounding box center [1273, 19] width 32 height 10
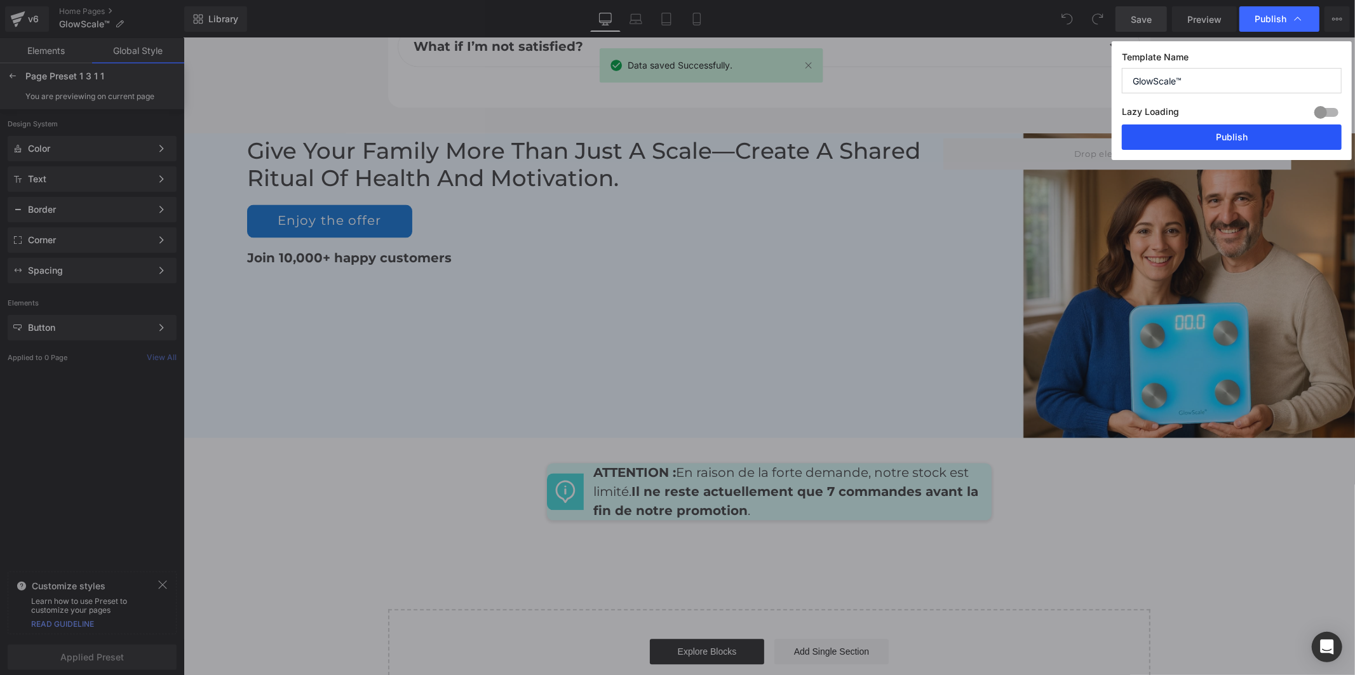
click at [1227, 133] on button "Publish" at bounding box center [1232, 136] width 220 height 25
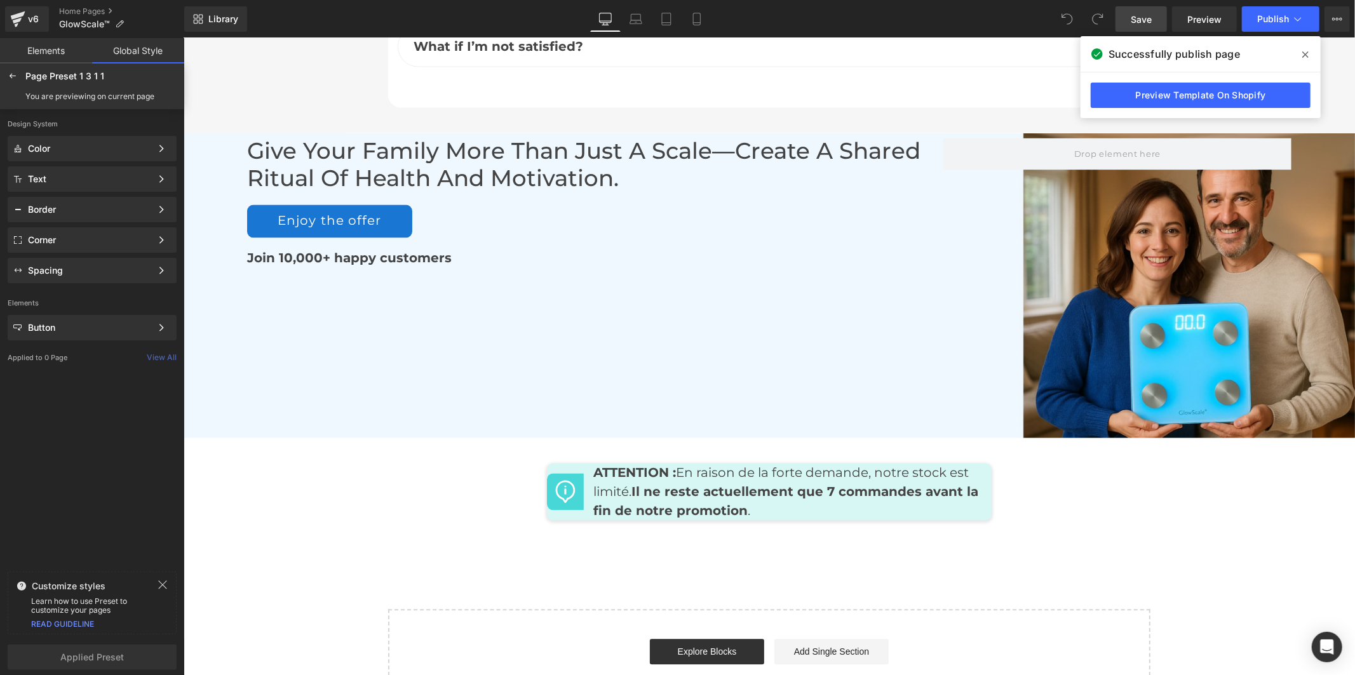
click at [1302, 51] on icon at bounding box center [1305, 55] width 6 height 10
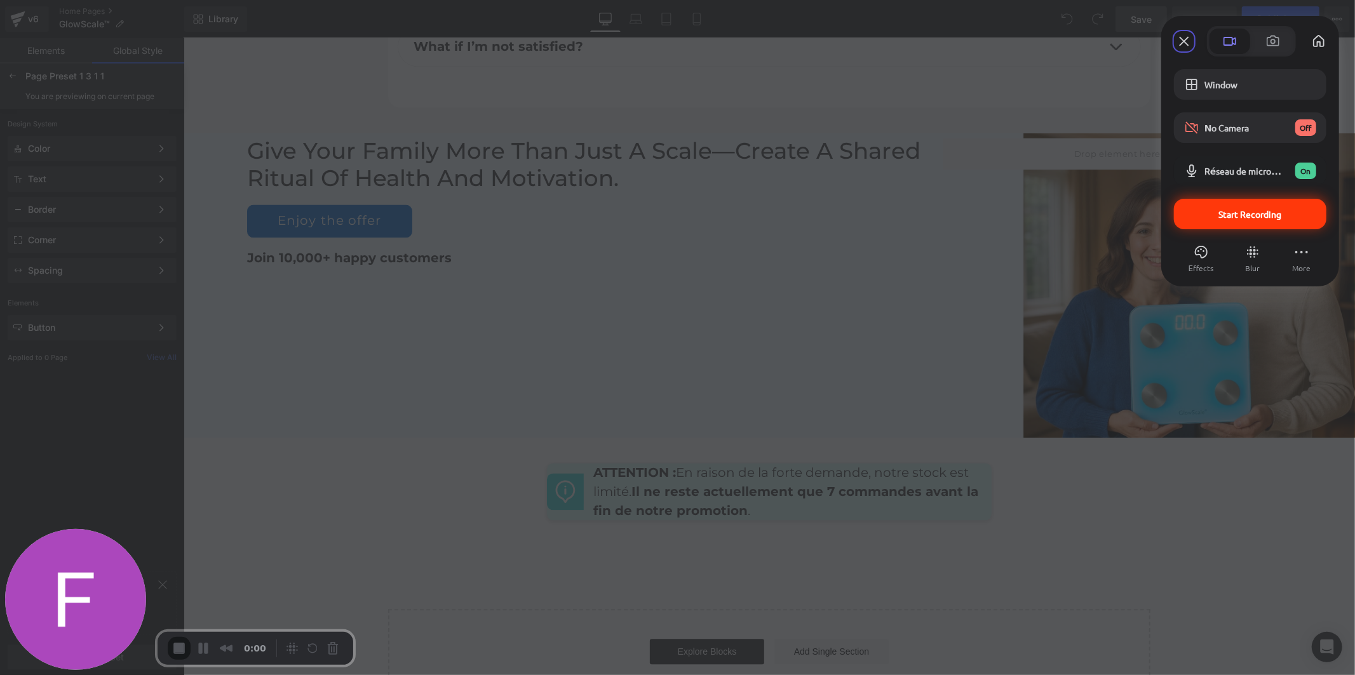
click at [1253, 217] on span "Start Recording" at bounding box center [1250, 213] width 63 height 11
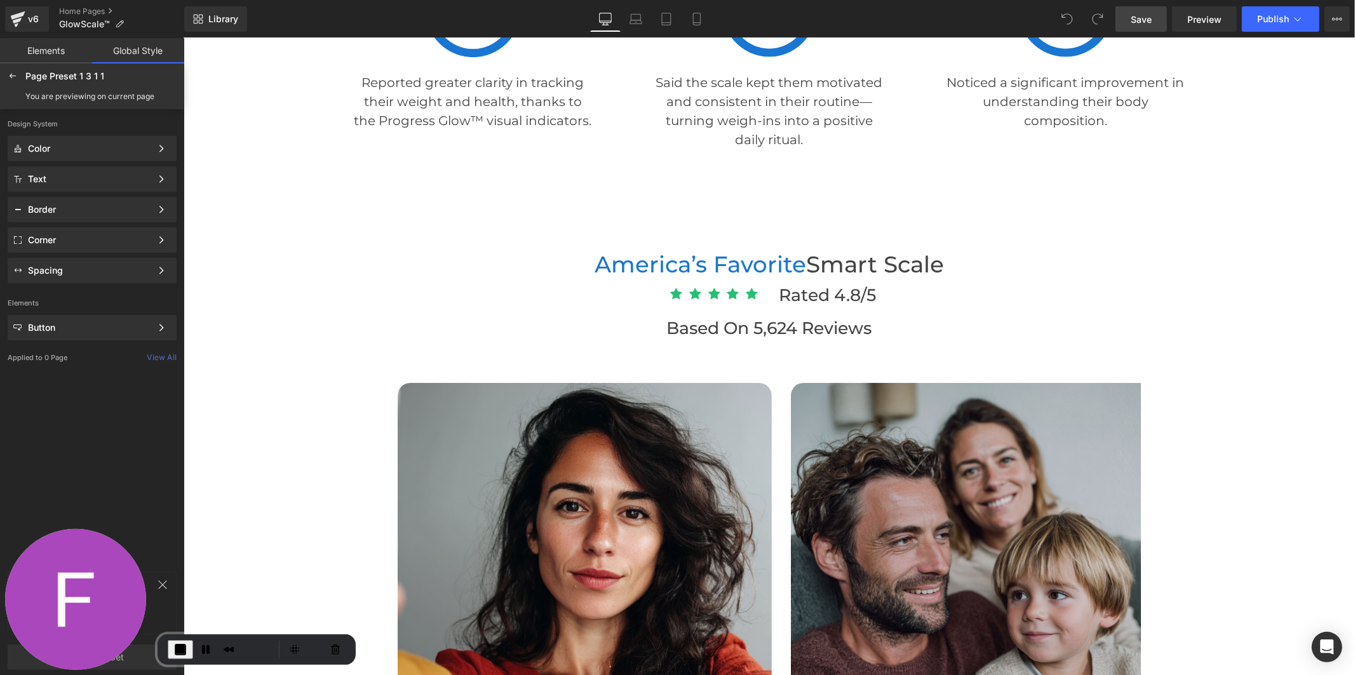
scroll to position [3528, 0]
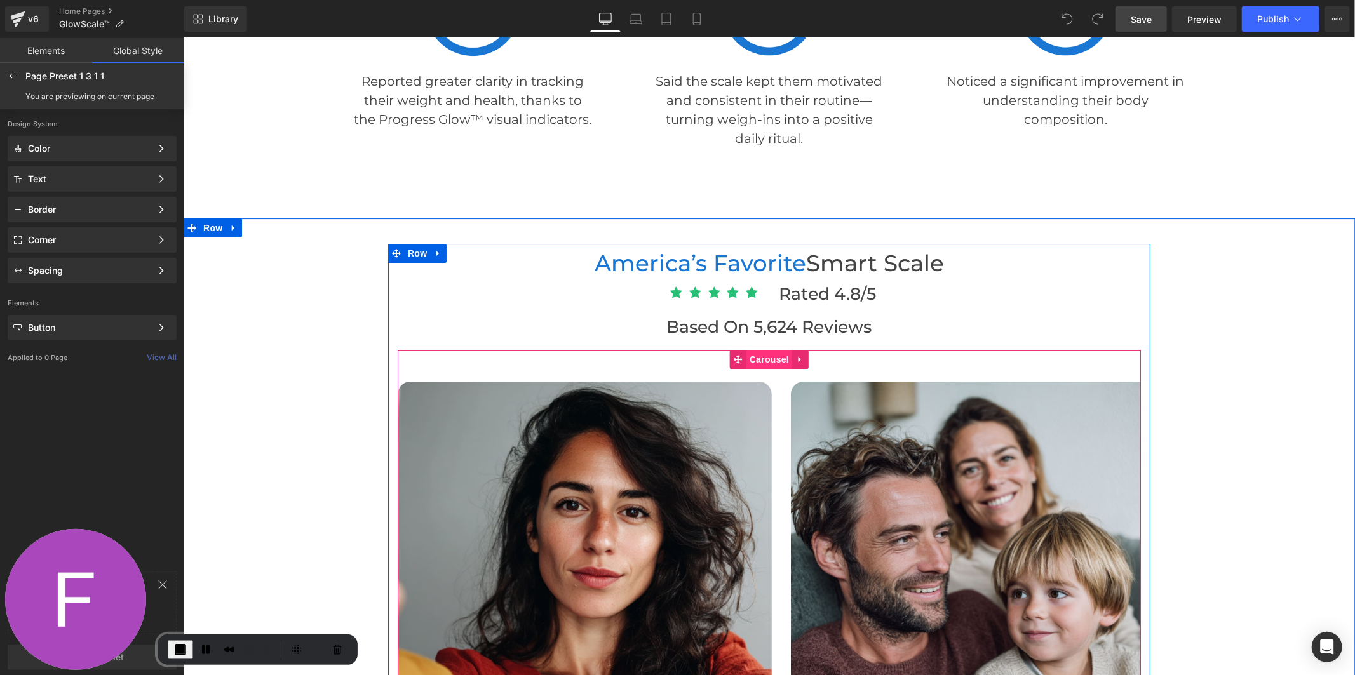
click at [757, 358] on span "Carousel" at bounding box center [769, 358] width 46 height 19
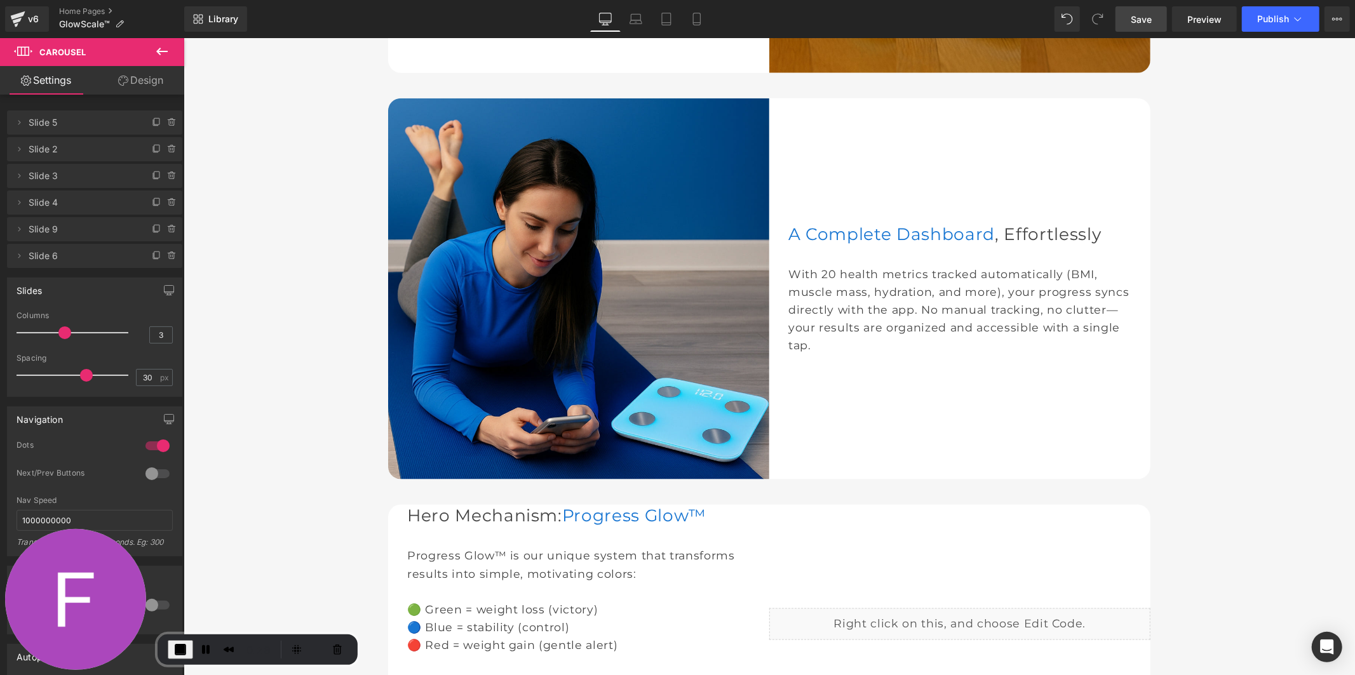
scroll to position [917, 0]
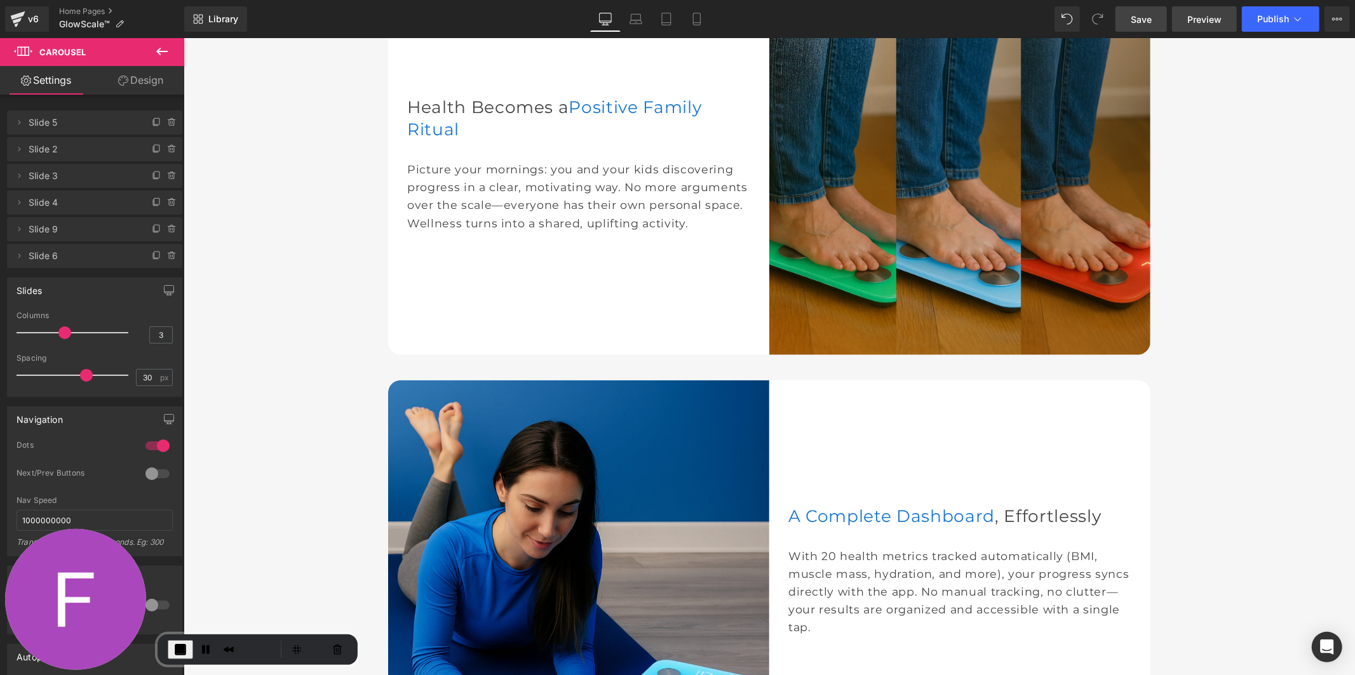
click at [1188, 13] on span "Preview" at bounding box center [1204, 19] width 34 height 13
